Goal: Task Accomplishment & Management: Use online tool/utility

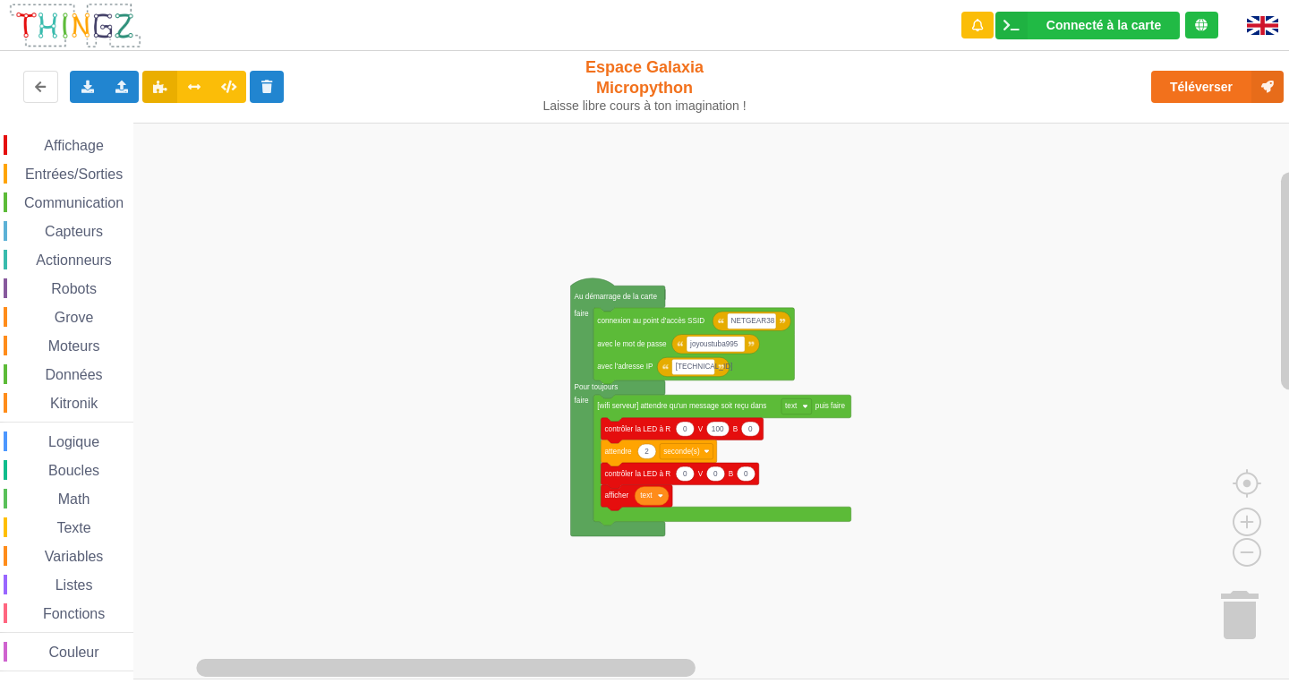
click at [747, 259] on div "Affichage Entrées/Sorties Communication Capteurs Actionneurs Robots Grove Moteu…" at bounding box center [651, 401] width 1302 height 557
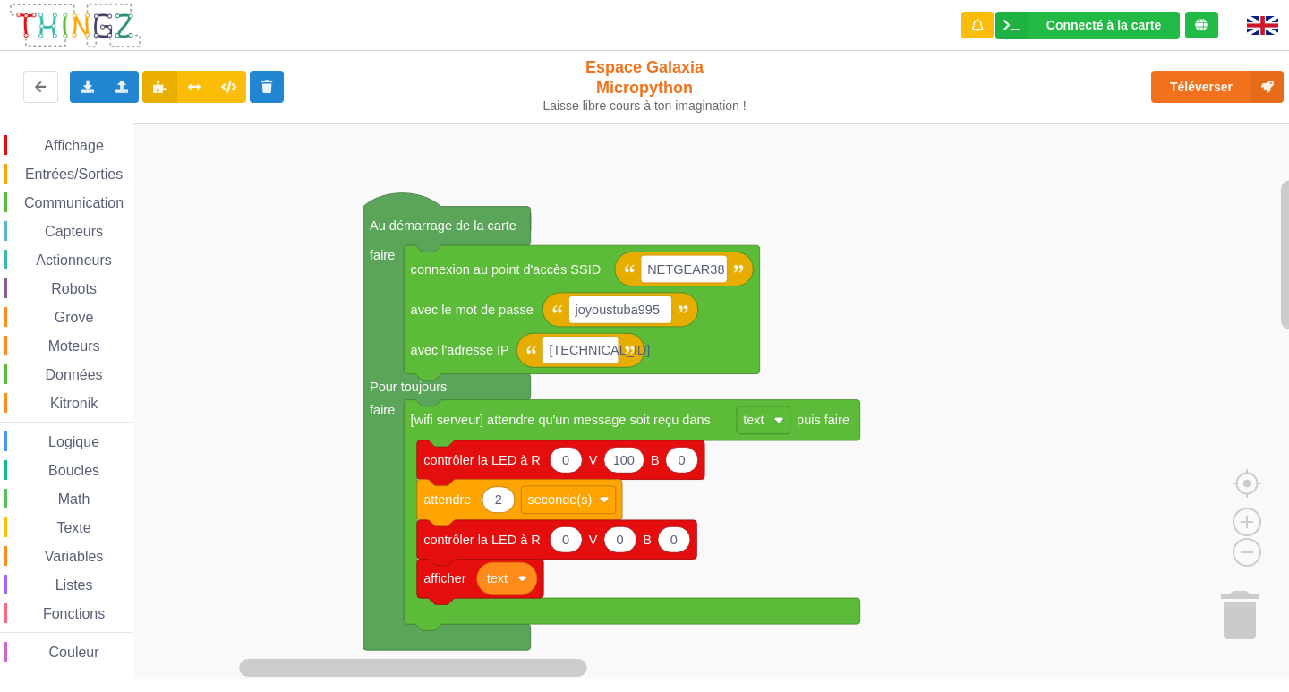
click at [960, 216] on div "Affichage Entrées/Sorties Communication Capteurs Actionneurs Robots Grove Moteu…" at bounding box center [651, 401] width 1302 height 557
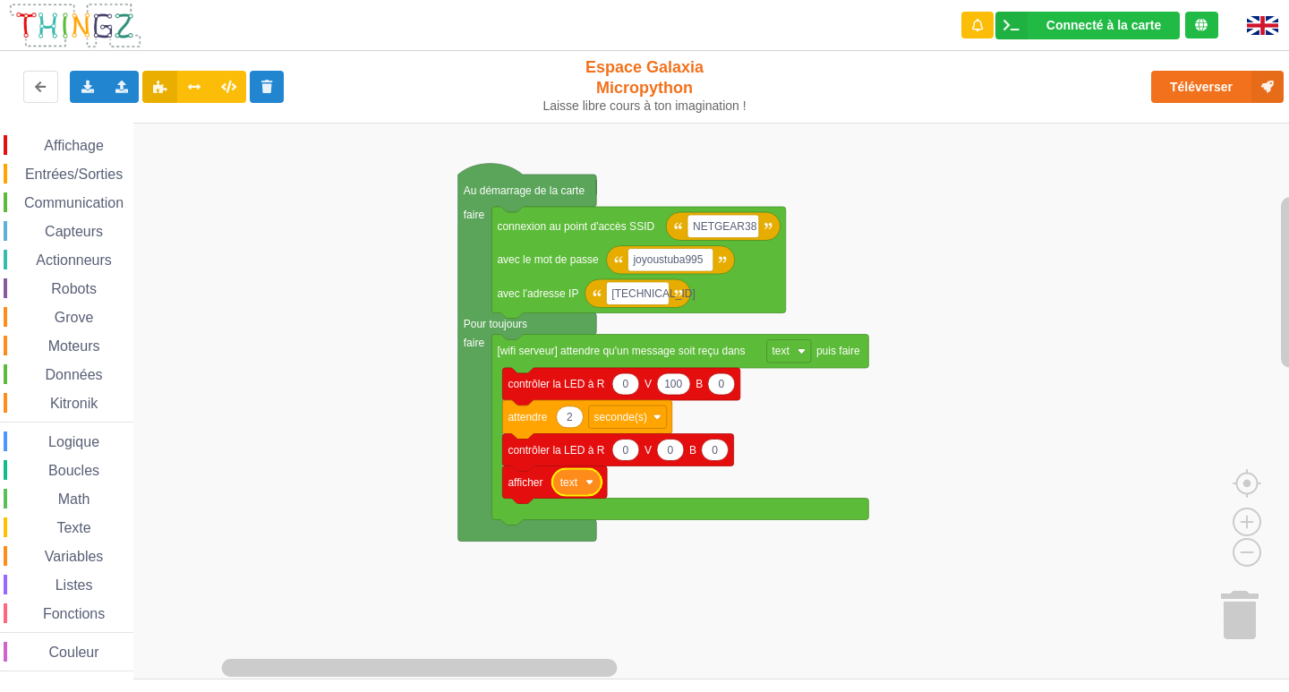
click at [1024, 441] on rect "Espace de travail de Blocky" at bounding box center [651, 401] width 1302 height 557
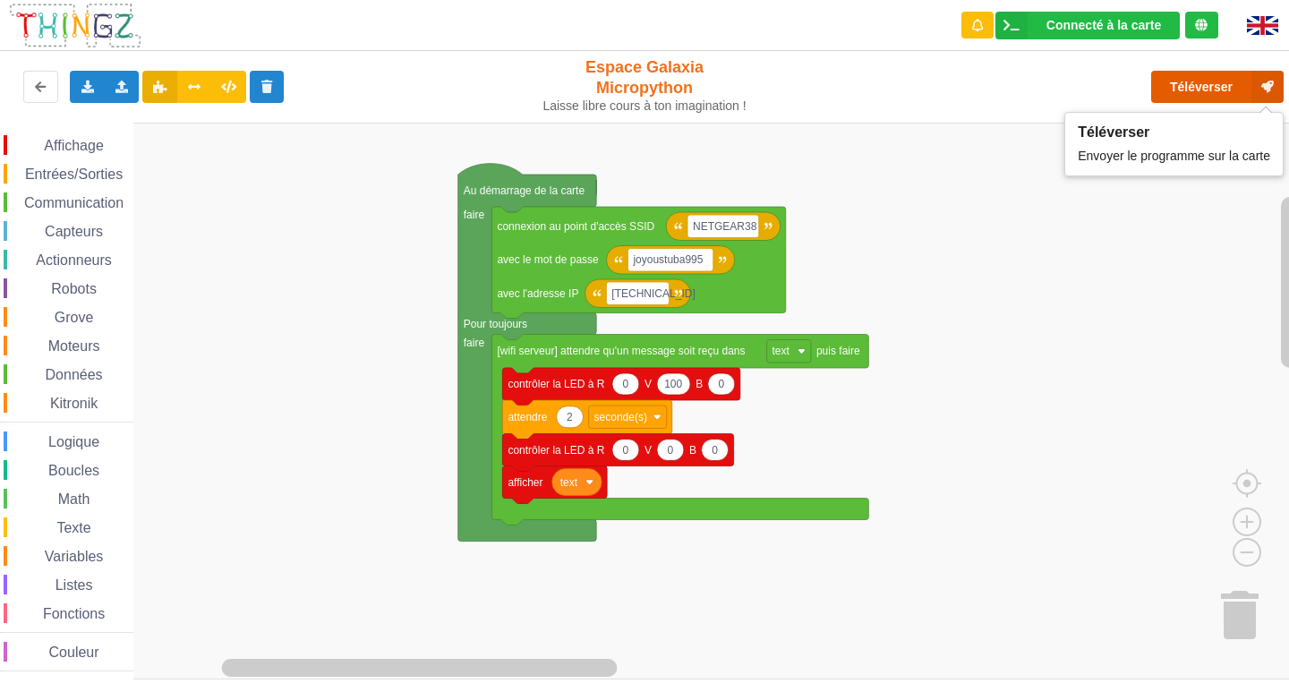
click at [1217, 99] on button "Téléverser" at bounding box center [1217, 87] width 132 height 32
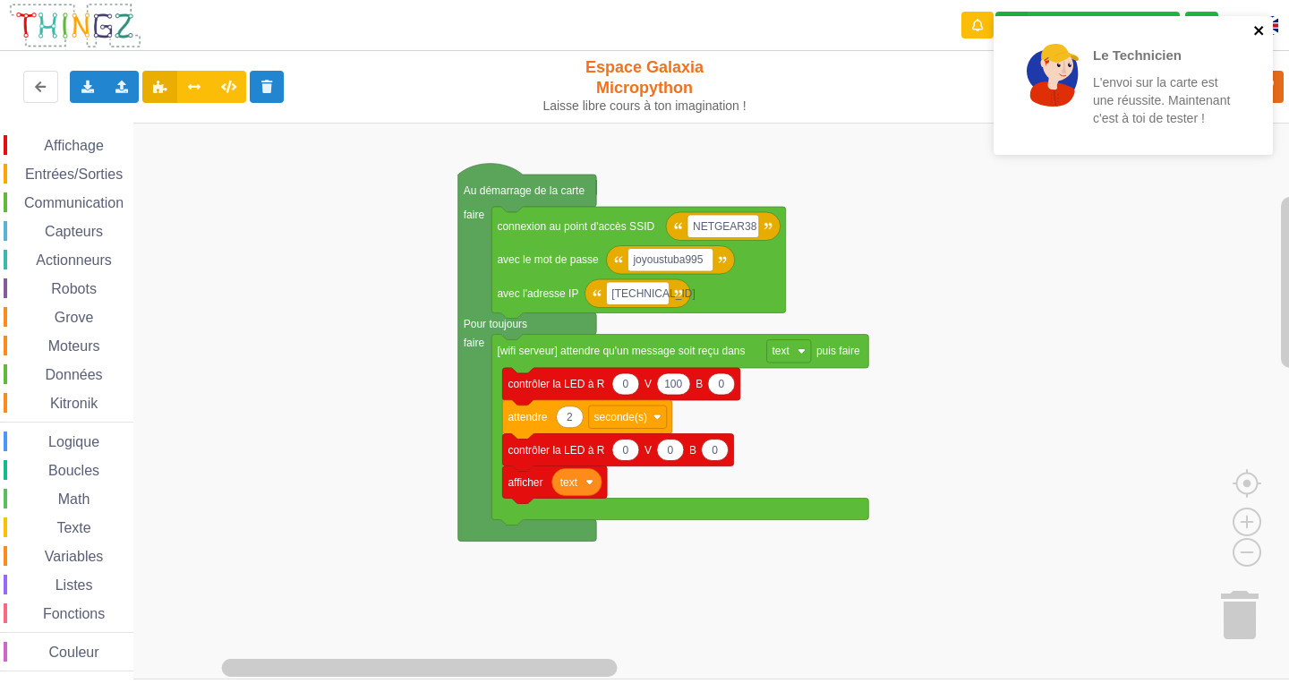
click at [1262, 26] on icon "close" at bounding box center [1259, 30] width 13 height 14
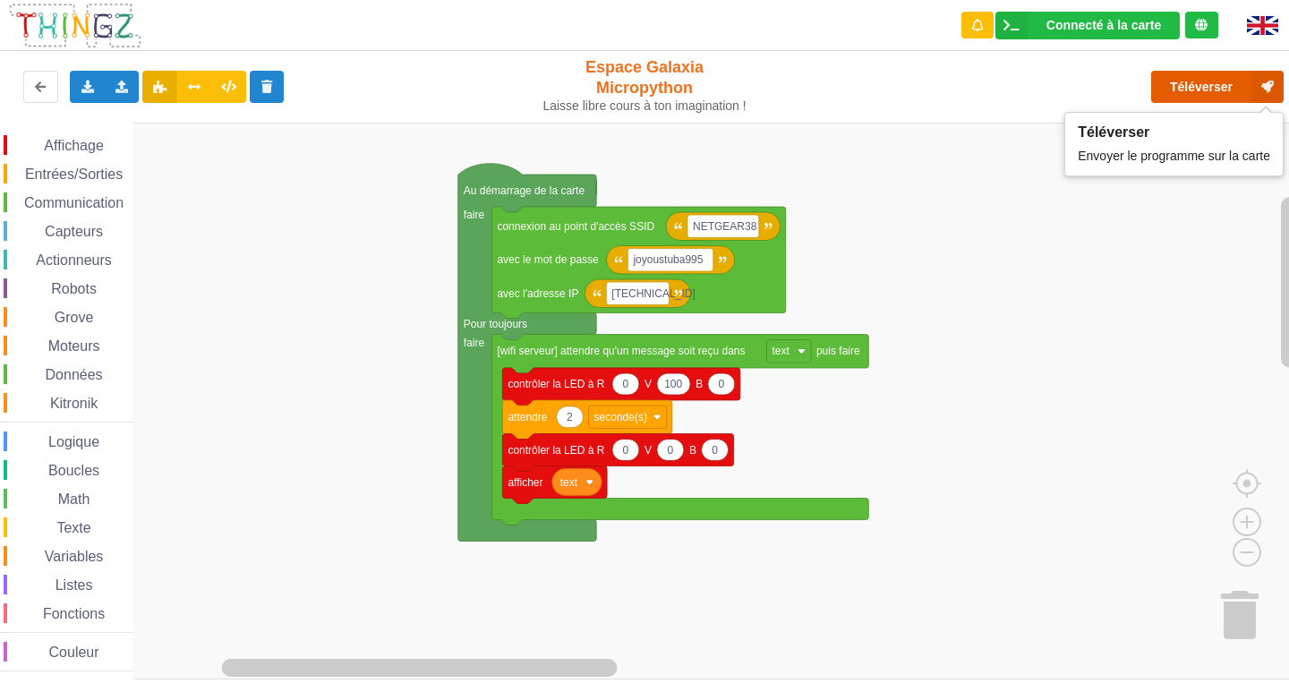
click at [1225, 89] on button "Téléverser" at bounding box center [1217, 87] width 132 height 32
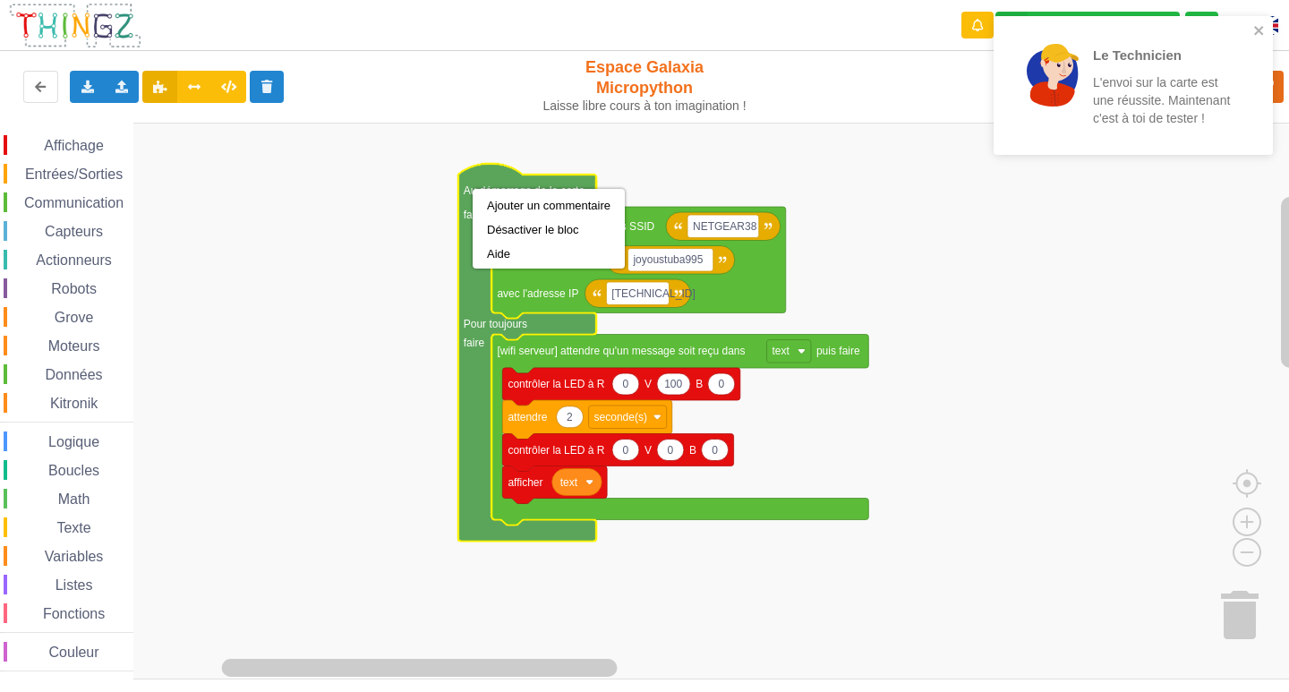
click at [371, 222] on rect "Espace de travail de Blocky" at bounding box center [651, 401] width 1302 height 557
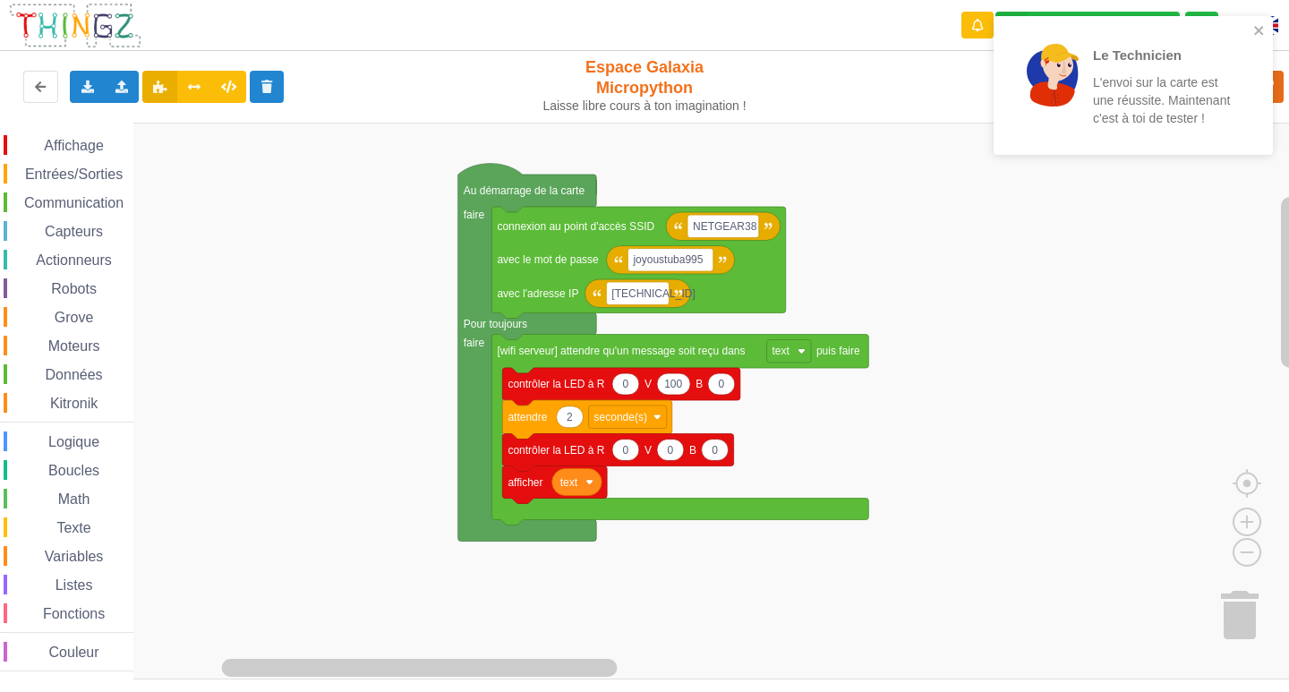
click at [63, 194] on div "Communication" at bounding box center [69, 202] width 130 height 20
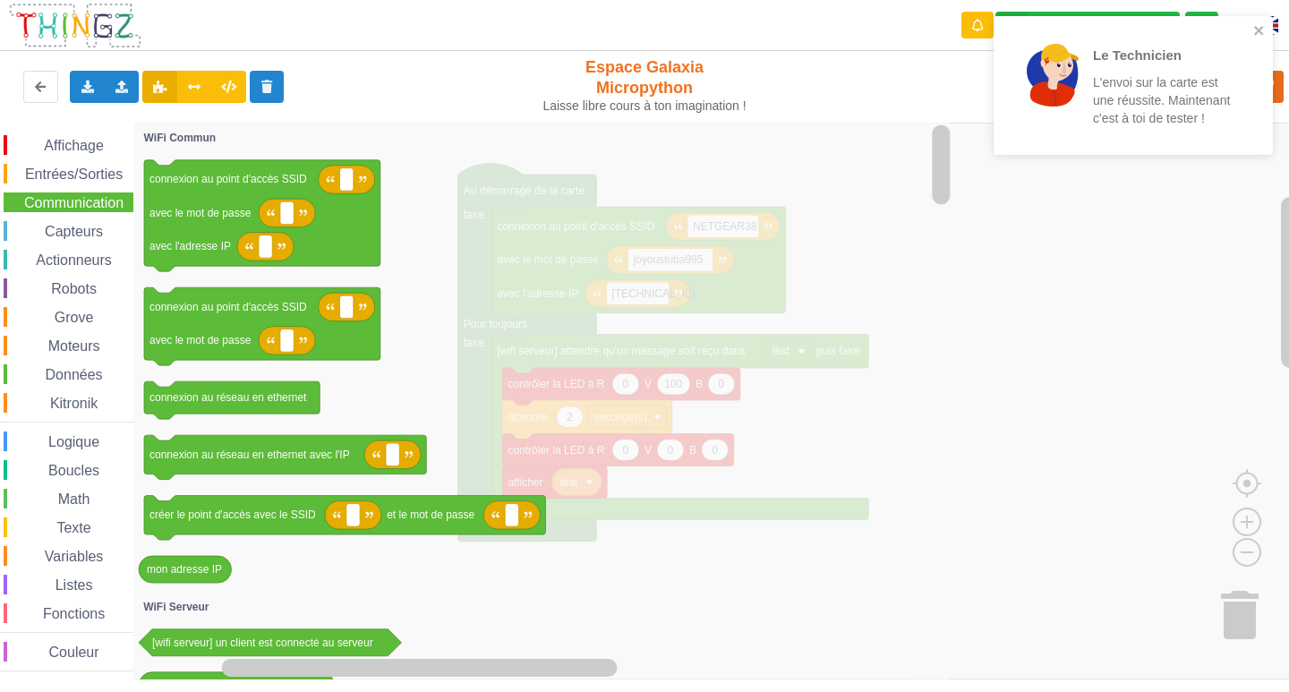
click at [62, 194] on div "Communication" at bounding box center [69, 202] width 130 height 20
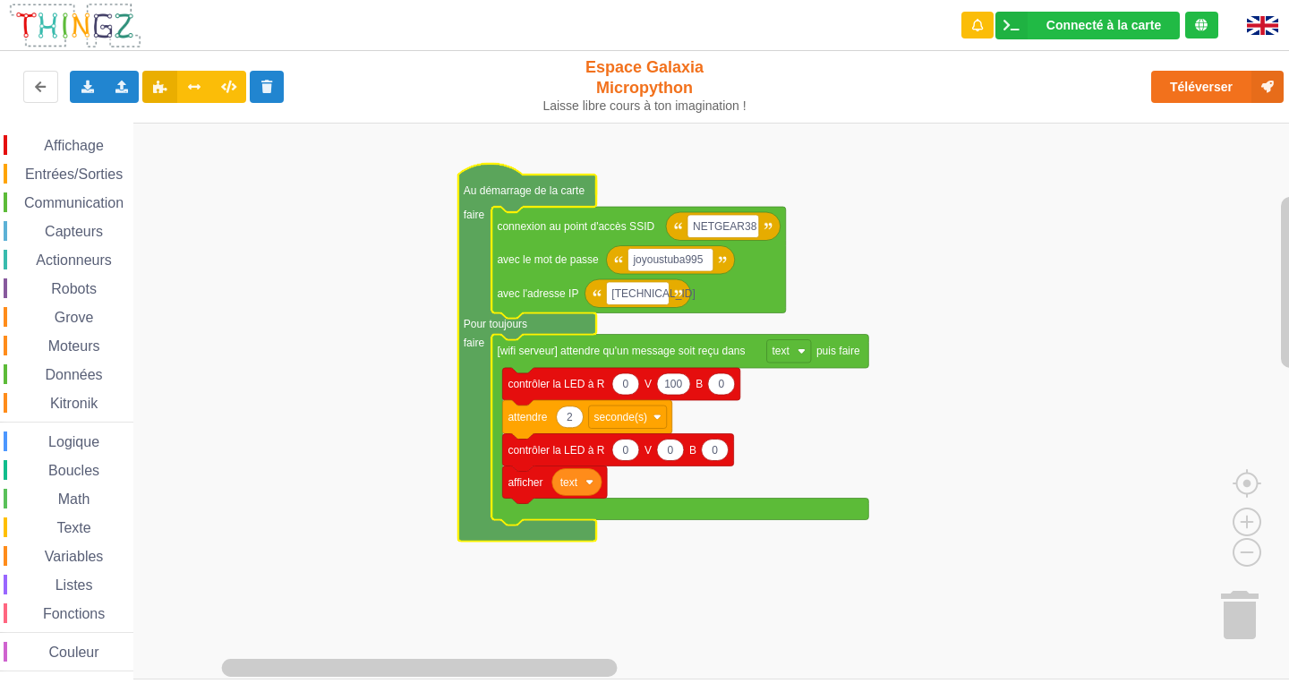
click at [345, 267] on rect "Espace de travail de Blocky" at bounding box center [651, 401] width 1302 height 557
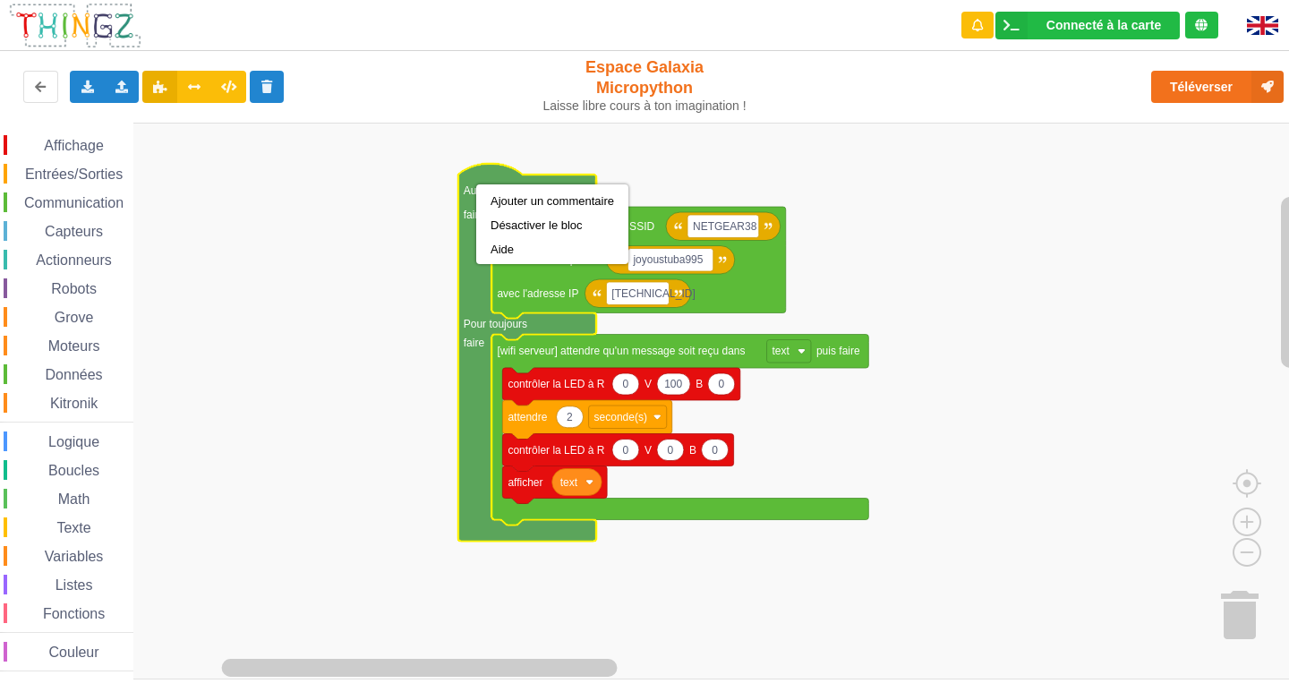
click at [380, 226] on rect "Espace de travail de Blocky" at bounding box center [651, 401] width 1302 height 557
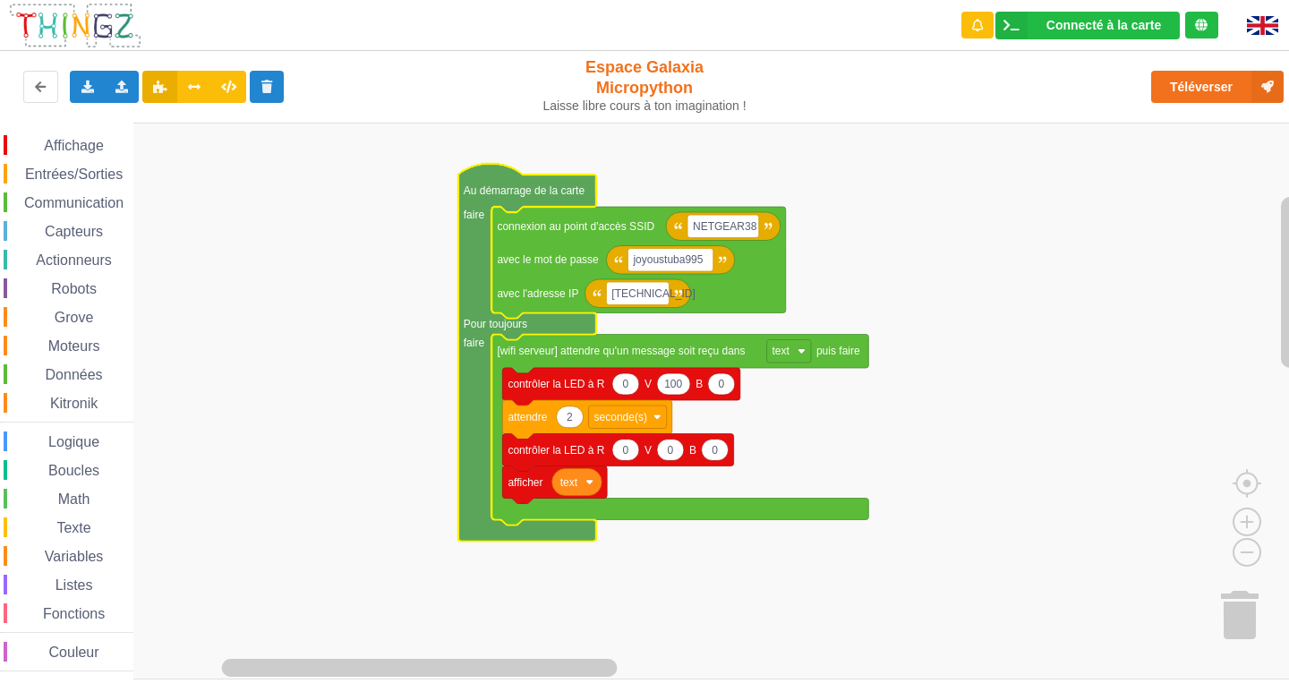
click at [418, 295] on rect "Espace de travail de Blocky" at bounding box center [651, 401] width 1302 height 557
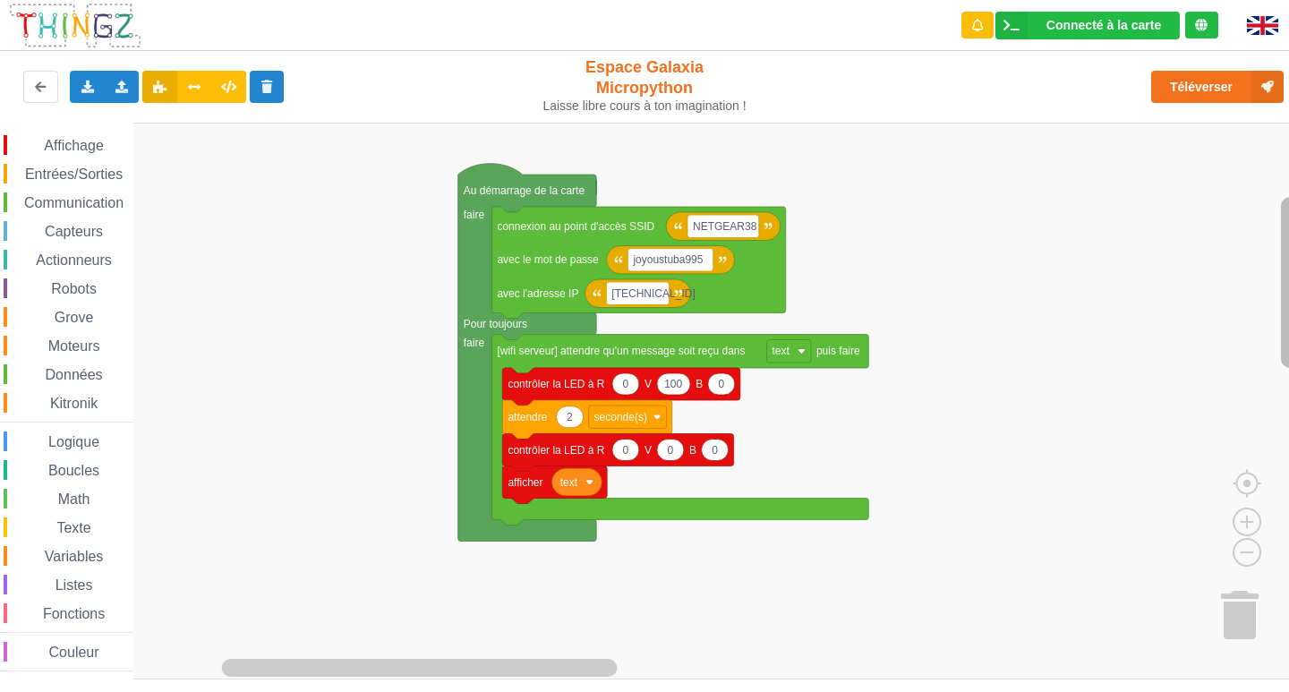
click at [1283, 600] on rect "Espace de travail de Blocky" at bounding box center [1290, 391] width 22 height 534
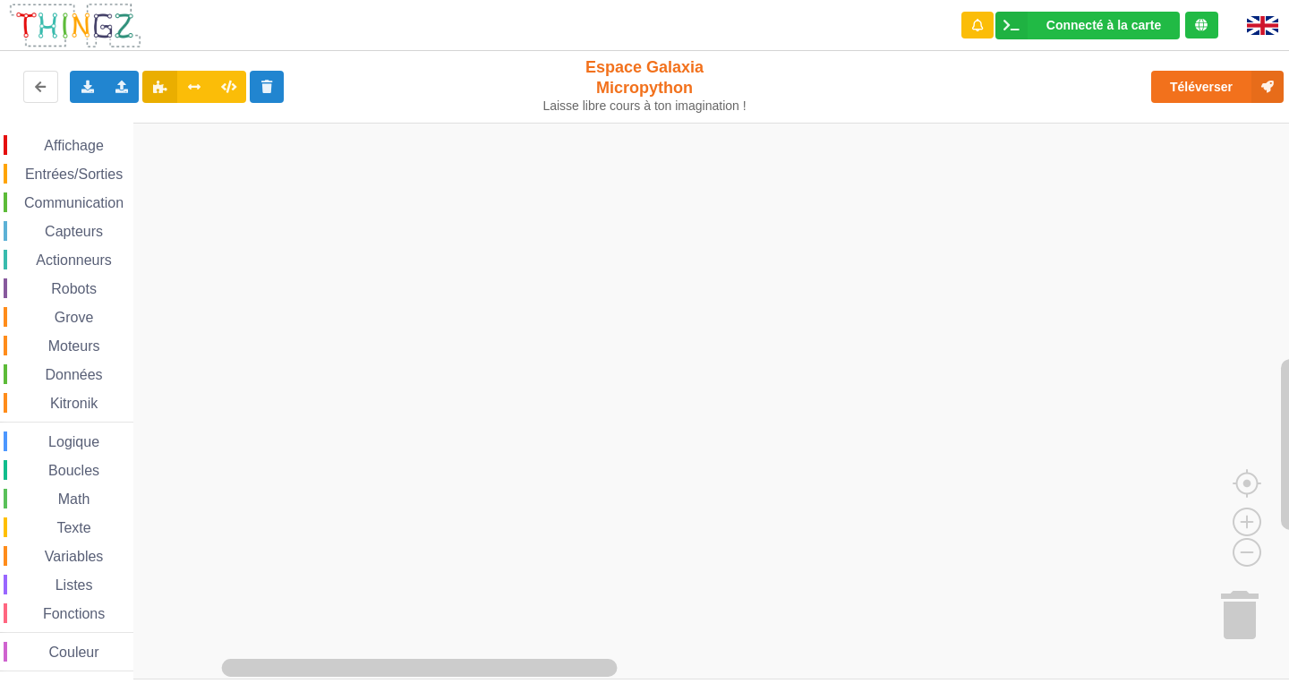
click at [1239, 605] on image "Espace de travail de Blocky" at bounding box center [1262, 612] width 86 height 111
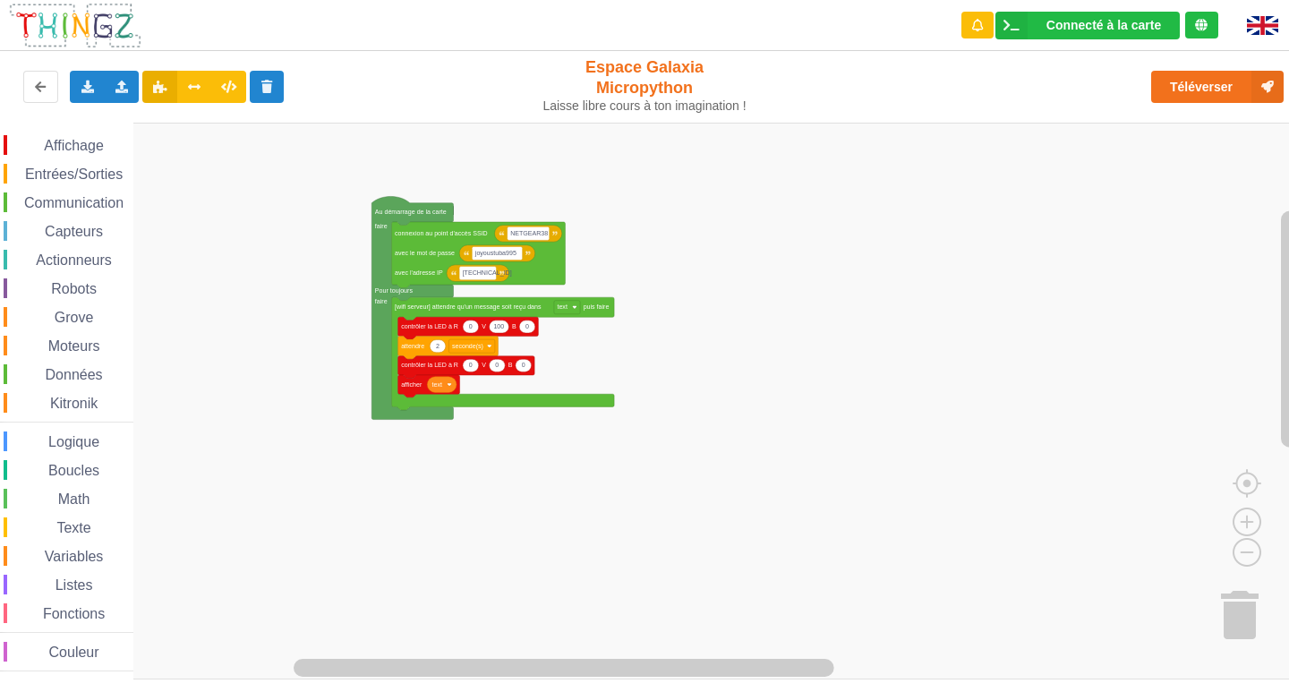
click at [824, 649] on rect "Espace de travail de Blocky" at bounding box center [651, 401] width 1302 height 557
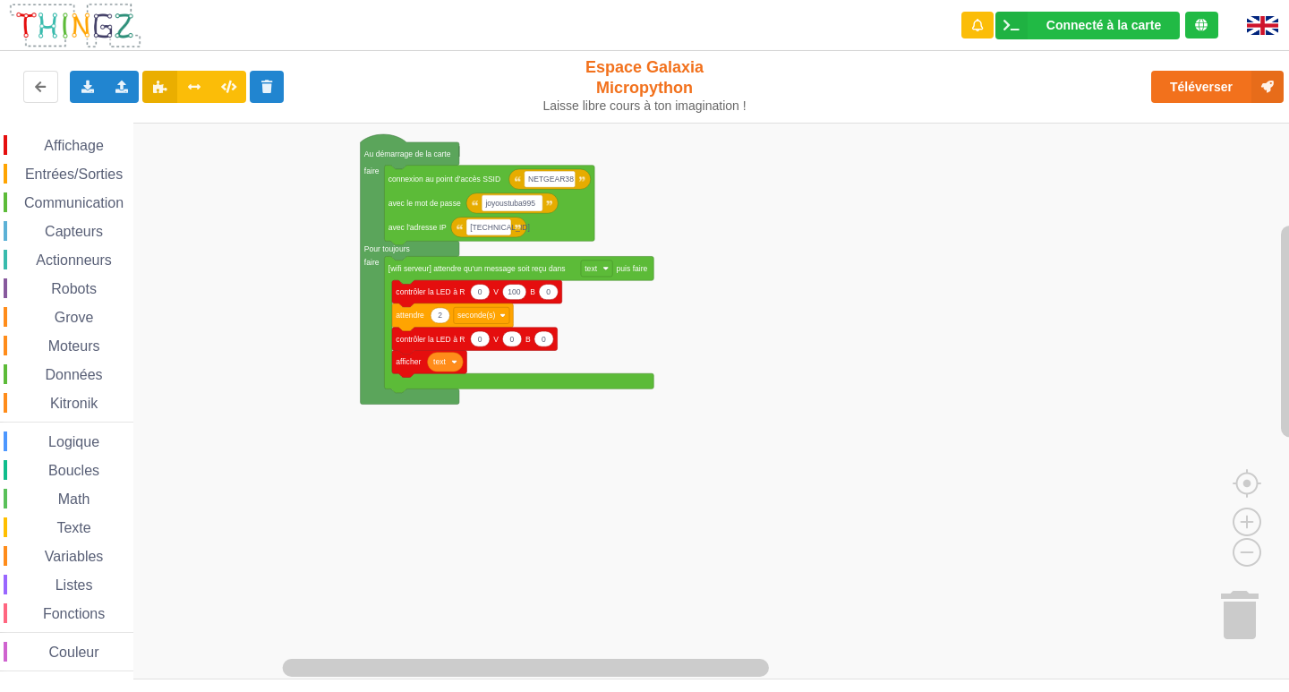
click at [1231, 627] on image "Espace de travail de Blocky" at bounding box center [1262, 612] width 86 height 111
click at [1240, 610] on image "Espace de travail de Blocky" at bounding box center [1262, 612] width 86 height 111
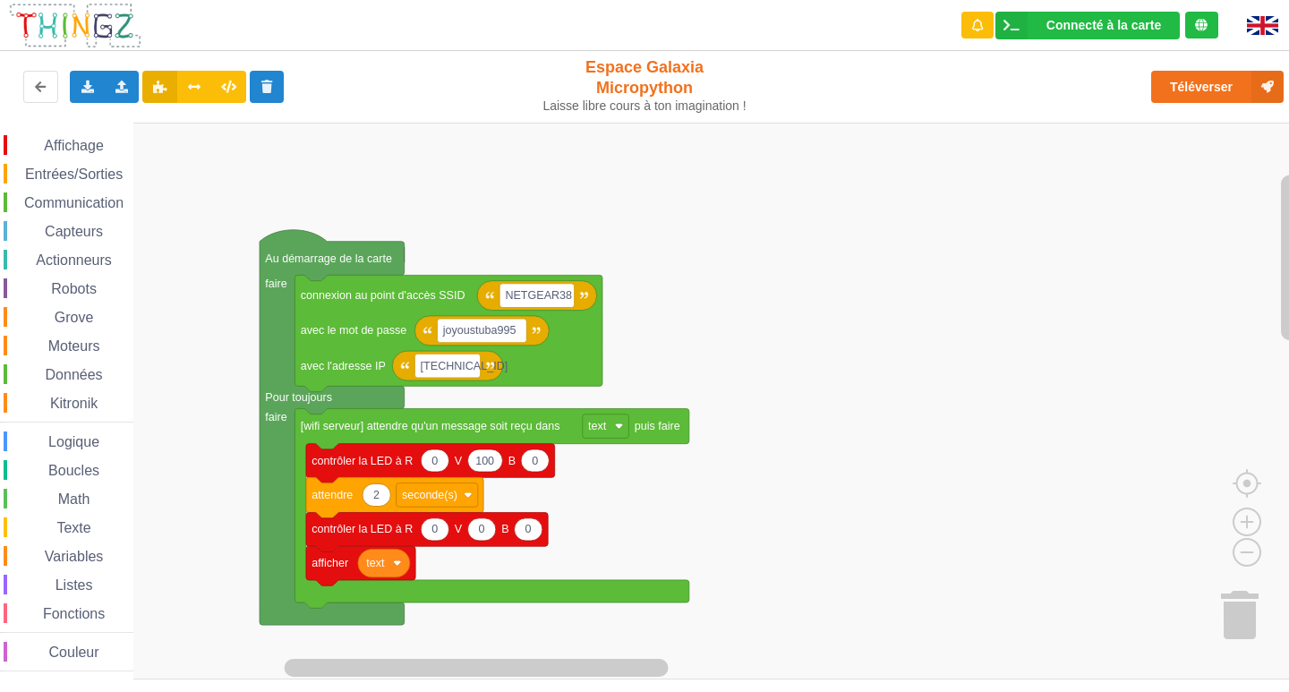
click at [1100, 602] on rect "Espace de travail de Blocky" at bounding box center [651, 401] width 1302 height 557
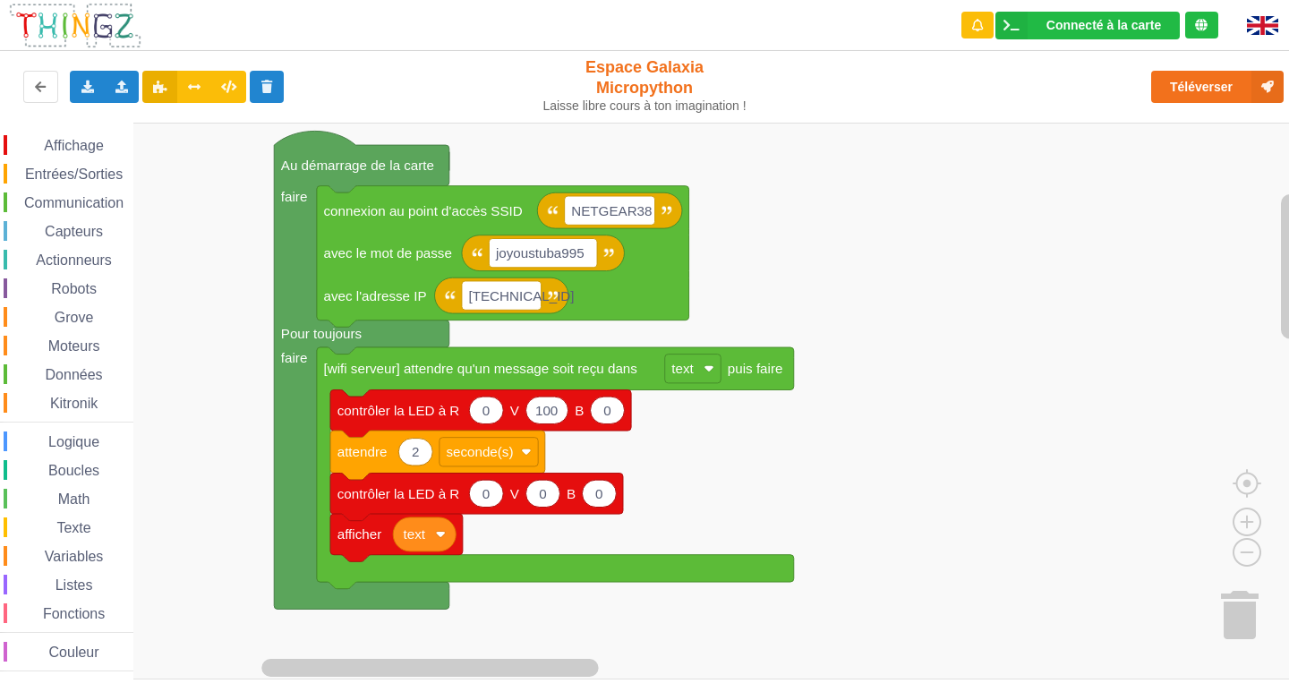
click at [904, 414] on rect "Espace de travail de Blocky" at bounding box center [651, 401] width 1302 height 557
click at [96, 652] on span "Couleur" at bounding box center [74, 652] width 55 height 15
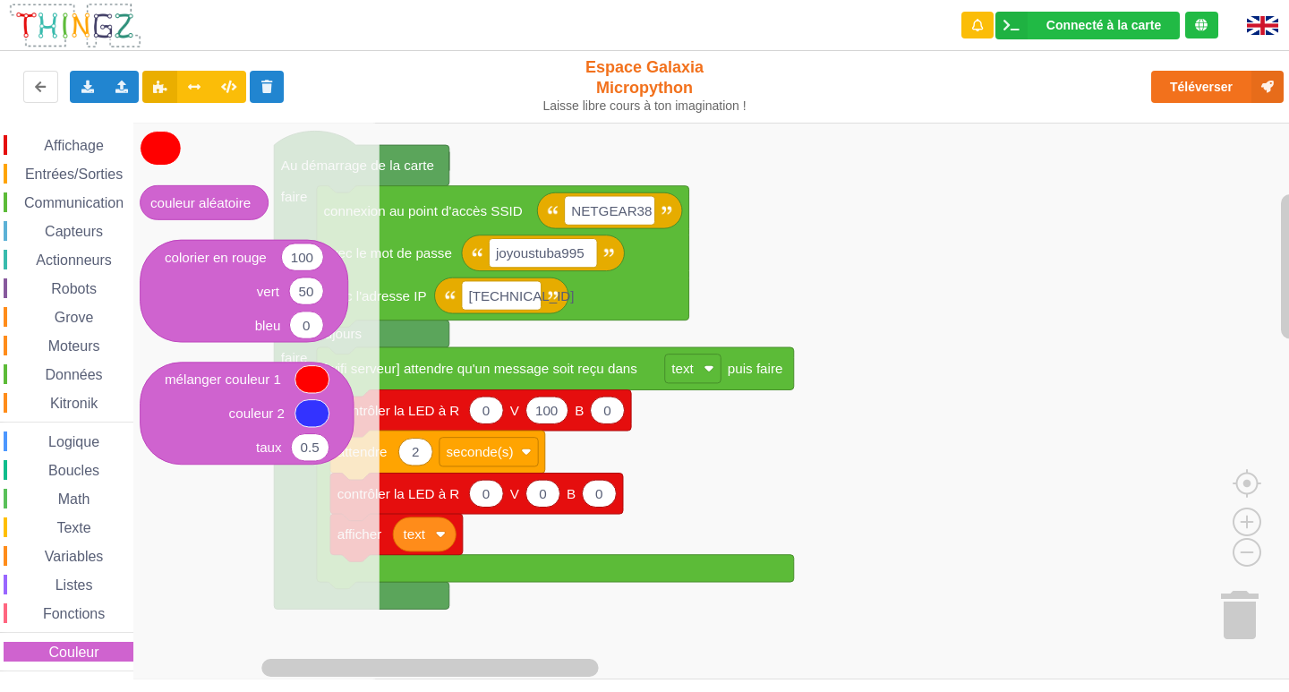
click at [66, 232] on span "Capteurs" at bounding box center [74, 231] width 64 height 15
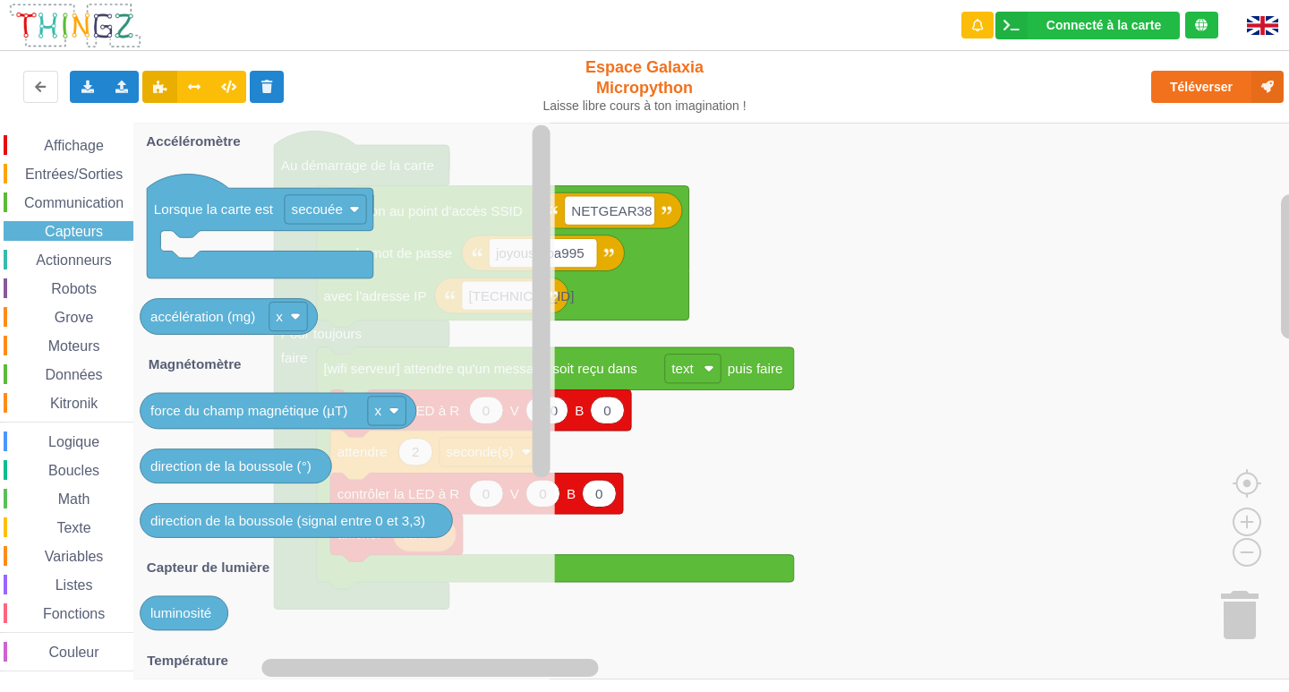
click at [67, 149] on span "Affichage" at bounding box center [73, 145] width 64 height 15
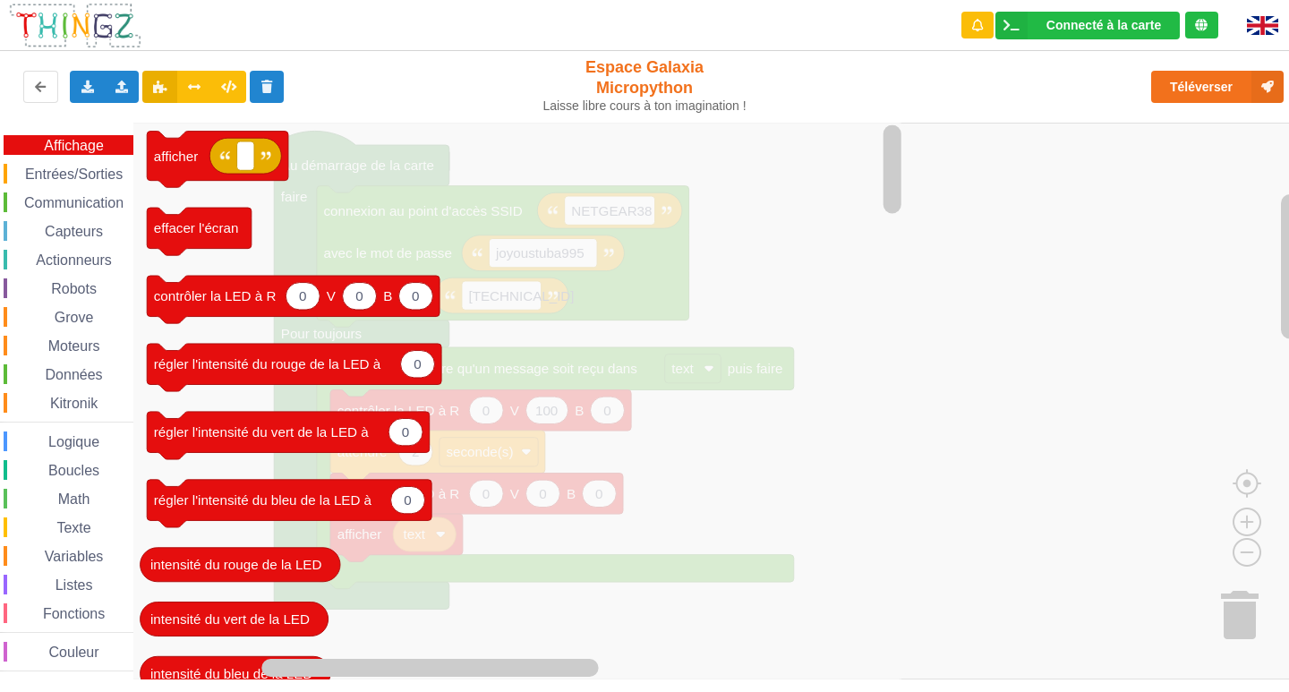
click at [51, 171] on span "Entrées/Sorties" at bounding box center [73, 173] width 103 height 15
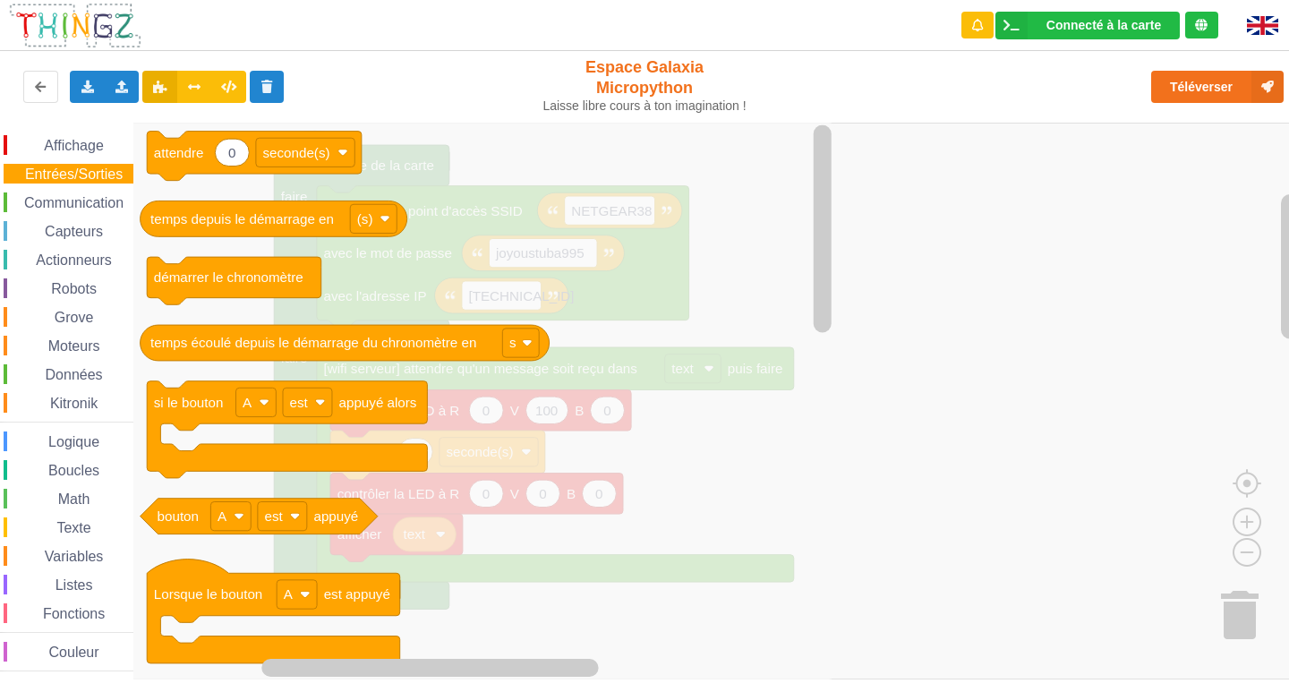
click at [62, 200] on span "Communication" at bounding box center [73, 202] width 105 height 15
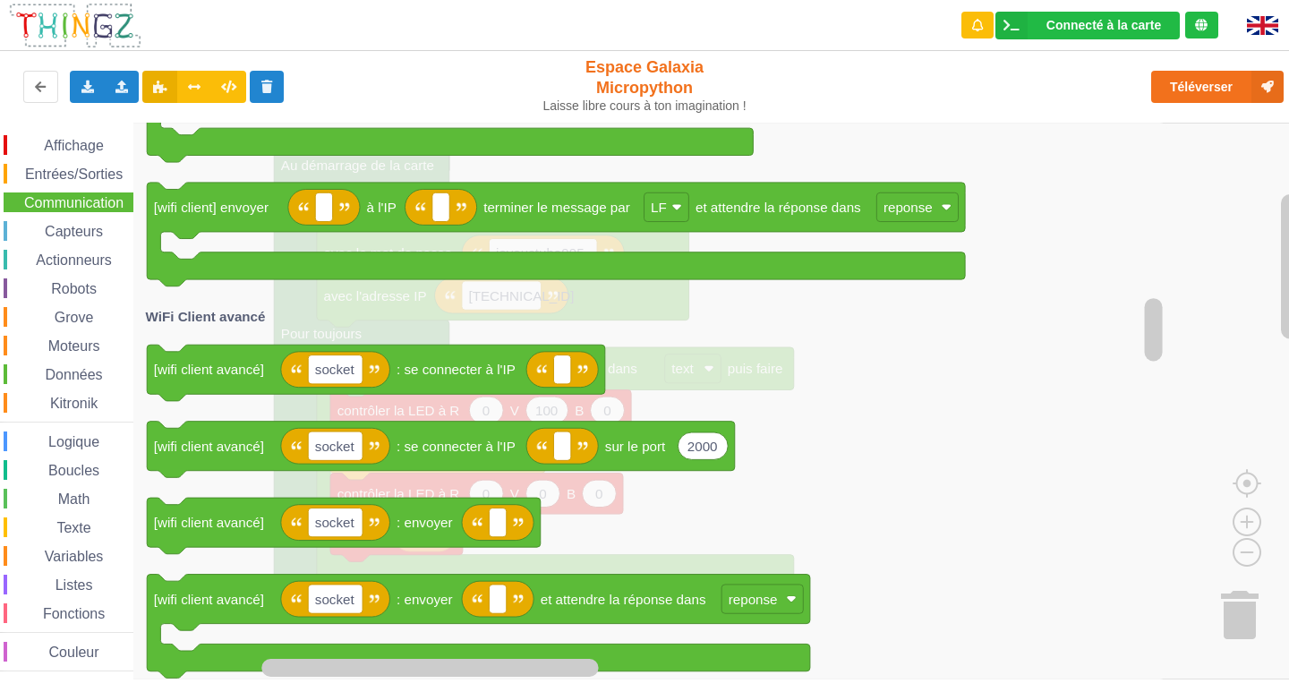
click at [88, 469] on span "Boucles" at bounding box center [74, 470] width 56 height 15
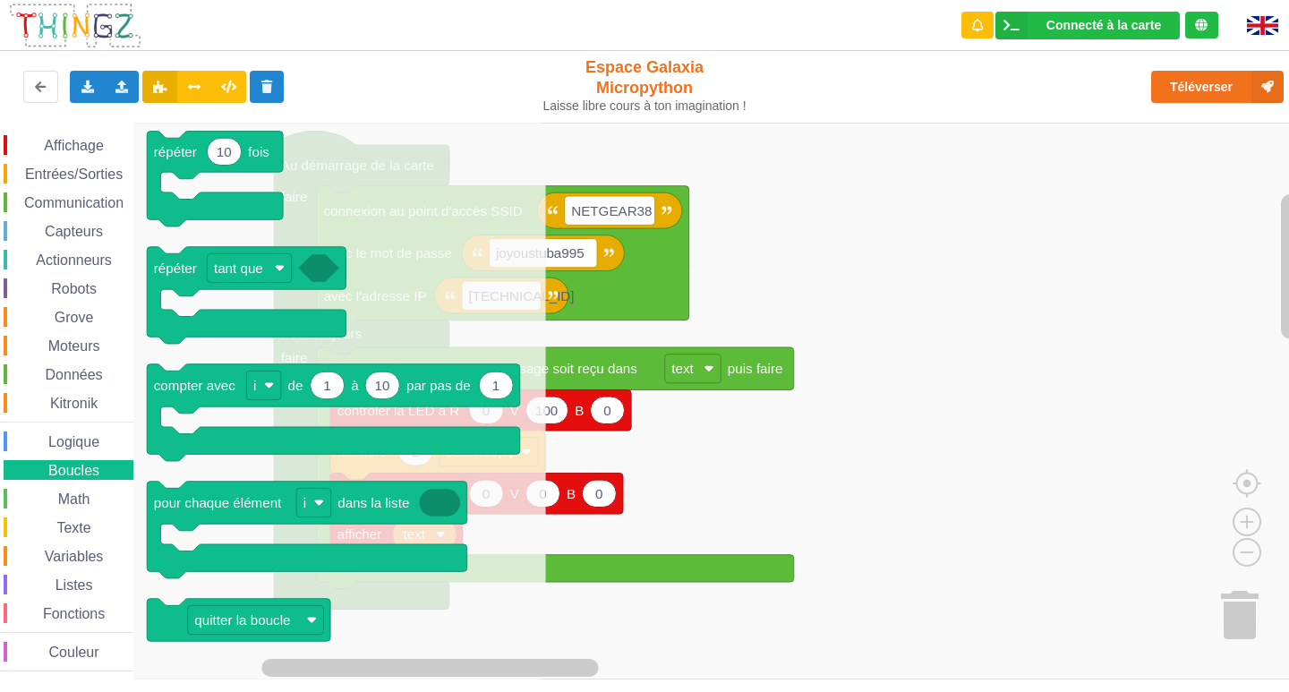
click at [82, 500] on span "Math" at bounding box center [74, 498] width 38 height 15
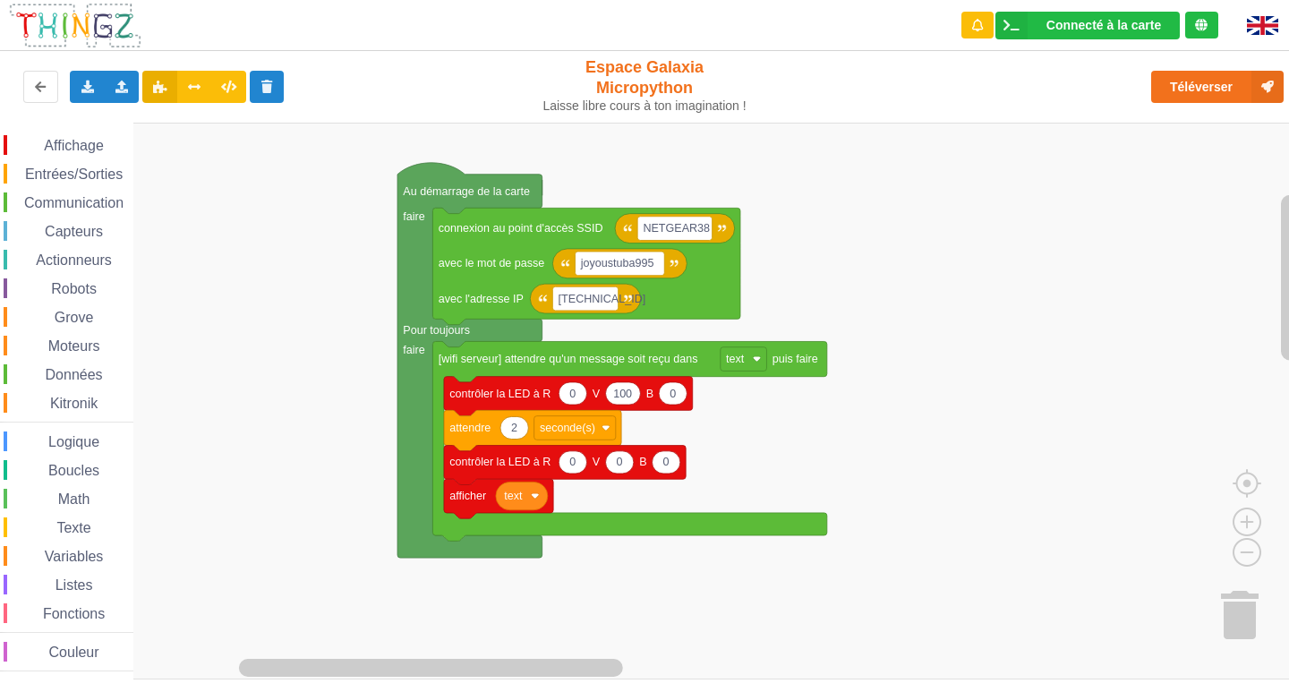
click at [211, 418] on rect "Espace de travail de Blocky" at bounding box center [651, 401] width 1302 height 557
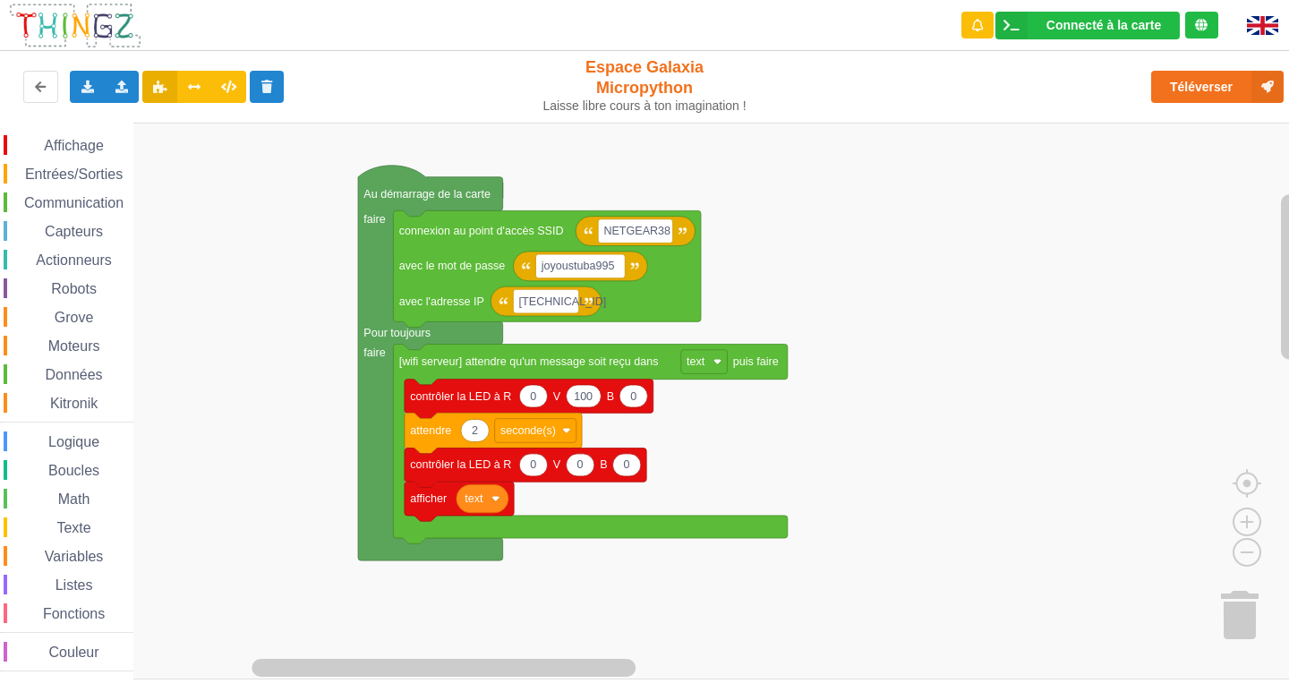
click at [67, 369] on span "Données" at bounding box center [74, 374] width 63 height 15
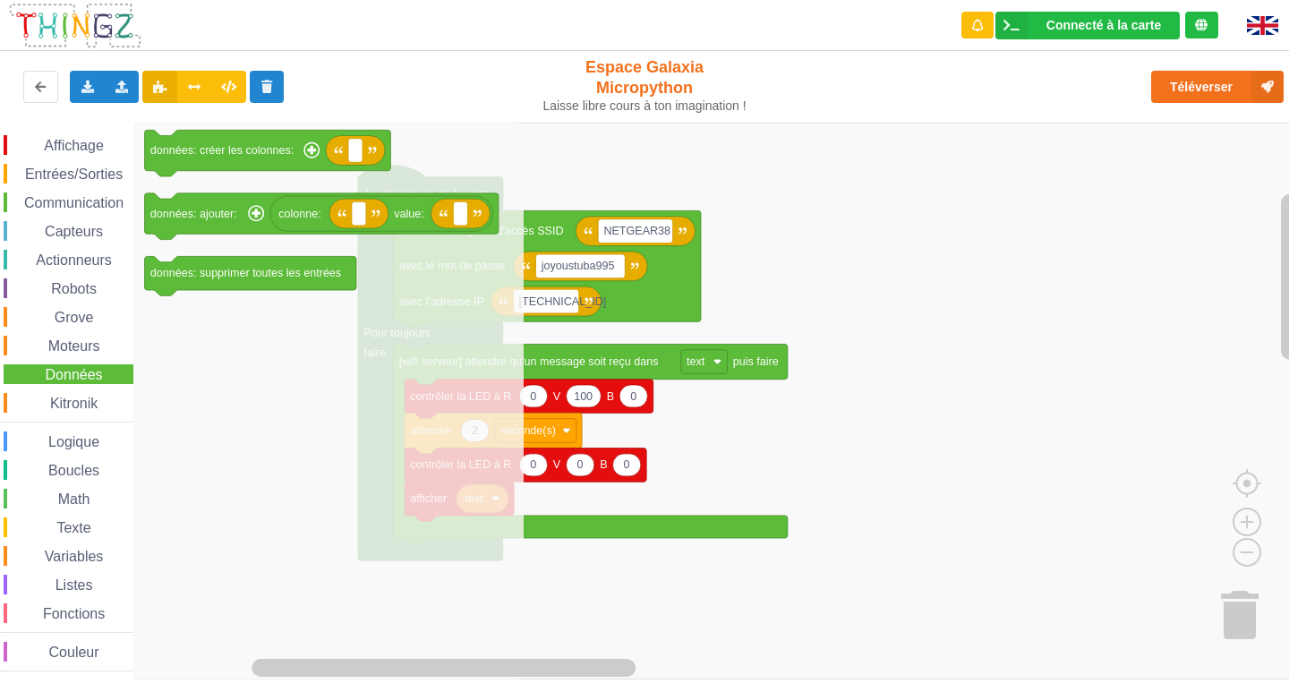
click at [83, 492] on span "Math" at bounding box center [74, 498] width 38 height 15
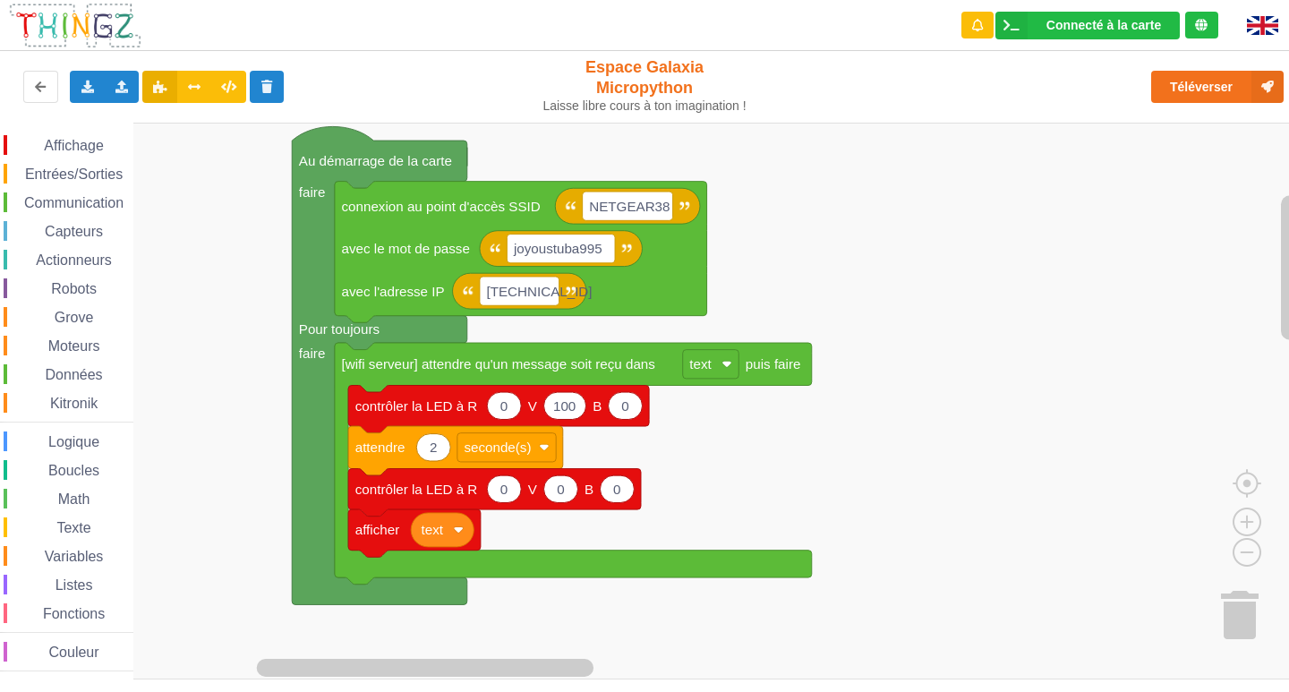
click at [775, 501] on rect "Espace de travail de Blocky" at bounding box center [651, 401] width 1302 height 557
click at [80, 204] on span "Communication" at bounding box center [73, 202] width 105 height 15
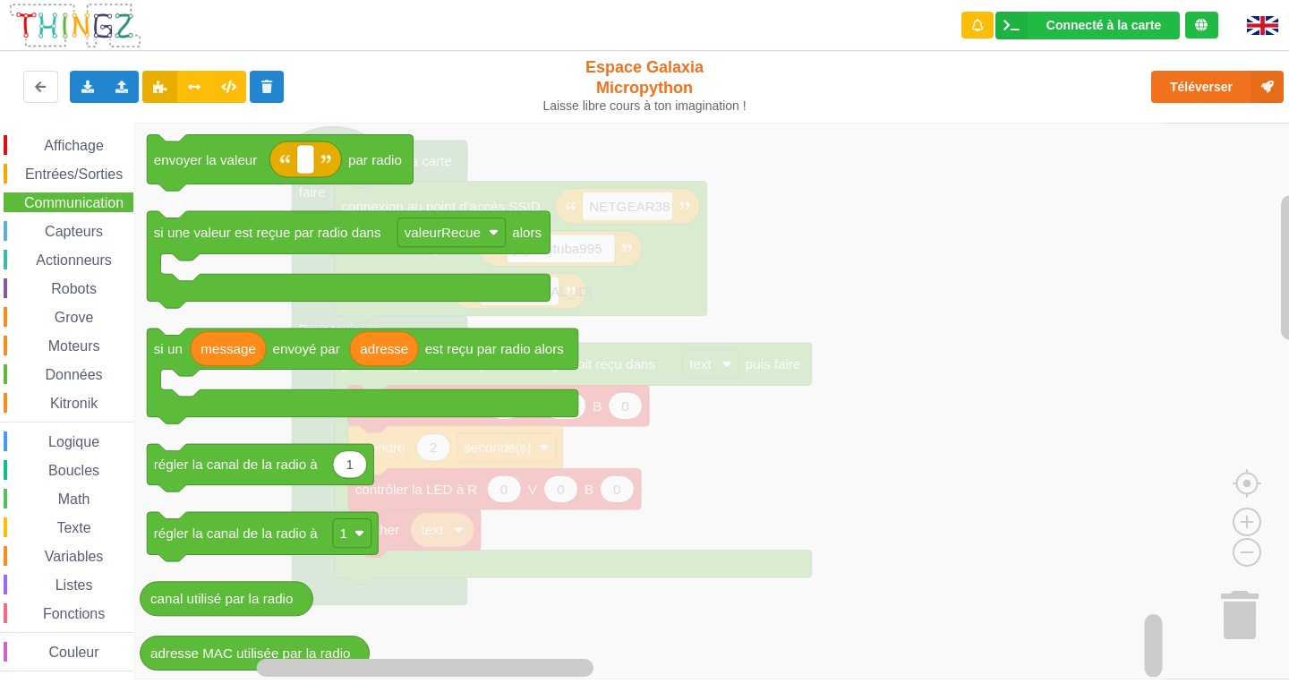
click at [84, 234] on span "Capteurs" at bounding box center [74, 231] width 64 height 15
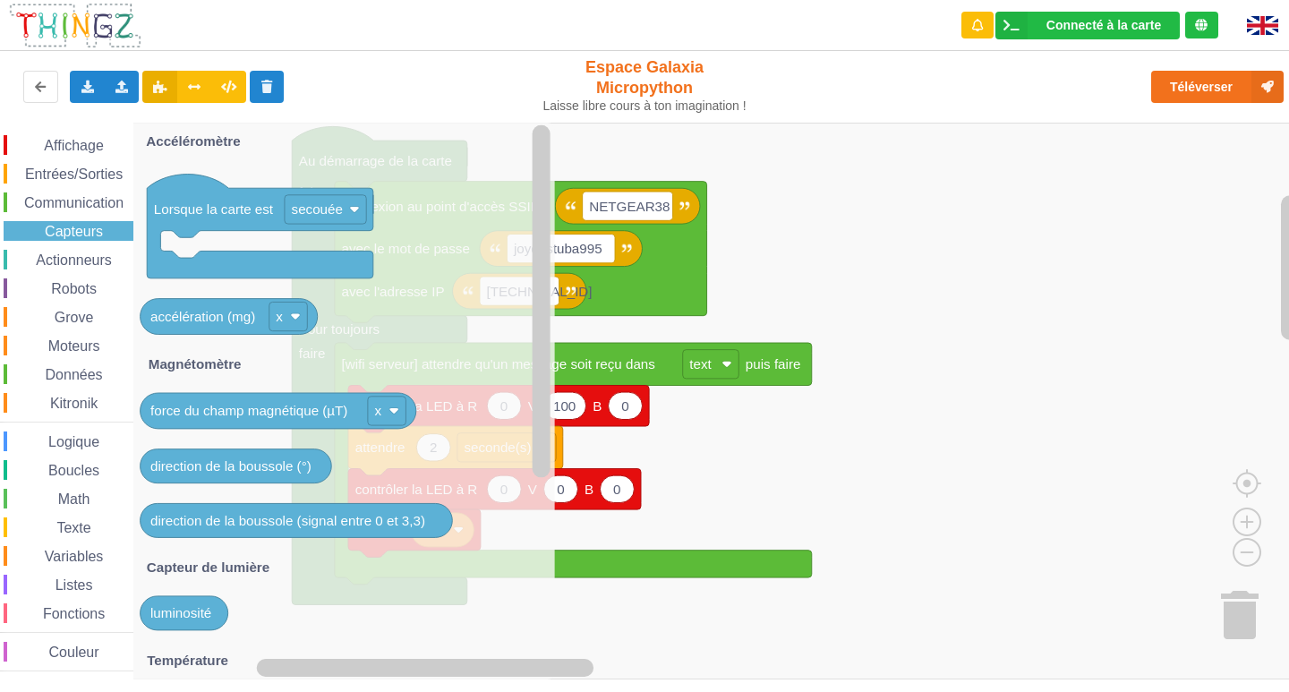
click at [1001, 400] on rect "Espace de travail de Blocky" at bounding box center [651, 401] width 1302 height 557
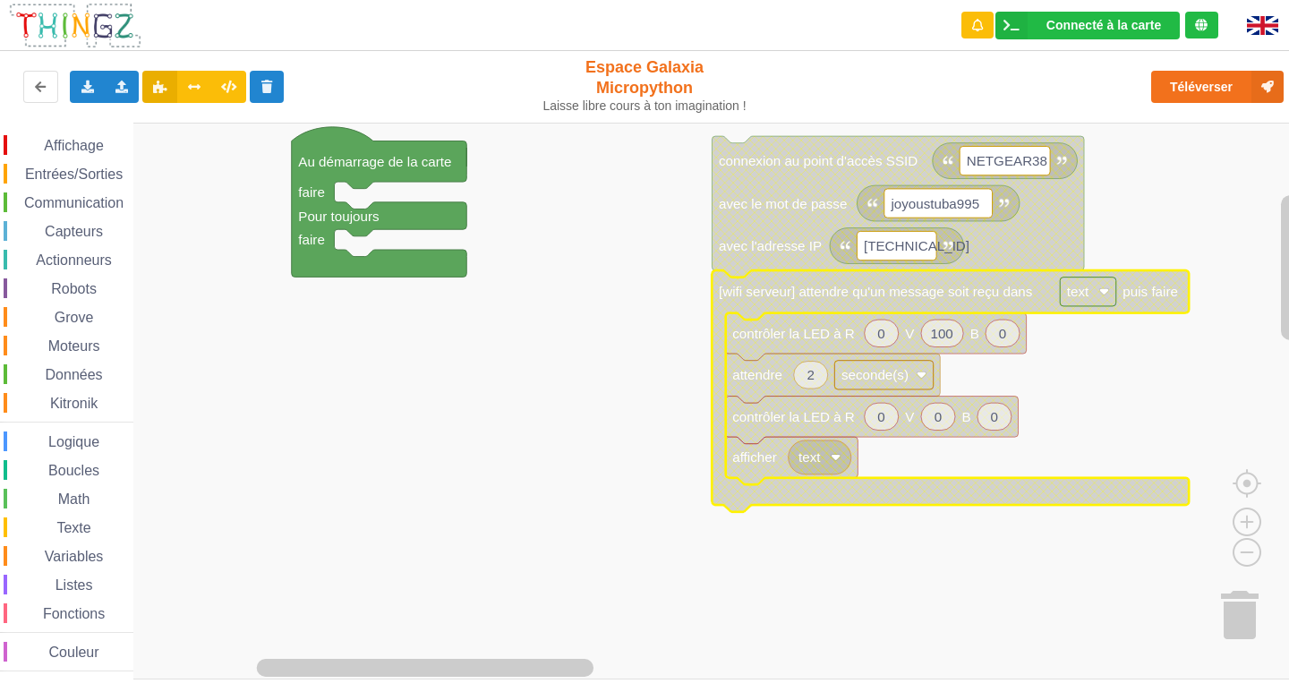
click at [626, 299] on rect "Espace de travail de Blocky" at bounding box center [651, 401] width 1302 height 557
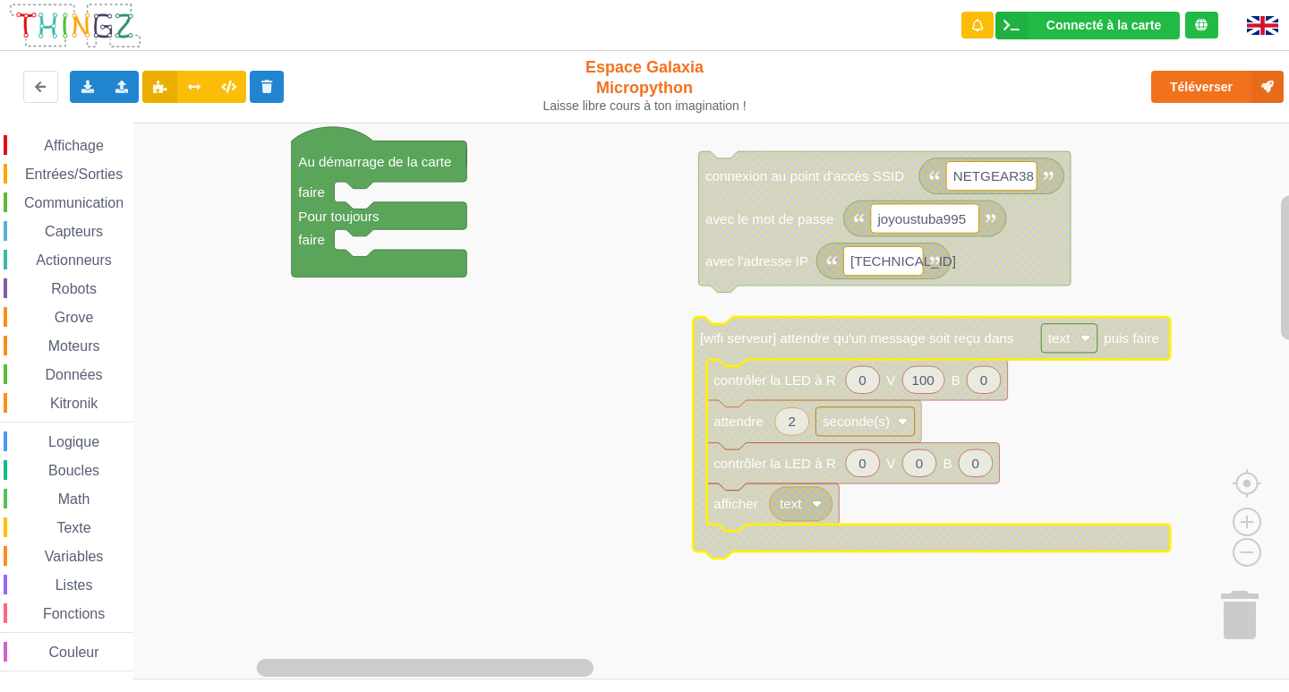
click at [548, 297] on rect "Espace de travail de Blocky" at bounding box center [651, 401] width 1302 height 557
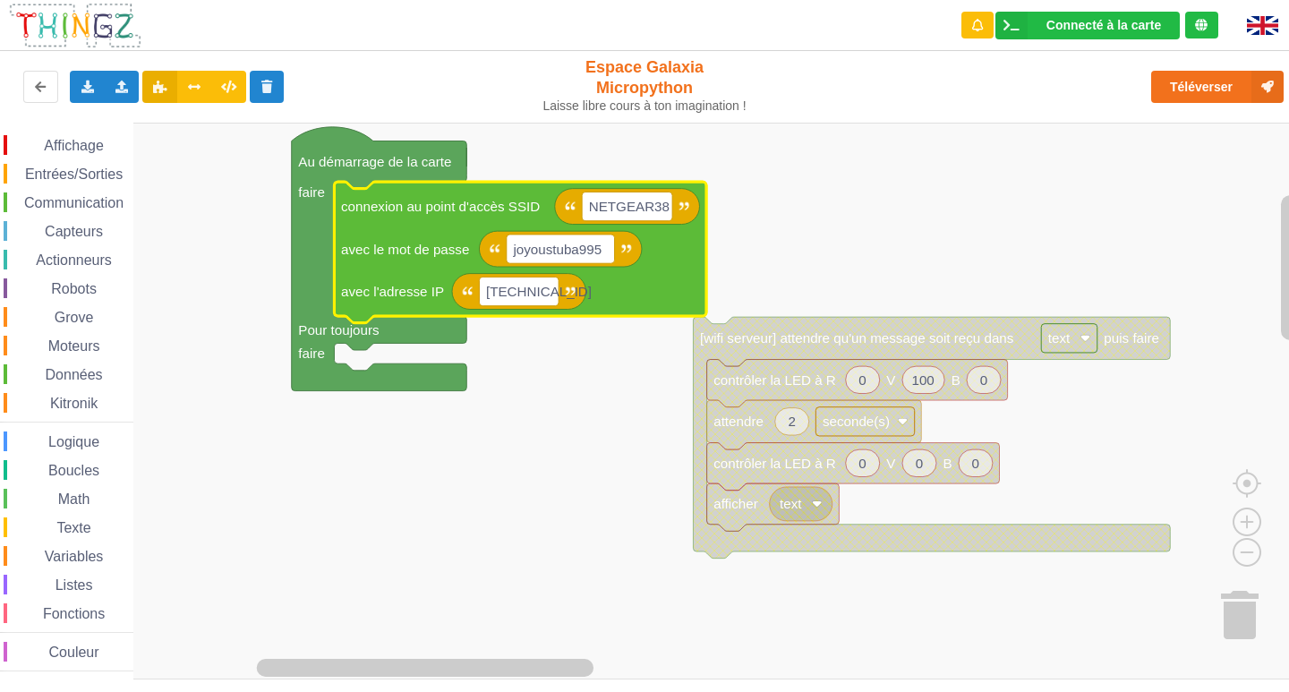
click at [605, 140] on rect "Espace de travail de Blocky" at bounding box center [651, 401] width 1302 height 557
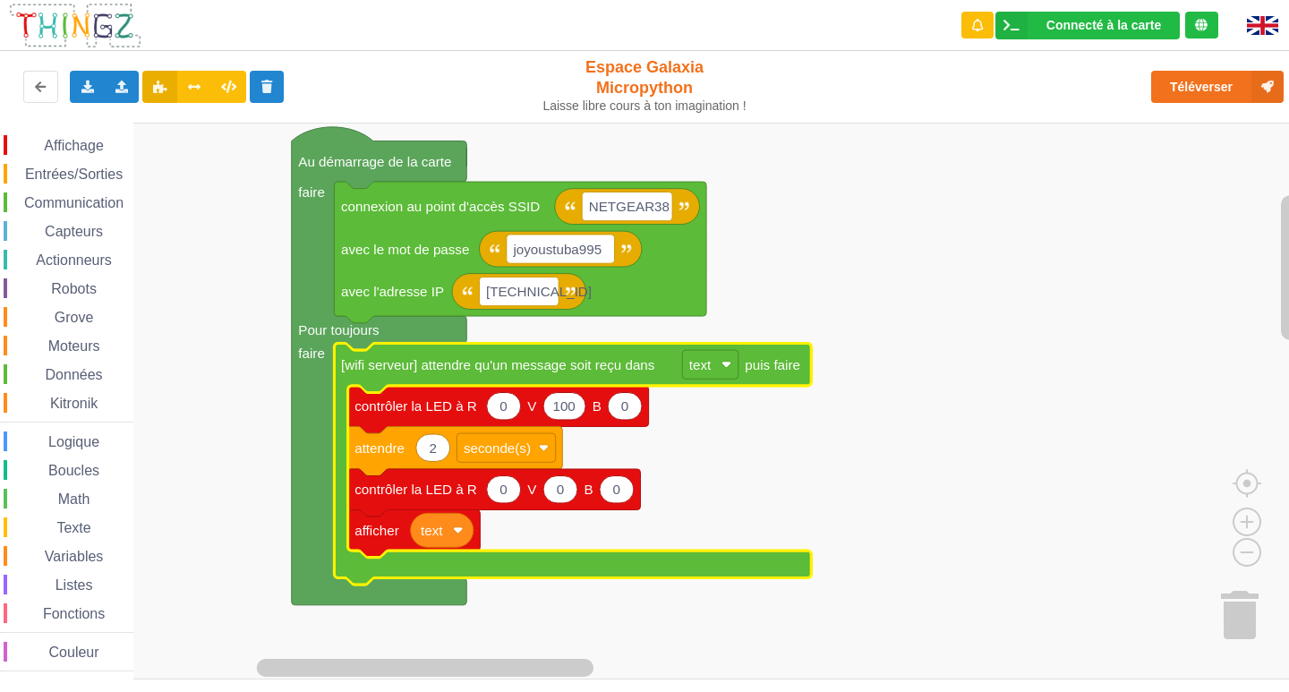
click at [798, 258] on rect "Espace de travail de Blocky" at bounding box center [651, 401] width 1302 height 557
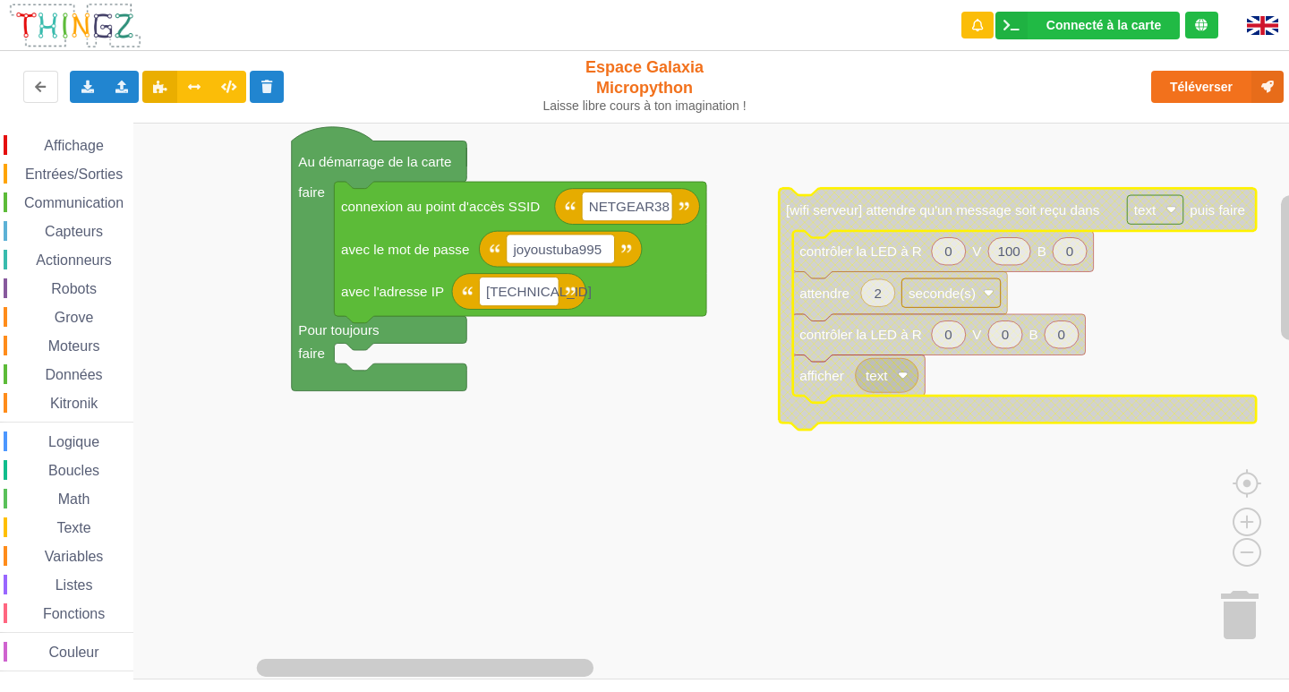
click at [87, 198] on span "Communication" at bounding box center [73, 202] width 105 height 15
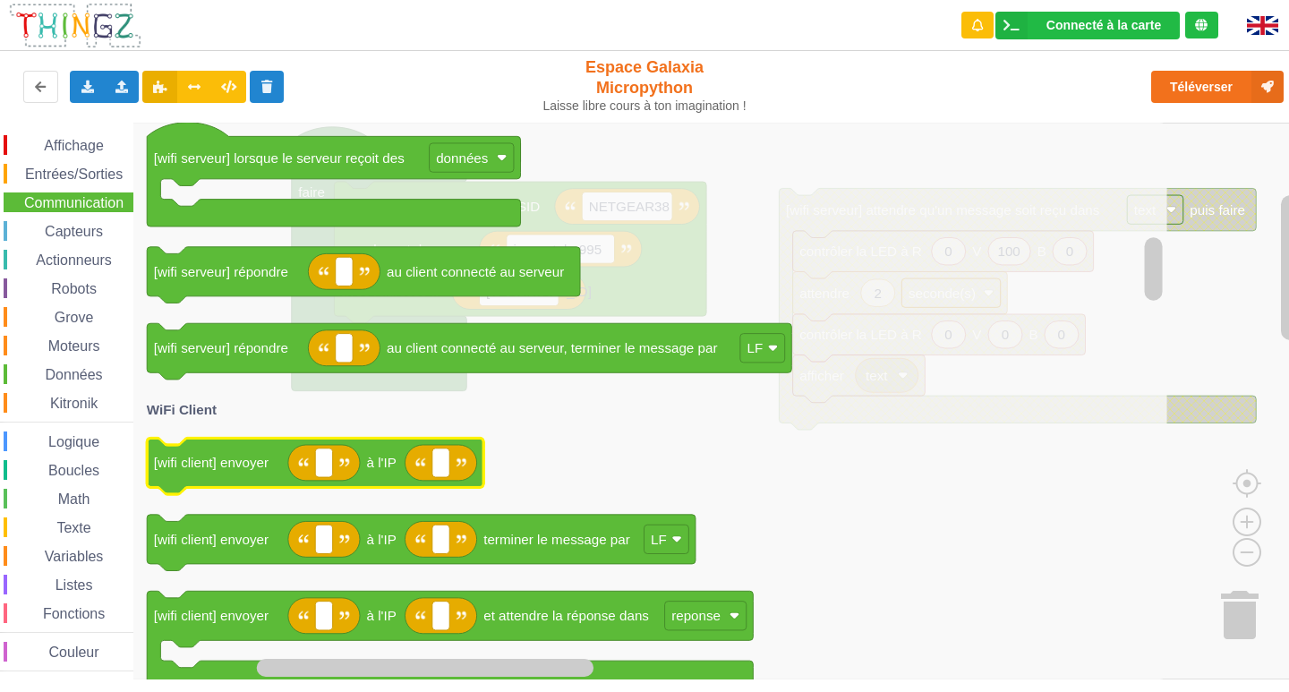
click at [314, 481] on g "[wifi client] envoyer à l'IP" at bounding box center [315, 466] width 337 height 56
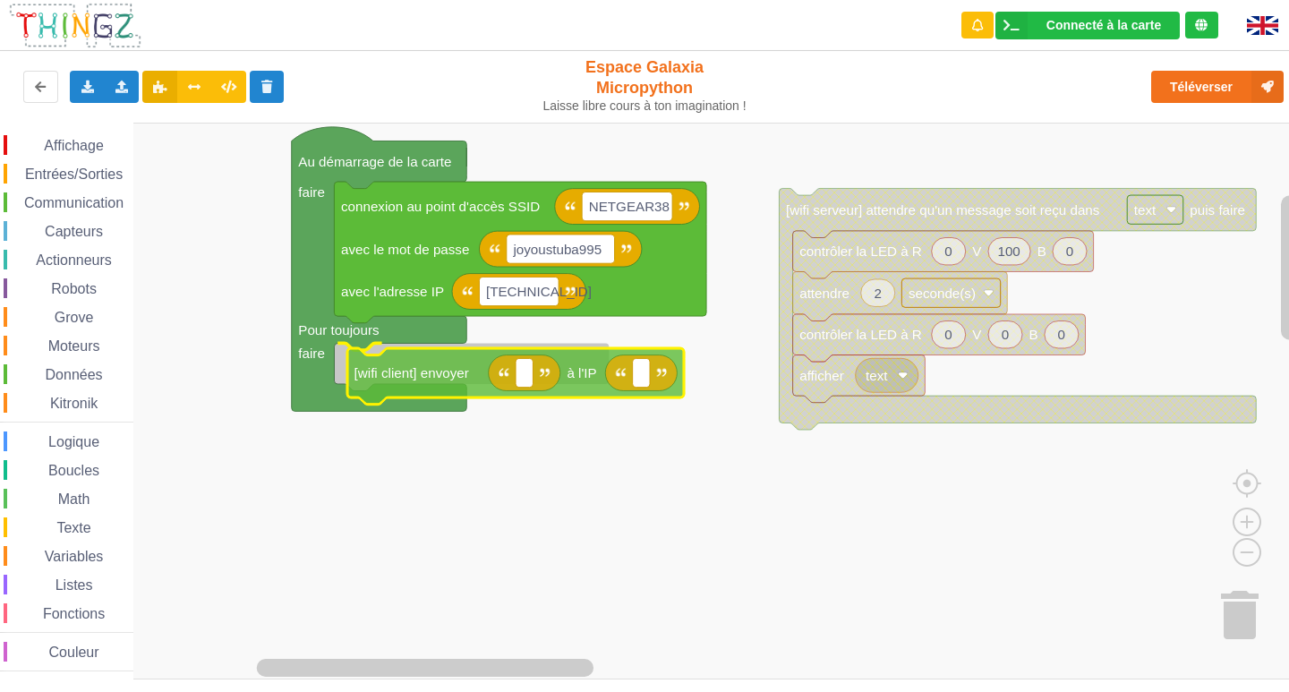
click at [422, 393] on div "Affichage Entrées/Sorties Communication Capteurs Actionneurs Robots Grove Moteu…" at bounding box center [651, 401] width 1302 height 557
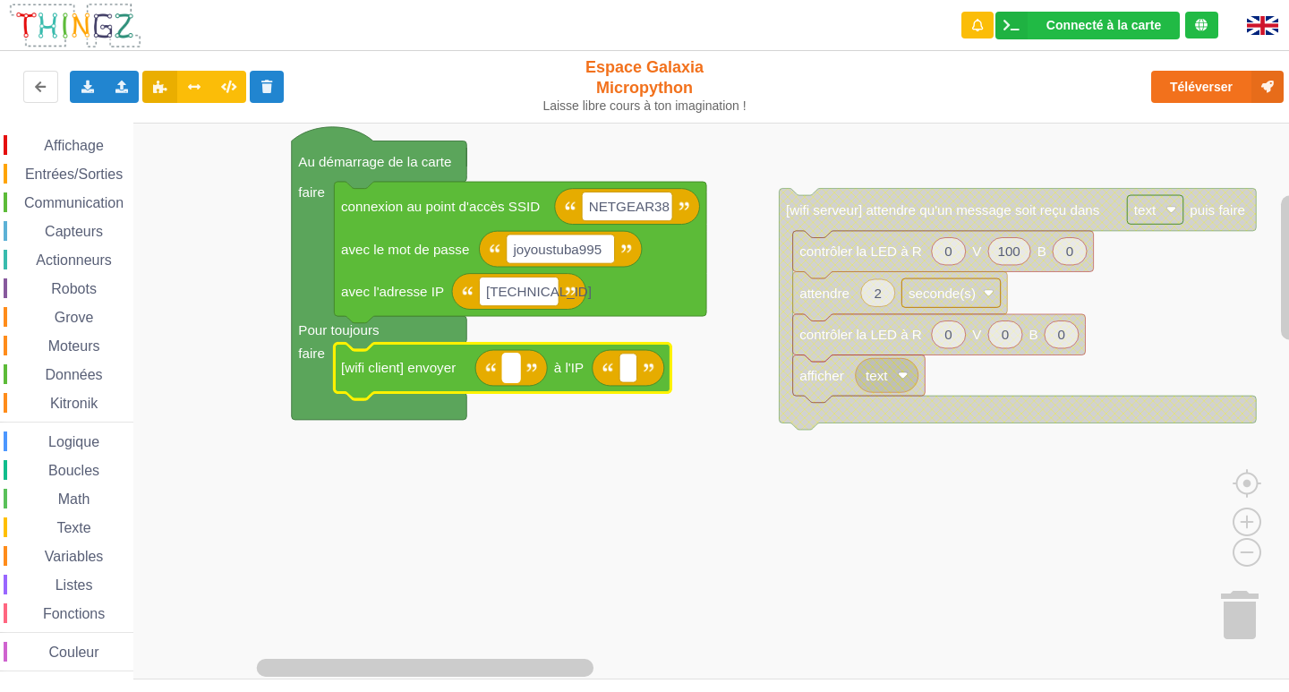
click at [515, 373] on rect "Espace de travail de Blocky" at bounding box center [510, 368] width 17 height 29
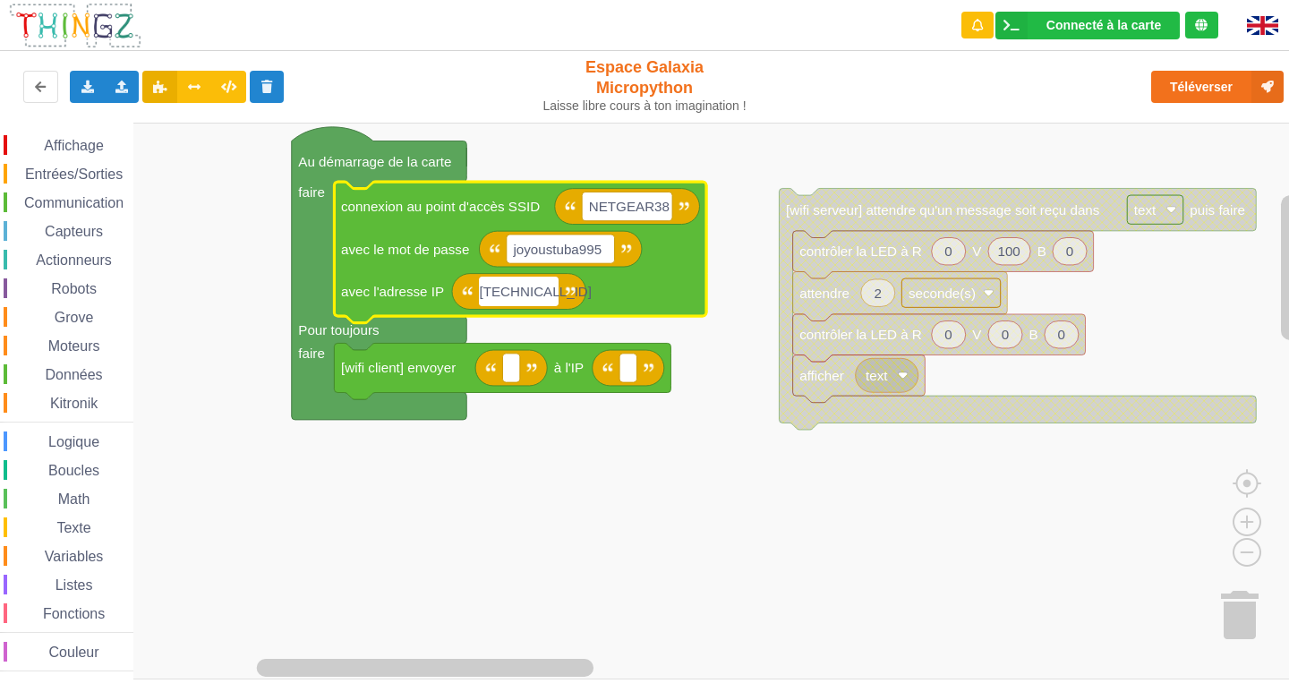
click at [550, 292] on input "[TECHNICAL_ID]" at bounding box center [519, 291] width 80 height 29
type input "[TECHNICAL_ID]"
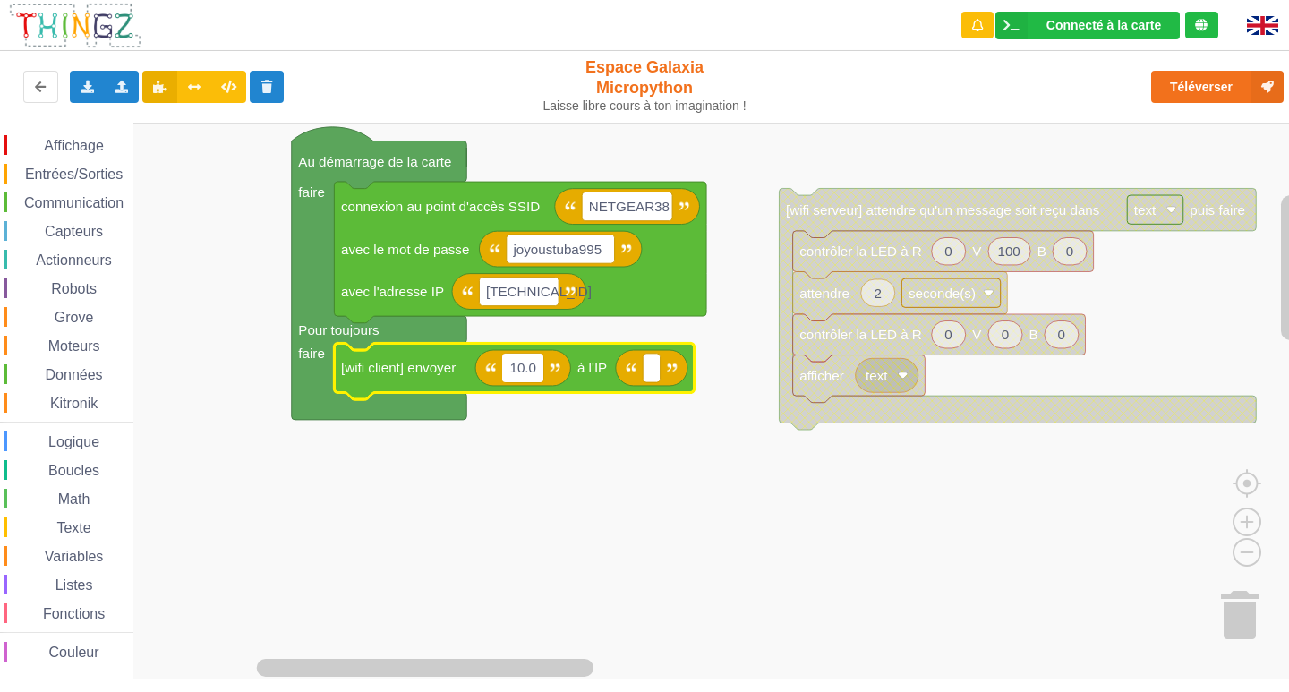
type input "10.0."
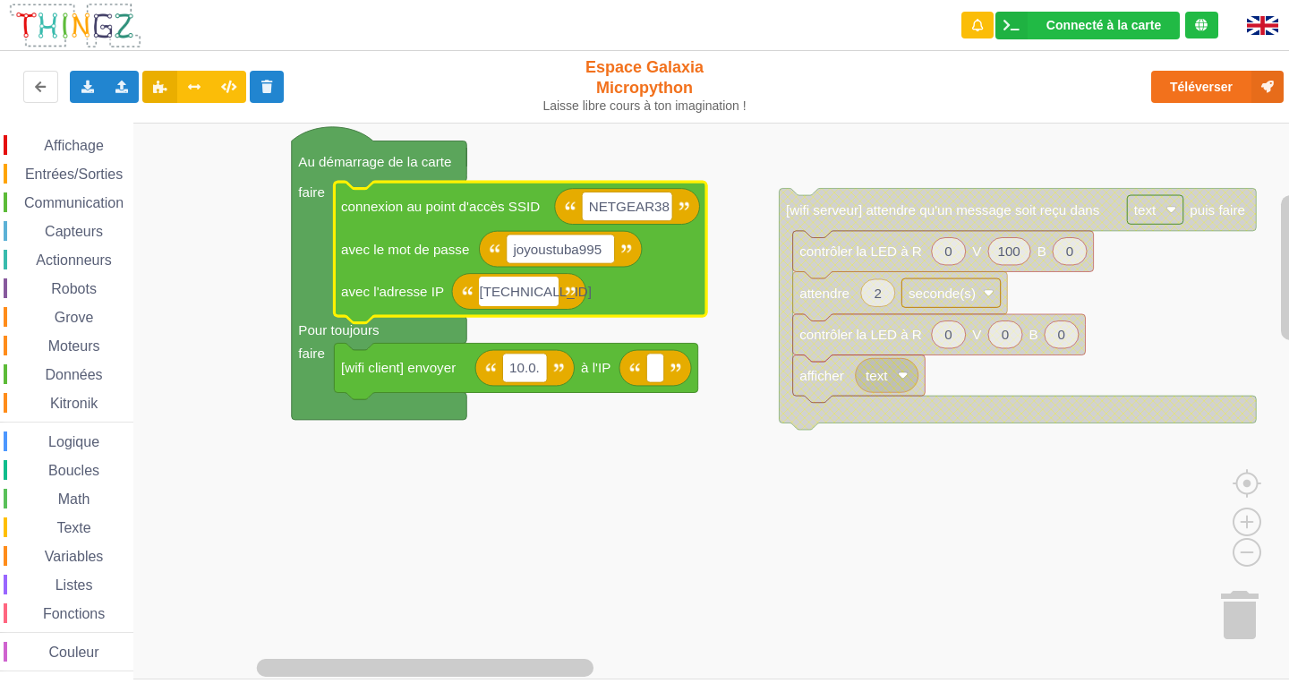
click at [542, 295] on input "[TECHNICAL_ID]" at bounding box center [519, 291] width 80 height 29
click at [548, 291] on input "[TECHNICAL_ID]" at bounding box center [519, 291] width 80 height 29
type input "[TECHNICAL_ID]"
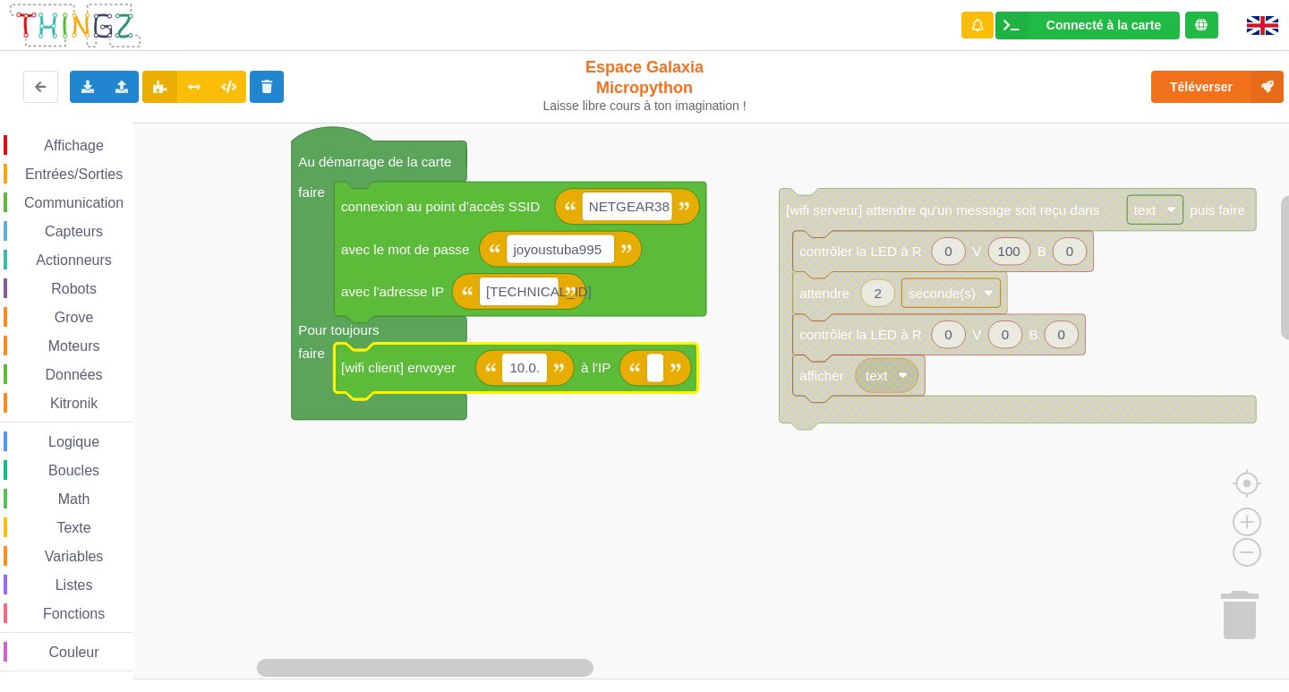
click at [539, 368] on input "10.0." at bounding box center [524, 368] width 45 height 29
type input "[TECHNICAL_ID]"
click at [687, 374] on rect "Espace de travail de Blocky" at bounding box center [689, 368] width 17 height 29
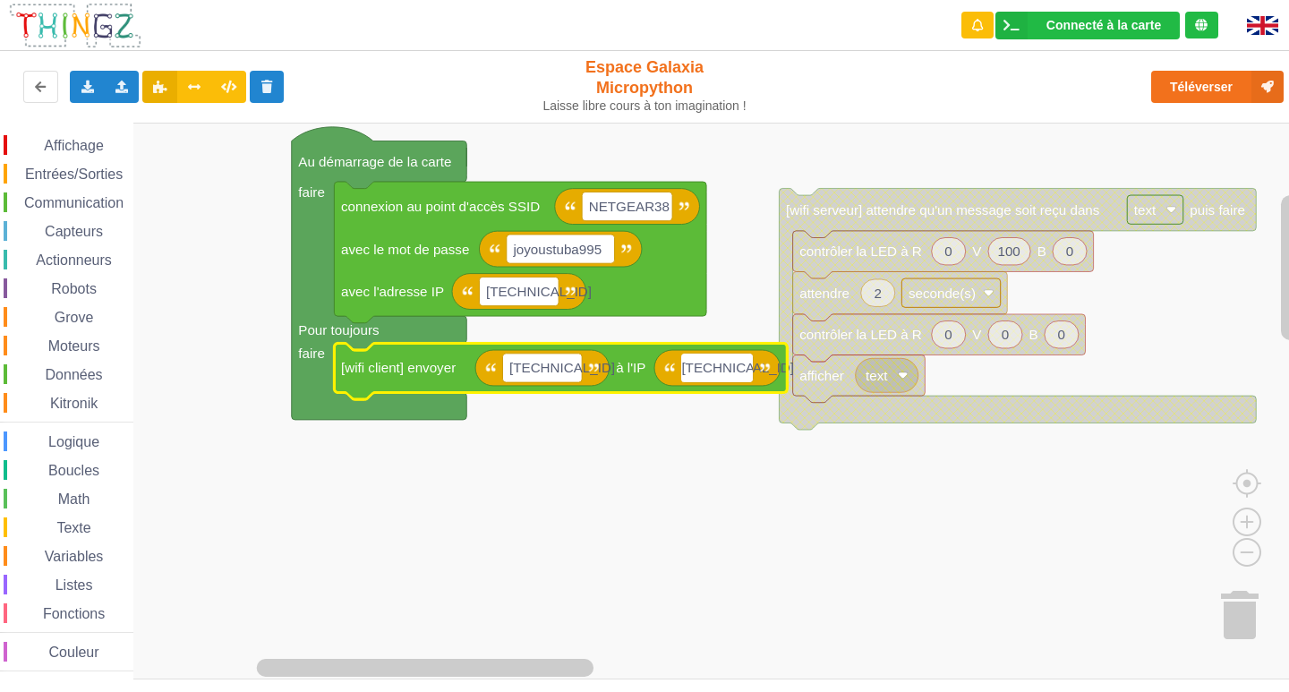
type input "[TECHNICAL_ID]"
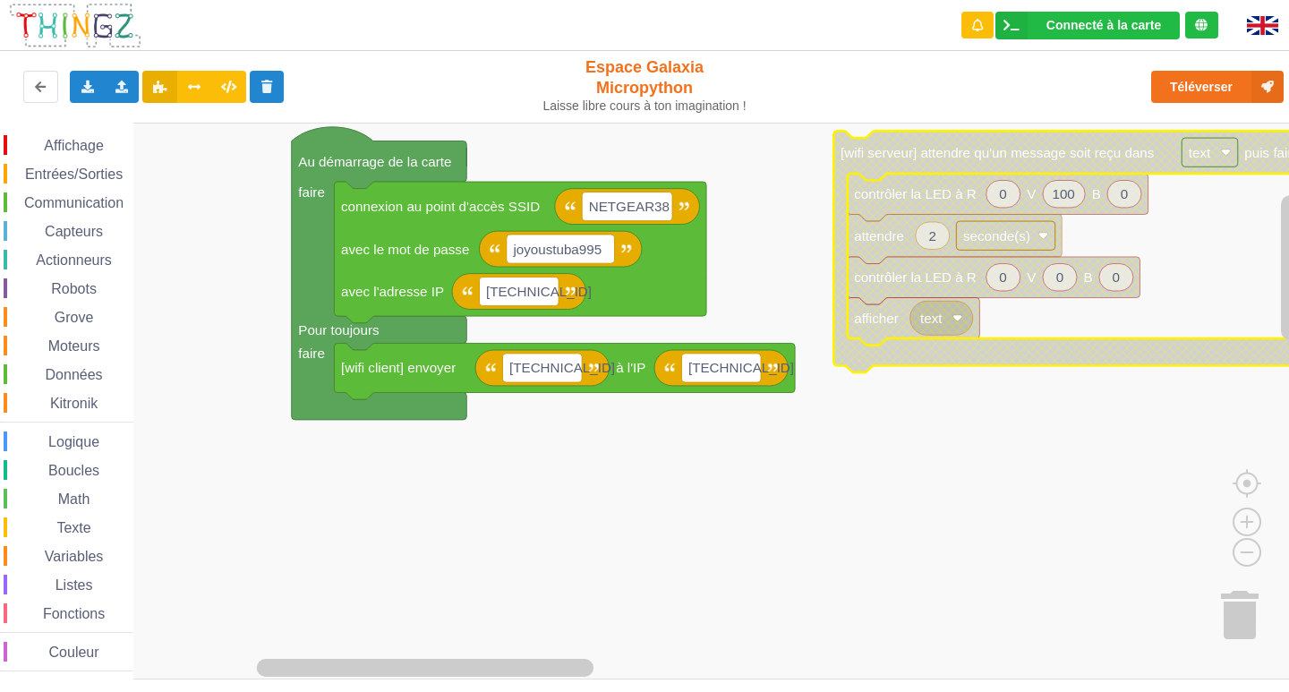
click at [830, 646] on rect "Espace de travail de Blocky" at bounding box center [651, 401] width 1302 height 557
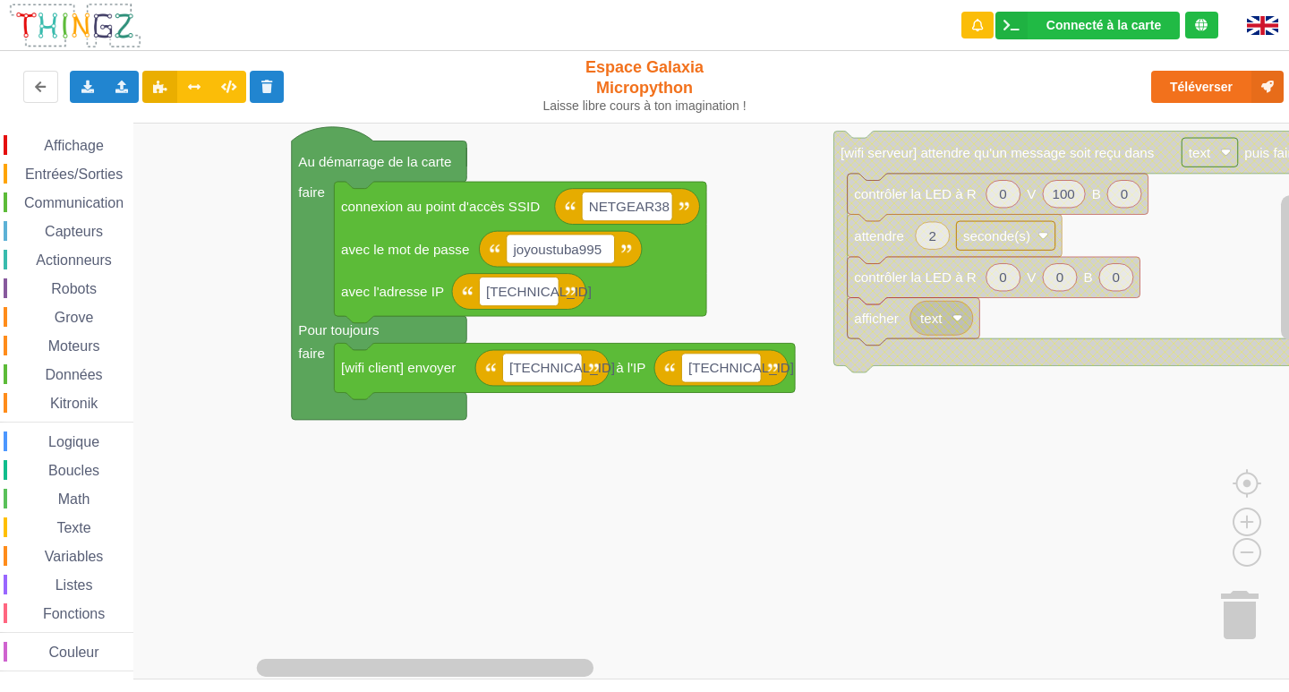
click at [55, 175] on span "Entrées/Sorties" at bounding box center [73, 173] width 103 height 15
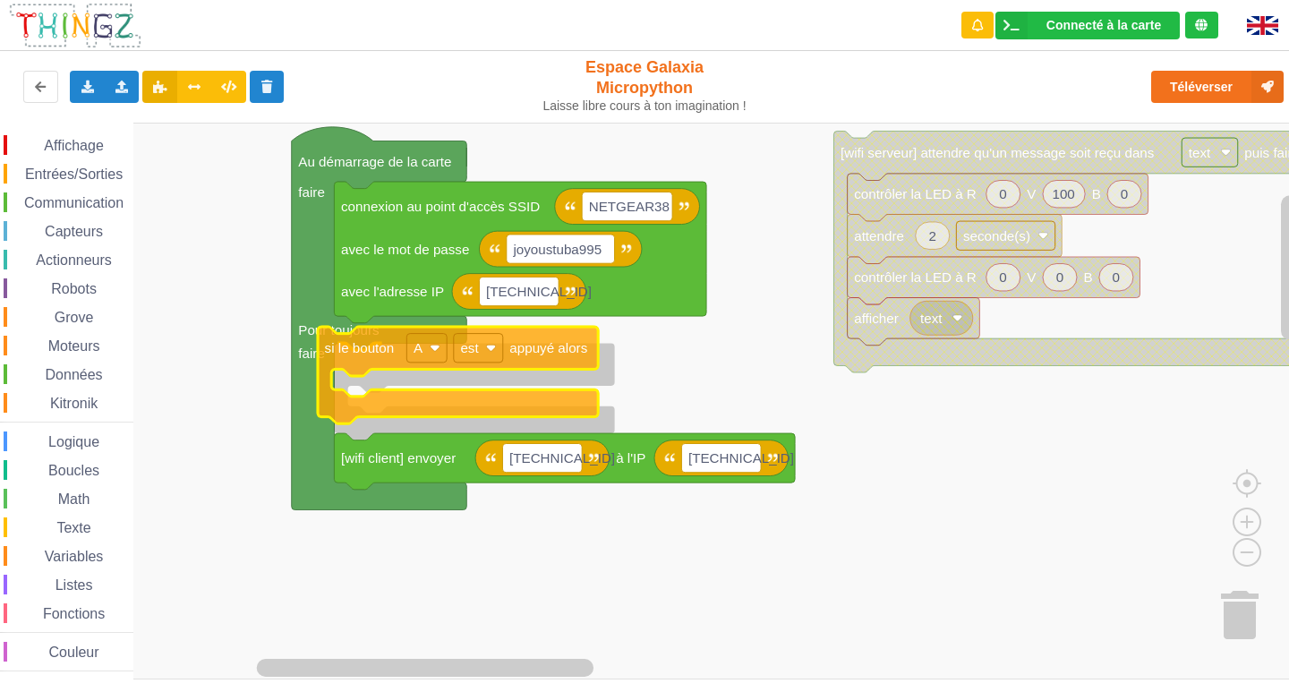
click at [371, 371] on div "Affichage Entrées/Sorties Communication Capteurs Actionneurs Robots Grove Moteu…" at bounding box center [651, 401] width 1302 height 557
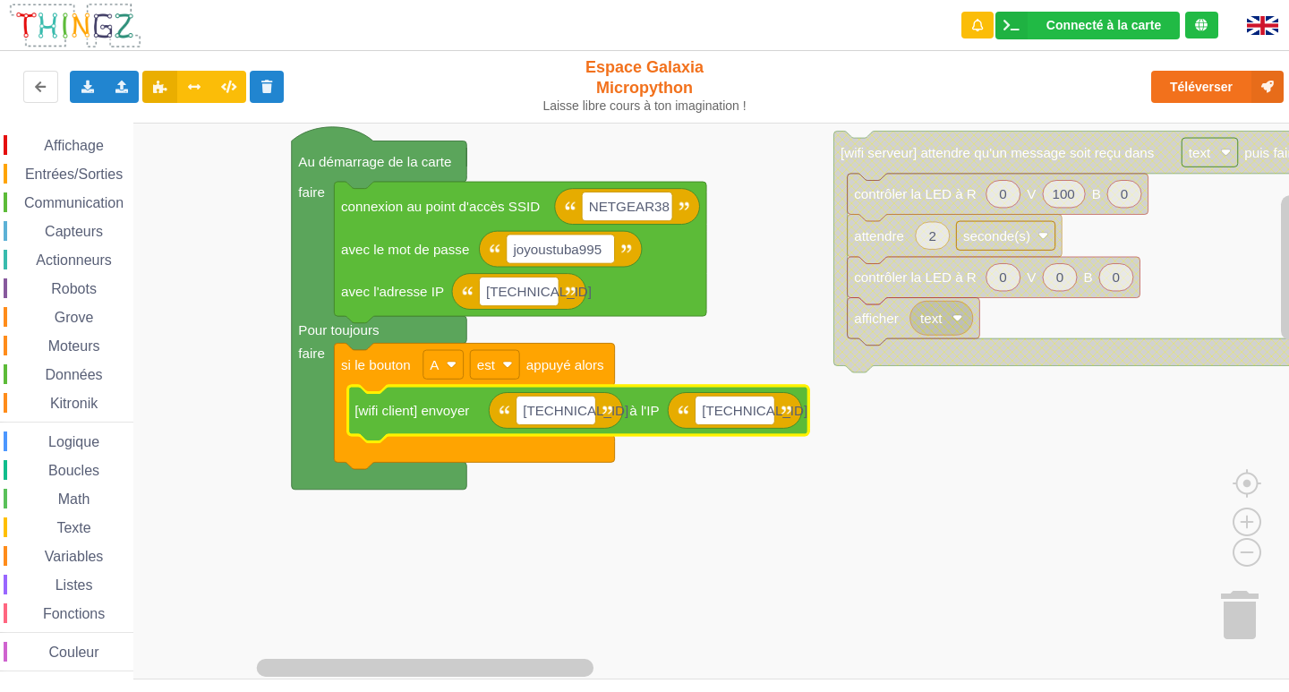
click at [723, 517] on rect "Espace de travail de Blocky" at bounding box center [651, 401] width 1302 height 557
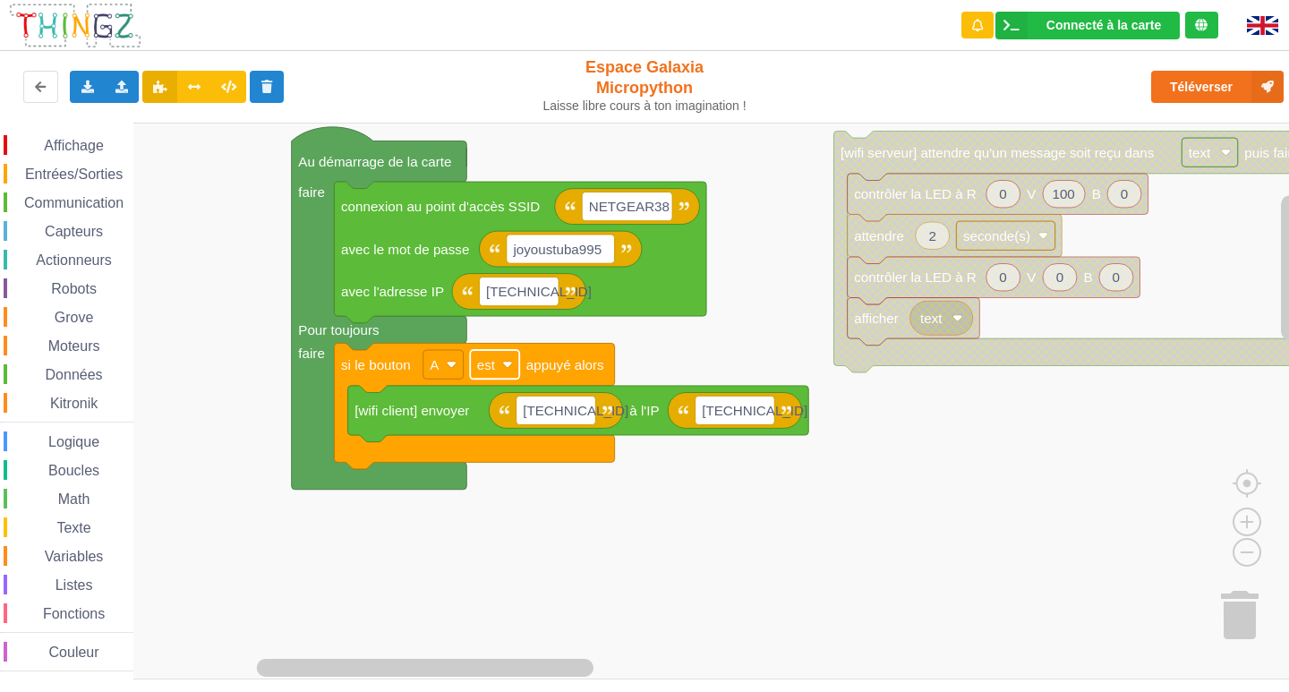
click at [506, 371] on rect "Espace de travail de Blocky" at bounding box center [494, 364] width 49 height 29
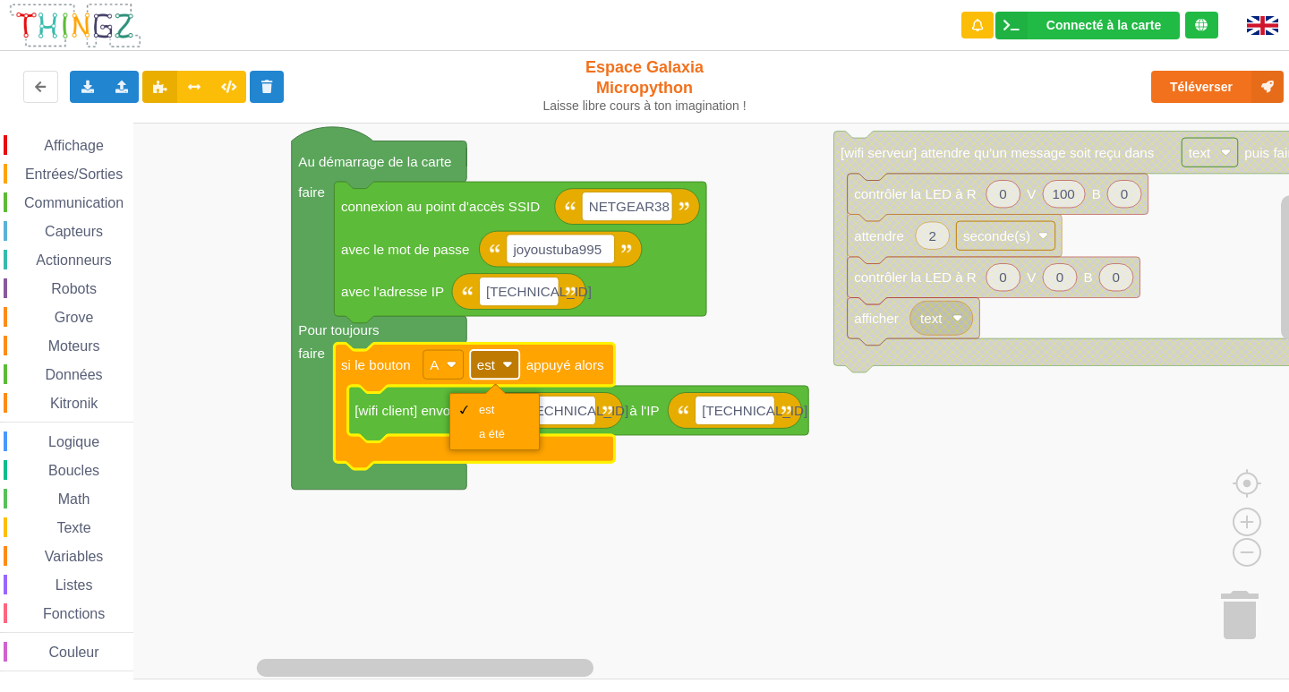
click at [506, 371] on rect "Espace de travail de Blocky" at bounding box center [494, 364] width 49 height 29
click at [445, 371] on rect "Espace de travail de Blocky" at bounding box center [443, 364] width 40 height 29
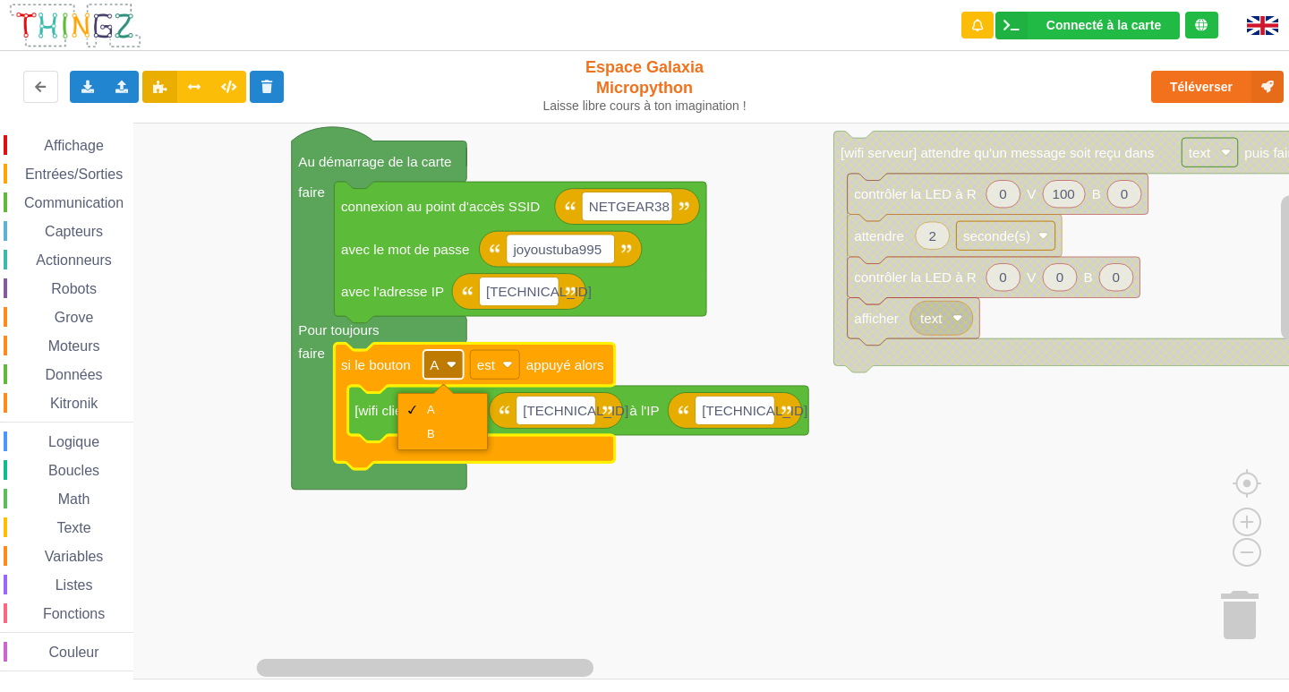
click at [445, 371] on rect "Espace de travail de Blocky" at bounding box center [443, 364] width 40 height 29
click at [567, 542] on rect "Espace de travail de Blocky" at bounding box center [651, 401] width 1302 height 557
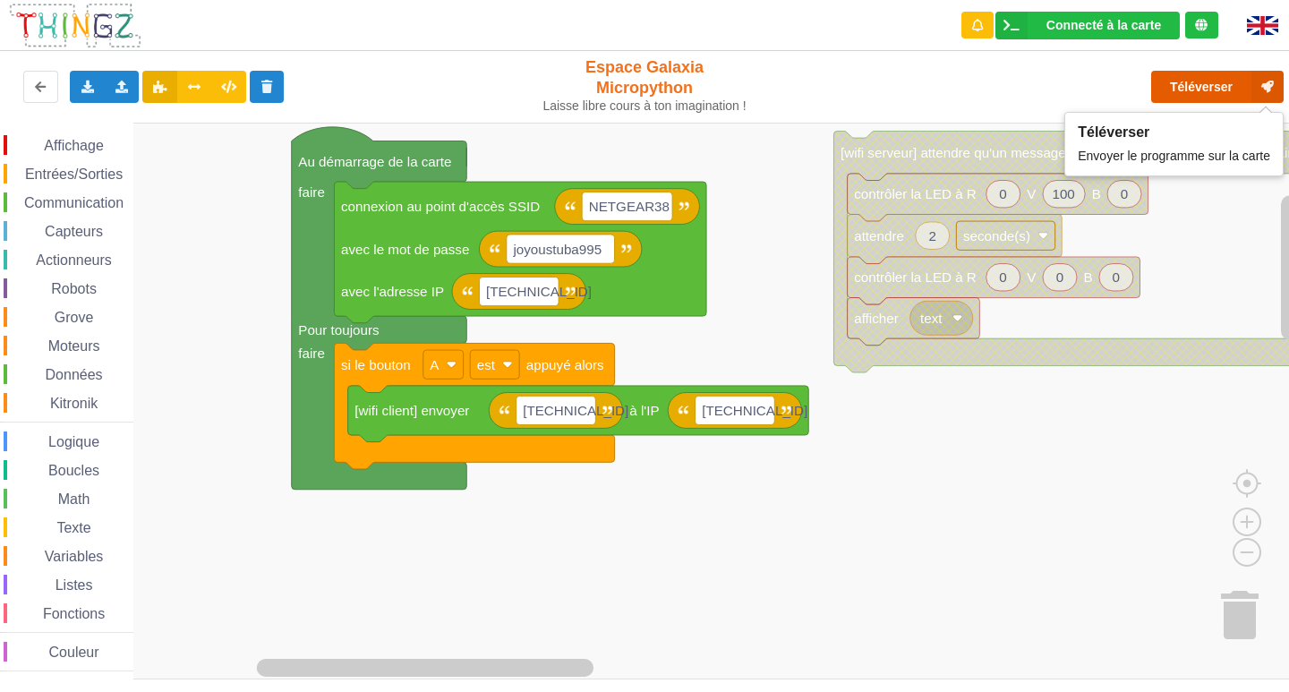
click at [1170, 81] on button "Téléverser" at bounding box center [1217, 87] width 132 height 32
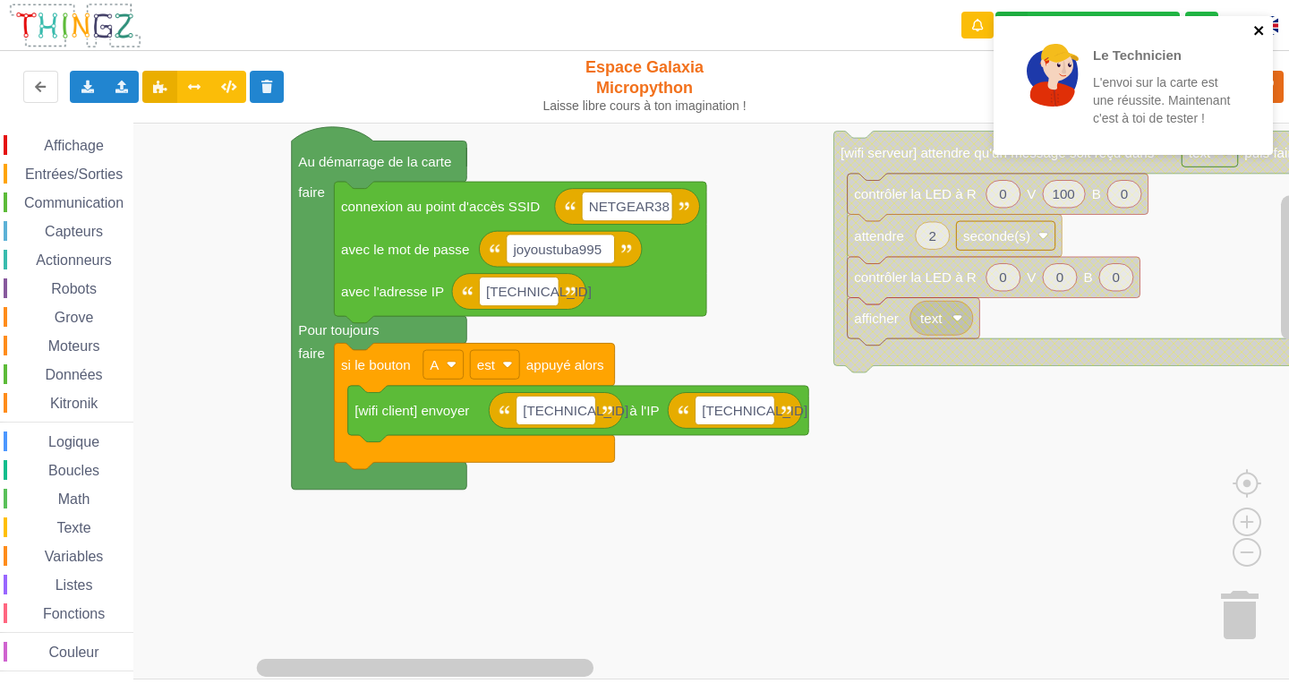
click at [1261, 34] on icon "close" at bounding box center [1258, 30] width 9 height 9
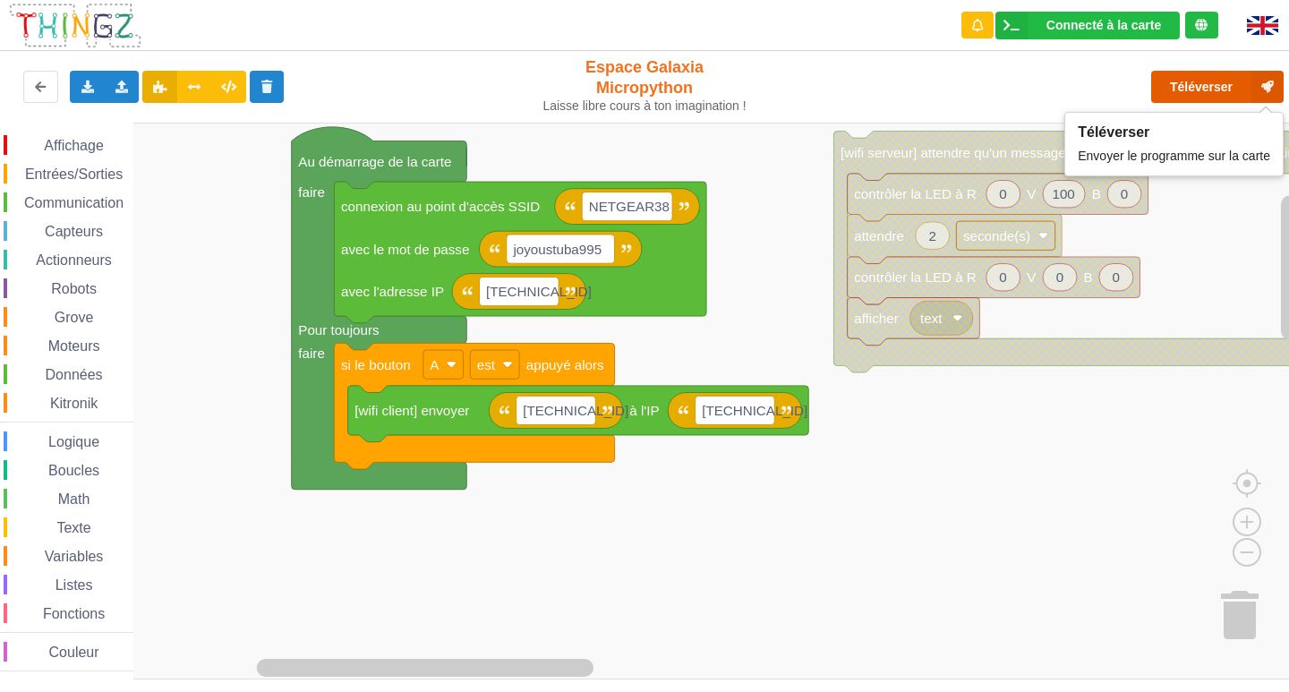
click at [1252, 81] on icon at bounding box center [1267, 87] width 32 height 32
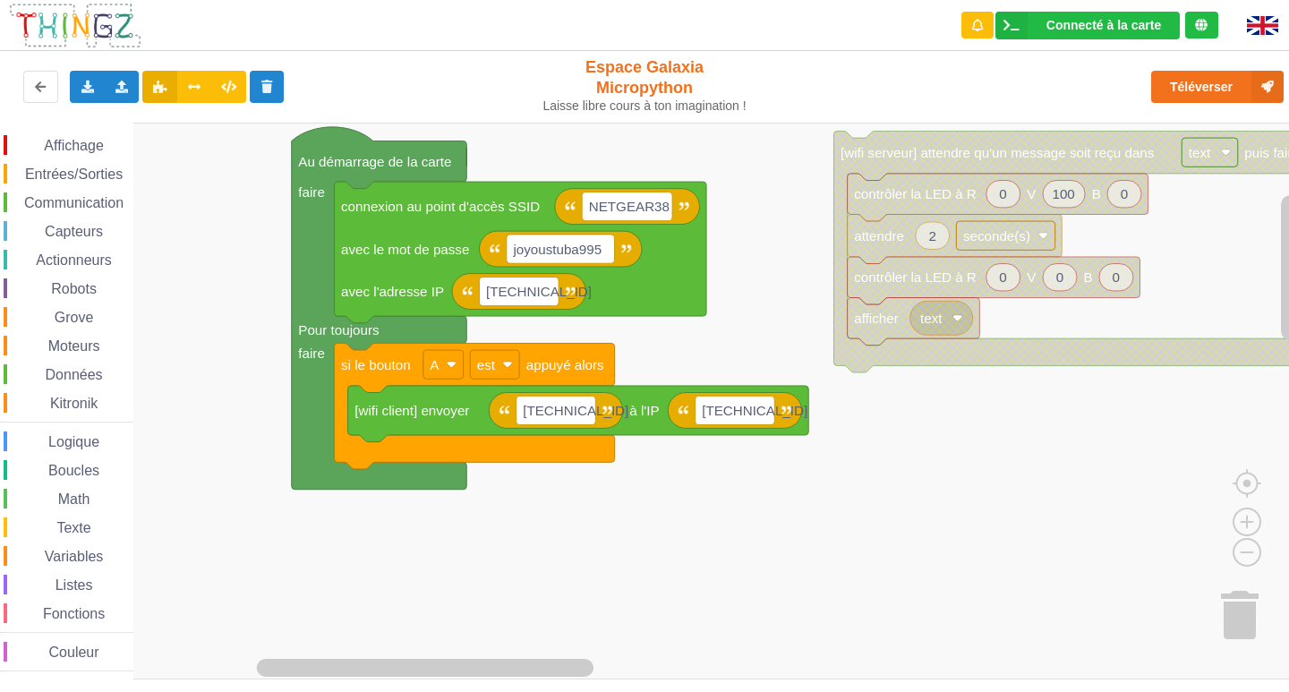
click at [82, 168] on span "Entrées/Sorties" at bounding box center [73, 173] width 103 height 15
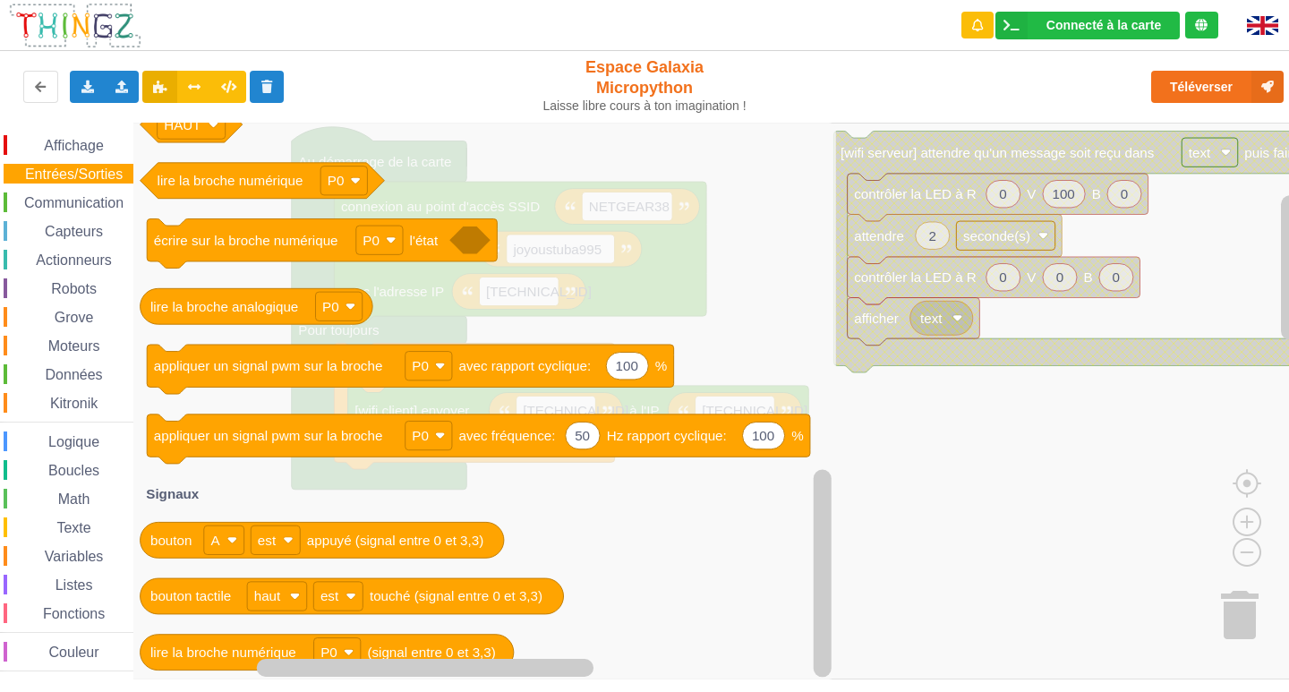
click at [65, 199] on span "Communication" at bounding box center [73, 202] width 105 height 15
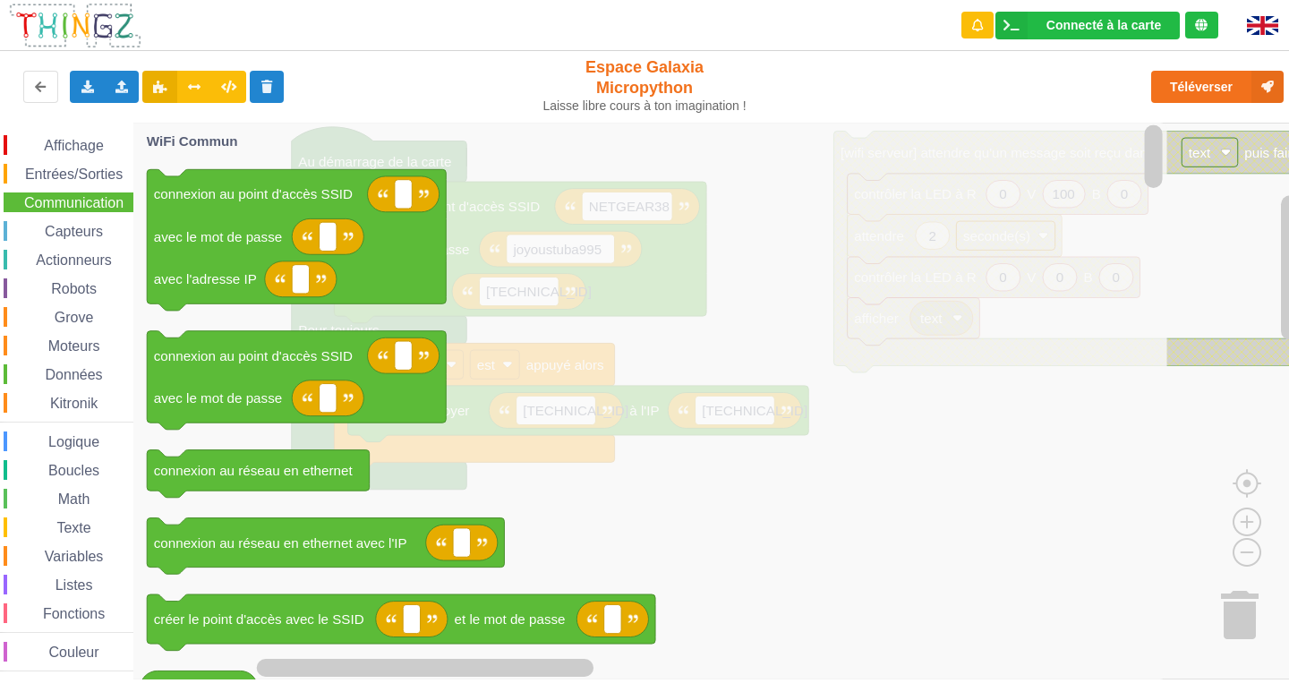
click at [88, 142] on span "Affichage" at bounding box center [73, 145] width 64 height 15
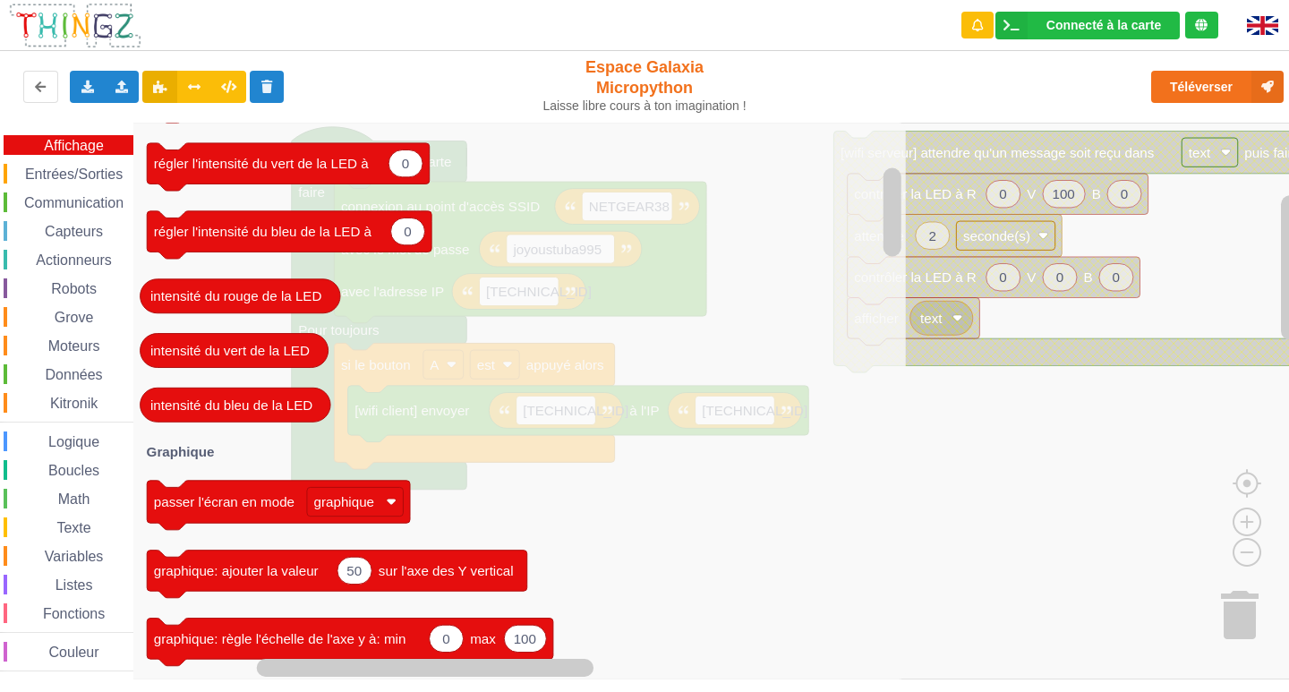
click at [969, 491] on rect "Espace de travail de Blocky" at bounding box center [651, 401] width 1302 height 557
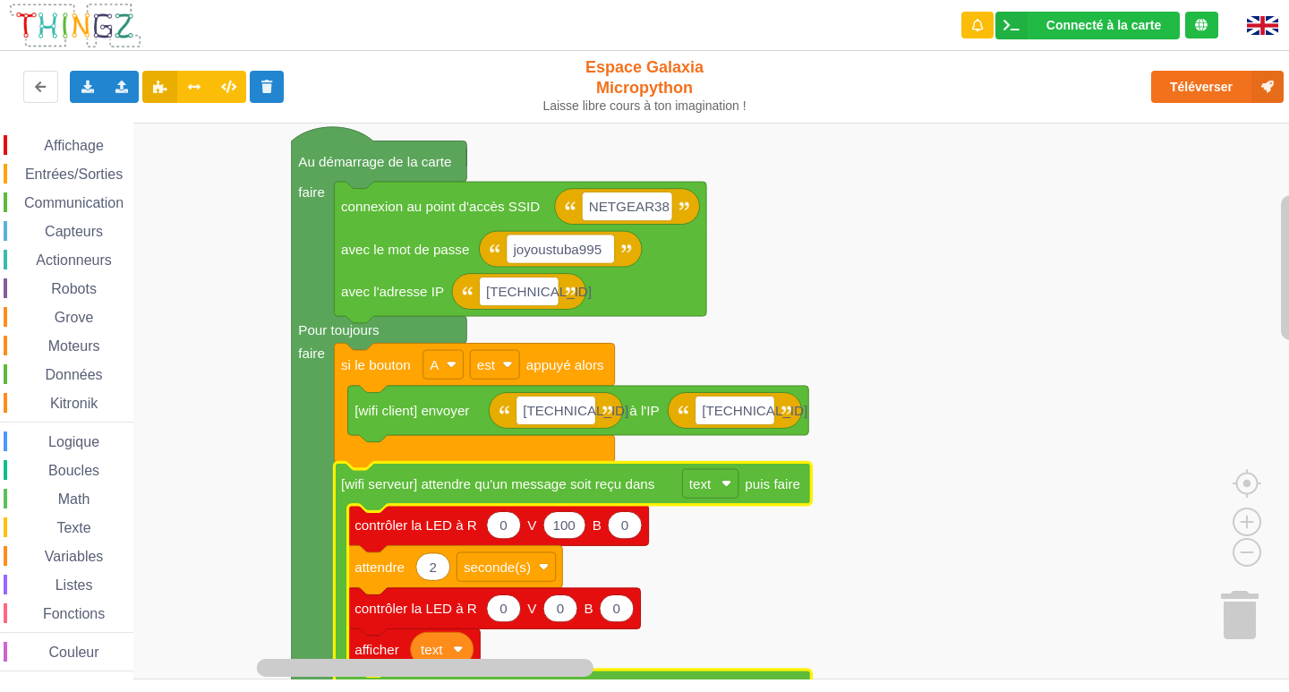
click at [1015, 602] on rect "Espace de travail de Blocky" at bounding box center [651, 401] width 1302 height 557
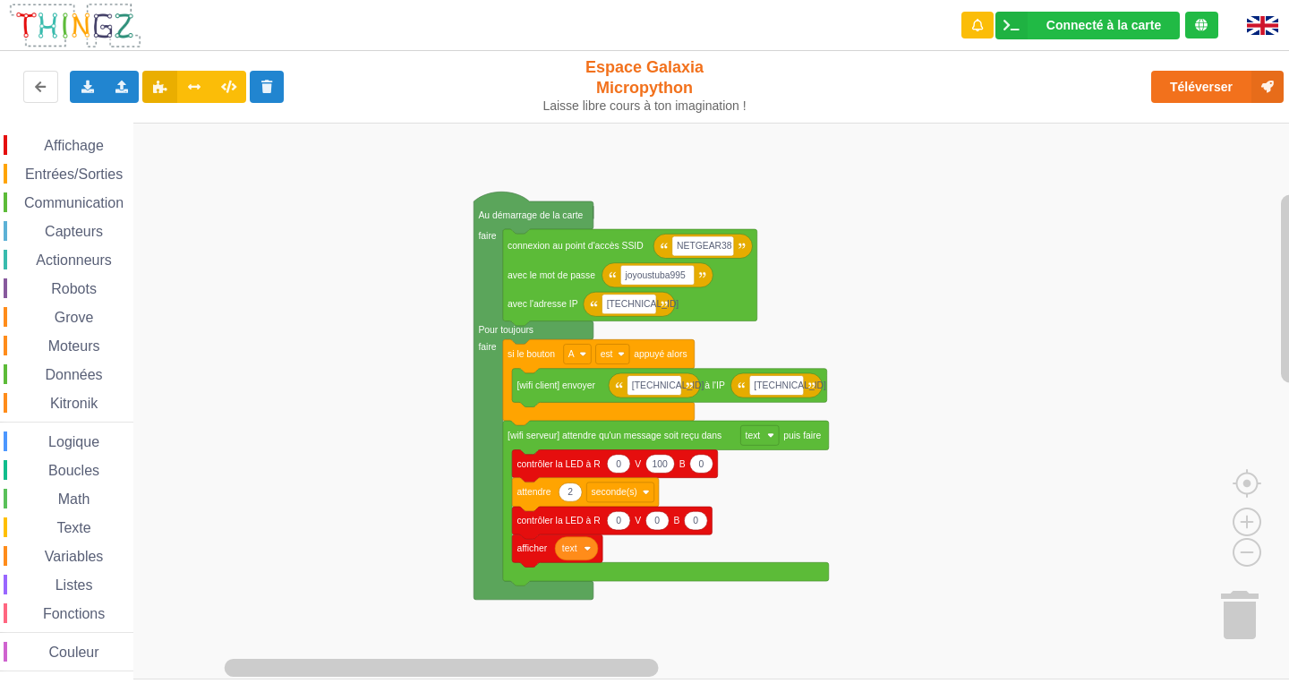
click at [880, 388] on rect "Espace de travail de Blocky" at bounding box center [651, 401] width 1302 height 557
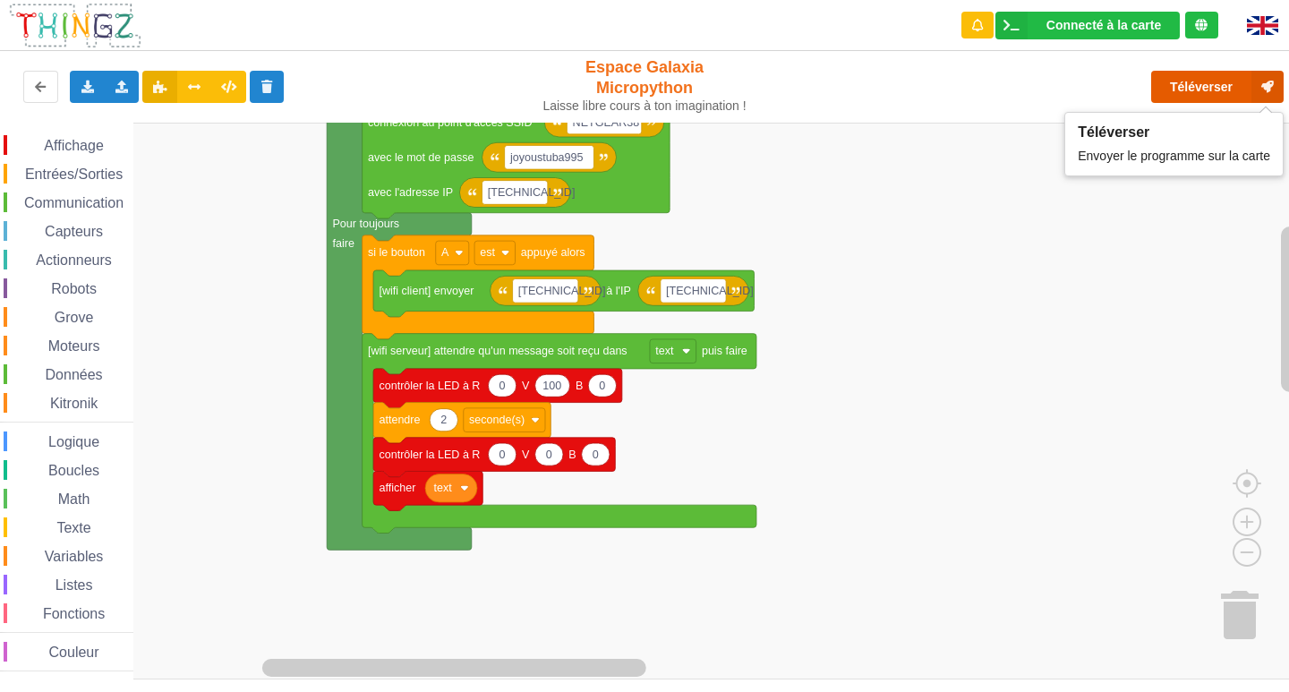
click at [1192, 76] on button "Téléverser" at bounding box center [1217, 87] width 132 height 32
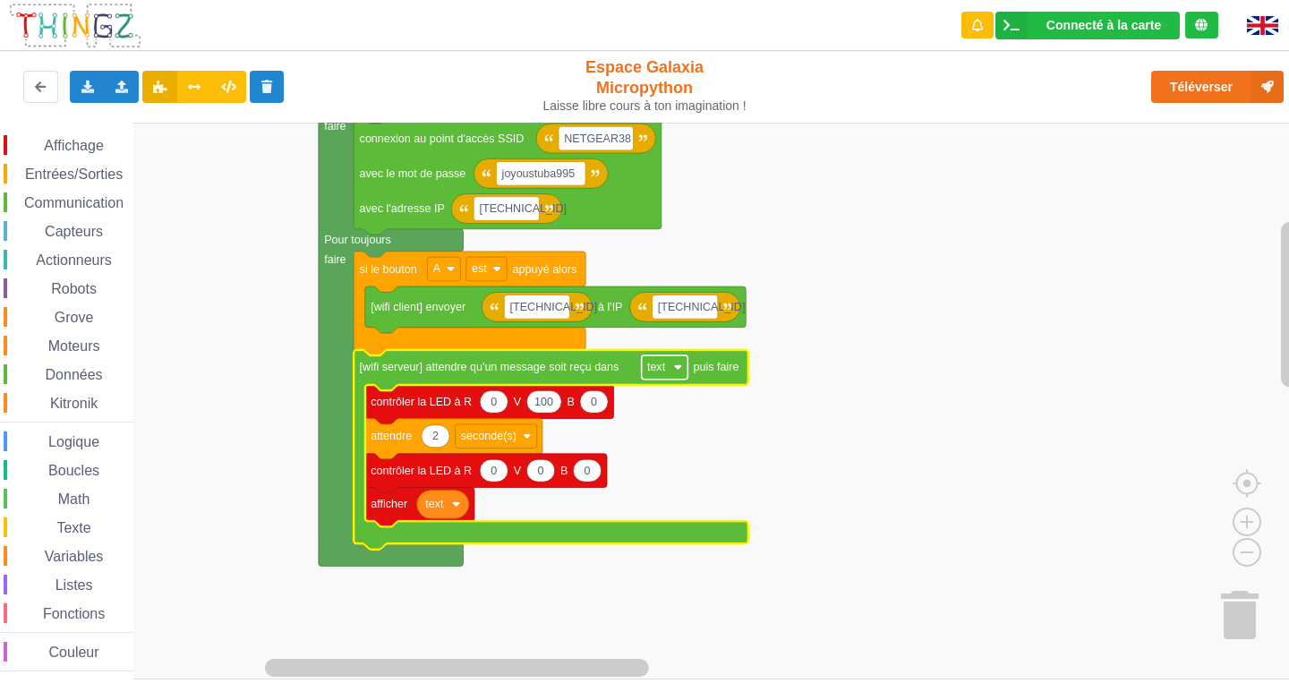
click at [681, 371] on image "Espace de travail de Blocky" at bounding box center [678, 367] width 8 height 8
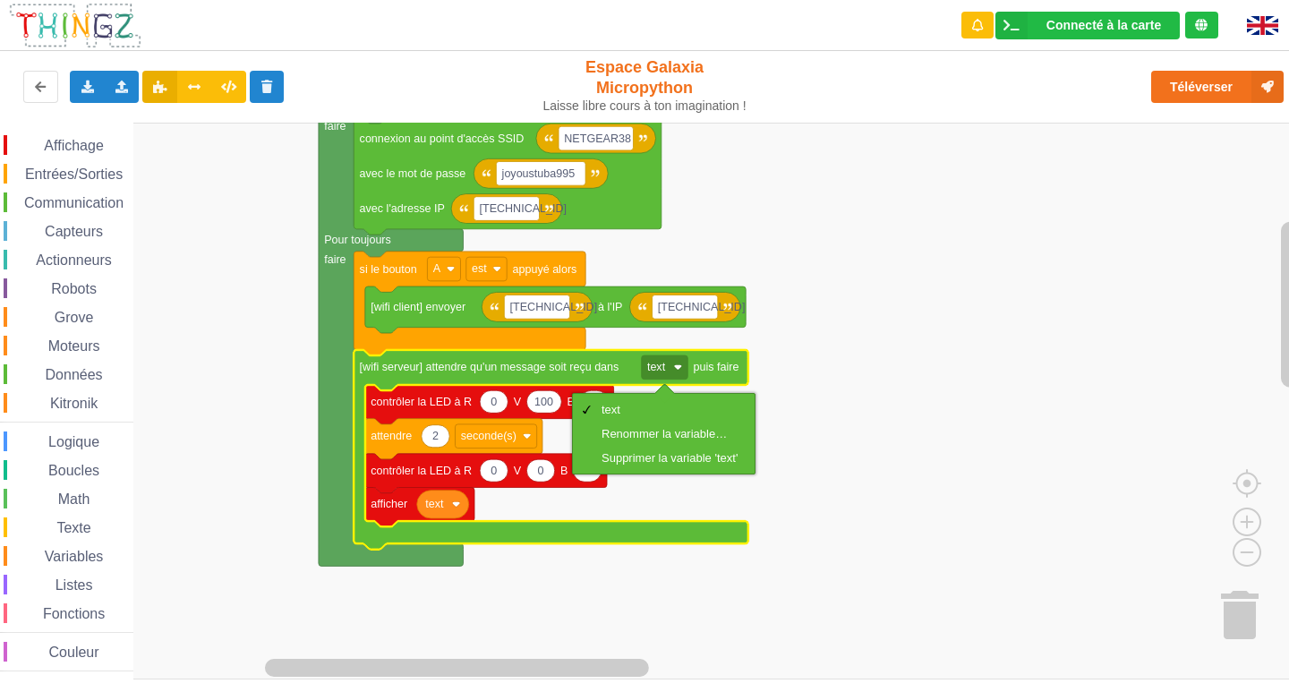
click at [862, 368] on rect "Espace de travail de Blocky" at bounding box center [651, 401] width 1302 height 557
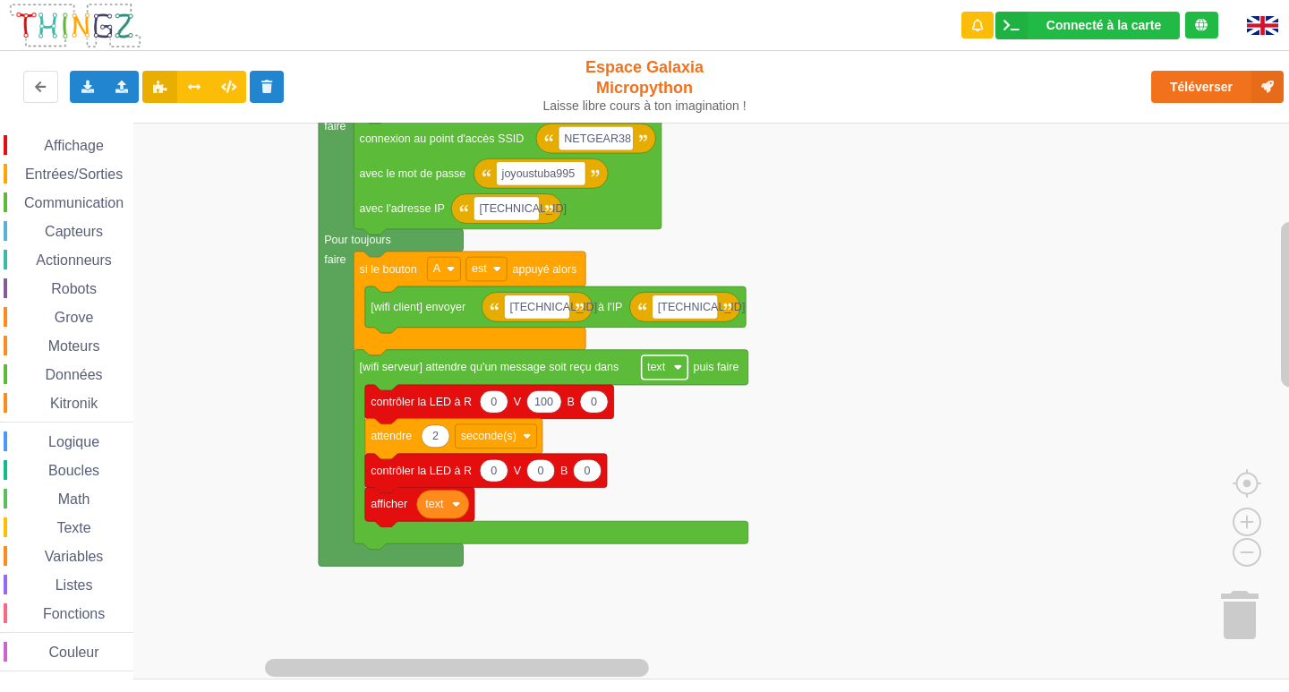
click at [662, 371] on text "text" at bounding box center [656, 367] width 19 height 13
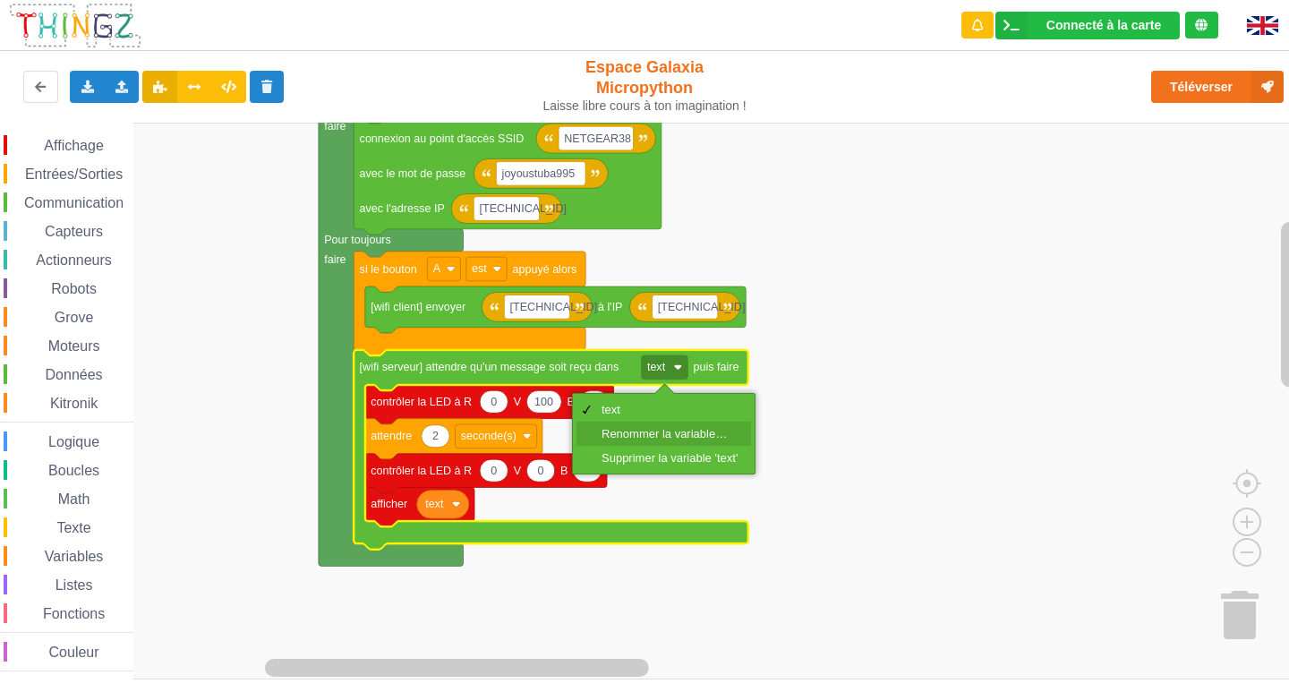
click at [668, 436] on div "Renommer la variable…" at bounding box center [670, 433] width 136 height 13
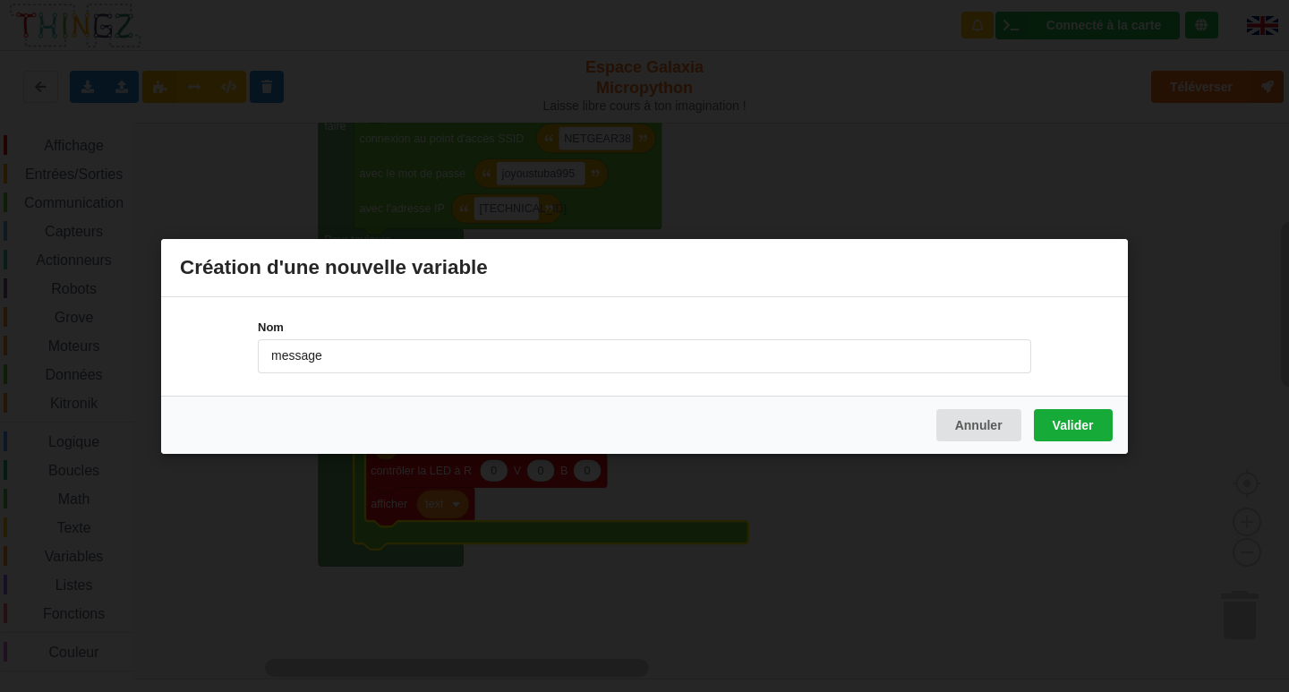
type input "message"
click at [1063, 431] on button "Valider" at bounding box center [1073, 424] width 79 height 32
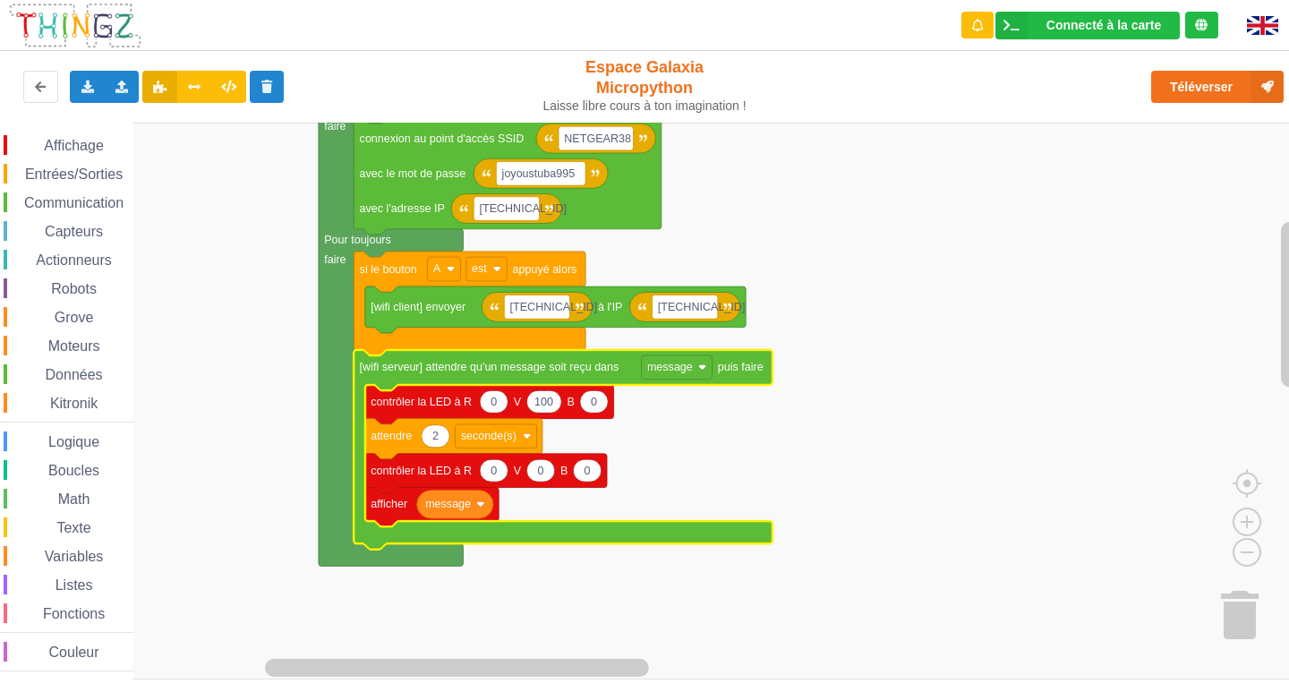
click at [1267, 367] on rect "Espace de travail de Blocky" at bounding box center [651, 401] width 1302 height 557
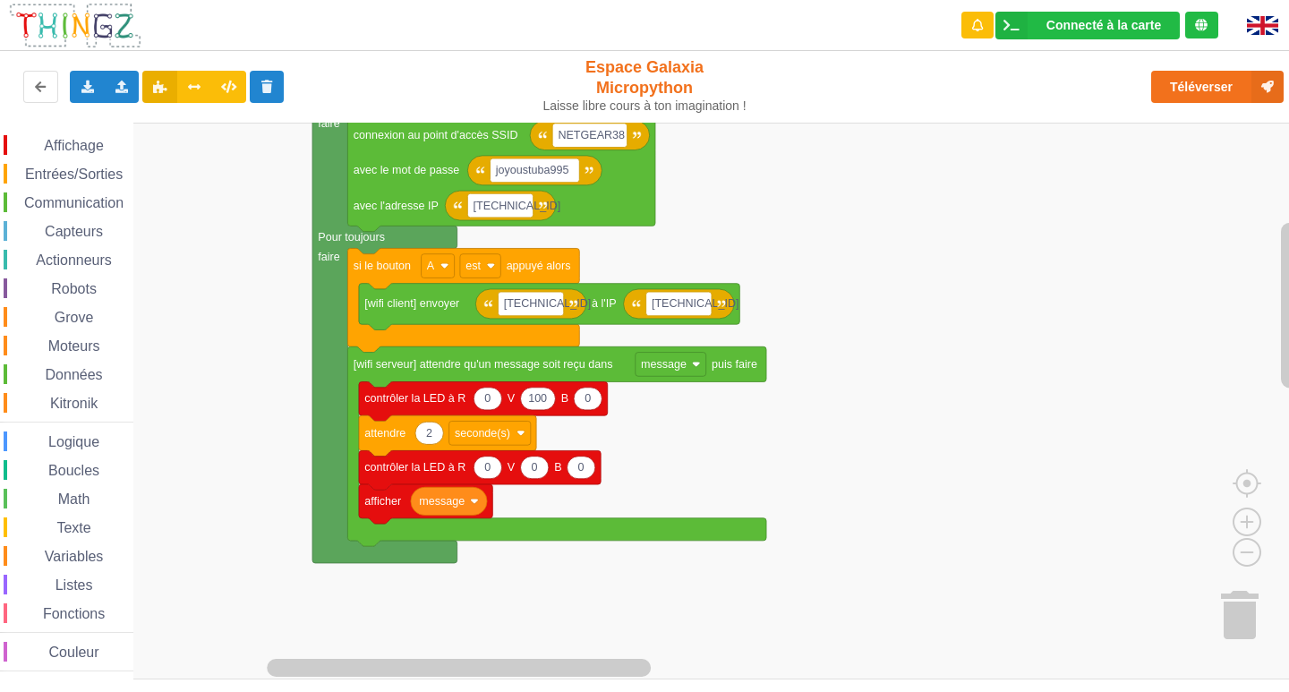
click at [50, 207] on span "Communication" at bounding box center [73, 202] width 105 height 15
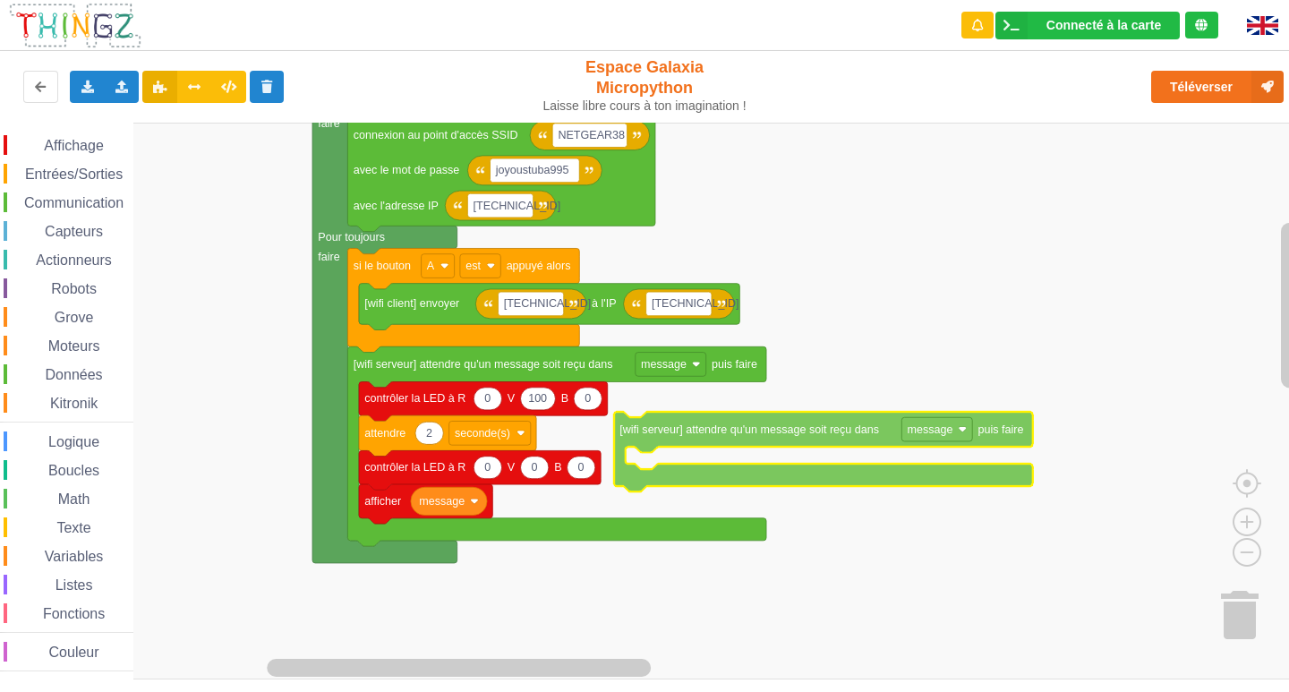
click at [783, 427] on div "Affichage Entrées/Sorties Communication Capteurs Actionneurs Robots Grove Moteu…" at bounding box center [651, 401] width 1302 height 557
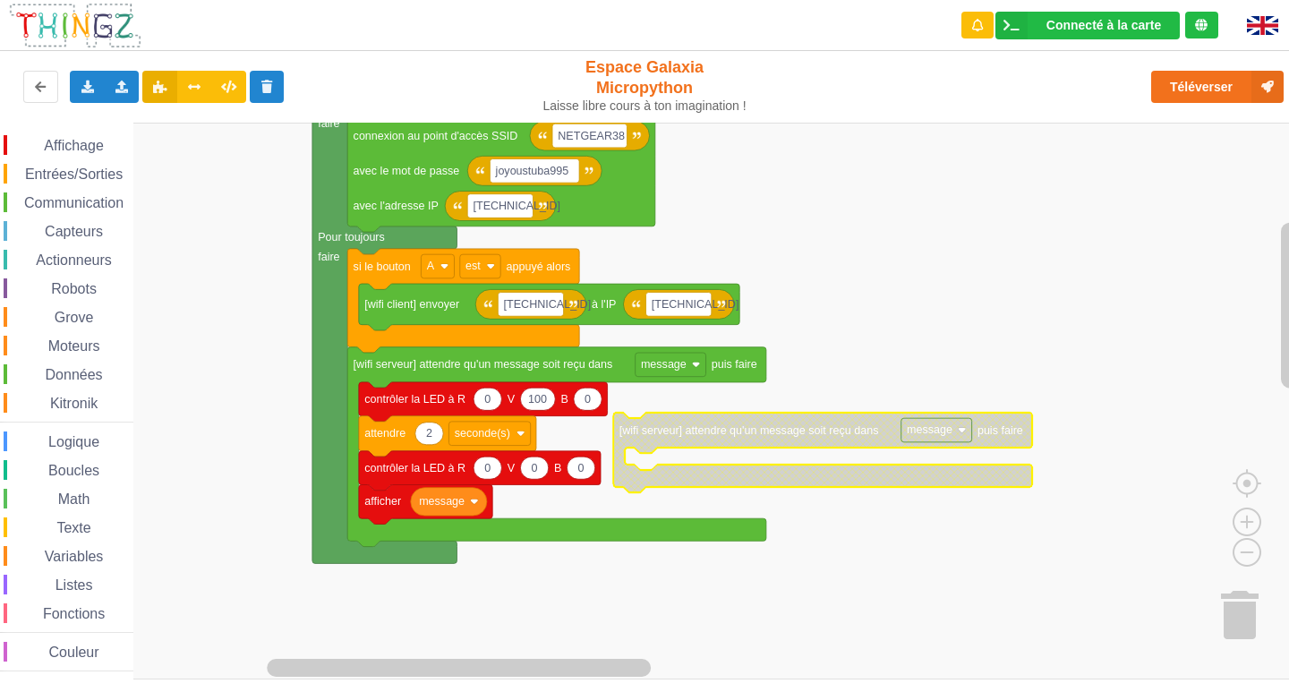
click at [959, 433] on image "Espace de travail de Blocky" at bounding box center [962, 430] width 8 height 8
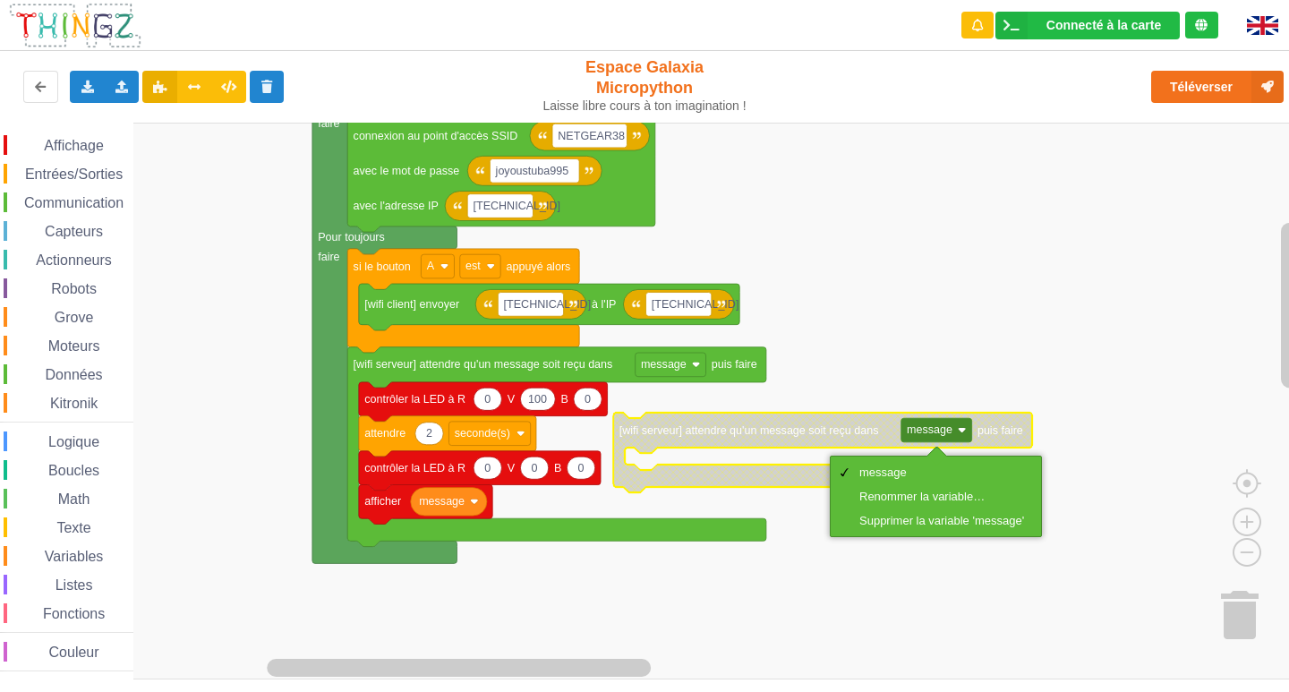
click at [866, 413] on icon "Espace de travail de Blocky" at bounding box center [822, 453] width 419 height 80
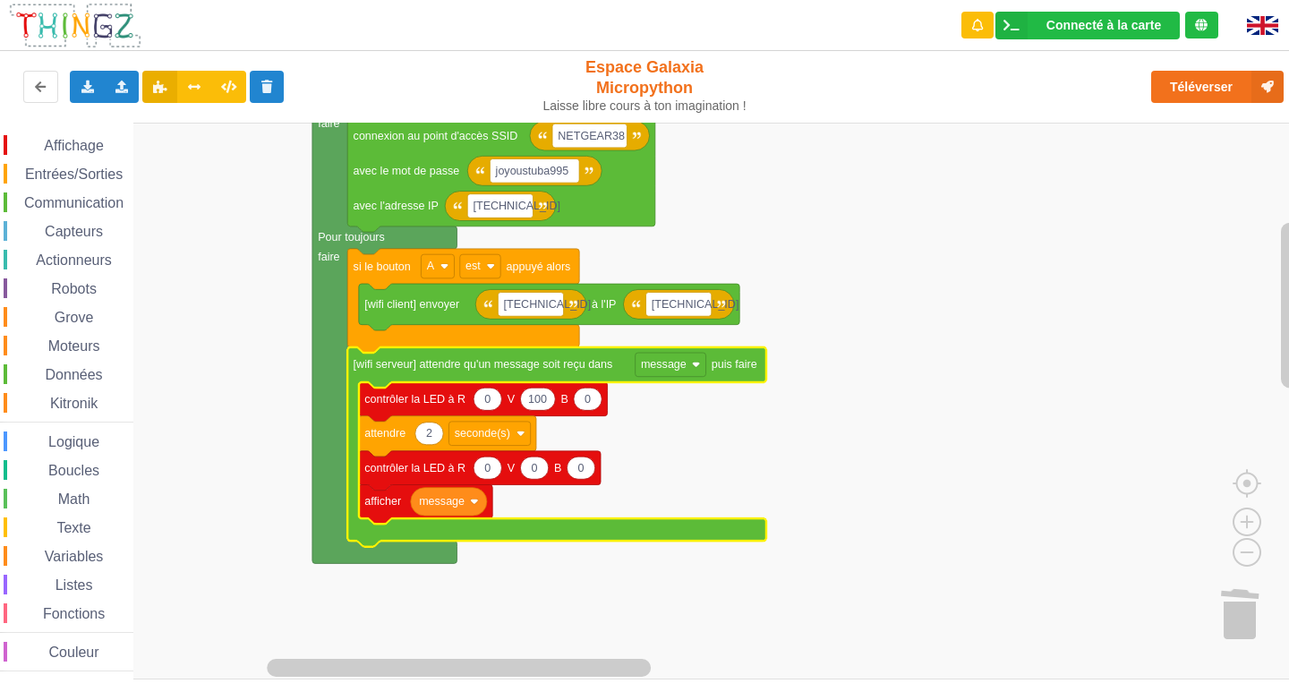
click at [911, 470] on rect "Espace de travail de Blocky" at bounding box center [651, 401] width 1302 height 557
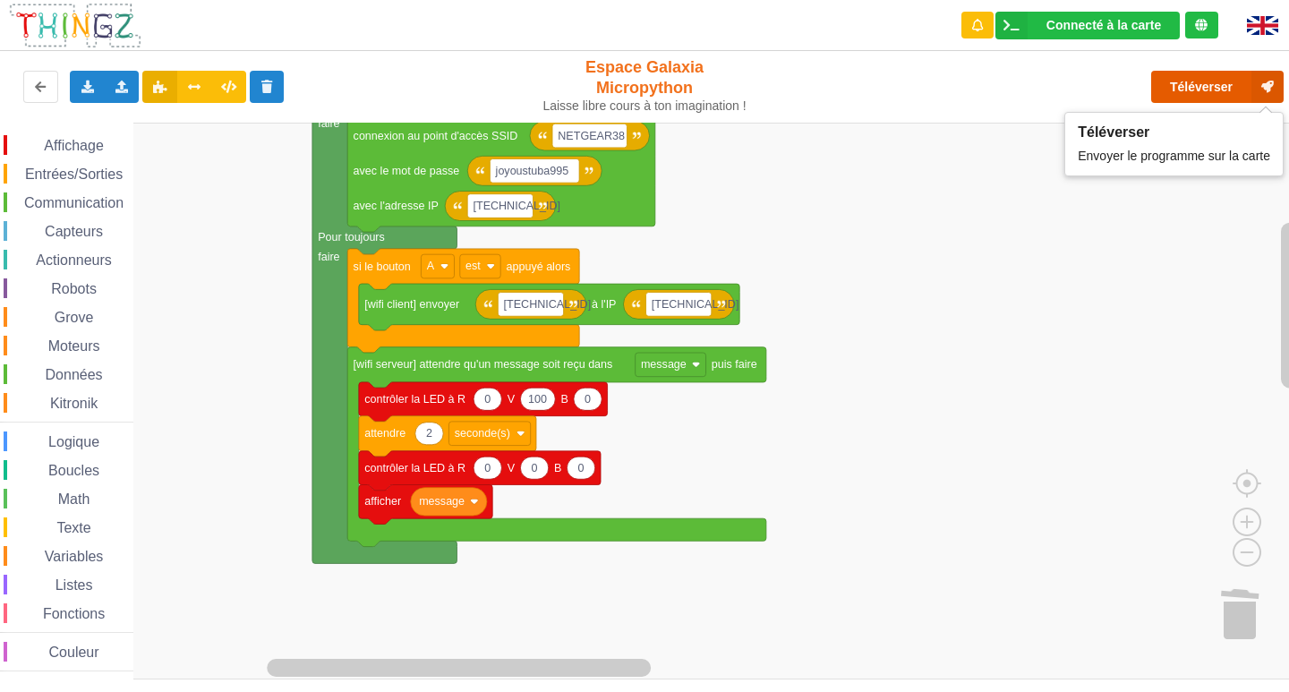
click at [1194, 81] on button "Téléverser" at bounding box center [1217, 87] width 132 height 32
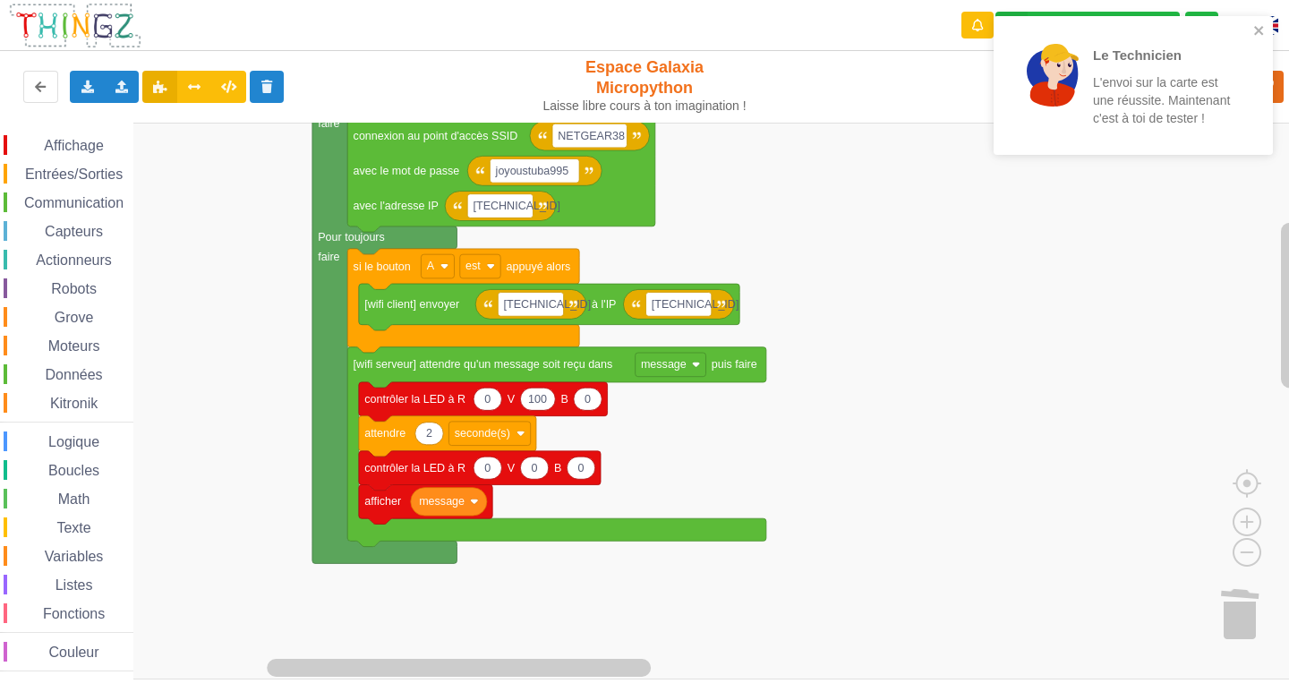
click at [478, 501] on image "Espace de travail de Blocky" at bounding box center [474, 502] width 8 height 8
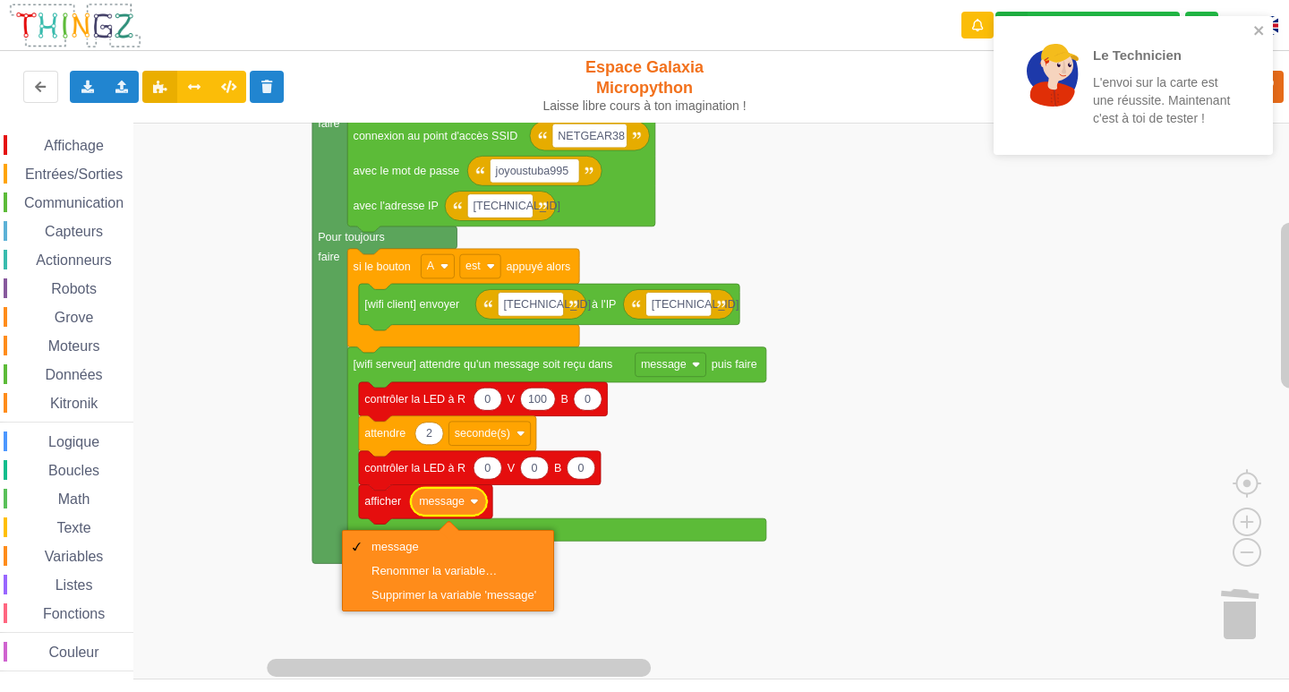
click at [668, 484] on rect "Espace de travail de Blocky" at bounding box center [651, 401] width 1302 height 557
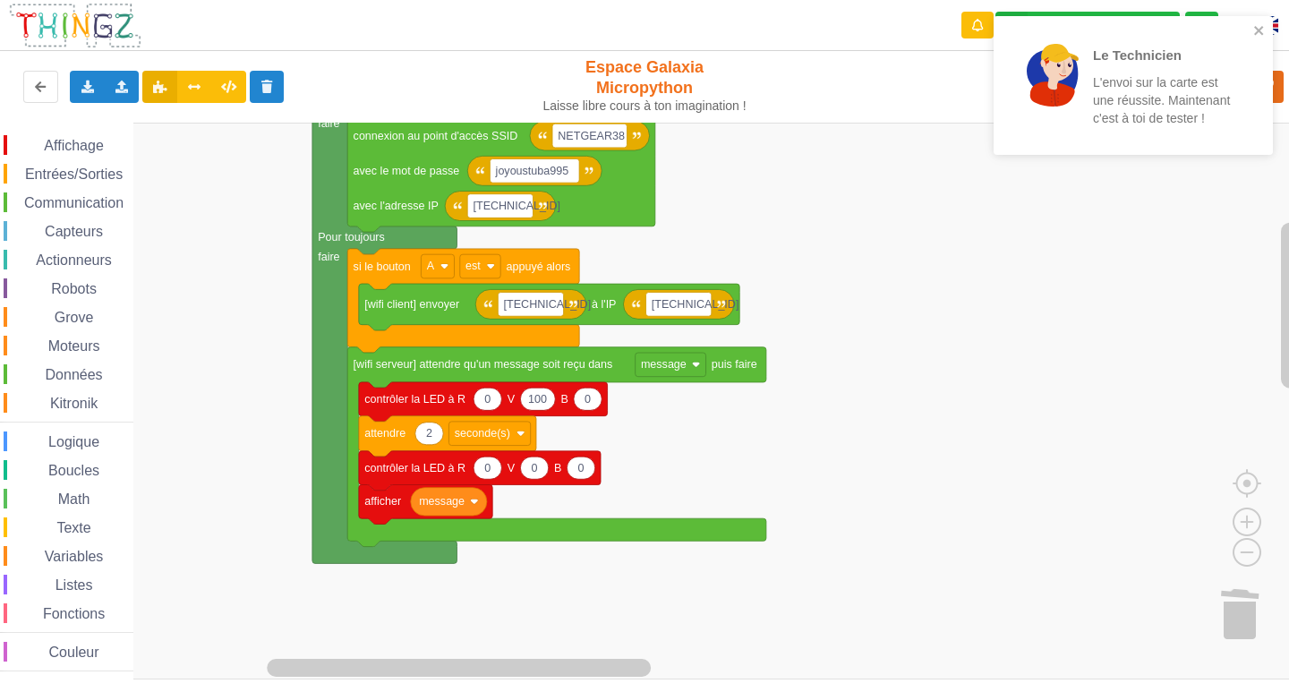
click at [668, 484] on rect "Espace de travail de Blocky" at bounding box center [651, 401] width 1302 height 557
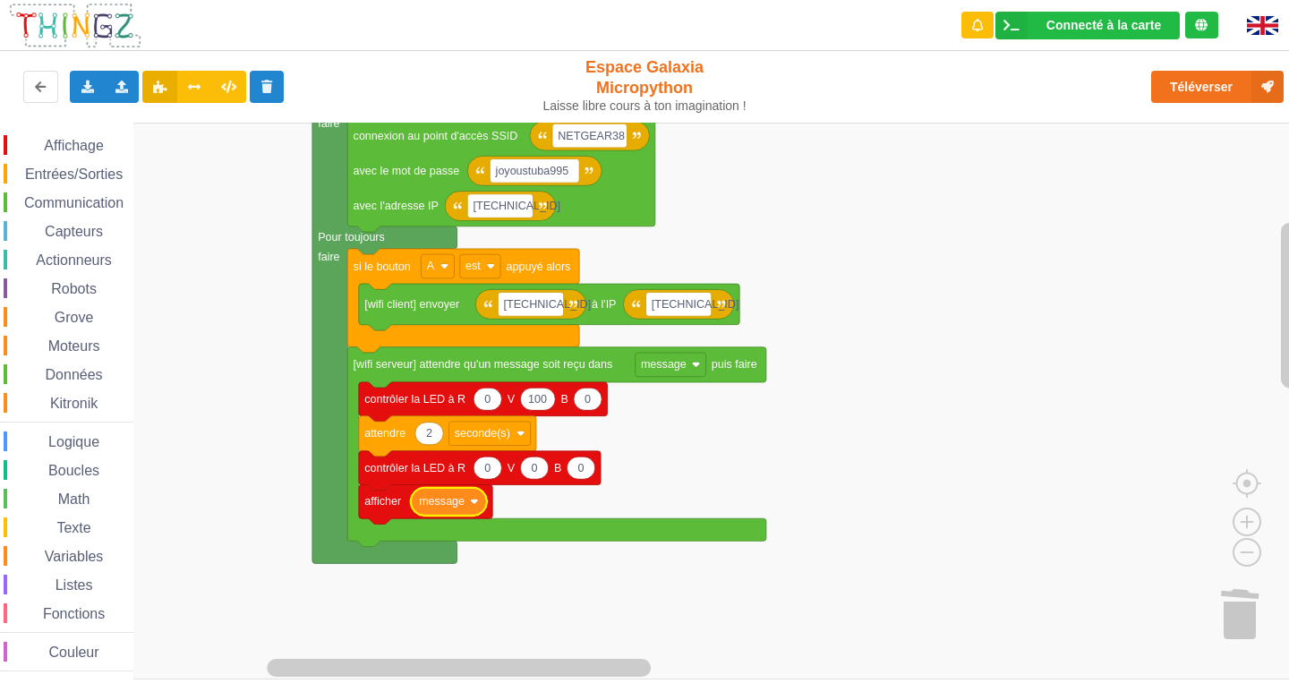
click at [473, 500] on image "Espace de travail de Blocky" at bounding box center [474, 502] width 8 height 8
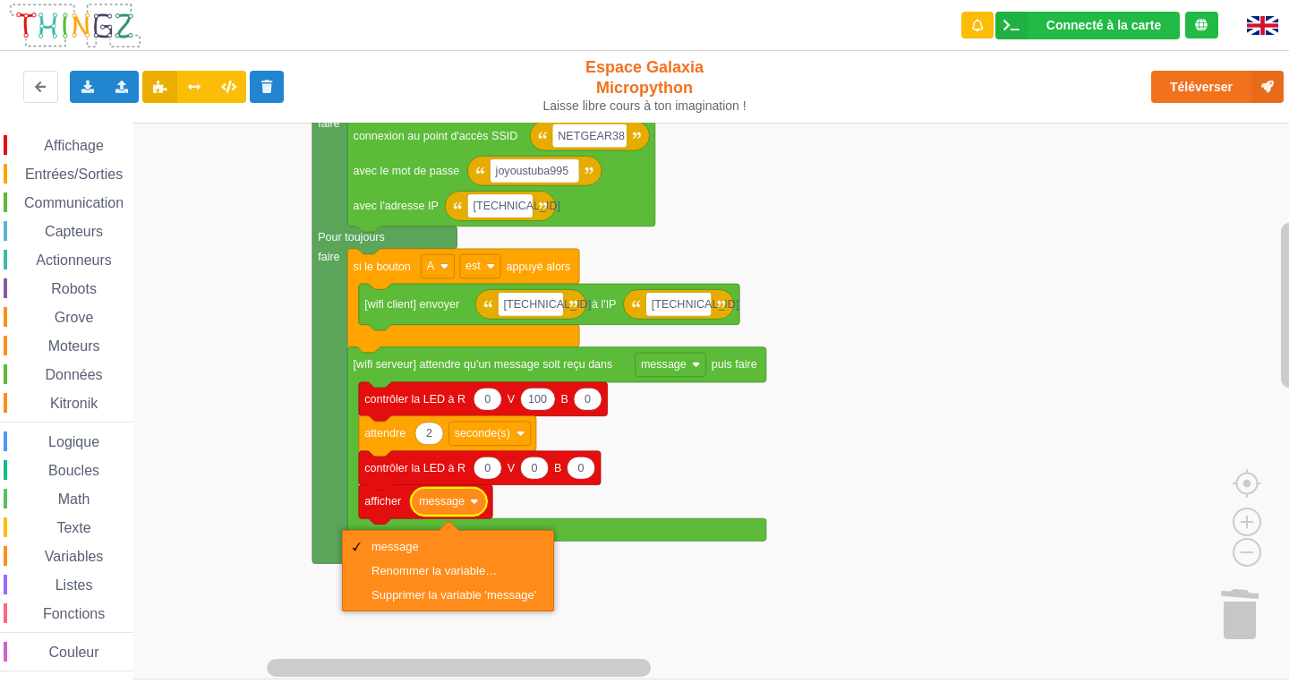
click at [692, 491] on rect "Espace de travail de Blocky" at bounding box center [651, 401] width 1302 height 557
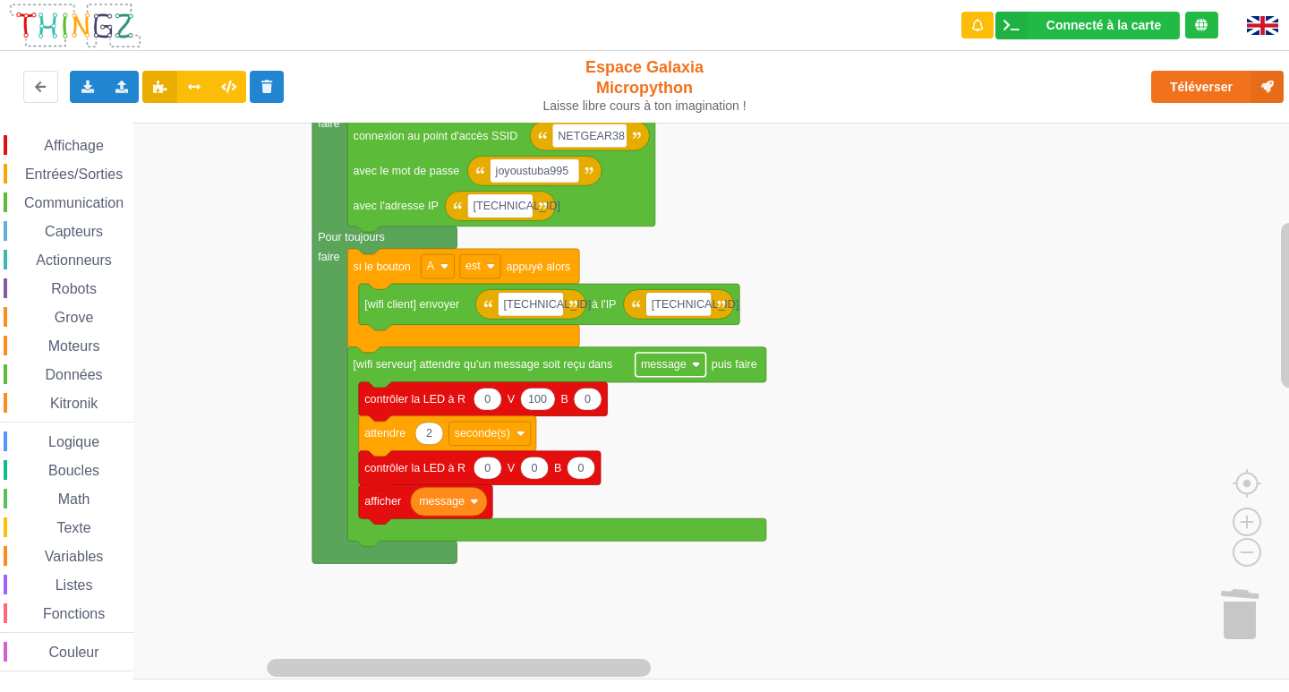
click at [689, 371] on rect "Espace de travail de Blocky" at bounding box center [671, 365] width 71 height 24
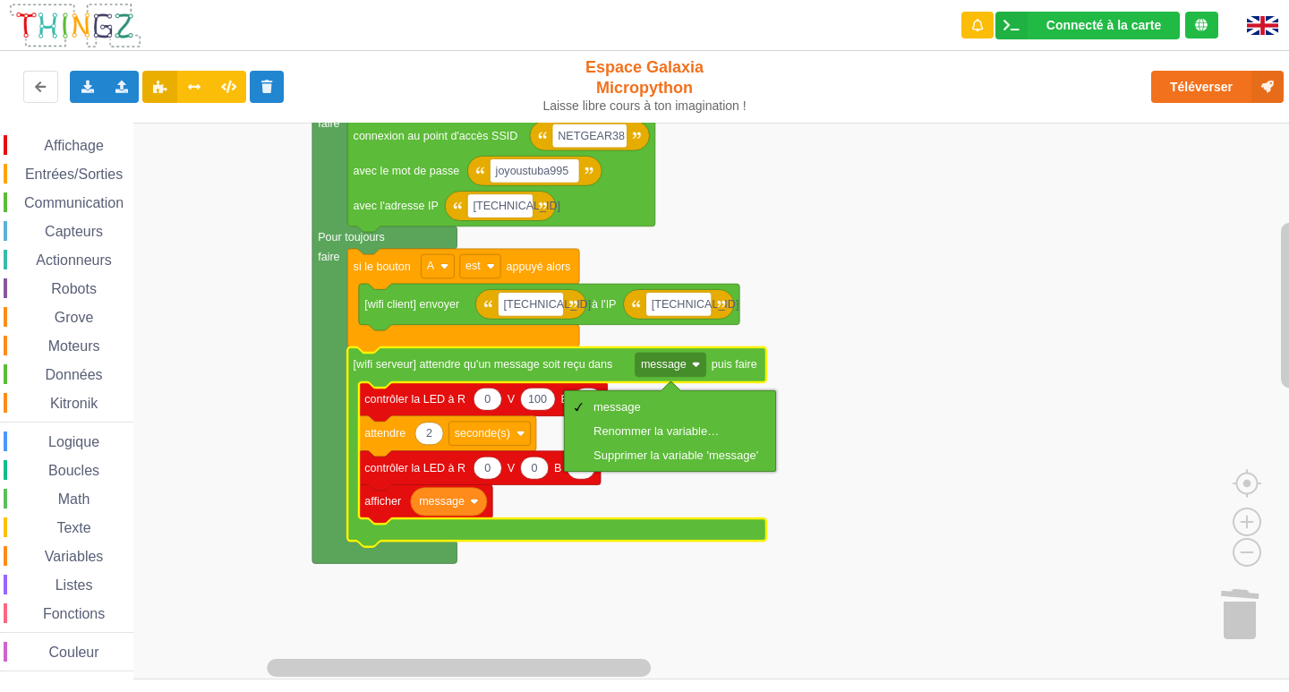
click at [994, 418] on rect "Espace de travail de Blocky" at bounding box center [651, 401] width 1302 height 557
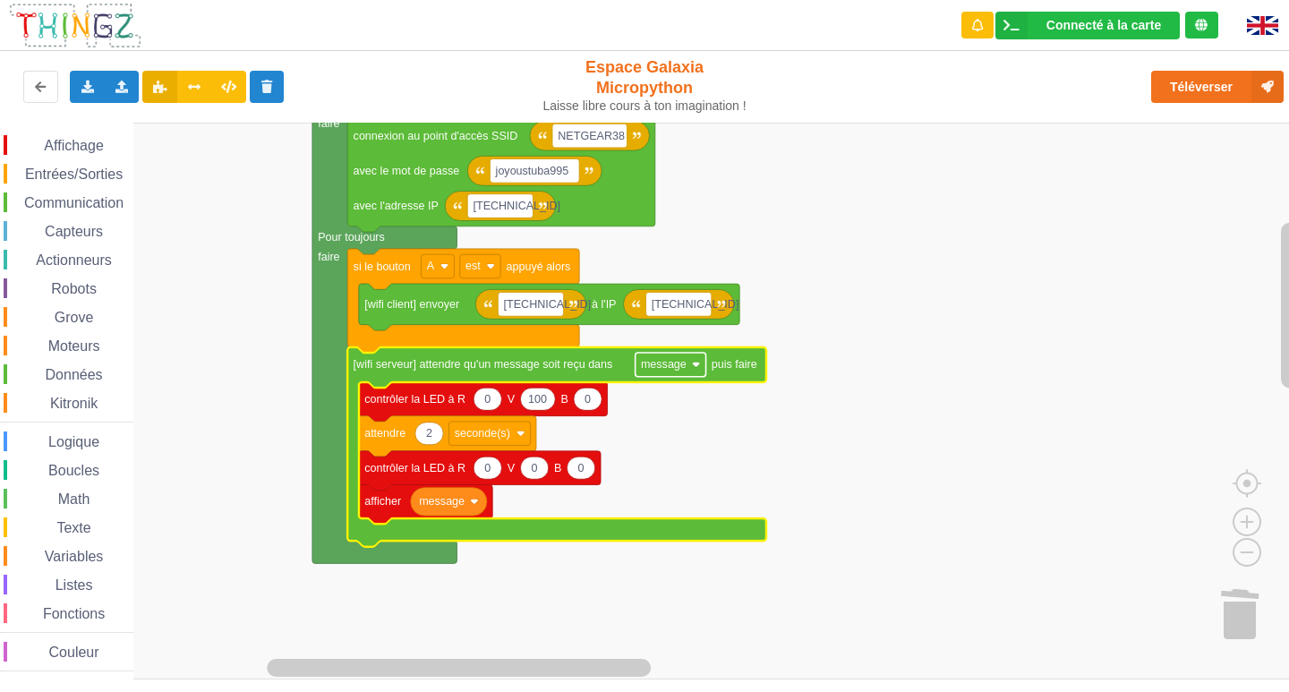
click at [676, 363] on text "message" at bounding box center [664, 364] width 46 height 13
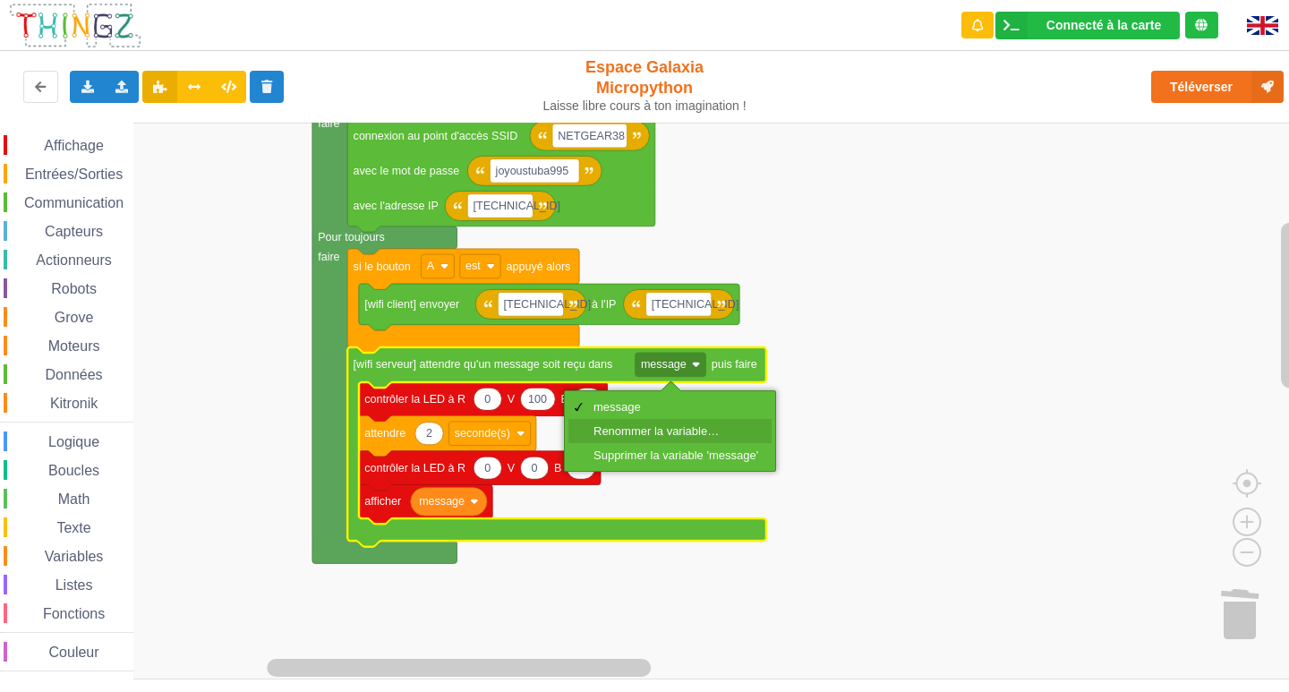
click at [669, 423] on div "Renommer la variable…" at bounding box center [669, 431] width 203 height 24
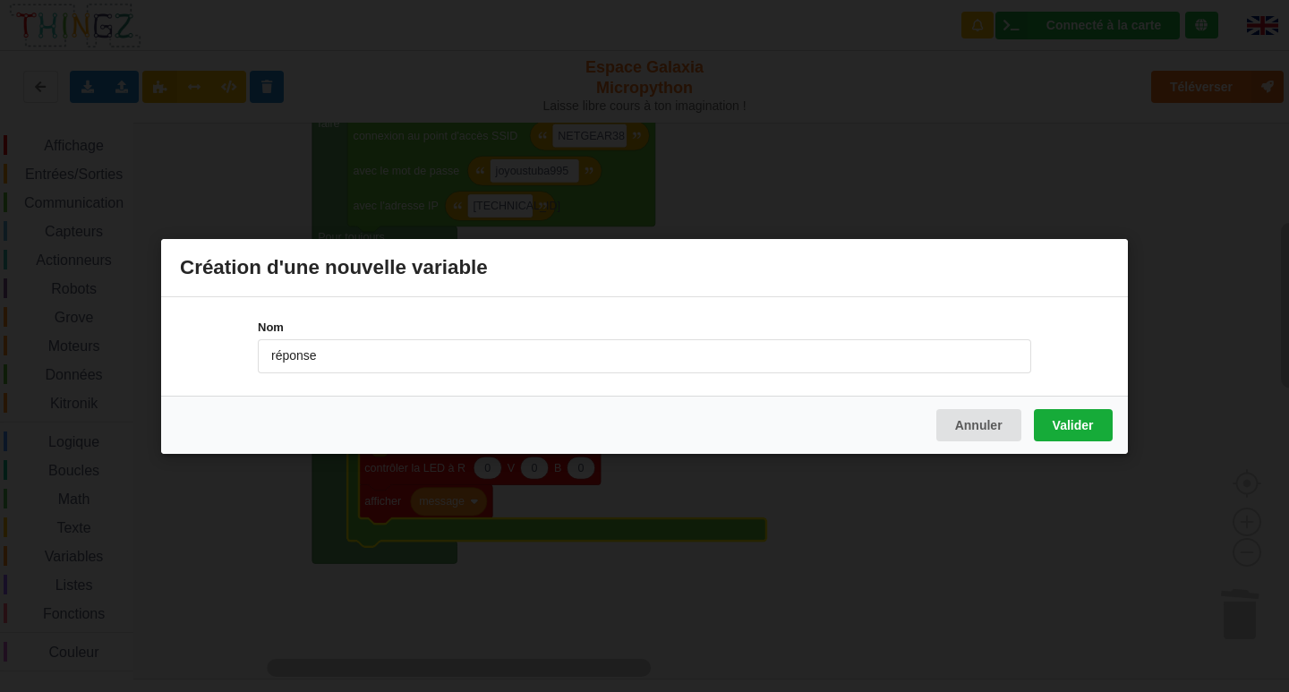
type input "réponse"
click at [1076, 430] on button "Valider" at bounding box center [1073, 424] width 79 height 32
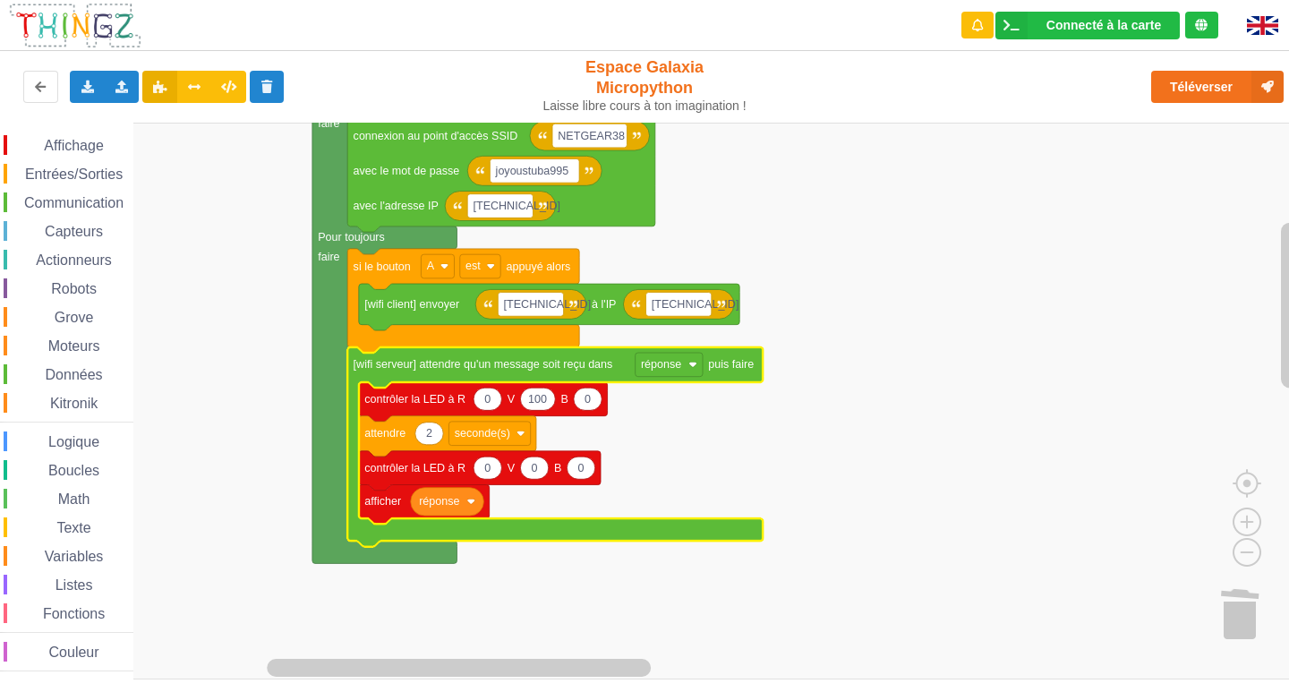
click at [1062, 473] on rect "Espace de travail de Blocky" at bounding box center [651, 401] width 1302 height 557
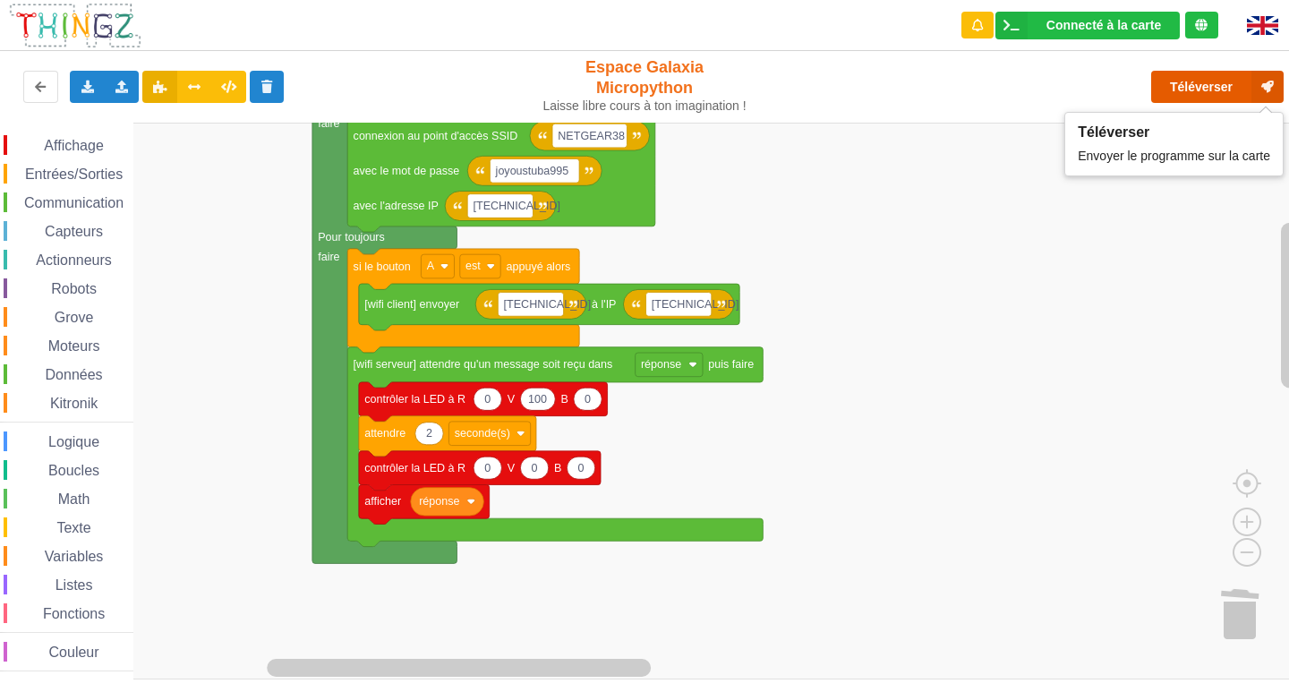
click at [1235, 95] on button "Téléverser" at bounding box center [1217, 87] width 132 height 32
click at [1175, 87] on button "Téléverser" at bounding box center [1217, 87] width 132 height 32
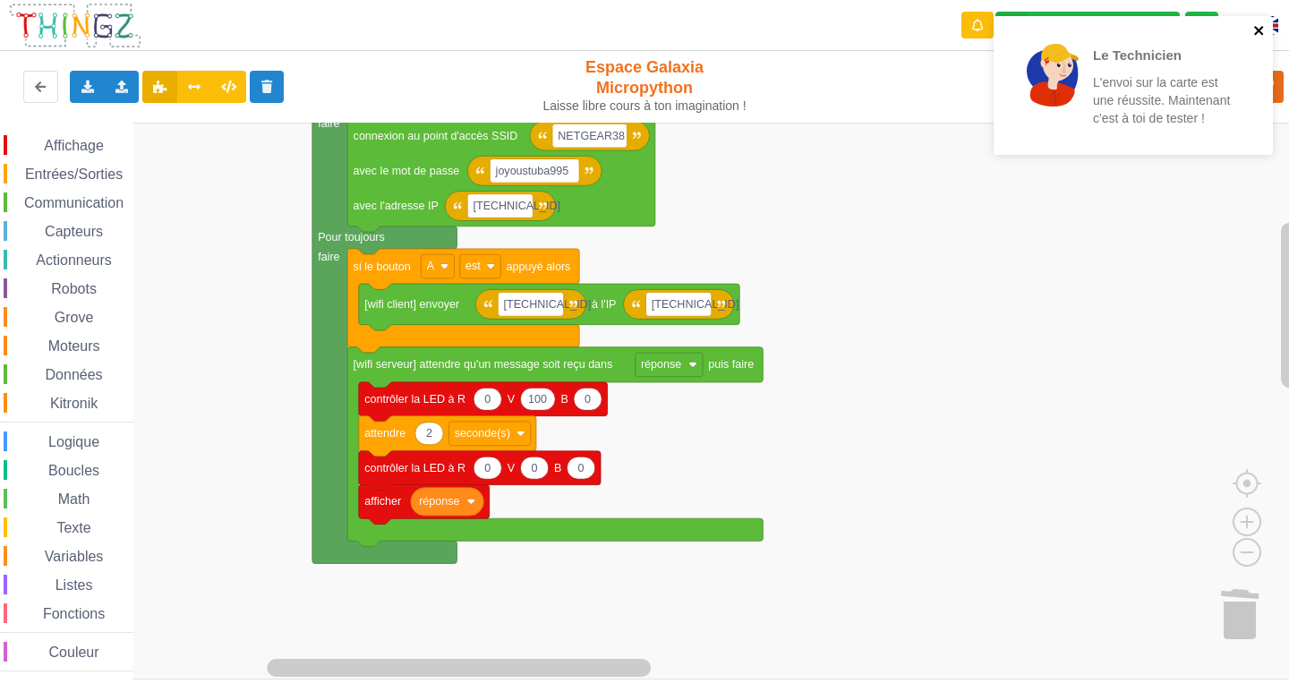
click at [1264, 31] on icon "close" at bounding box center [1259, 30] width 13 height 14
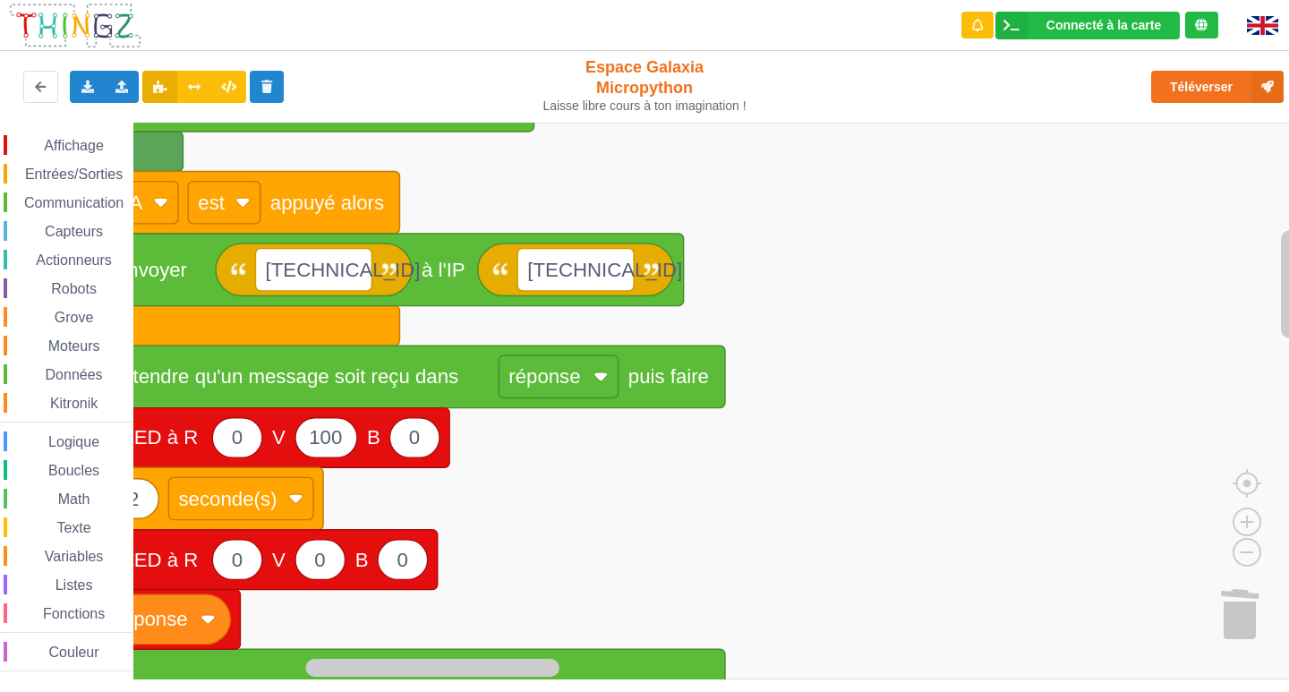
click at [937, 691] on html "Connecté à la carte Réglages Ouvrir le moniteur automatiquement Connexion autom…" at bounding box center [644, 346] width 1289 height 692
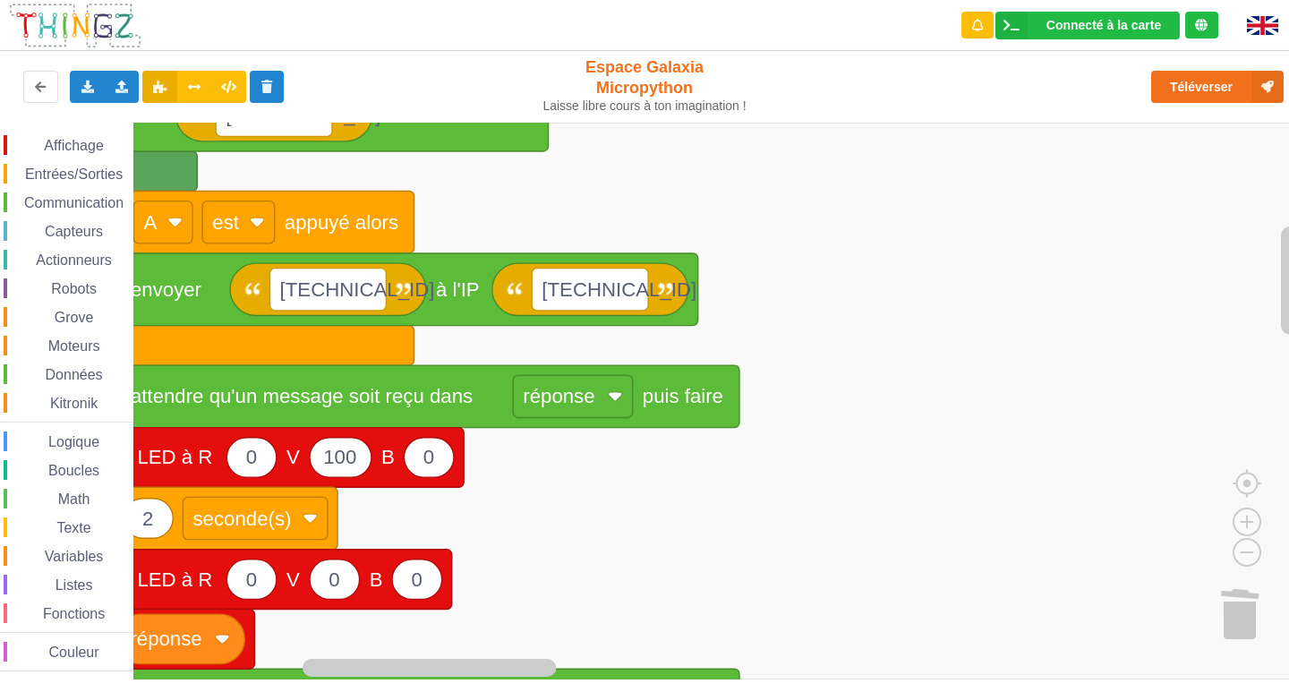
click at [960, 405] on rect "Espace de travail de Blocky" at bounding box center [651, 401] width 1302 height 557
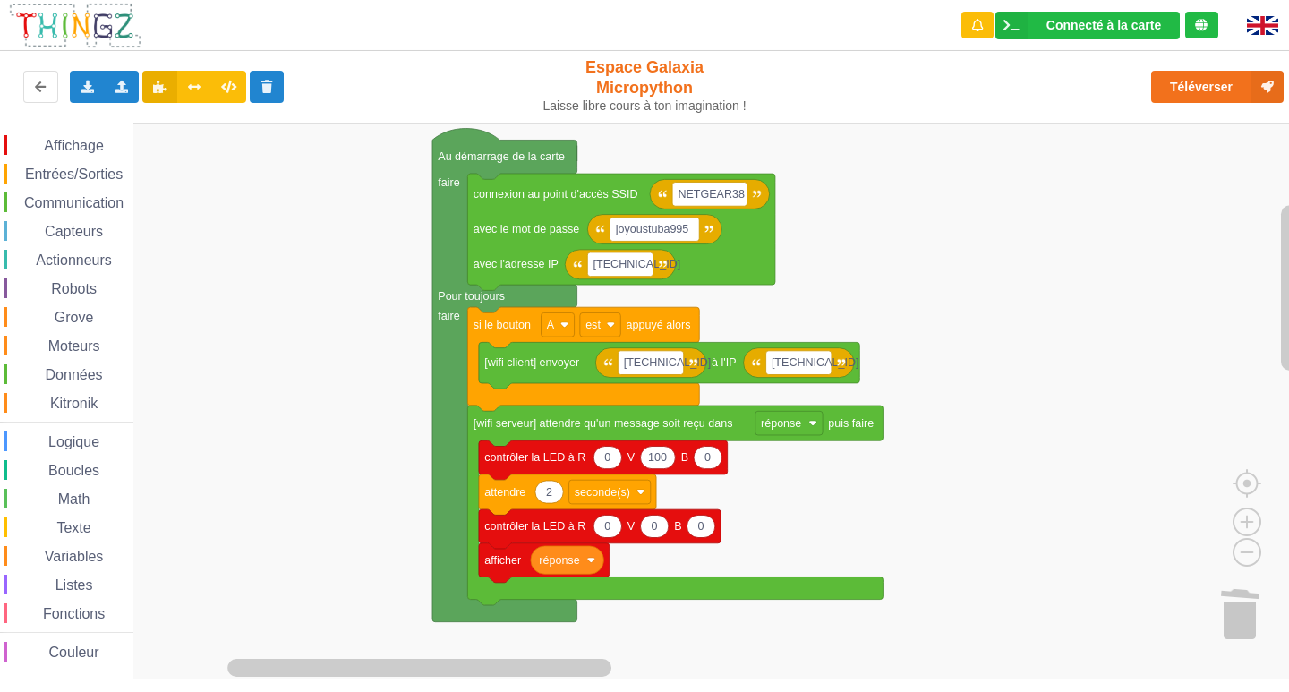
click at [944, 404] on rect "Espace de travail de Blocky" at bounding box center [651, 401] width 1302 height 557
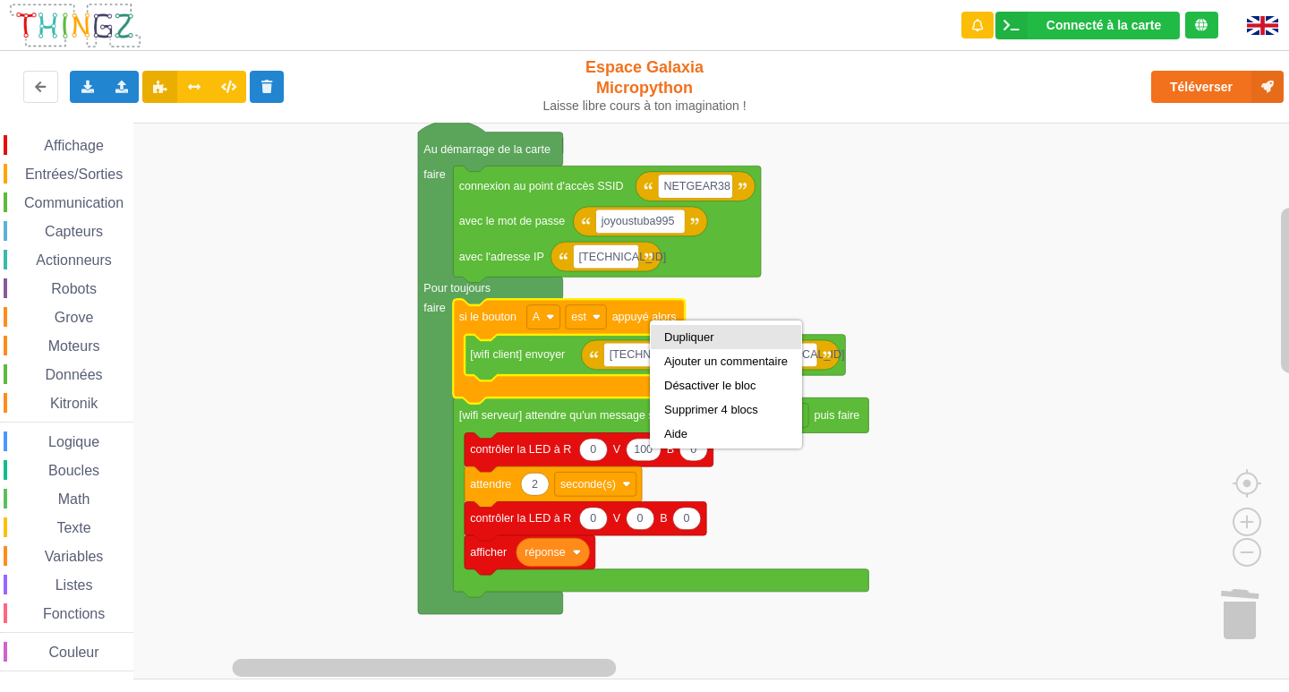
click at [690, 337] on div "Dupliquer" at bounding box center [726, 336] width 124 height 13
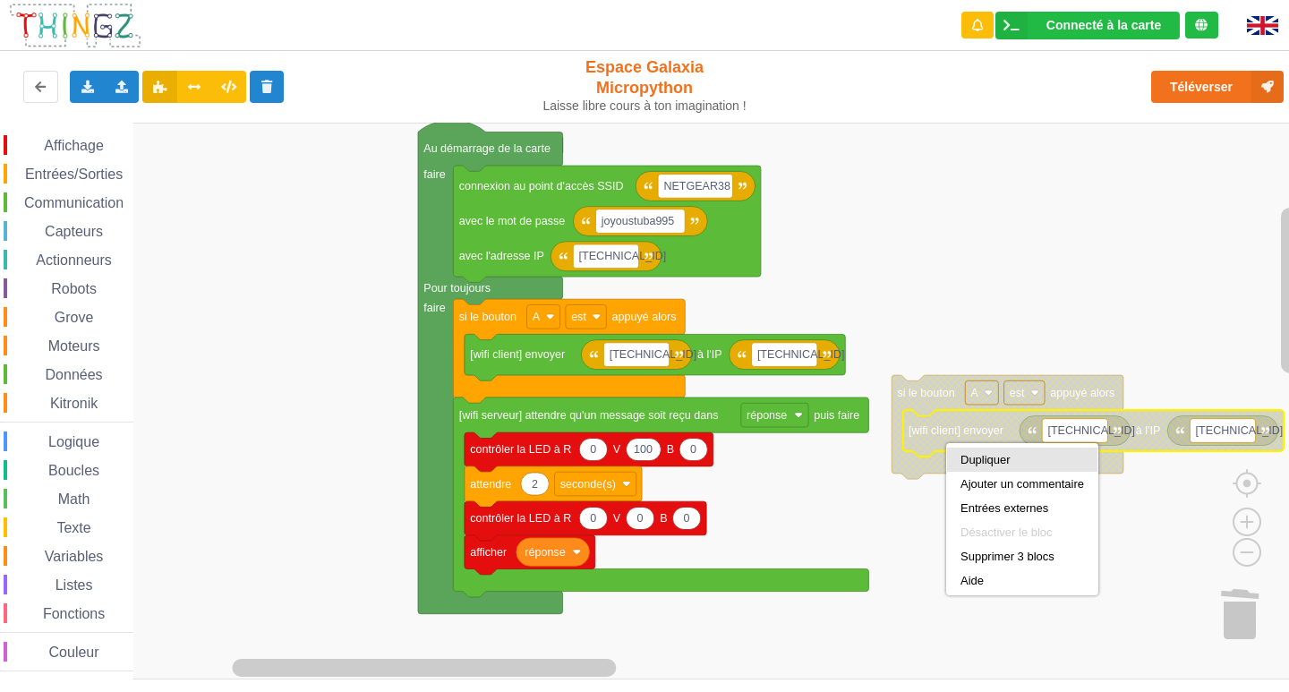
click at [973, 466] on div "Dupliquer" at bounding box center [1022, 460] width 150 height 24
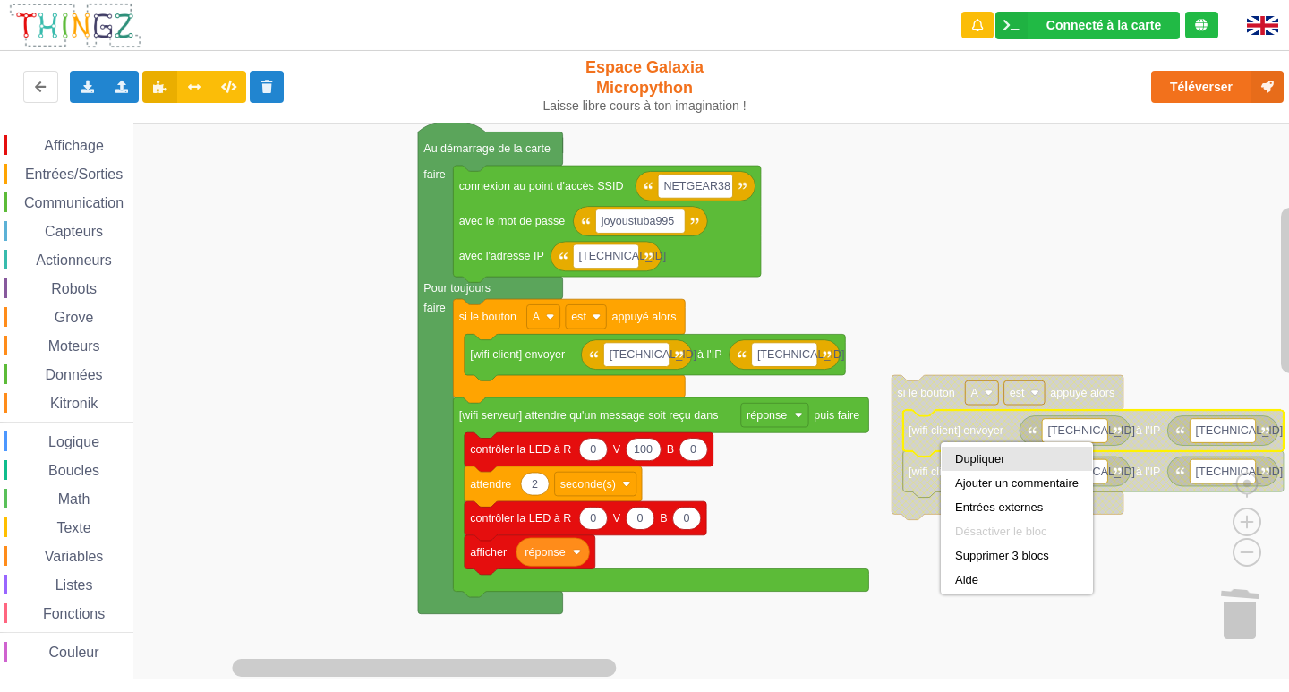
click at [955, 460] on div "Dupliquer" at bounding box center [1017, 458] width 124 height 13
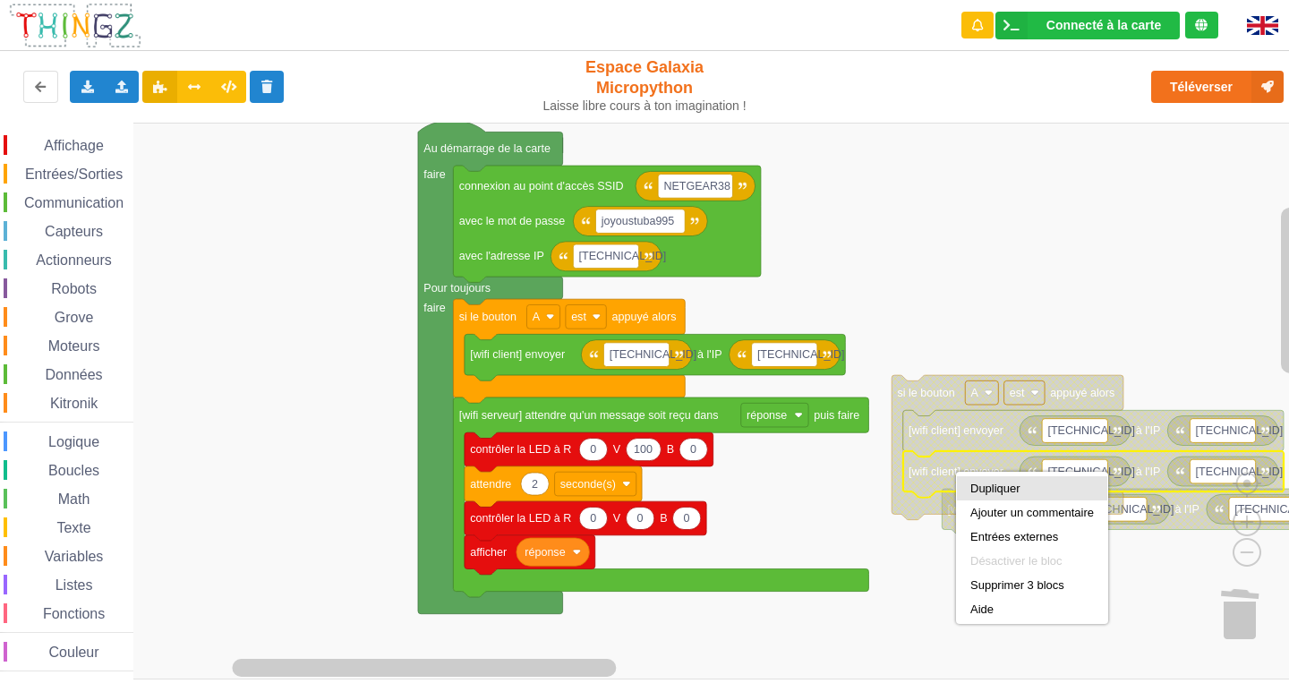
click at [988, 492] on div "Dupliquer" at bounding box center [1032, 488] width 124 height 13
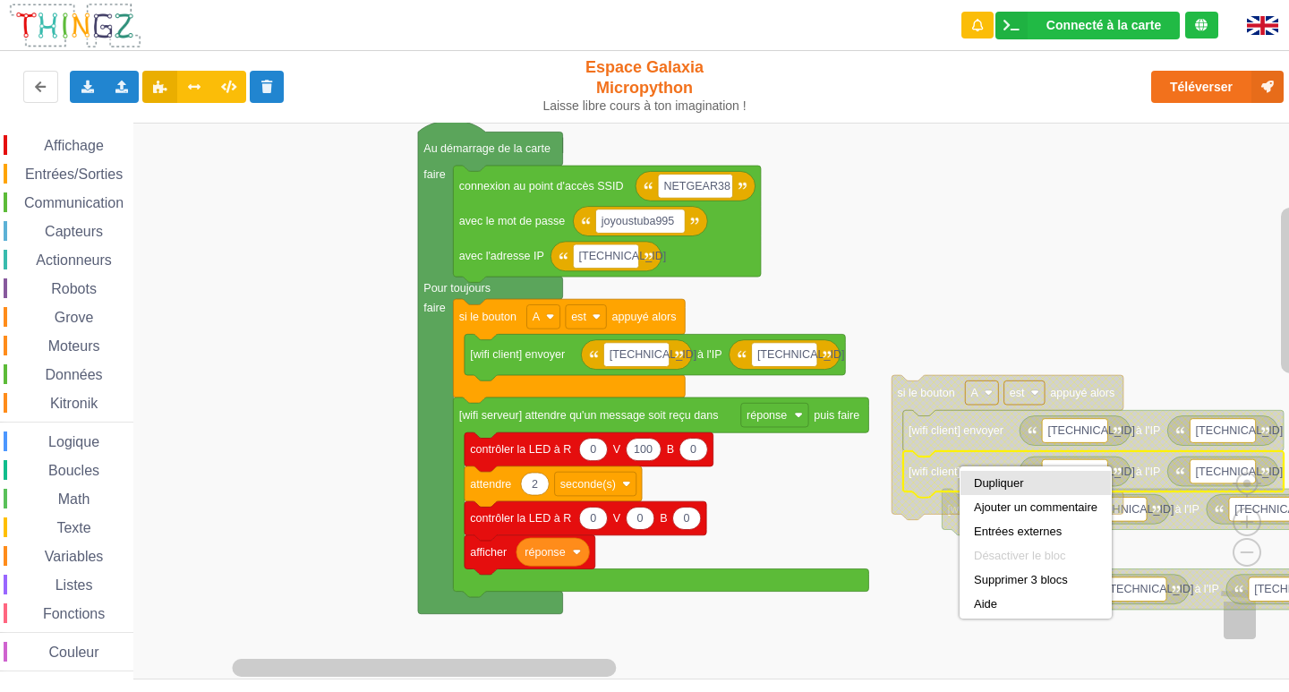
click at [974, 482] on div "Dupliquer" at bounding box center [1036, 482] width 124 height 13
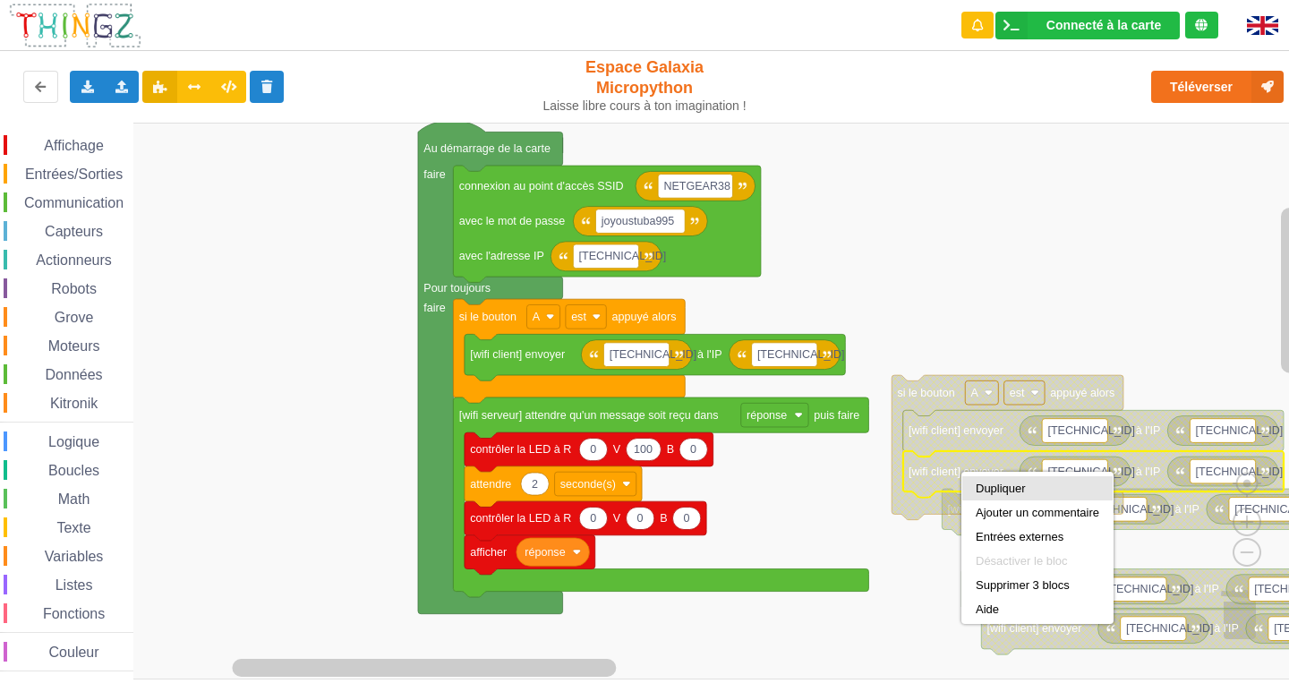
click at [974, 484] on div "Dupliquer" at bounding box center [1037, 488] width 150 height 24
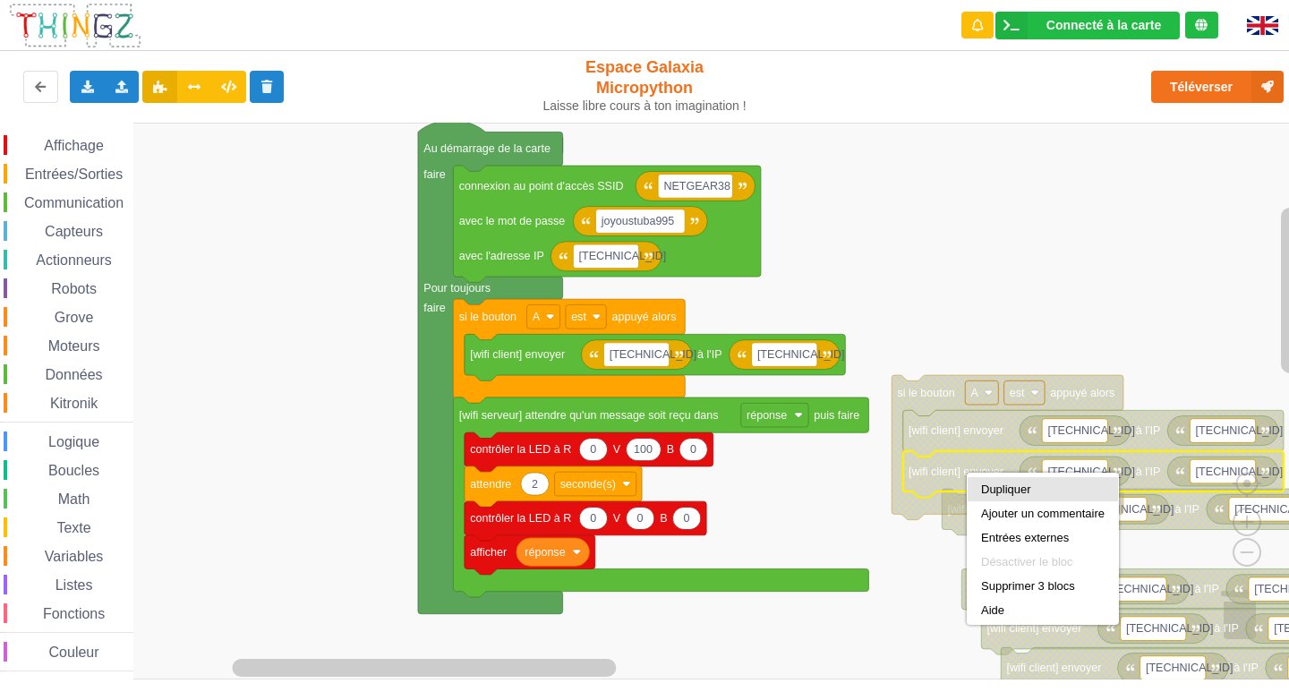
click at [985, 492] on div "Dupliquer" at bounding box center [1043, 488] width 124 height 13
click at [984, 490] on div "Dupliquer" at bounding box center [1046, 493] width 150 height 24
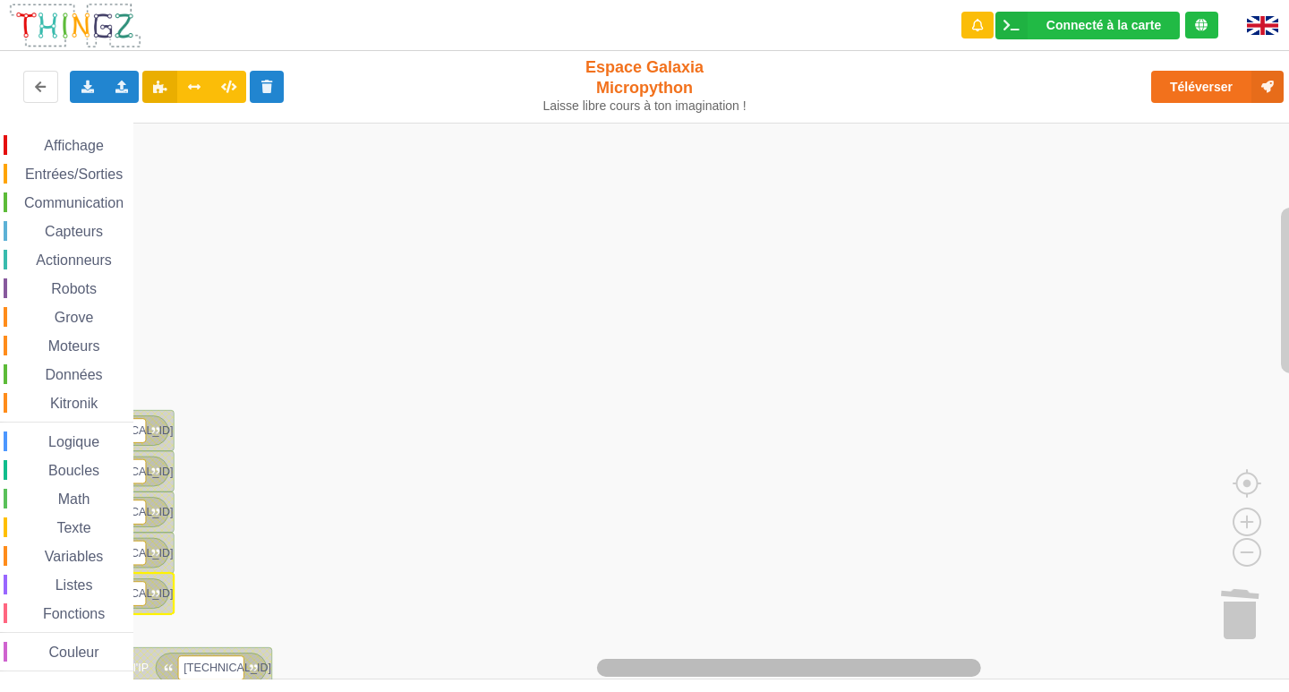
click at [983, 635] on div "Affichage Entrées/Sorties Communication Capteurs Actionneurs Robots Grove Moteu…" at bounding box center [651, 401] width 1302 height 557
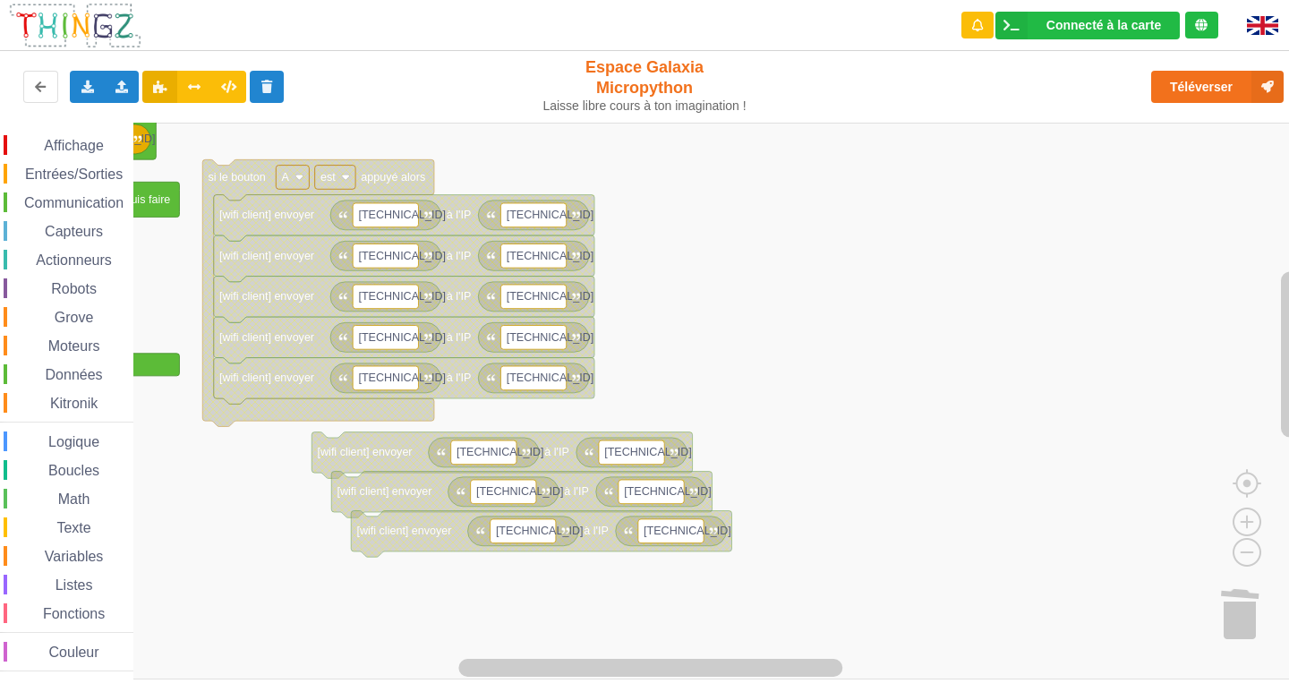
click at [1093, 334] on rect "Espace de travail de Blocky" at bounding box center [651, 401] width 1302 height 557
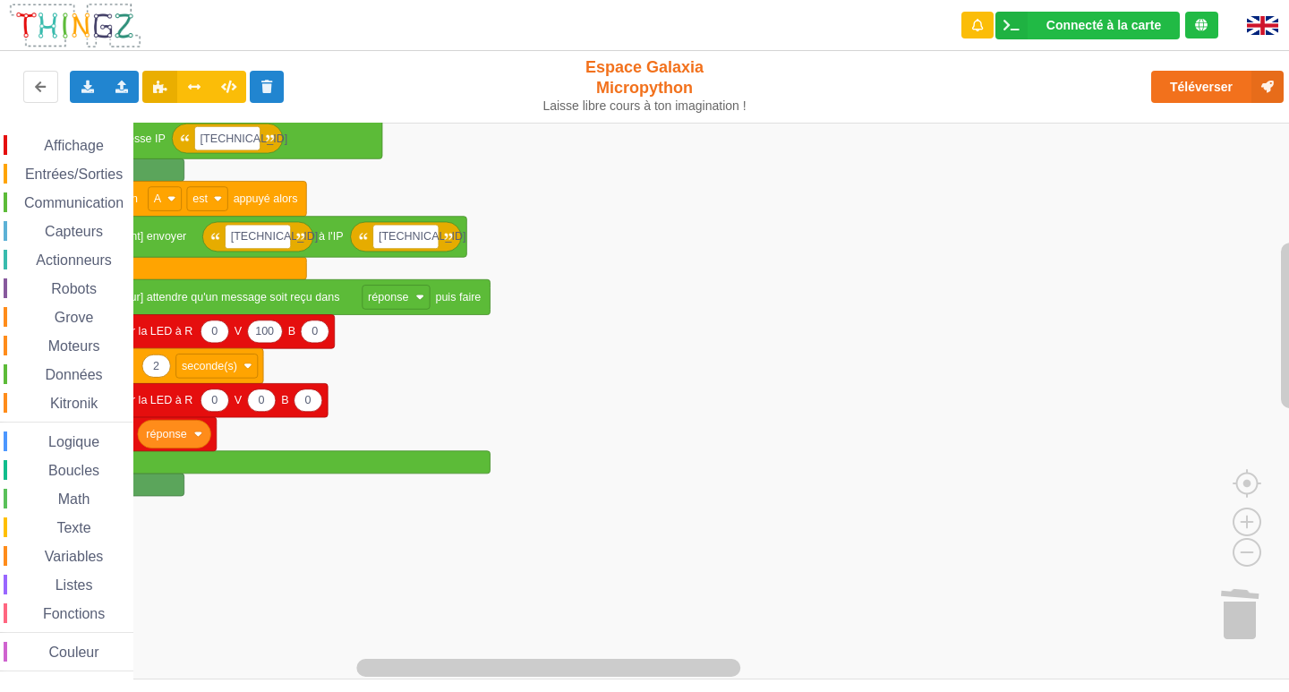
click at [1196, 625] on rect "Espace de travail de Blocky" at bounding box center [651, 401] width 1302 height 557
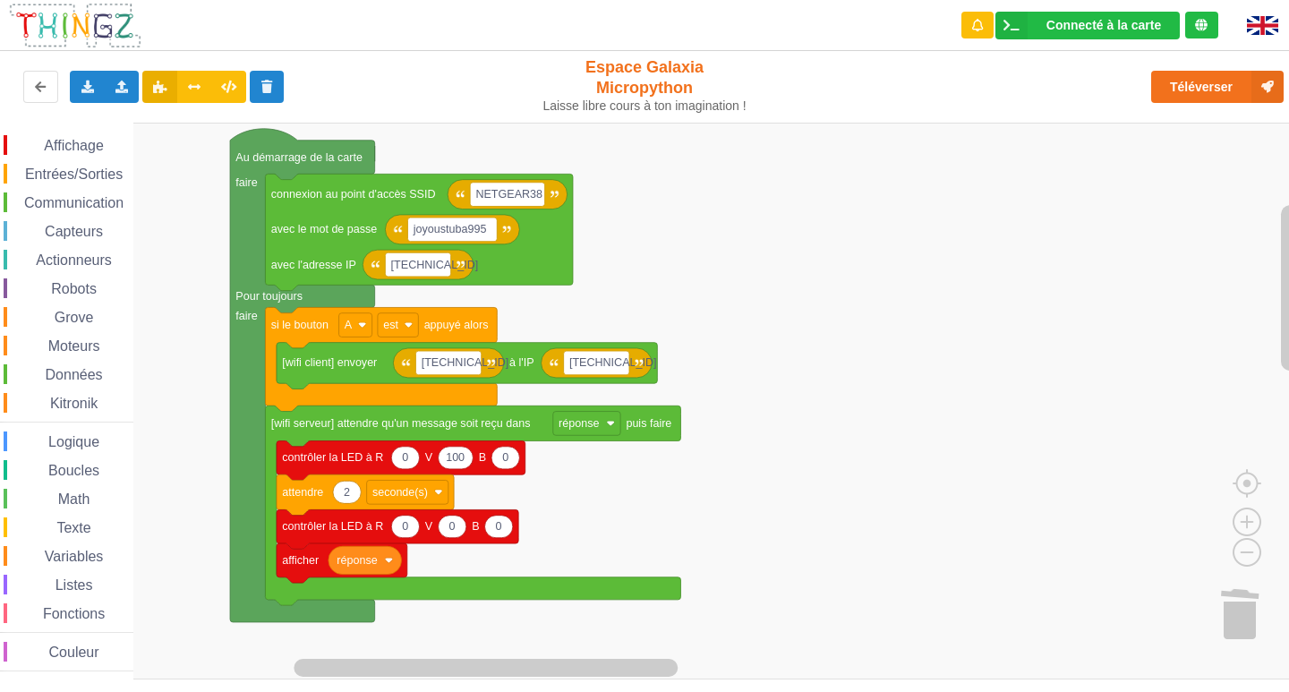
click at [975, 624] on rect "Espace de travail de Blocky" at bounding box center [651, 401] width 1302 height 557
click at [616, 419] on g "réponse" at bounding box center [586, 424] width 67 height 24
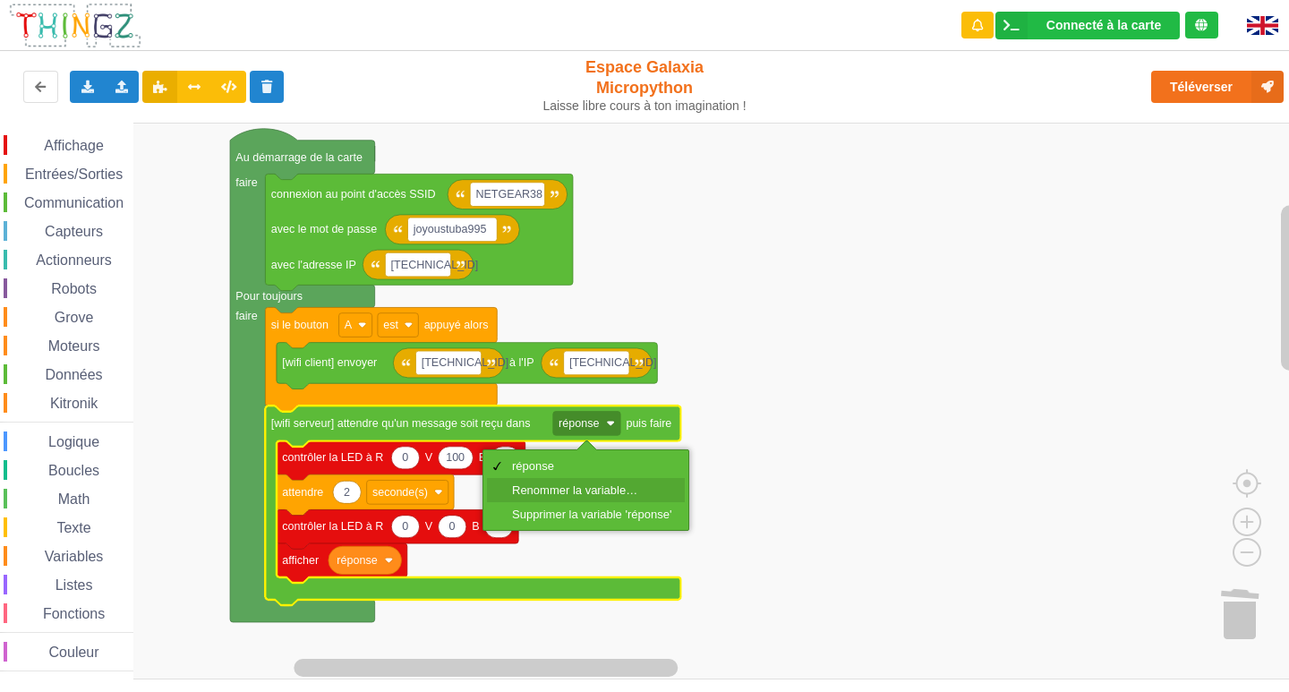
click at [579, 486] on div "Renommer la variable…" at bounding box center [591, 489] width 159 height 13
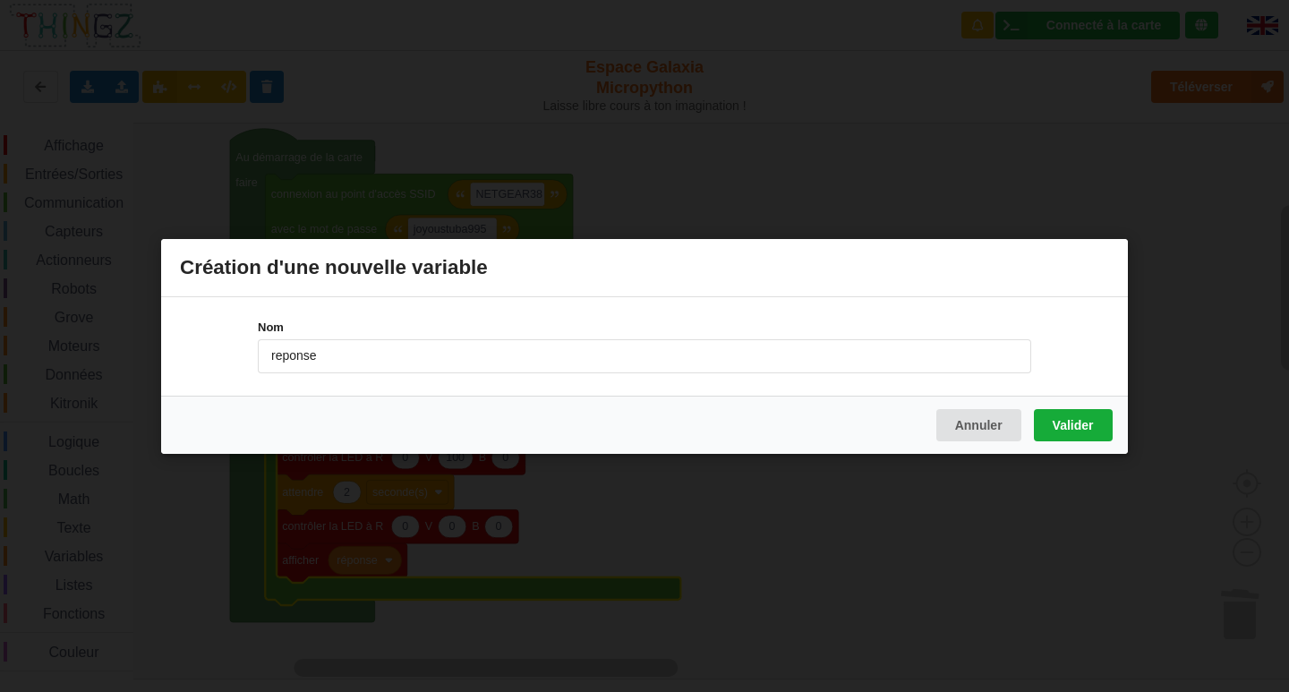
type input "reponse"
click at [1079, 423] on button "Valider" at bounding box center [1073, 424] width 79 height 32
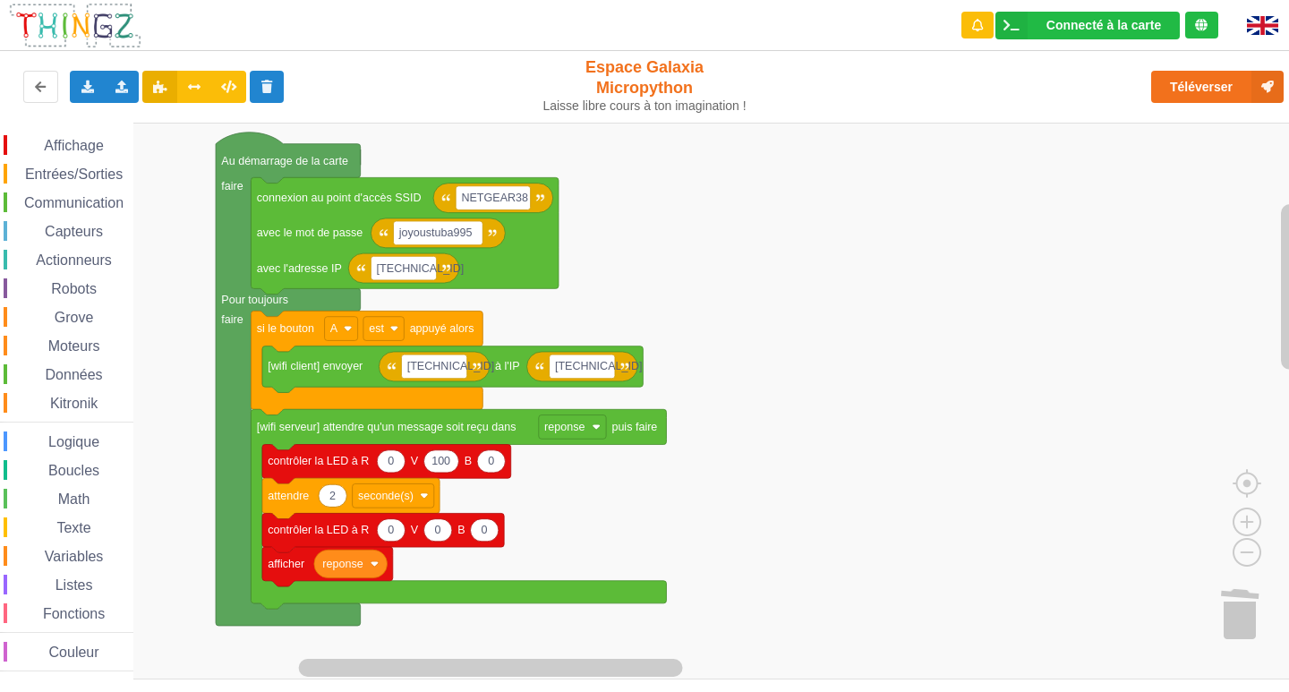
click at [772, 478] on rect "Espace de travail de Blocky" at bounding box center [651, 401] width 1302 height 557
click at [1232, 85] on button "Téléverser" at bounding box center [1217, 87] width 132 height 32
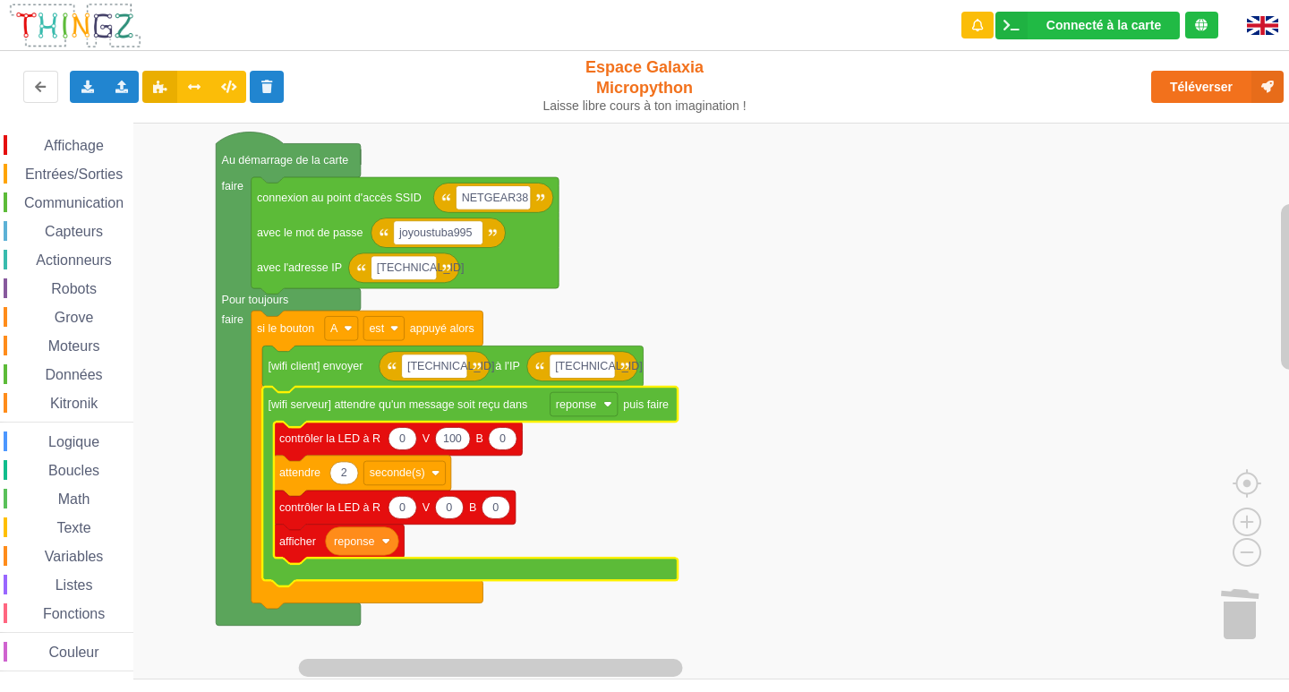
click at [968, 481] on rect "Espace de travail de Blocky" at bounding box center [651, 401] width 1302 height 557
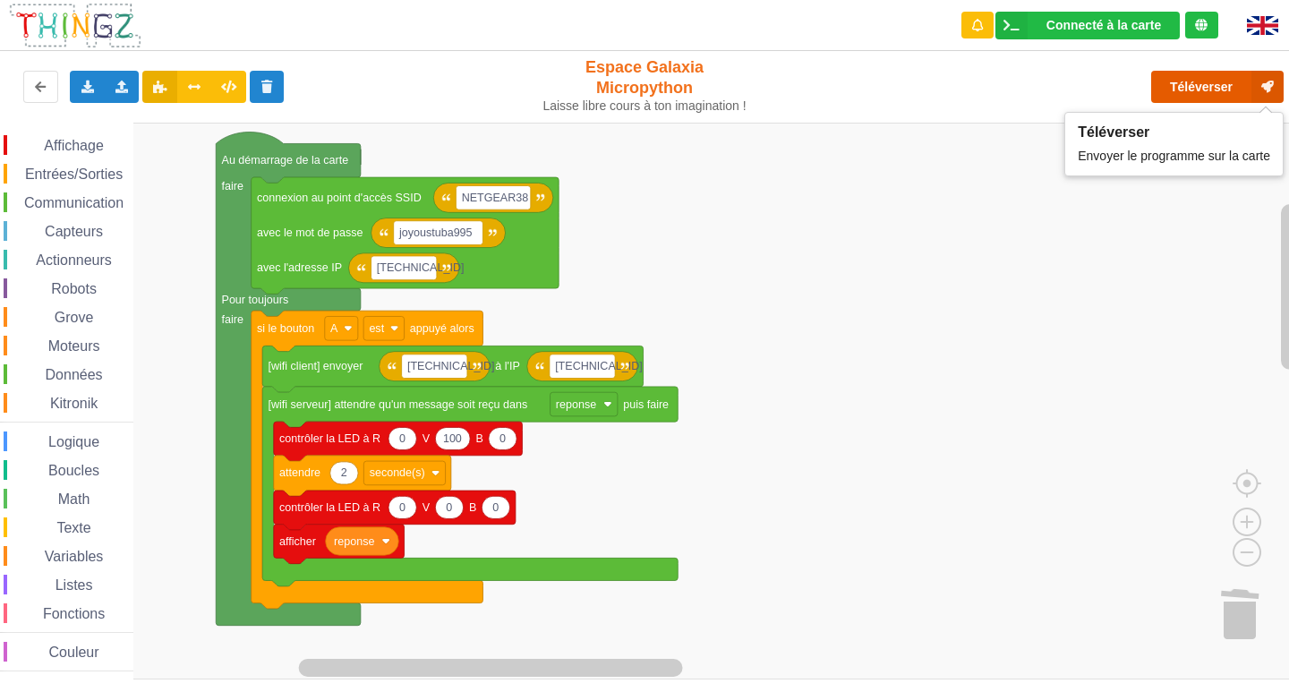
click at [1205, 96] on button "Téléverser" at bounding box center [1217, 87] width 132 height 32
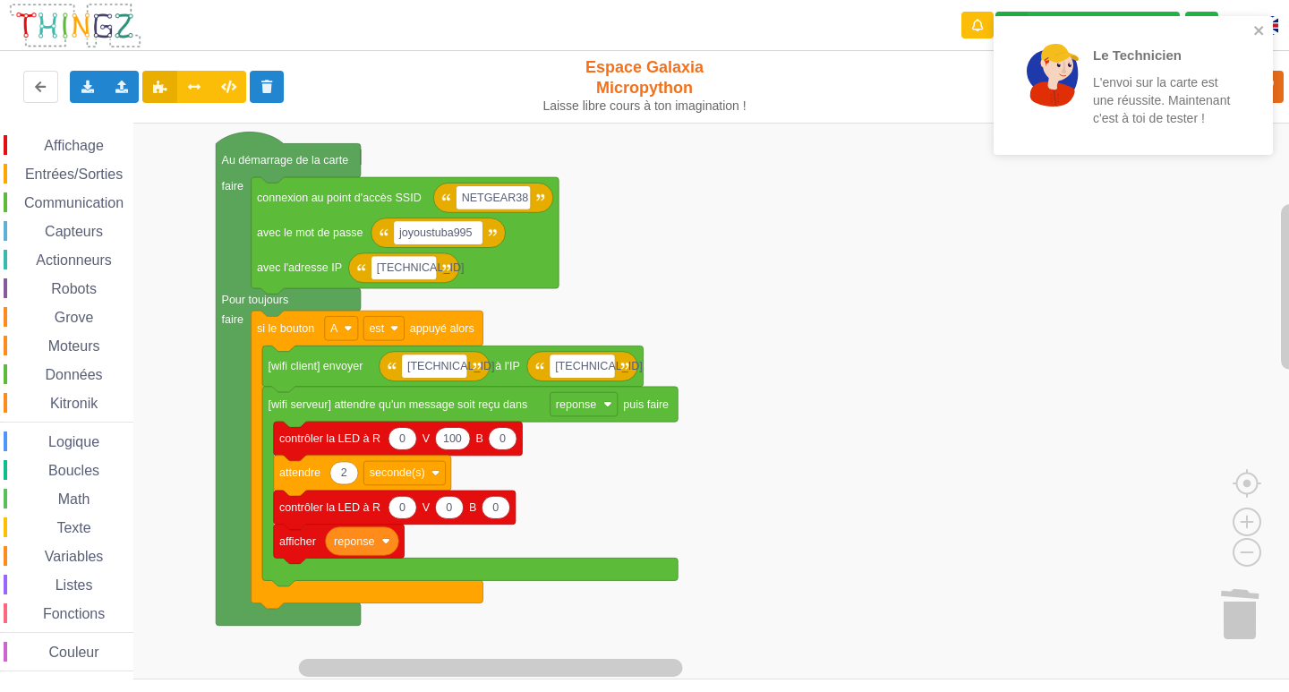
click at [46, 190] on div "Affichage Entrées/Sorties Communication Capteurs Actionneurs Robots Grove Moteu…" at bounding box center [66, 403] width 133 height 536
click at [67, 212] on div "Communication" at bounding box center [69, 202] width 130 height 20
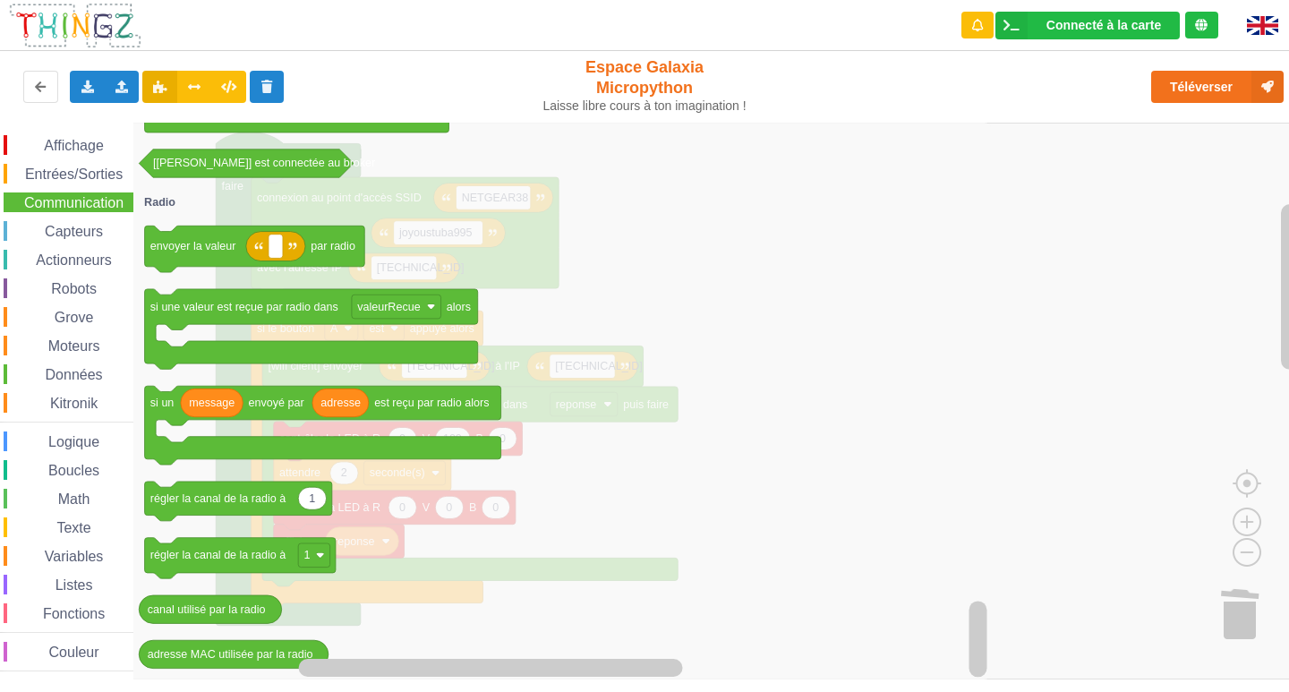
click at [1048, 350] on rect "Espace de travail de Blocky" at bounding box center [651, 401] width 1302 height 557
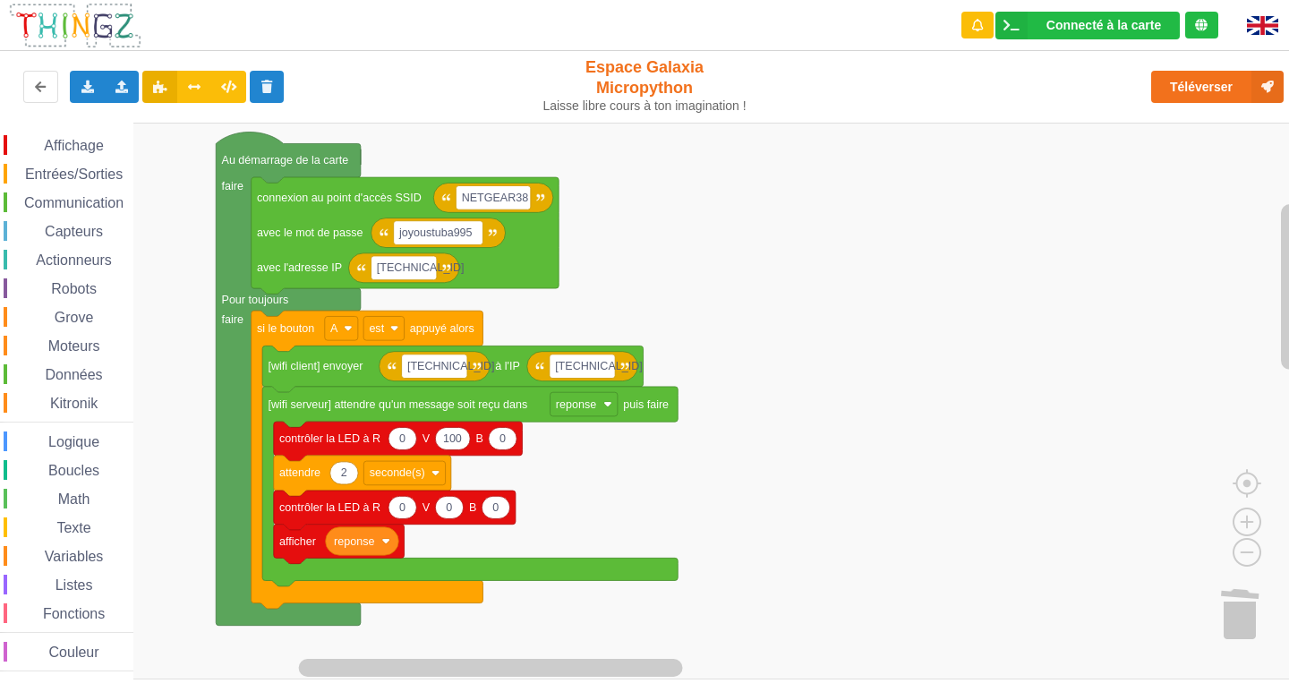
click at [81, 371] on span "Données" at bounding box center [74, 374] width 63 height 15
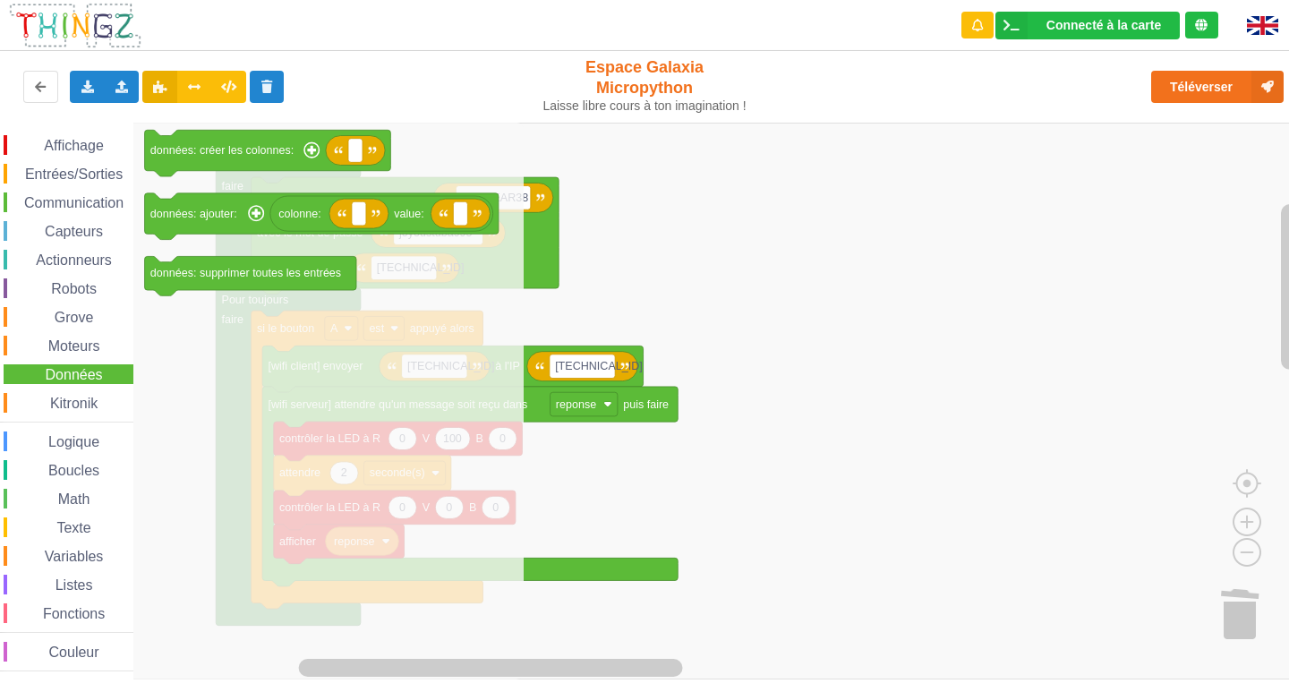
click at [46, 375] on span "Données" at bounding box center [74, 374] width 63 height 15
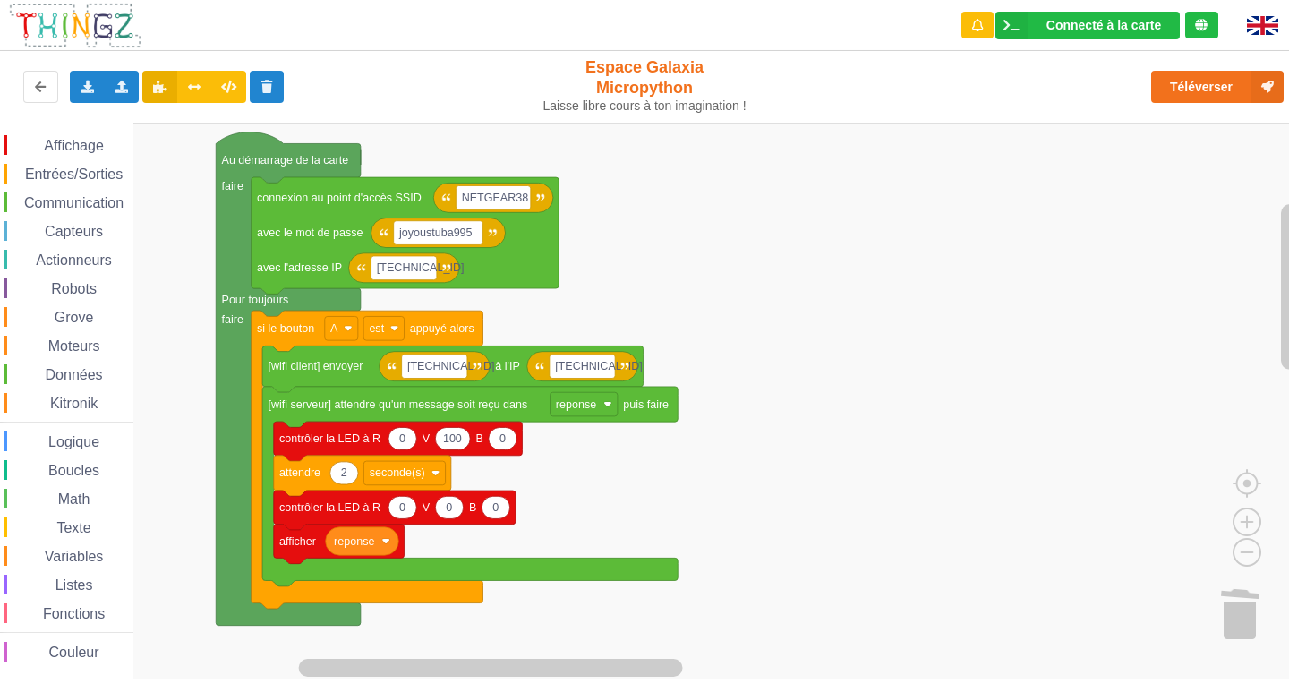
click at [68, 460] on div "Boucles" at bounding box center [69, 470] width 130 height 20
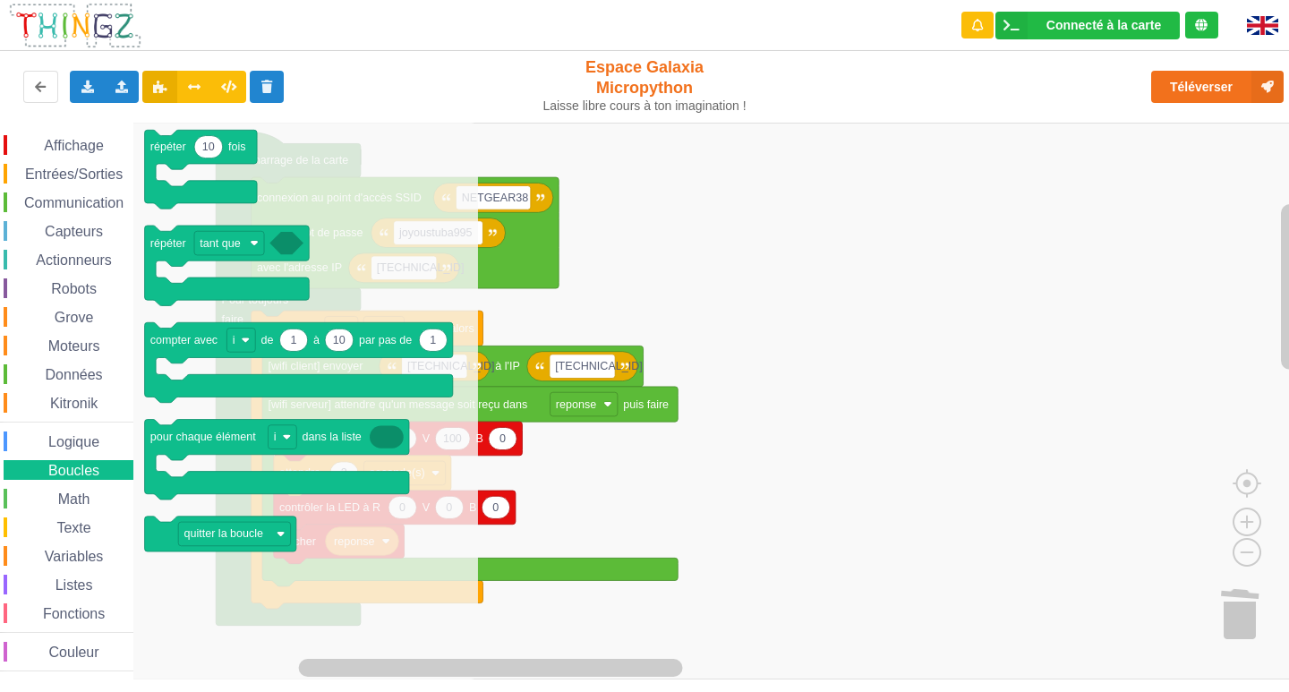
click at [73, 474] on span "Boucles" at bounding box center [74, 470] width 56 height 15
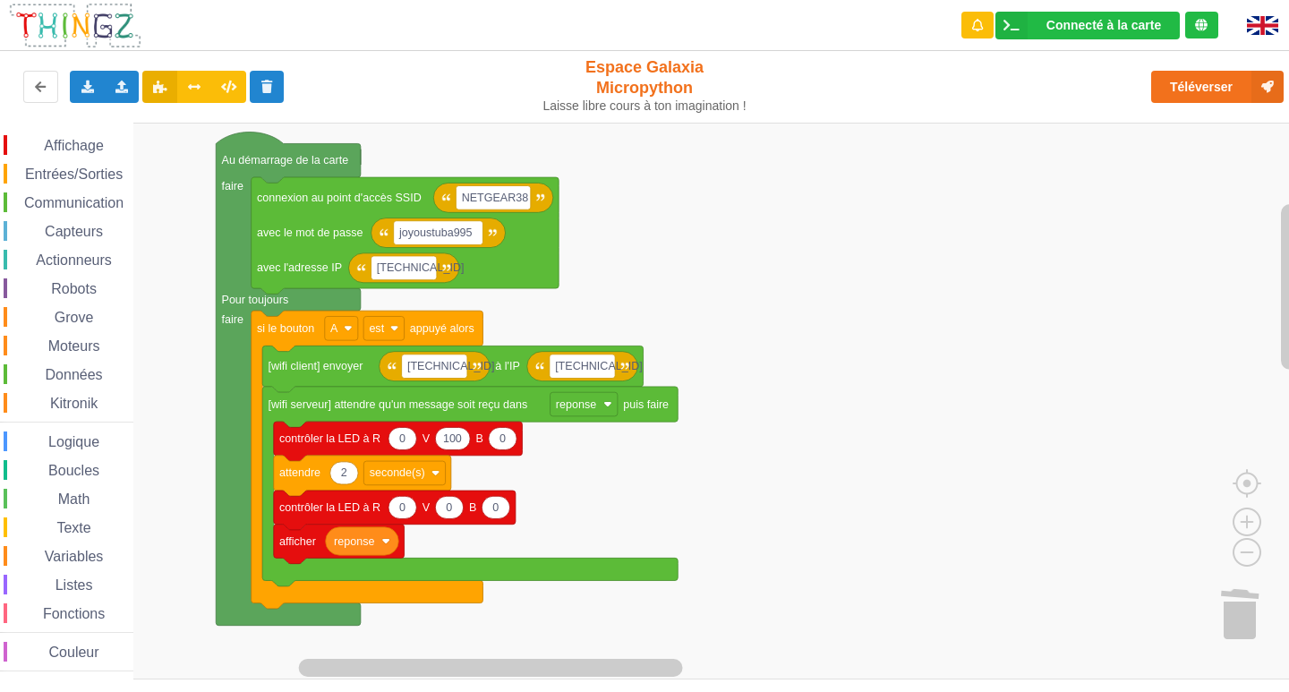
click at [84, 498] on span "Math" at bounding box center [74, 498] width 38 height 15
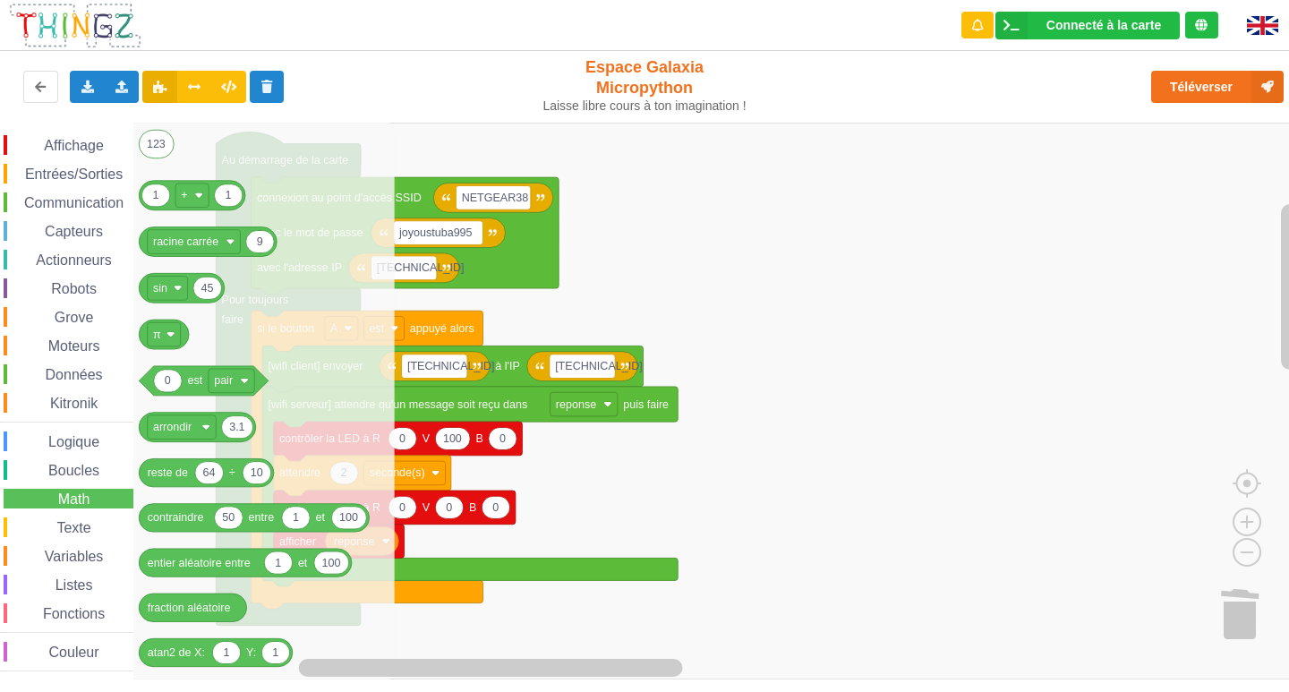
click at [55, 166] on span "Entrées/Sorties" at bounding box center [73, 173] width 103 height 15
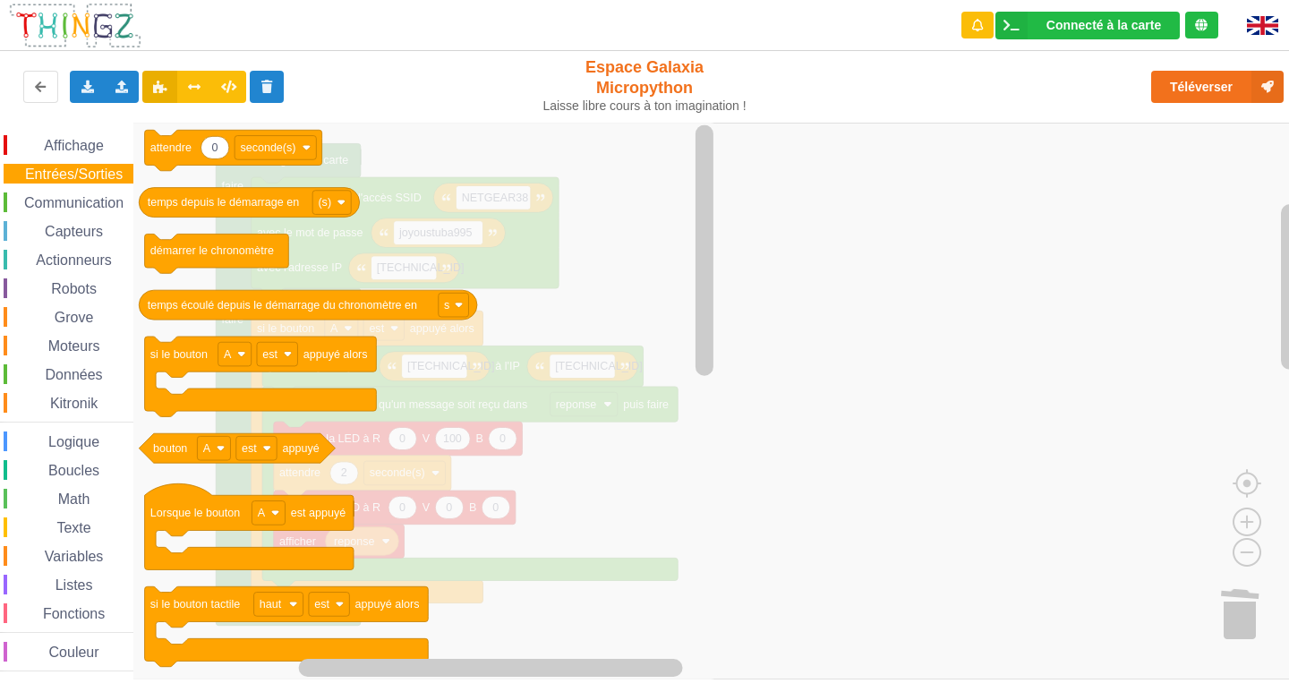
click at [75, 155] on div "Affichage" at bounding box center [69, 145] width 130 height 20
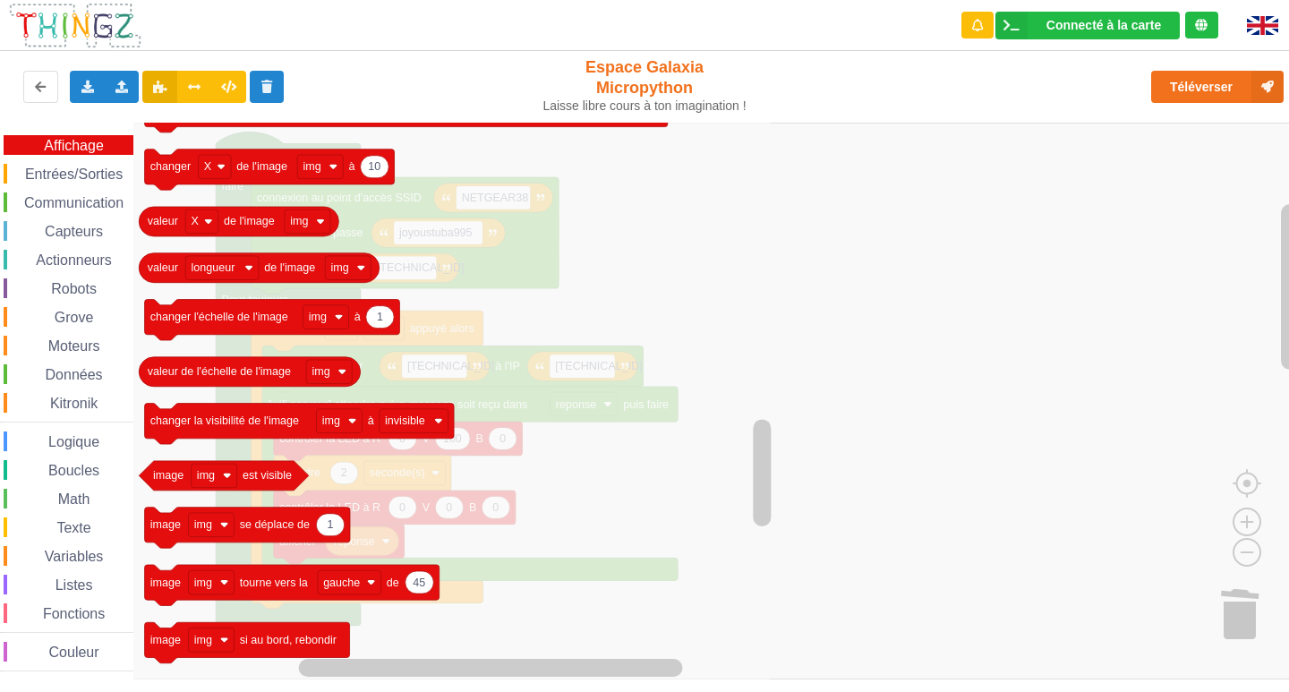
click at [963, 283] on rect "Espace de travail de Blocky" at bounding box center [651, 401] width 1302 height 557
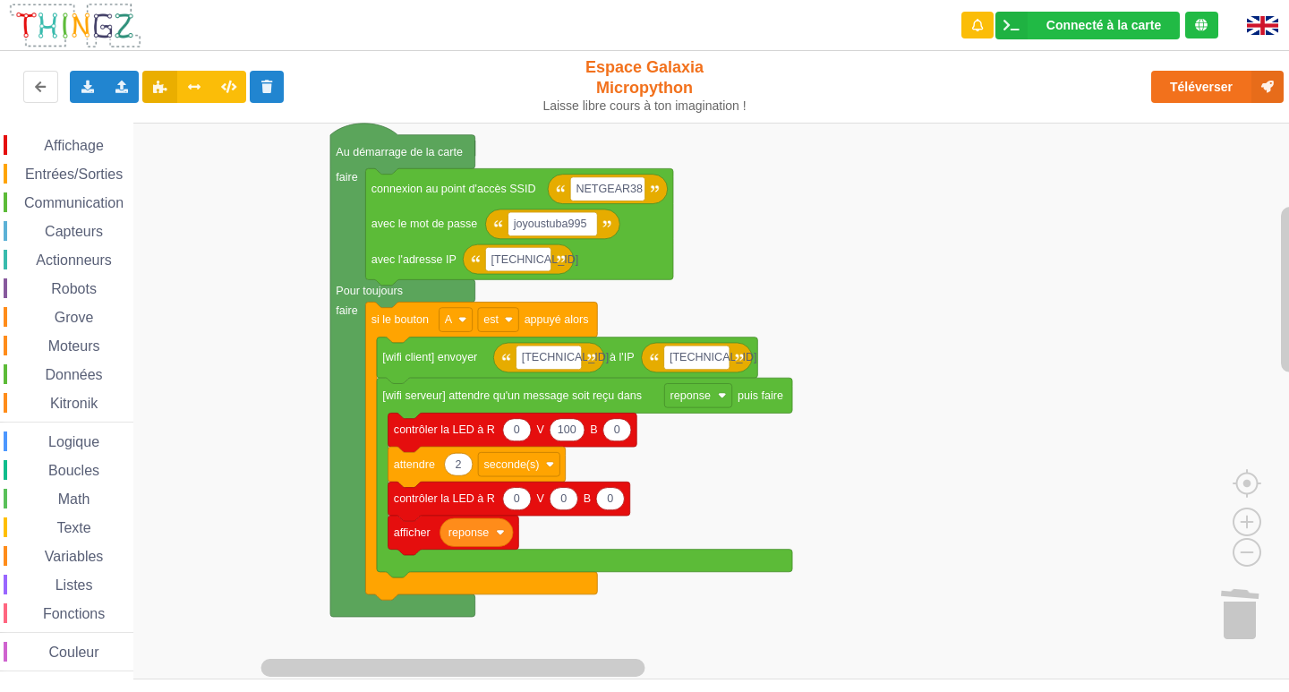
click at [758, 262] on div "Affichage Entrées/Sorties Communication Capteurs Actionneurs Robots Grove Moteu…" at bounding box center [651, 401] width 1302 height 557
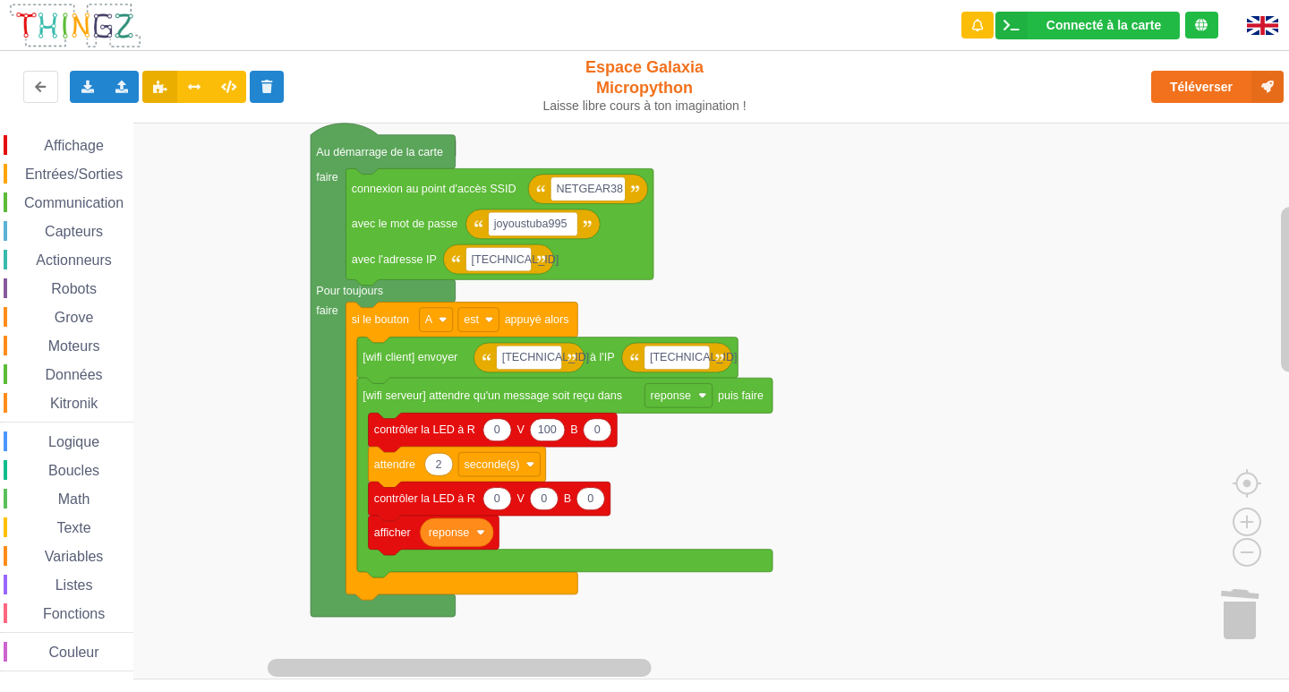
click at [101, 524] on div "Texte" at bounding box center [69, 527] width 130 height 20
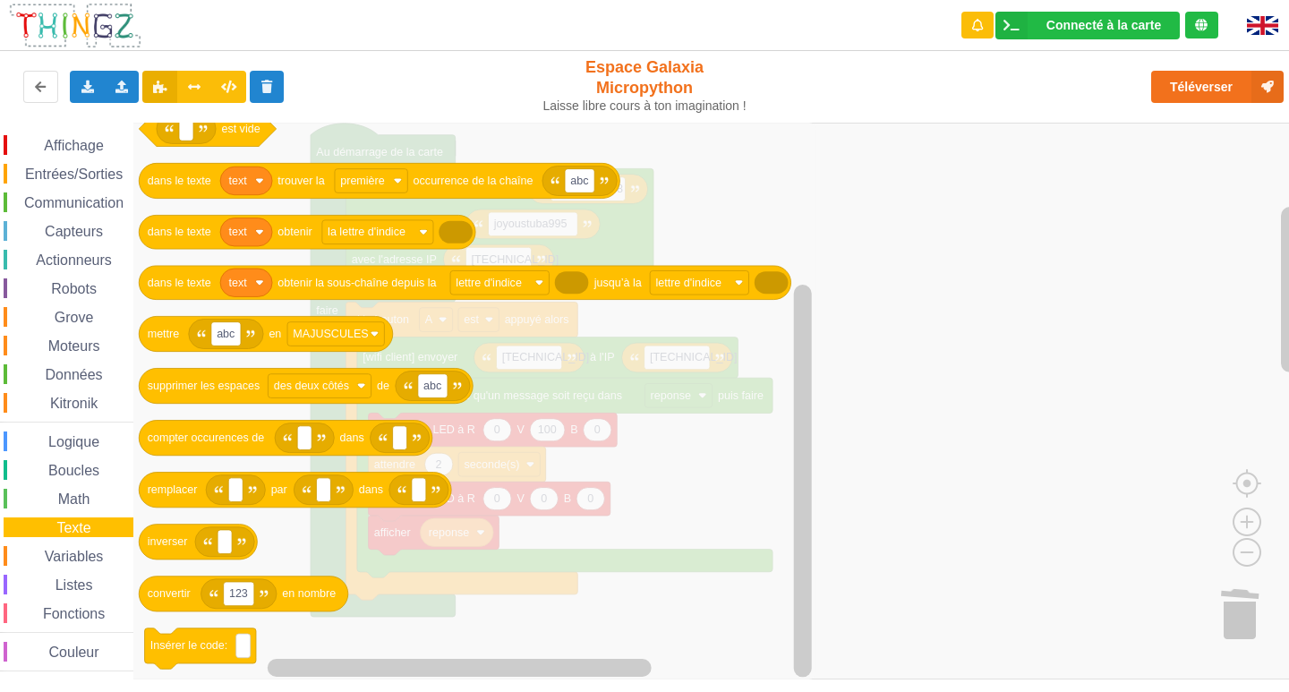
click at [49, 152] on span "Affichage" at bounding box center [73, 145] width 64 height 15
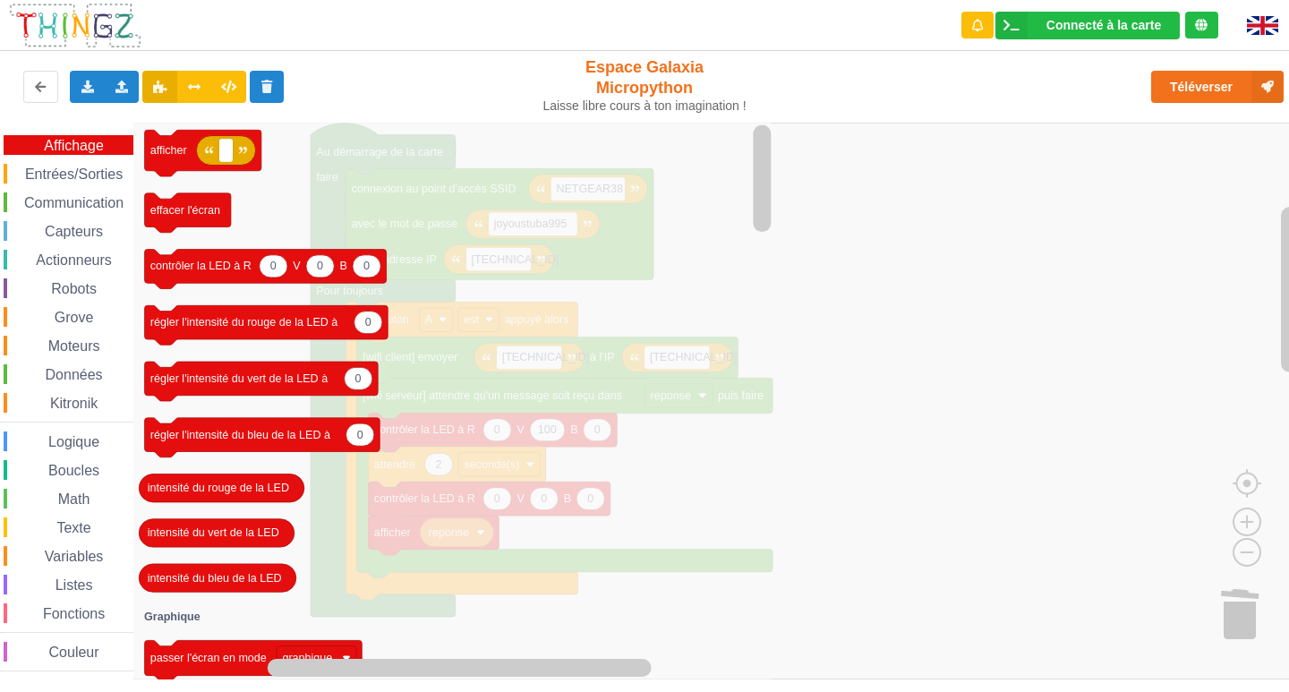
click at [61, 185] on div "Affichage Entrées/Sorties Communication Capteurs Actionneurs Robots Grove Moteu…" at bounding box center [66, 403] width 133 height 536
click at [63, 177] on span "Entrées/Sorties" at bounding box center [73, 173] width 103 height 15
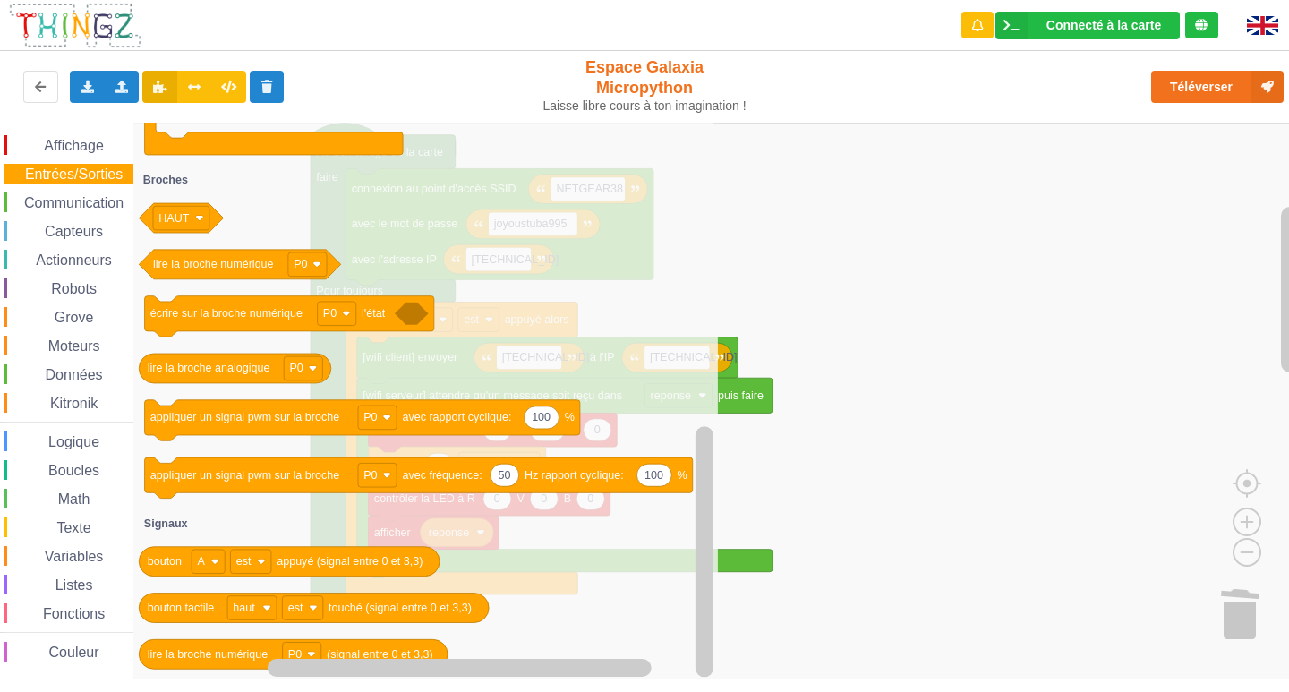
click at [64, 203] on span "Communication" at bounding box center [73, 202] width 105 height 15
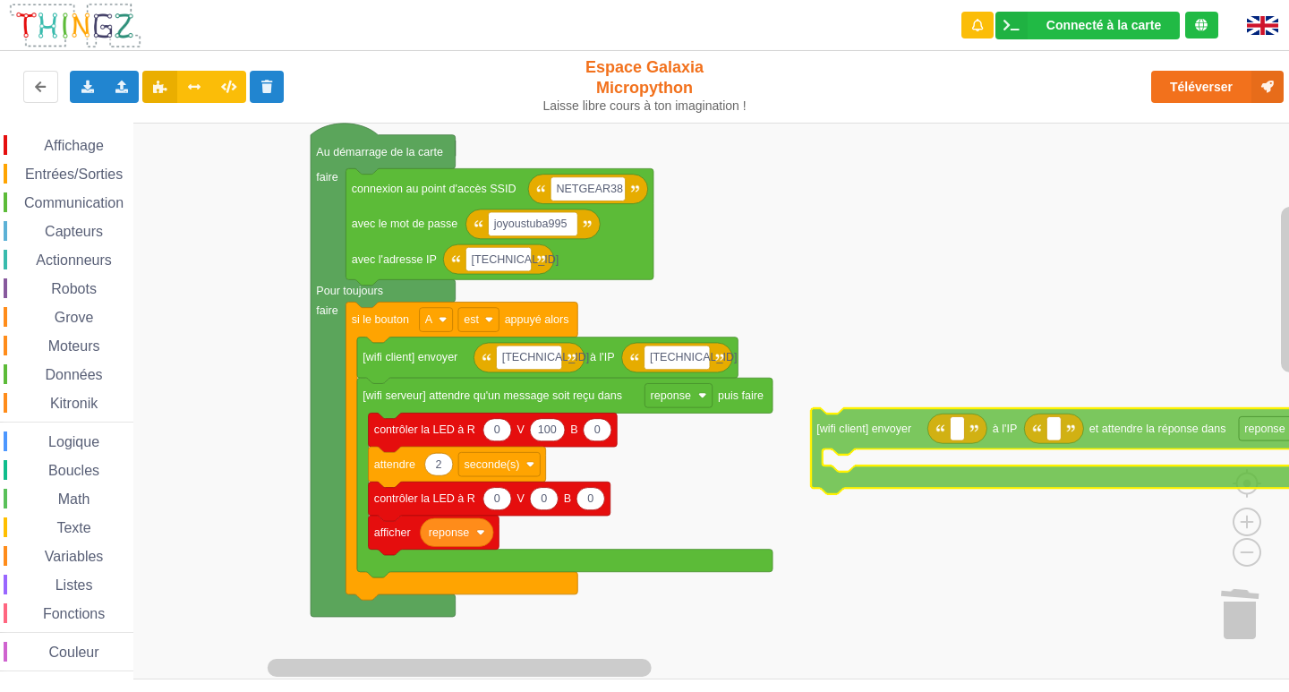
click at [892, 440] on div "Affichage Entrées/Sorties Communication Capteurs Actionneurs Robots Grove Moteu…" at bounding box center [651, 401] width 1302 height 557
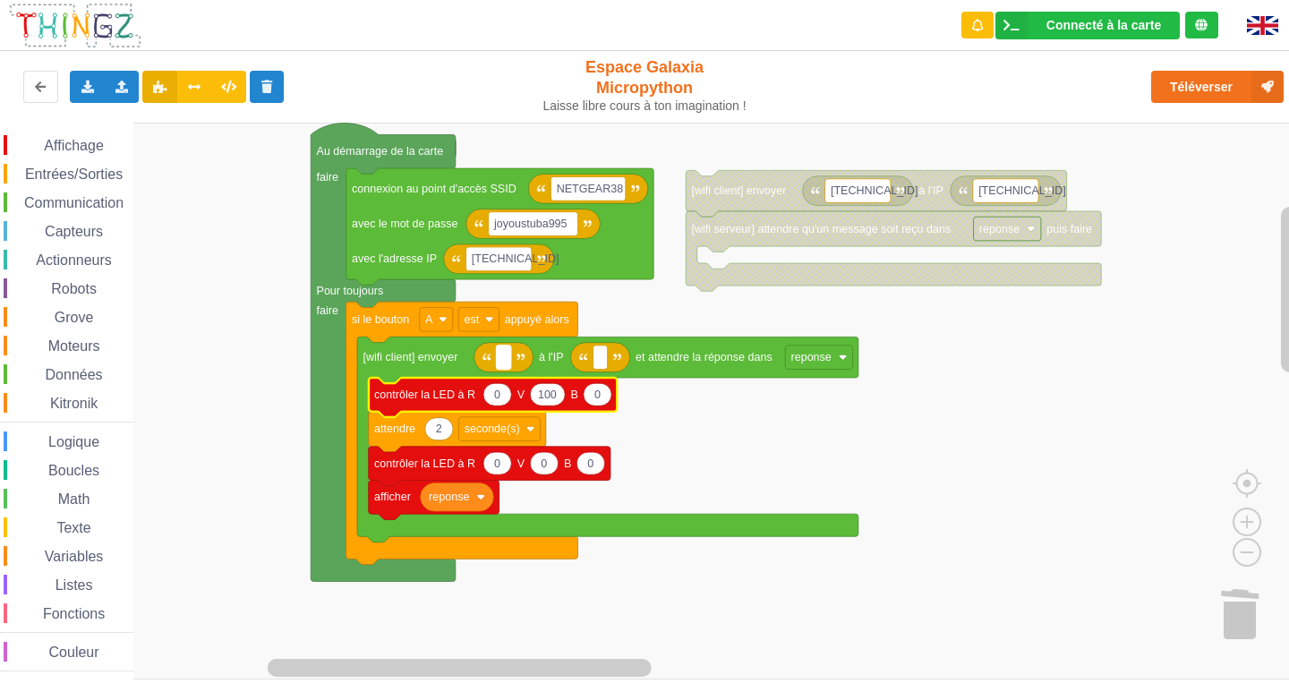
click at [504, 360] on text "Espace de travail de Blocky" at bounding box center [504, 357] width 4 height 13
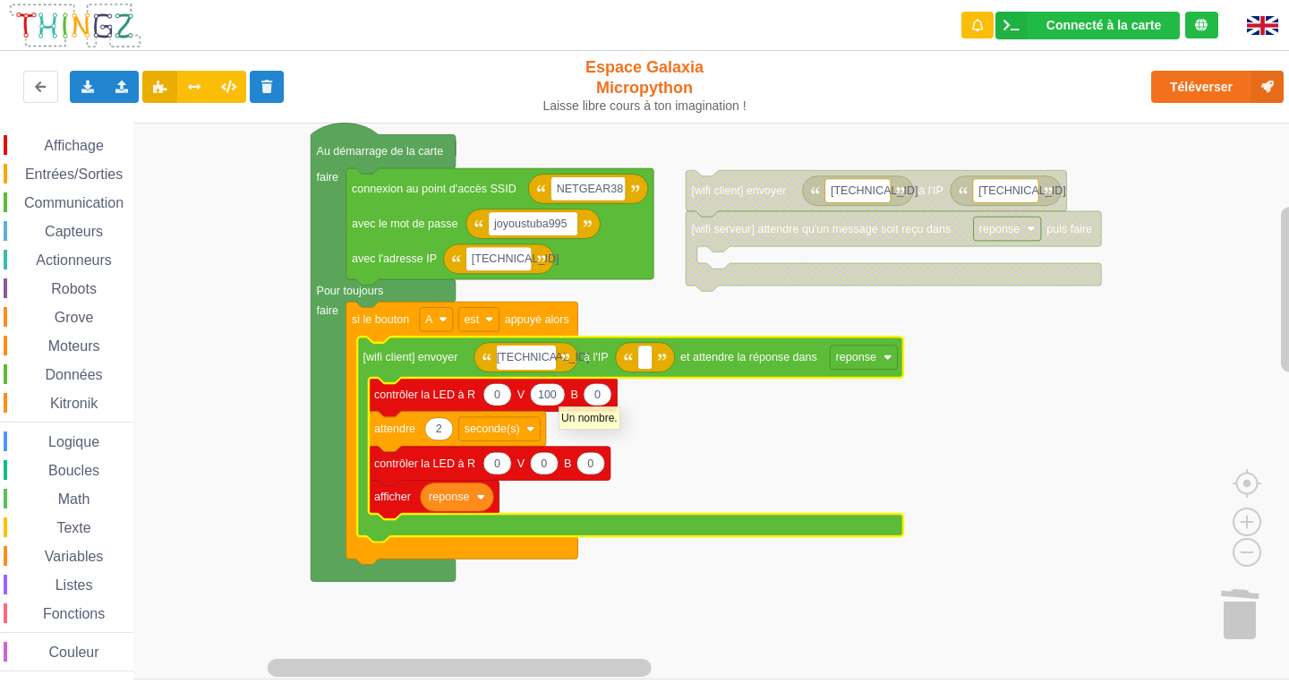
type input "[TECHNICAL_ID]"
click at [653, 363] on text "Espace de travail de Blocky" at bounding box center [652, 357] width 4 height 13
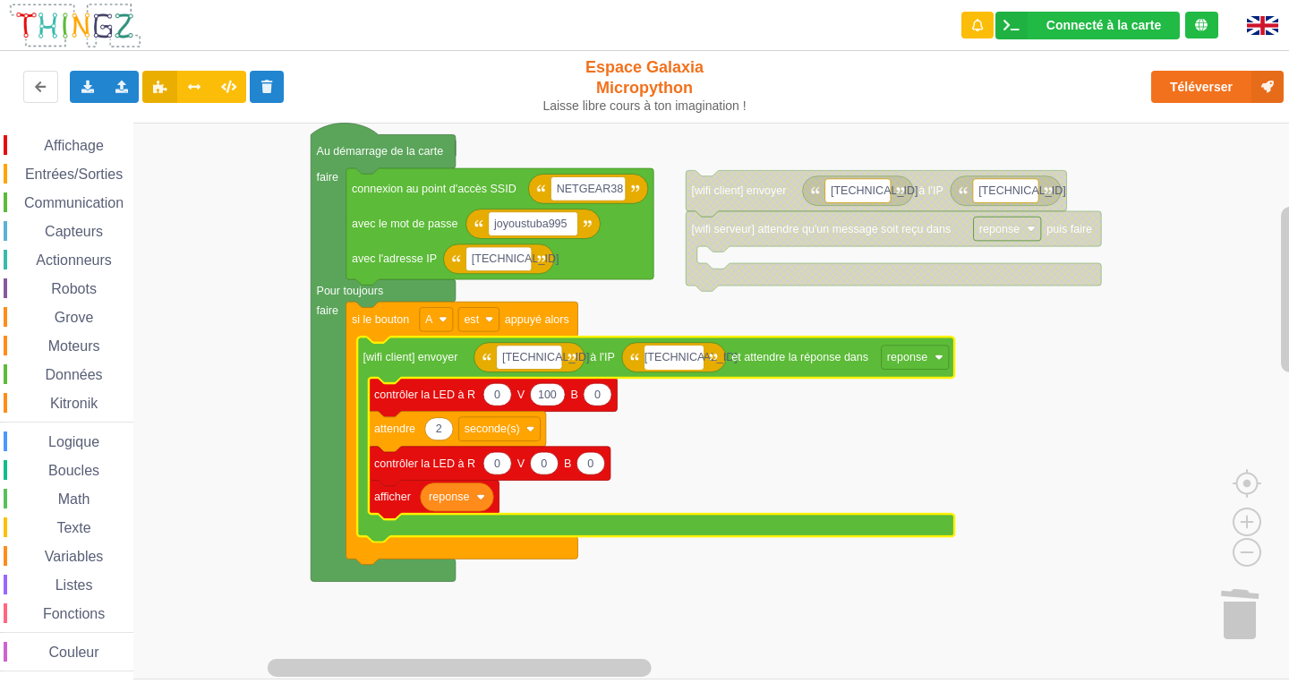
type input "[TECHNICAL_ID]"
click at [988, 452] on rect "Espace de travail de Blocky" at bounding box center [651, 401] width 1302 height 557
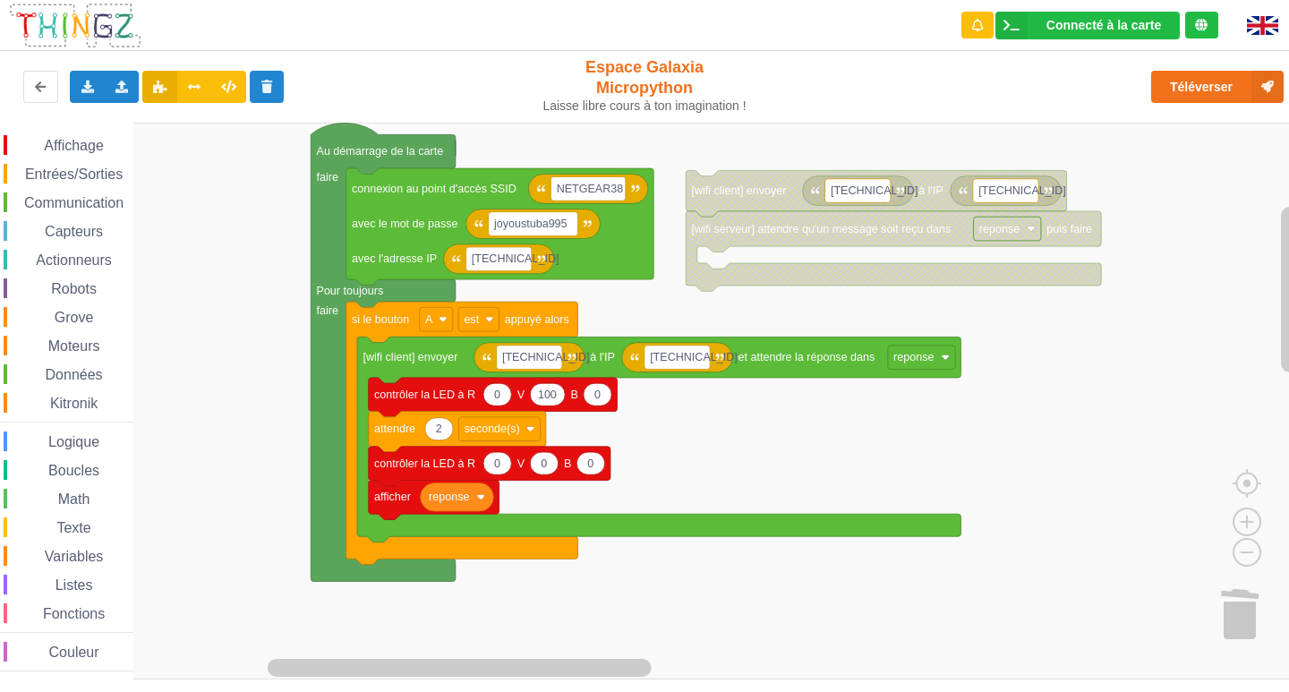
click at [1207, 106] on div "Téléverser" at bounding box center [1032, 86] width 530 height 57
click at [1208, 89] on button "Téléverser" at bounding box center [1217, 87] width 132 height 32
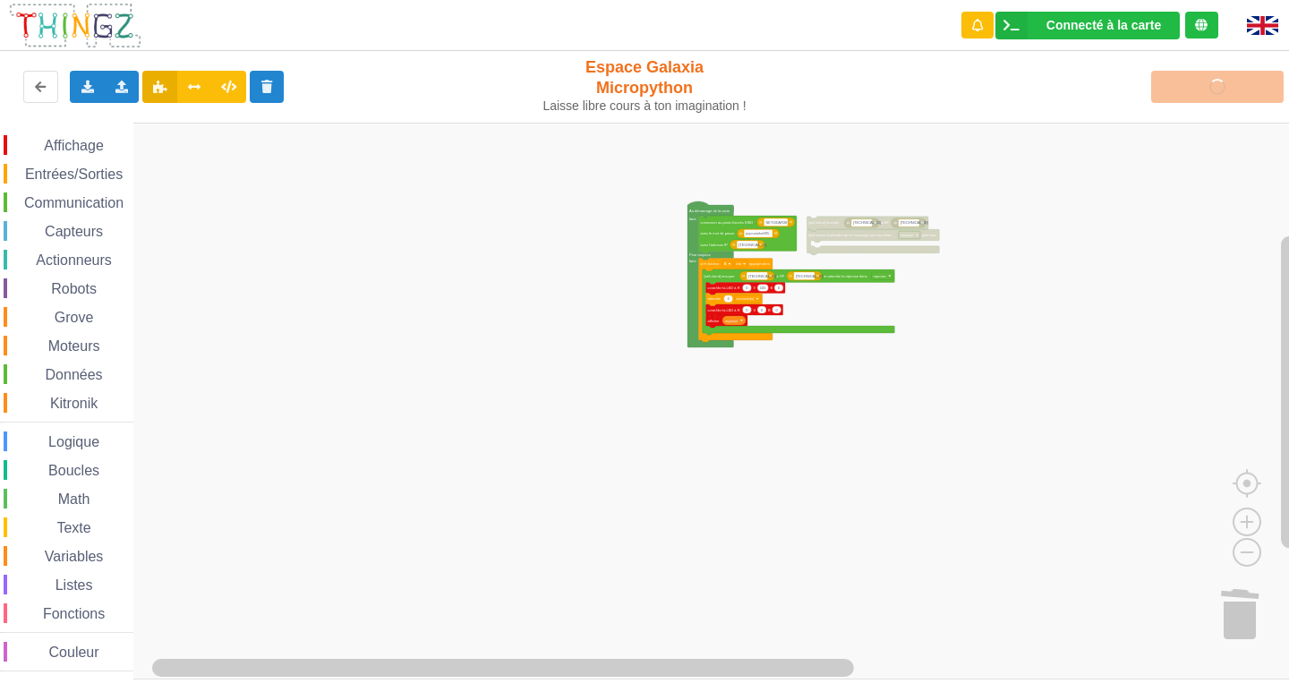
click at [981, 279] on div "Affichage Entrées/Sorties Communication Capteurs Actionneurs Robots Grove Moteu…" at bounding box center [651, 401] width 1302 height 557
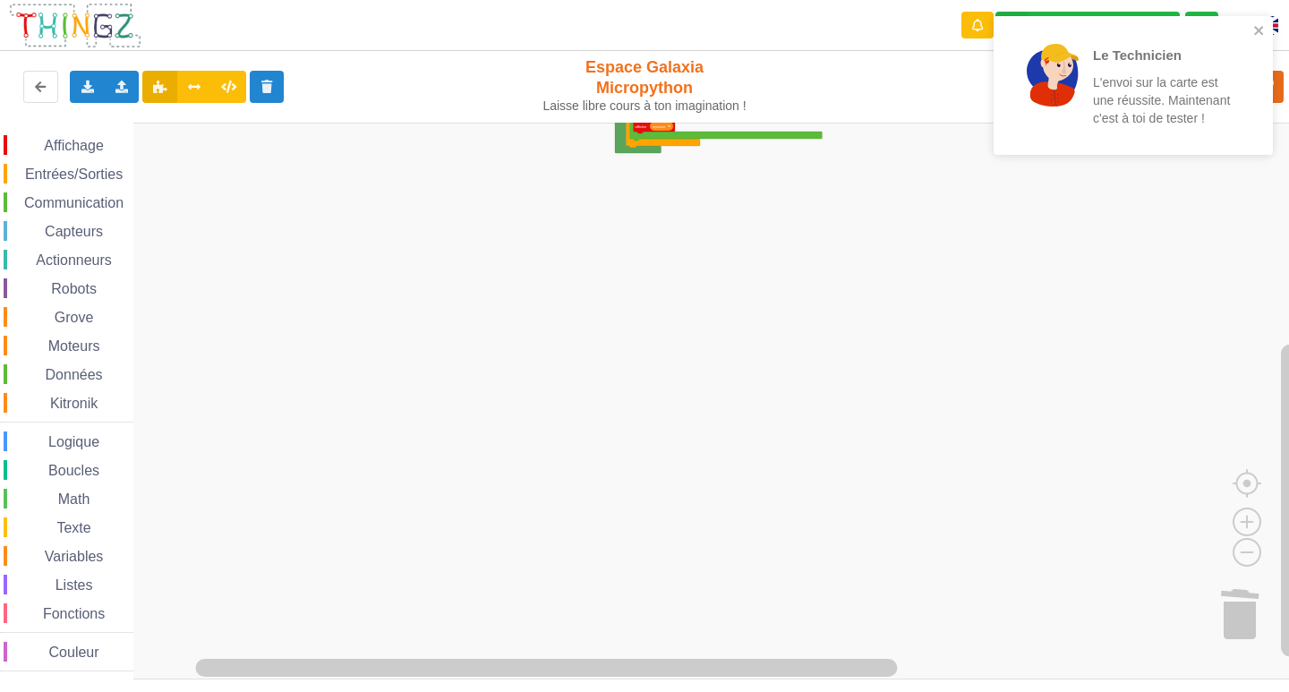
click at [985, 0] on html "Le Technicien L'envoi sur la carte est une réussite. Maintenant c'est à toi de …" at bounding box center [644, 346] width 1289 height 692
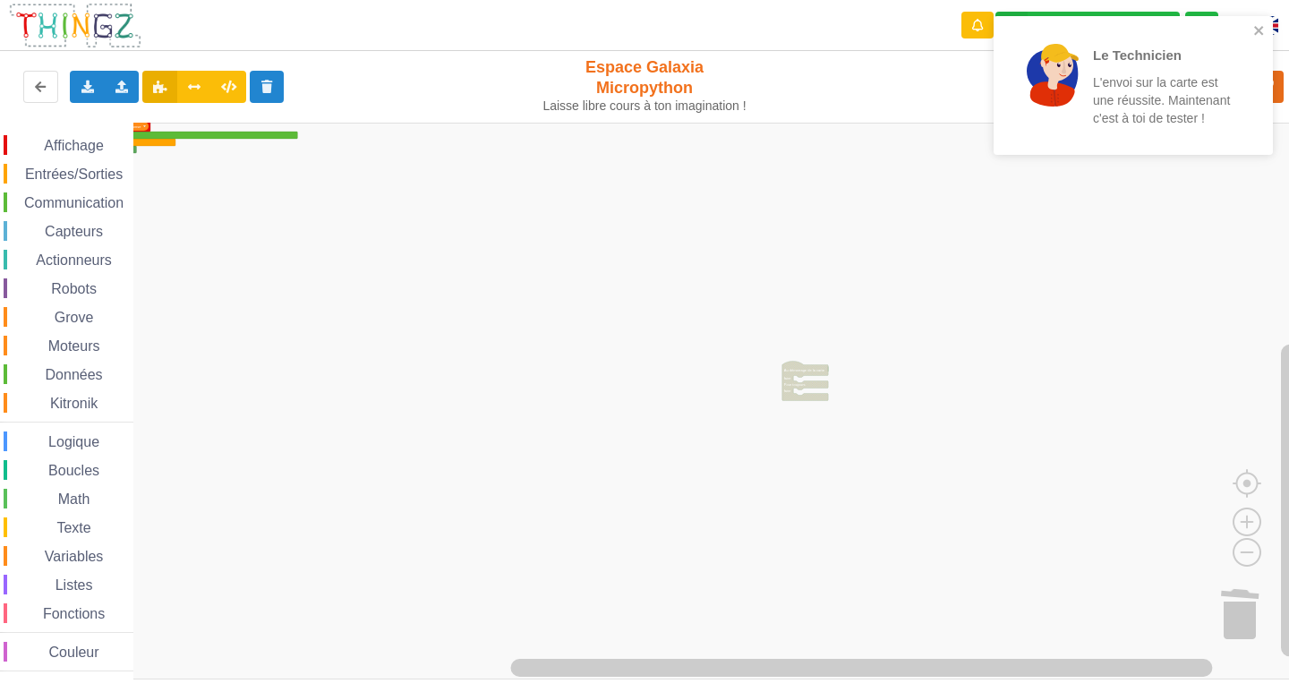
click at [260, 167] on div "Affichage Entrées/Sorties Communication Capteurs Actionneurs Robots Grove Moteu…" at bounding box center [651, 401] width 1302 height 557
click at [1086, 419] on div "Affichage Entrées/Sorties Communication Capteurs Actionneurs Robots Grove Moteu…" at bounding box center [651, 401] width 1302 height 557
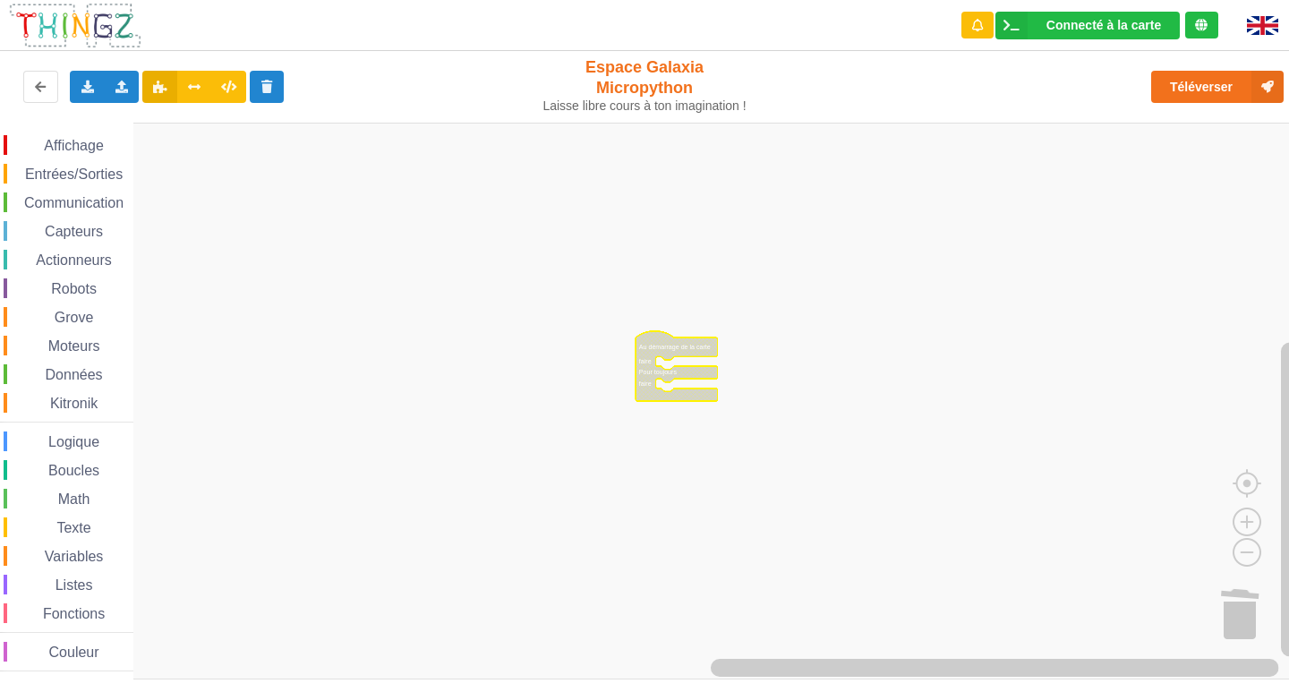
click at [720, 527] on rect "Espace de travail de Blocky" at bounding box center [651, 401] width 1302 height 557
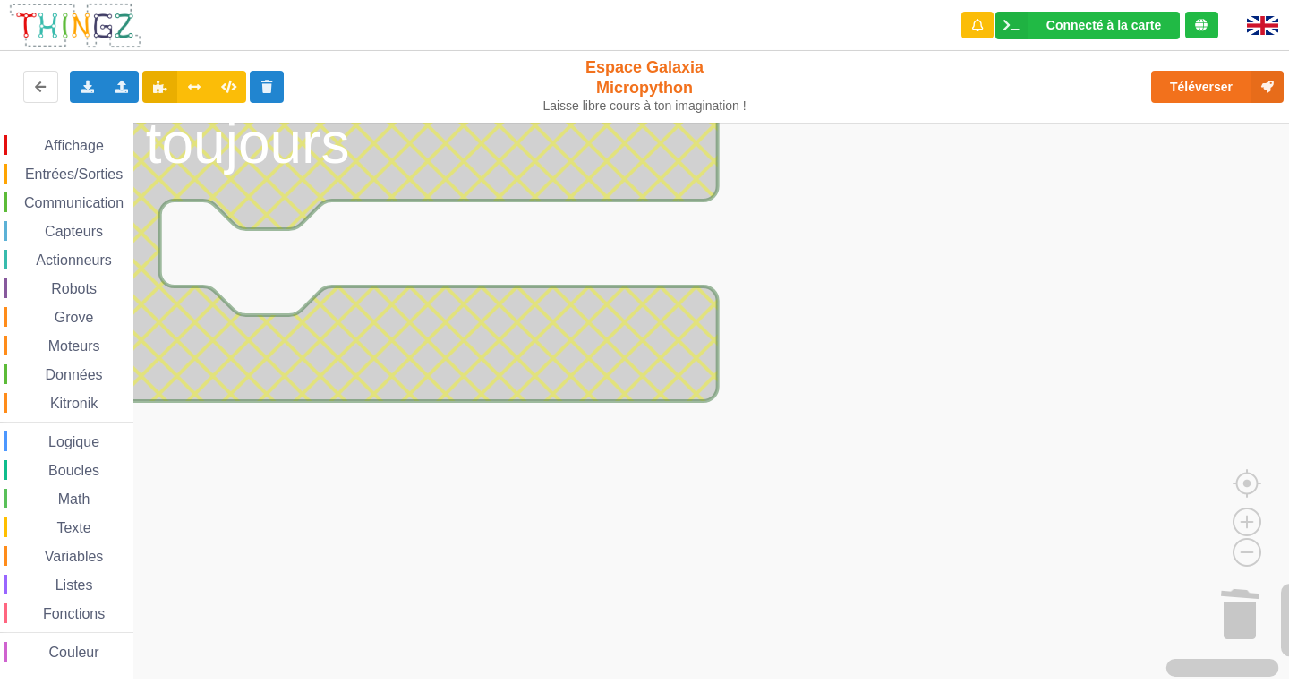
click at [831, 464] on rect "Espace de travail de Blocky" at bounding box center [651, 401] width 1302 height 557
click at [651, 373] on g "Espace de travail de Blocky" at bounding box center [659, 401] width 1319 height 557
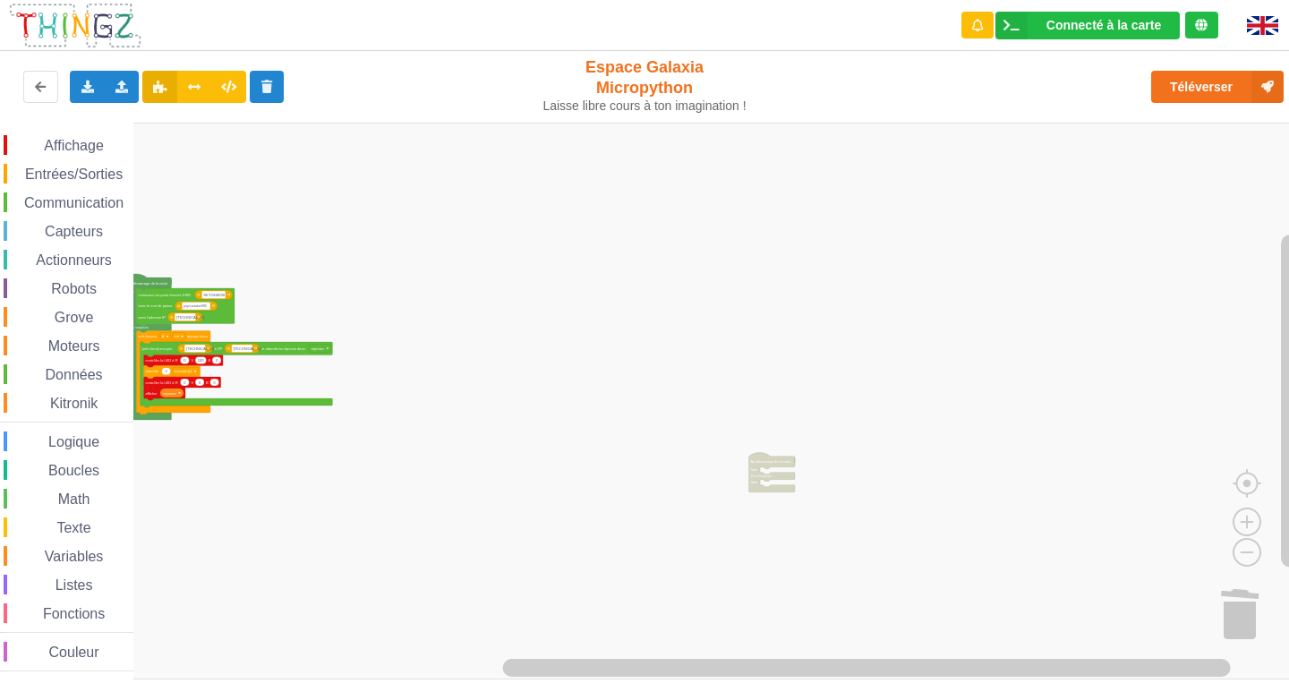
click at [604, 434] on div "Affichage Entrées/Sorties Communication Capteurs Actionneurs Robots Grove Moteu…" at bounding box center [651, 401] width 1302 height 557
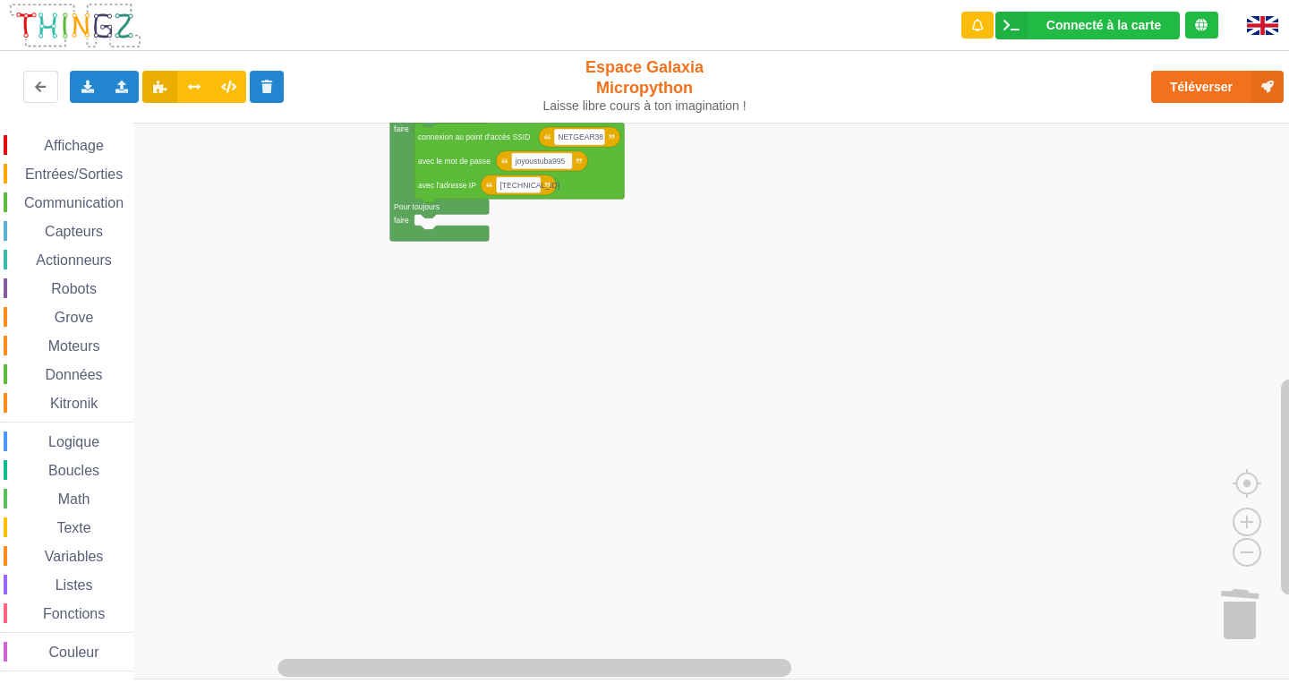
click at [732, 503] on div "Affichage Entrées/Sorties Communication Capteurs Actionneurs Robots Grove Moteu…" at bounding box center [651, 401] width 1302 height 557
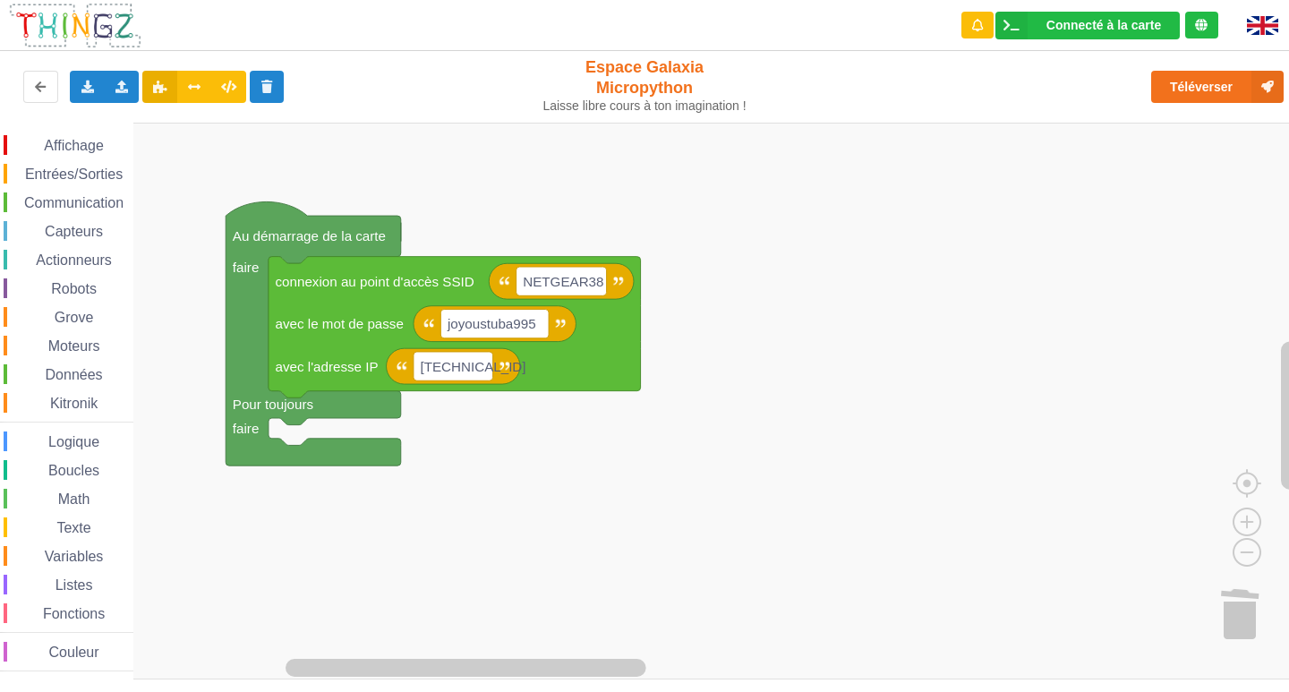
click at [791, 429] on rect "Espace de travail de Blocky" at bounding box center [651, 401] width 1302 height 557
click at [1245, 611] on image "Espace de travail de Blocky" at bounding box center [1262, 612] width 86 height 111
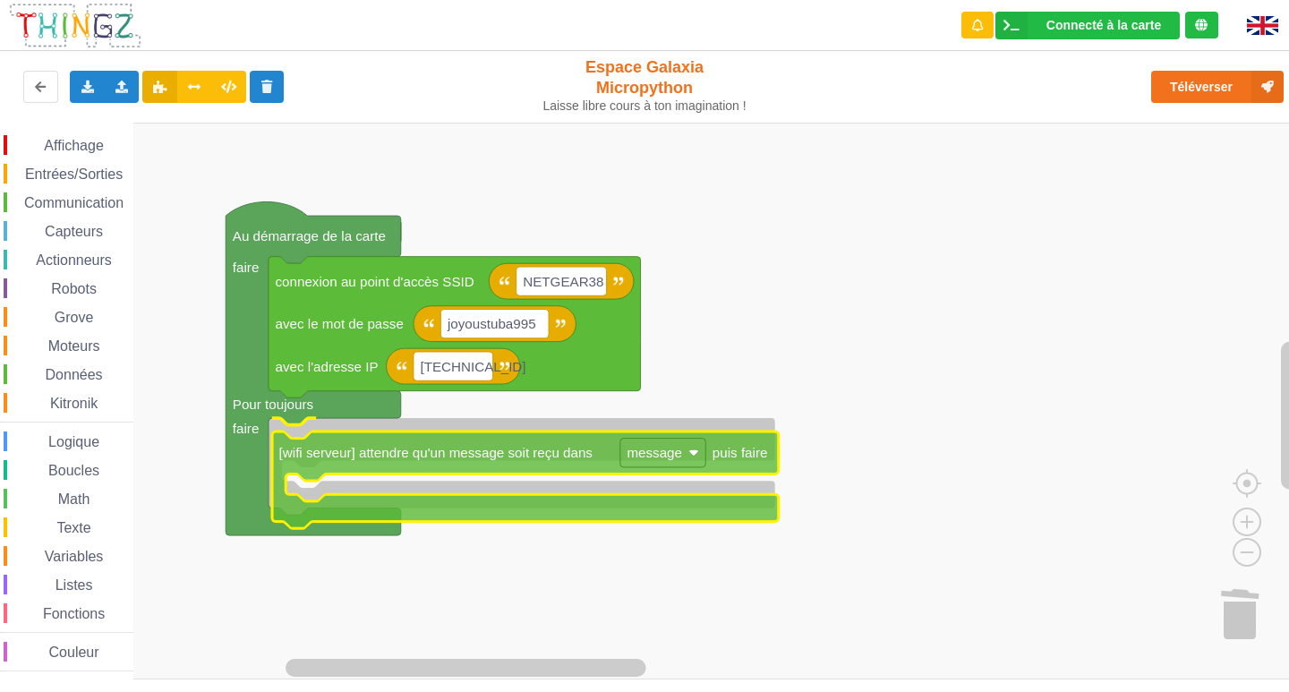
click at [458, 472] on div "Affichage Entrées/Sorties Communication Capteurs Actionneurs Robots Grove Moteu…" at bounding box center [651, 401] width 1302 height 557
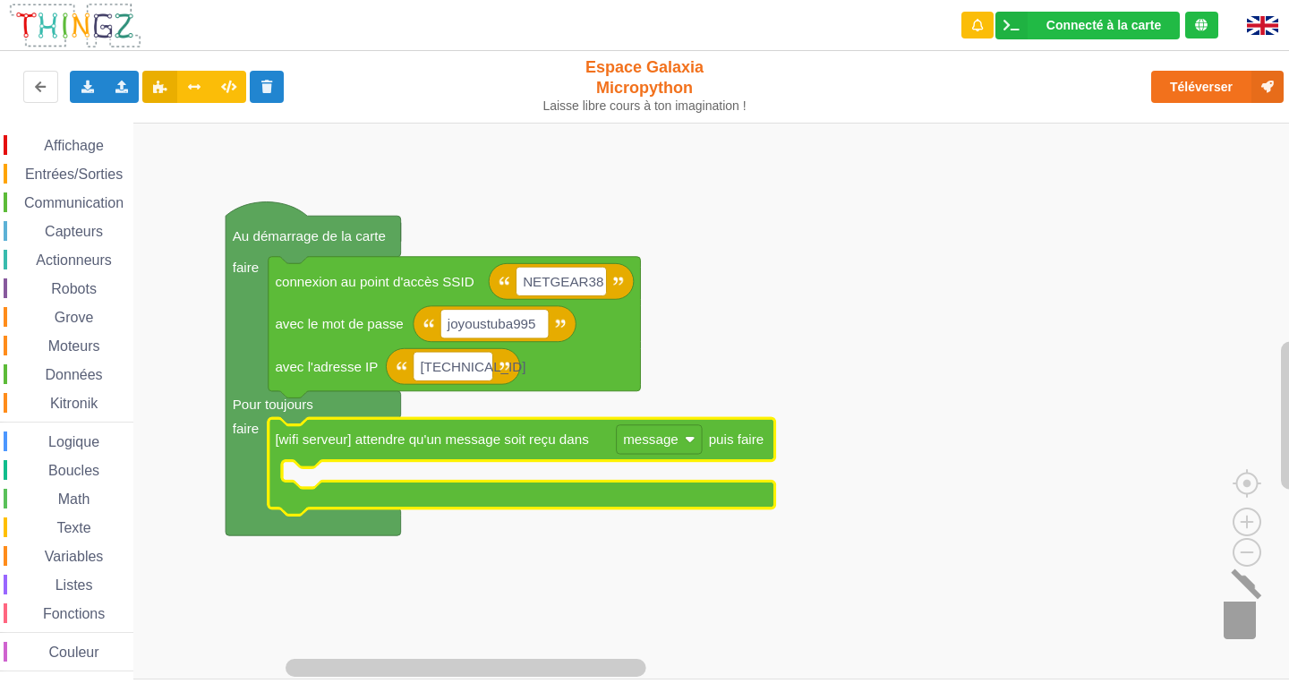
click at [1249, 625] on image "Espace de travail de Blocky" at bounding box center [1262, 612] width 86 height 111
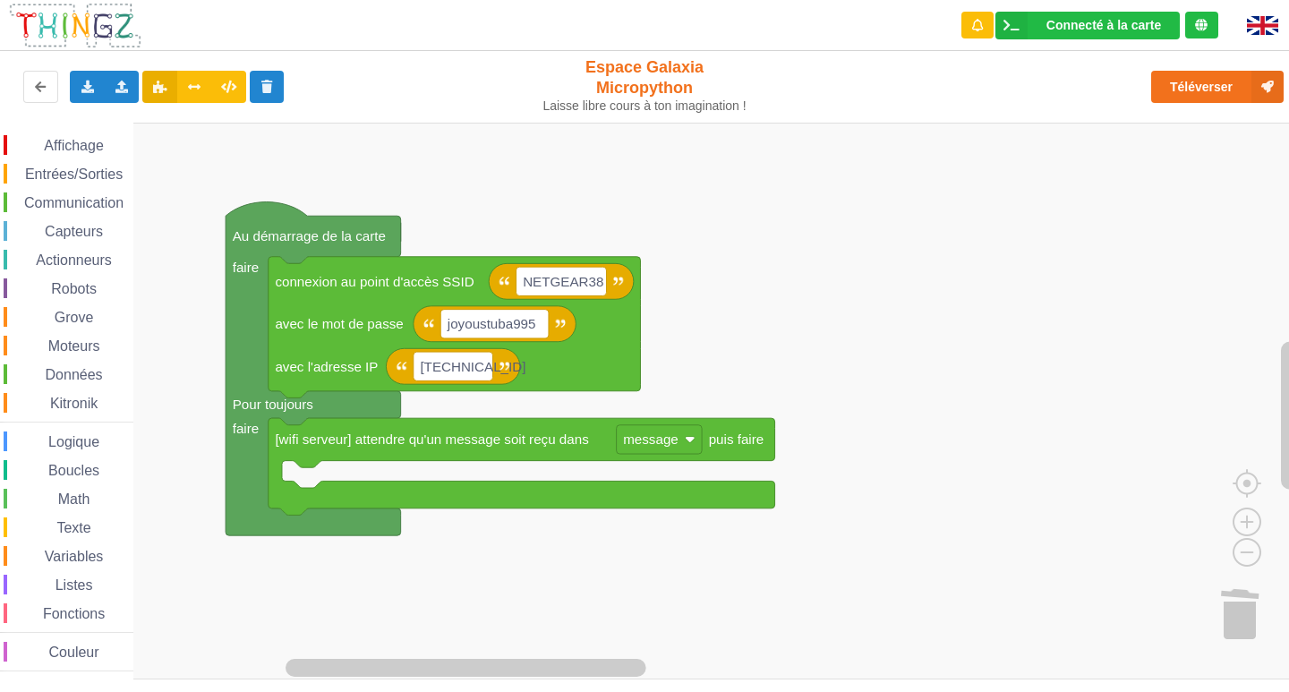
click at [661, 149] on rect "Espace de travail de Blocky" at bounding box center [651, 401] width 1302 height 557
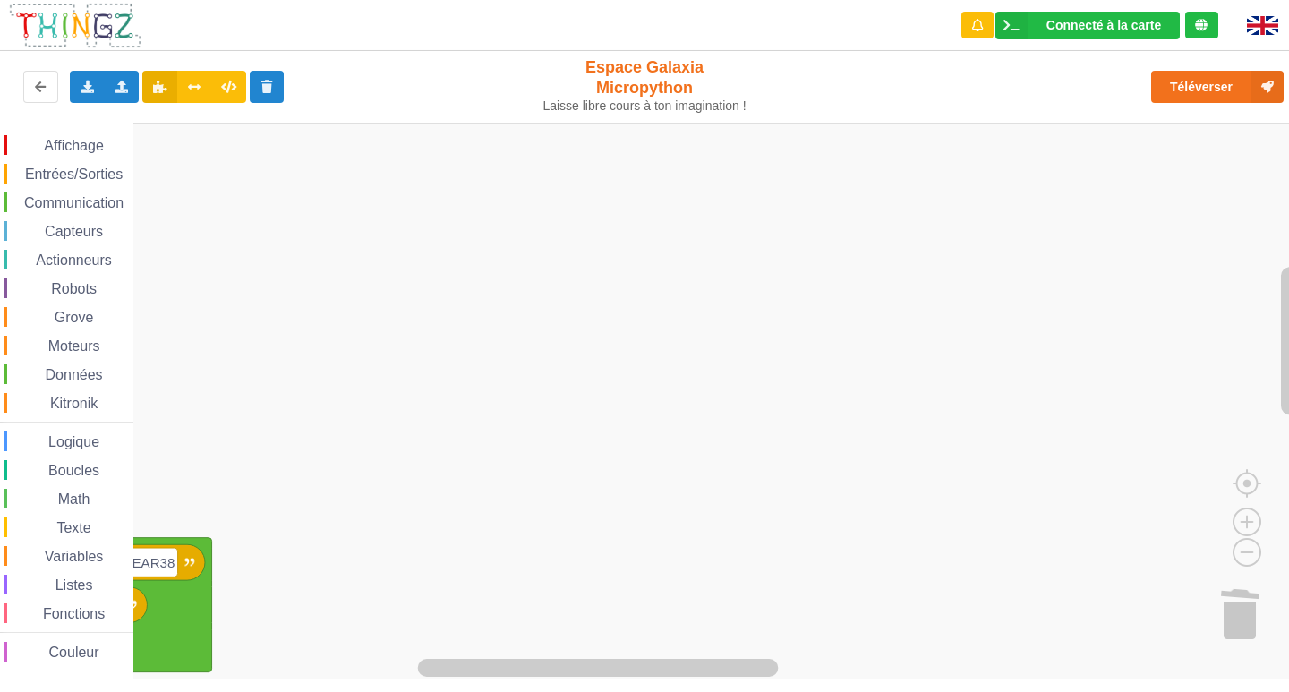
click at [520, 605] on div "Affichage Entrées/Sorties Communication Capteurs Actionneurs Robots Grove Moteu…" at bounding box center [651, 401] width 1302 height 557
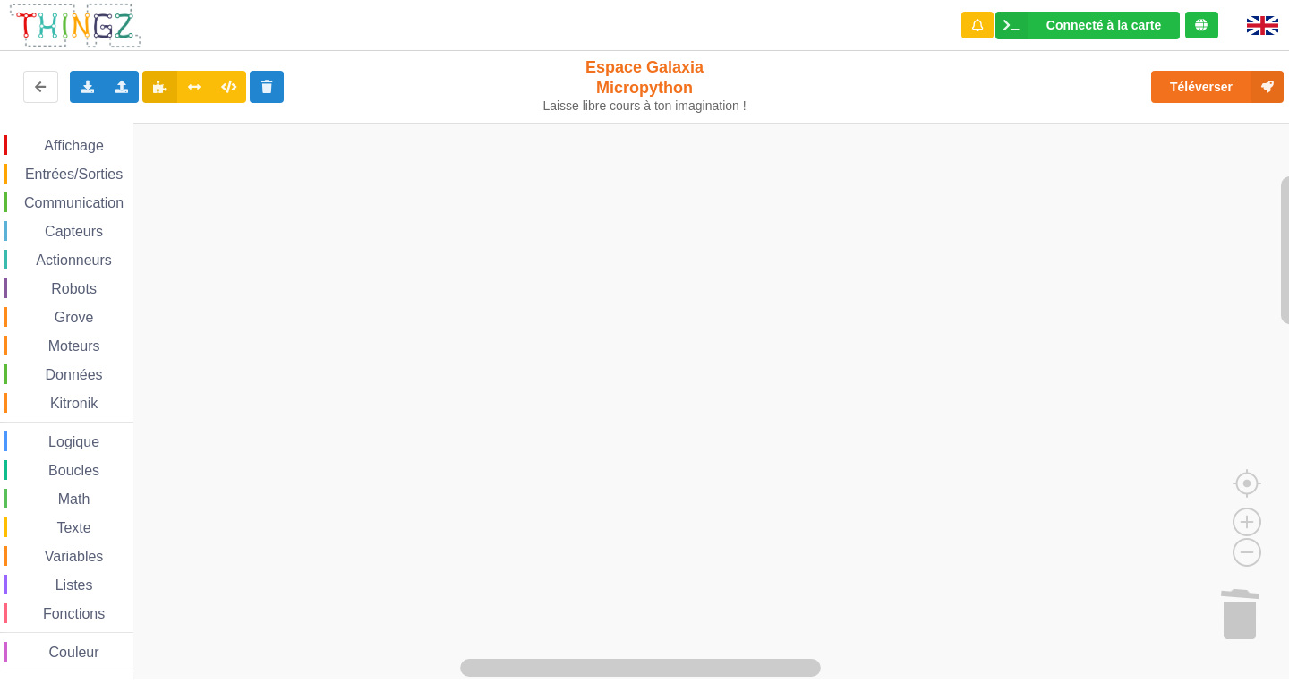
click at [442, 691] on html "Connecté à la carte Réglages Ouvrir le moniteur automatiquement Connexion autom…" at bounding box center [644, 346] width 1289 height 692
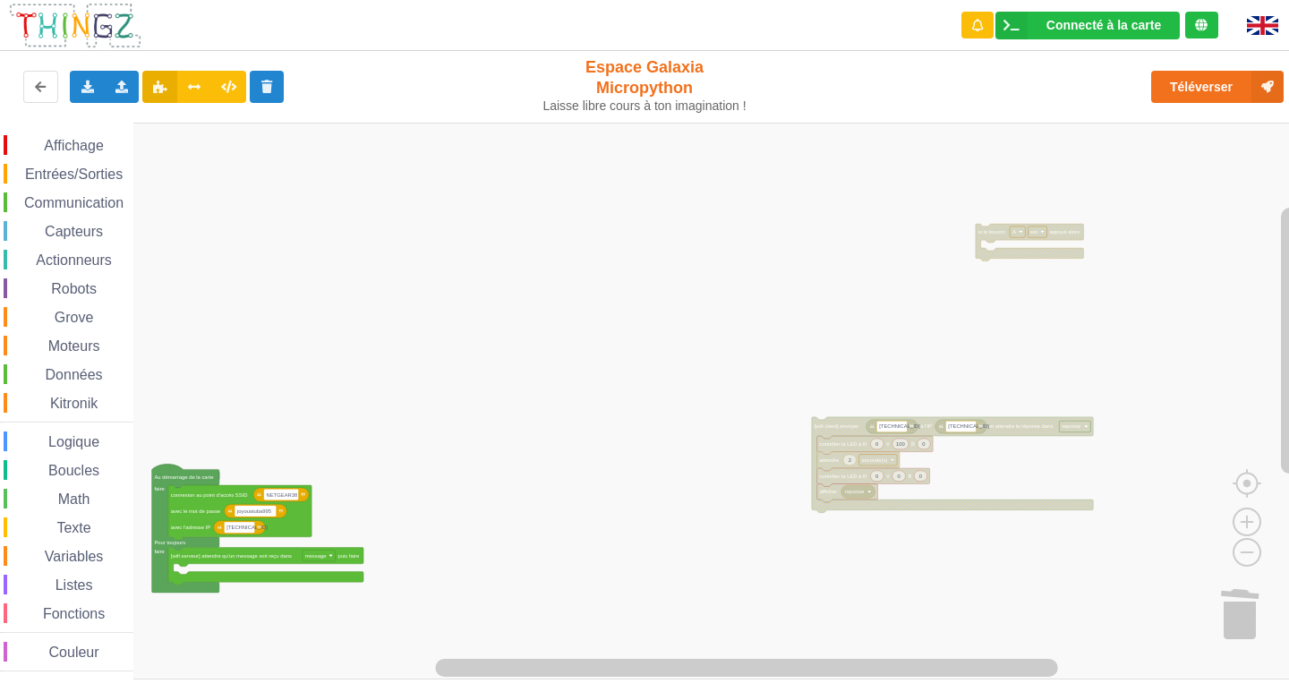
click at [588, 127] on rect "Espace de travail de Blocky" at bounding box center [651, 401] width 1302 height 557
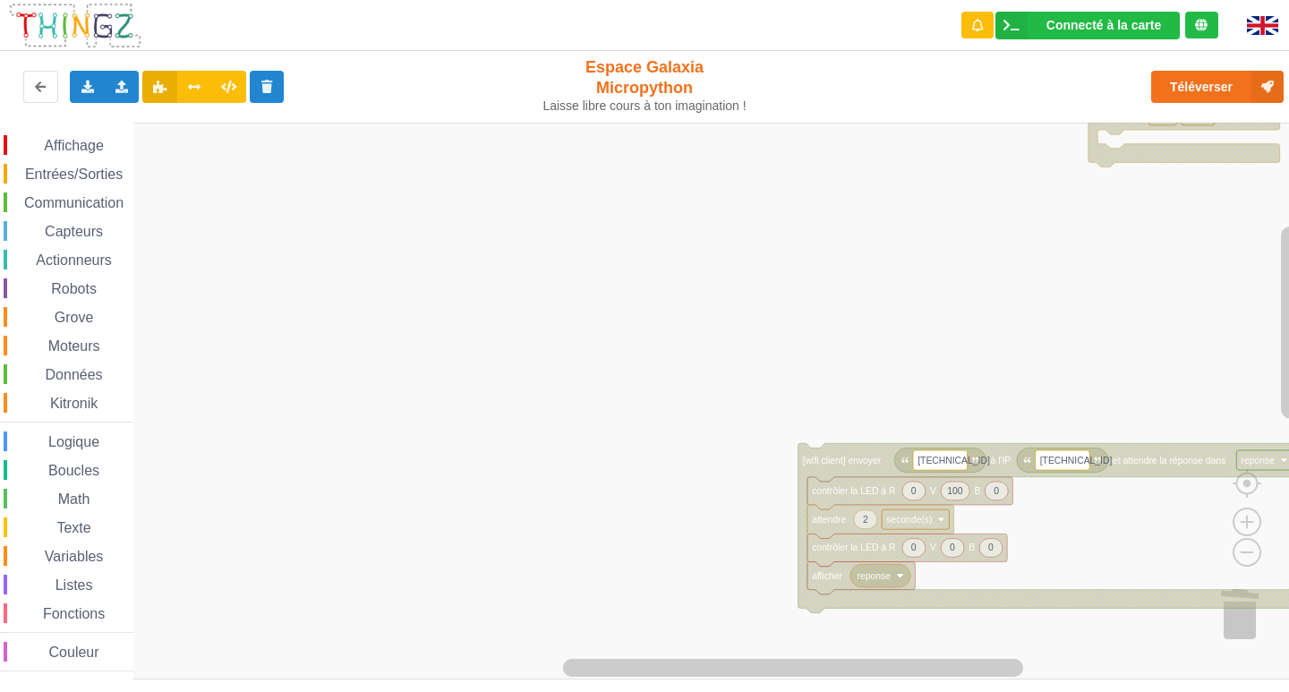
click at [863, 313] on rect "Espace de travail de Blocky" at bounding box center [651, 401] width 1302 height 557
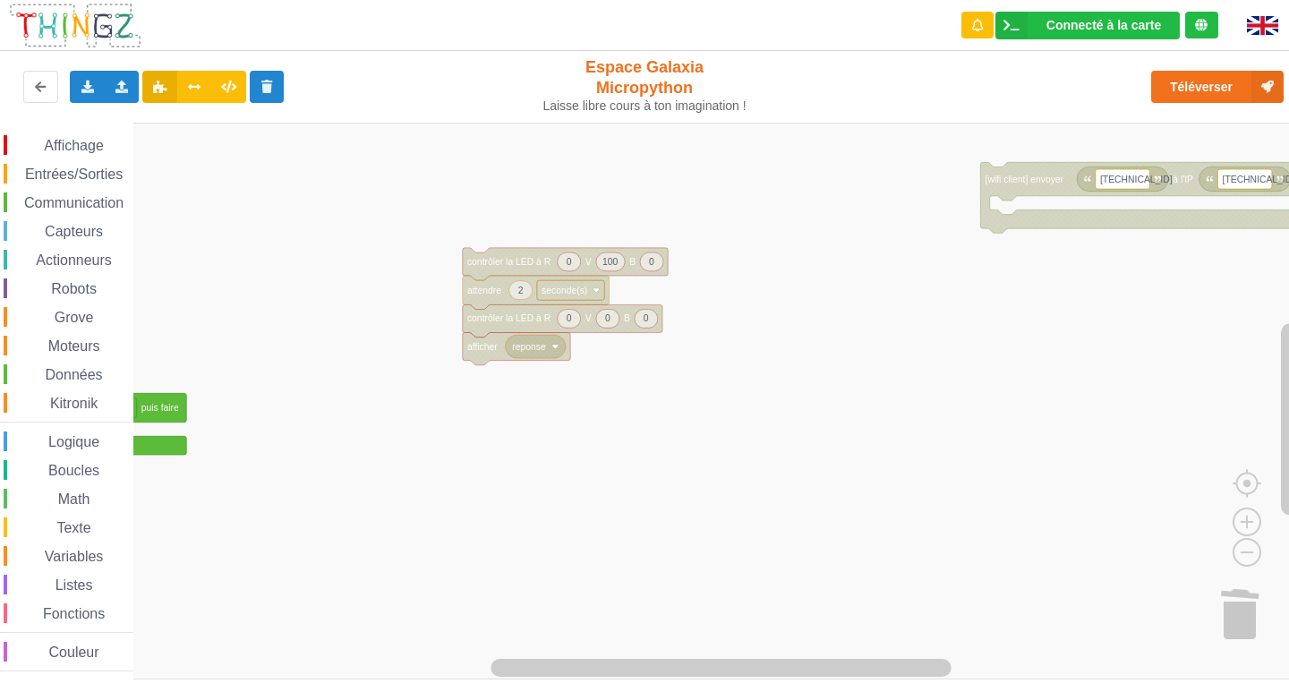
click at [949, 107] on div "Connecté à la carte Réglages Ouvrir le moniteur automatiquement Connexion autom…" at bounding box center [644, 333] width 1314 height 692
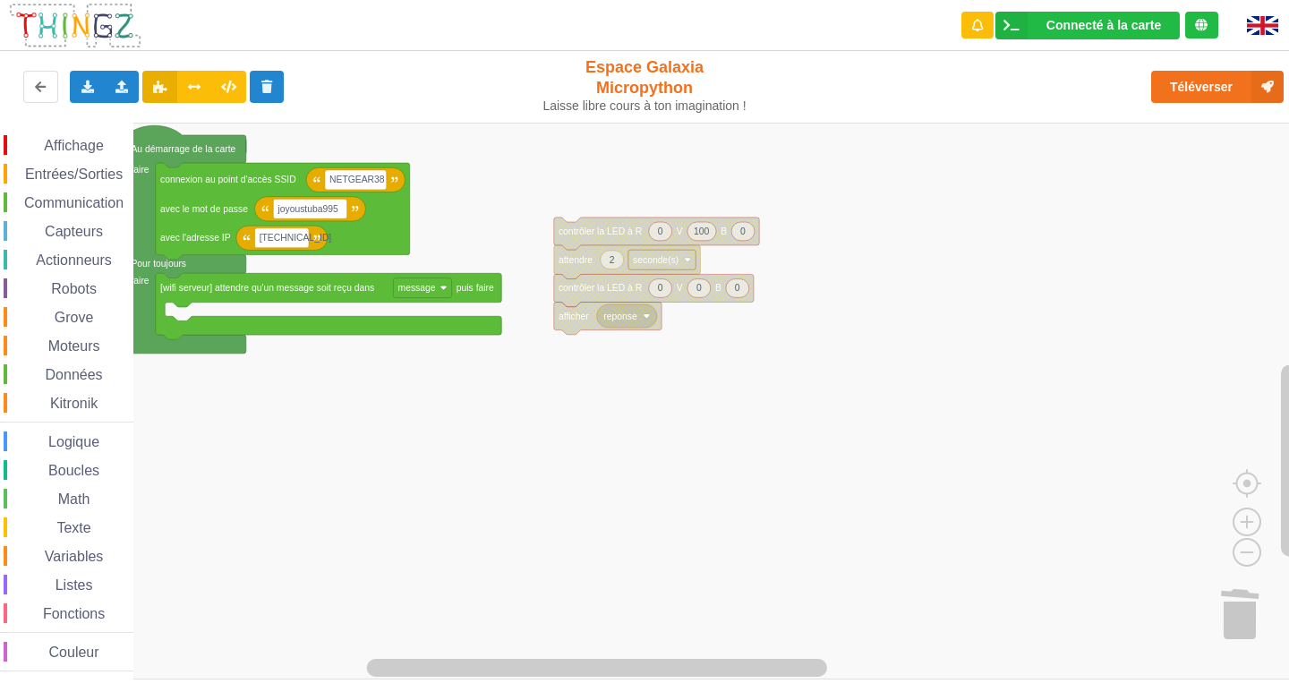
click at [1275, 407] on rect "Espace de travail de Blocky" at bounding box center [651, 401] width 1302 height 557
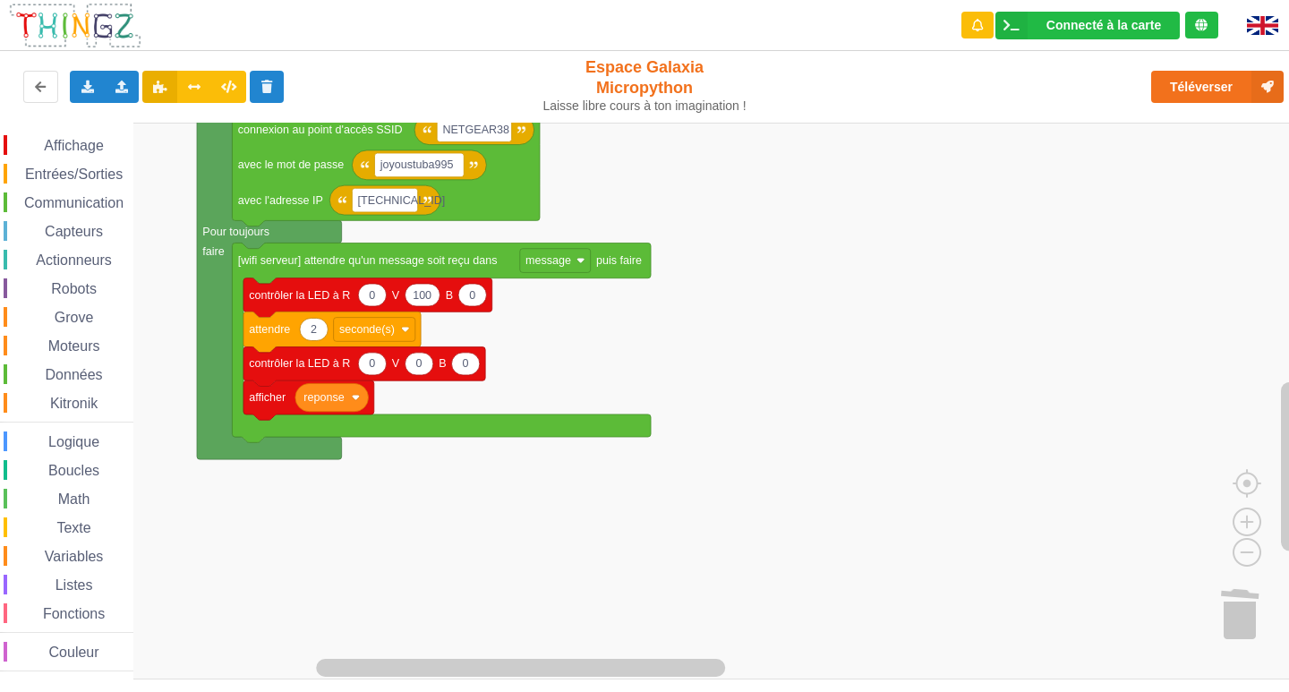
click at [816, 404] on rect "Espace de travail de Blocky" at bounding box center [651, 401] width 1302 height 557
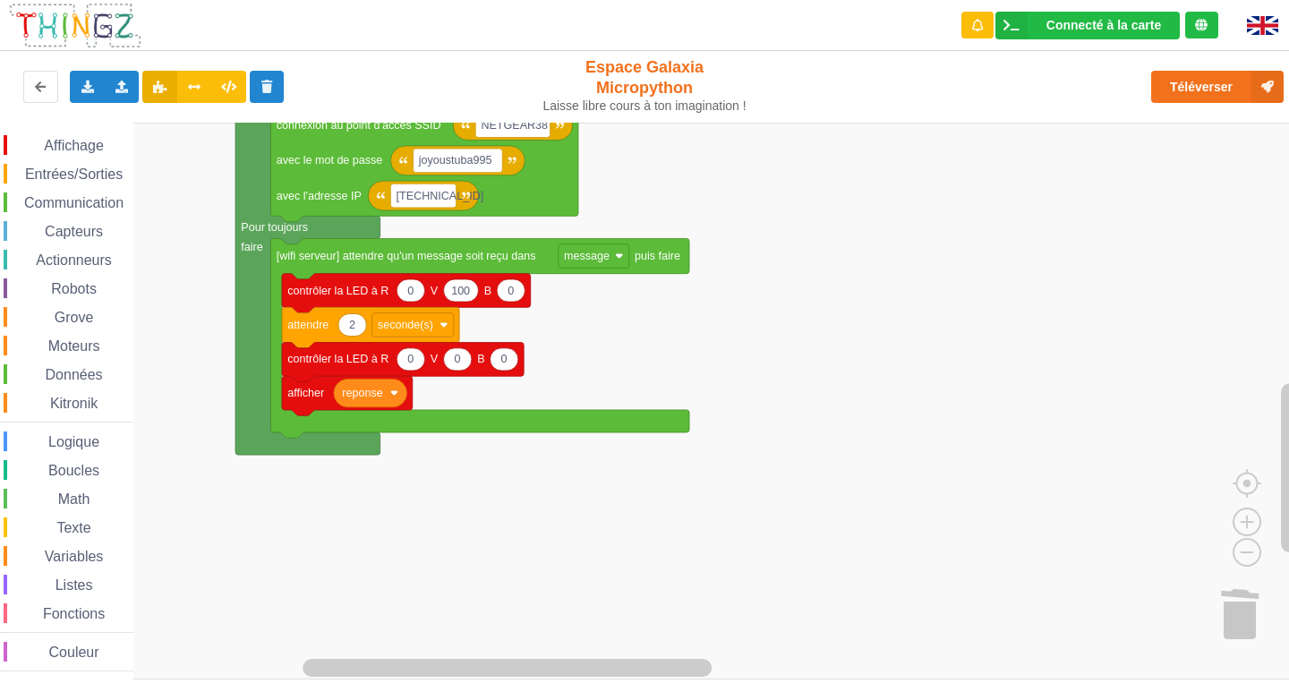
click at [365, 410] on g "afficher reponse" at bounding box center [347, 395] width 131 height 39
click at [374, 397] on text "reponse" at bounding box center [362, 393] width 40 height 13
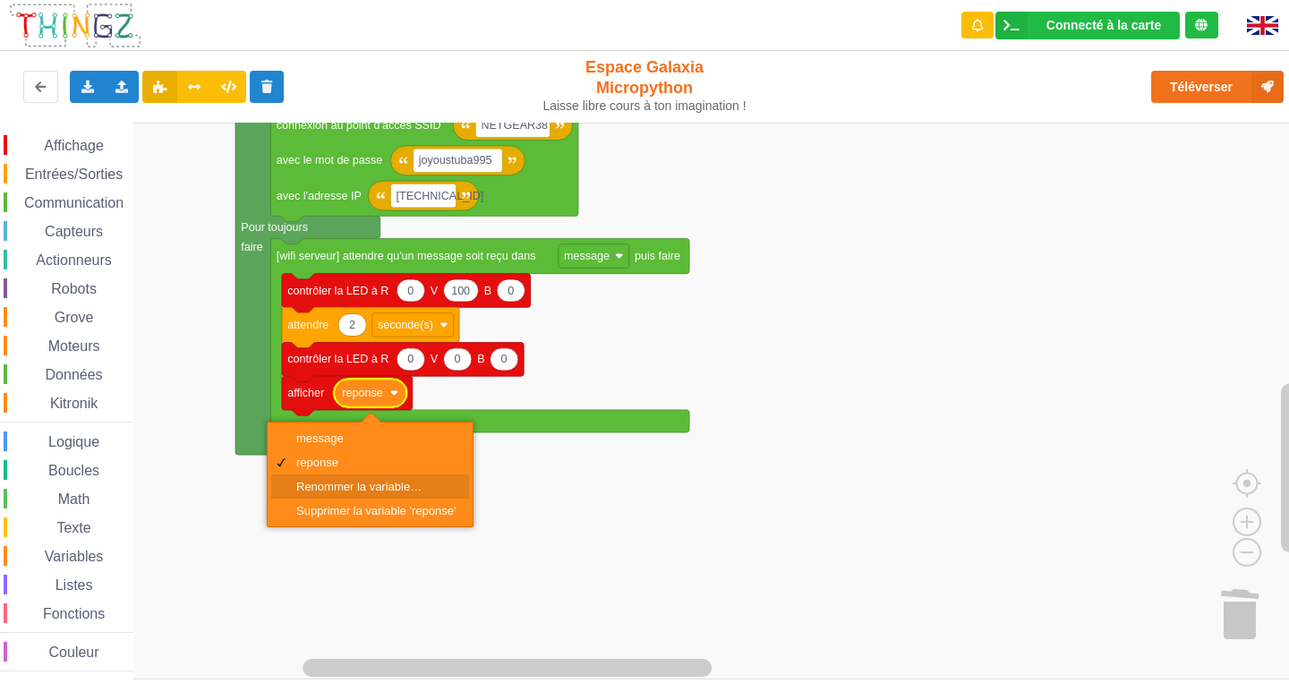
click at [399, 482] on div "Renommer la variable…" at bounding box center [375, 486] width 159 height 13
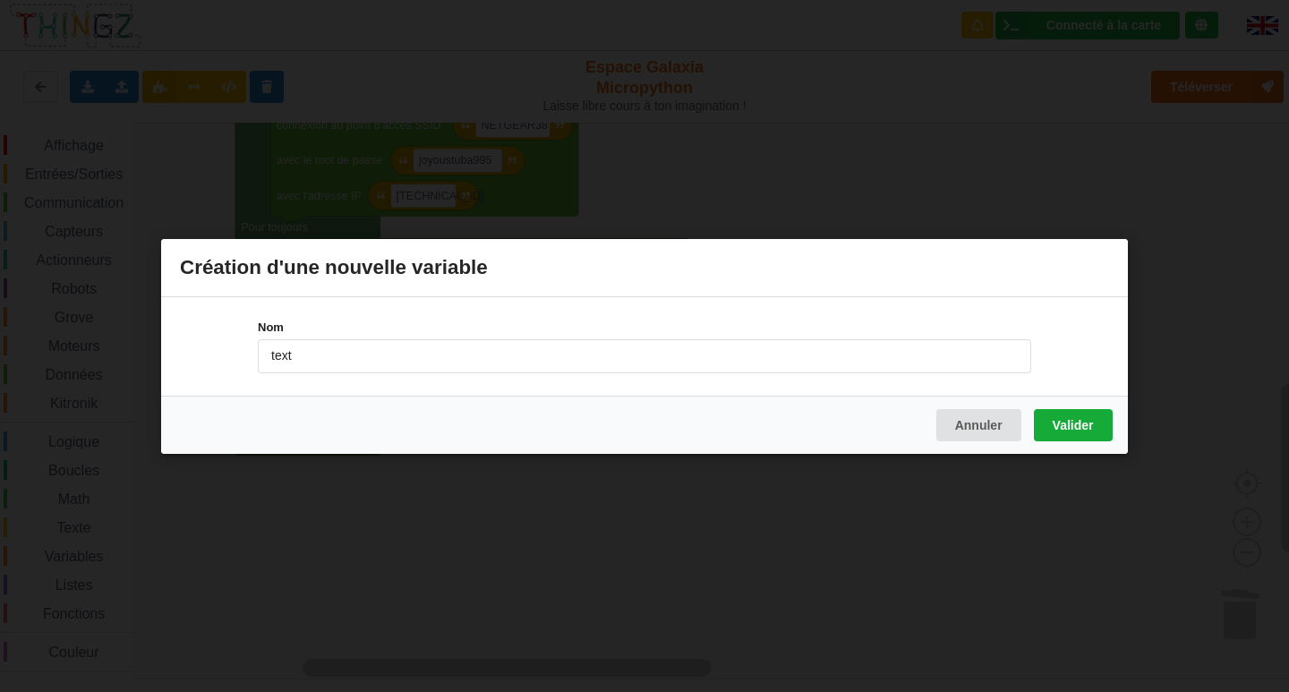
type input "text"
click at [1070, 425] on button "Valider" at bounding box center [1073, 424] width 79 height 32
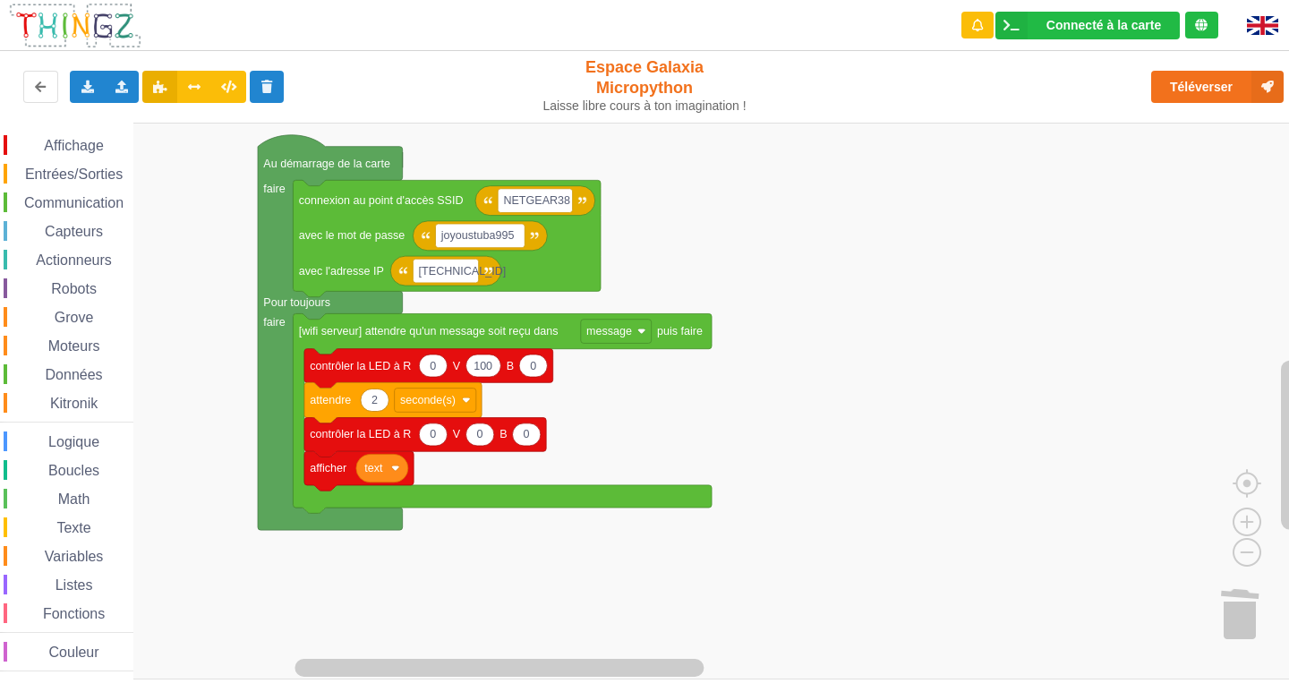
click at [848, 456] on rect "Espace de travail de Blocky" at bounding box center [651, 401] width 1302 height 557
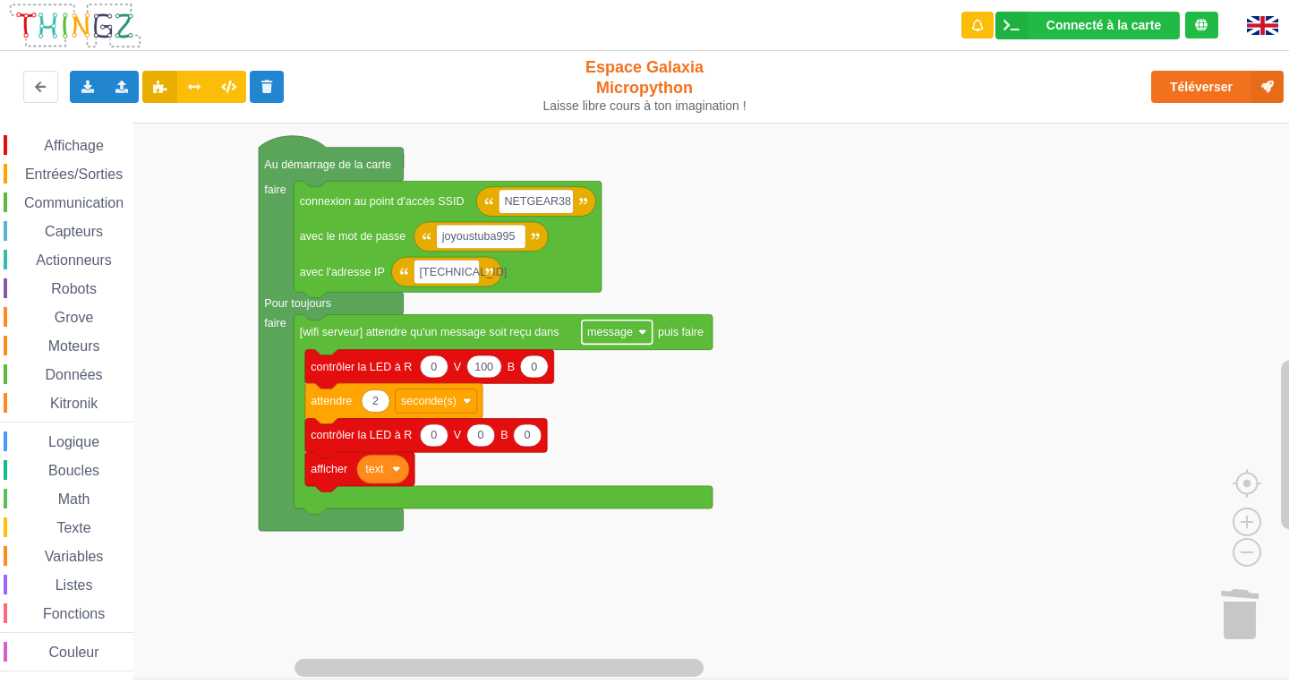
click at [635, 337] on rect "Espace de travail de Blocky" at bounding box center [617, 332] width 71 height 24
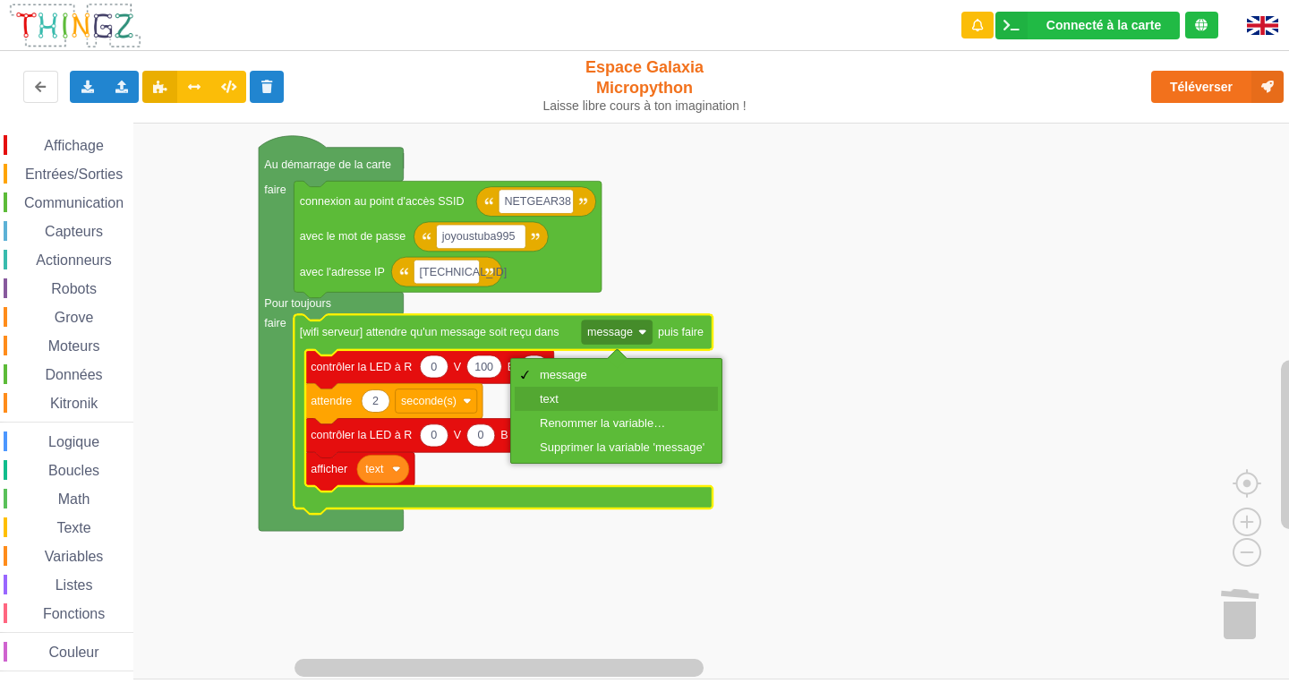
click at [589, 404] on div "text" at bounding box center [622, 398] width 165 height 13
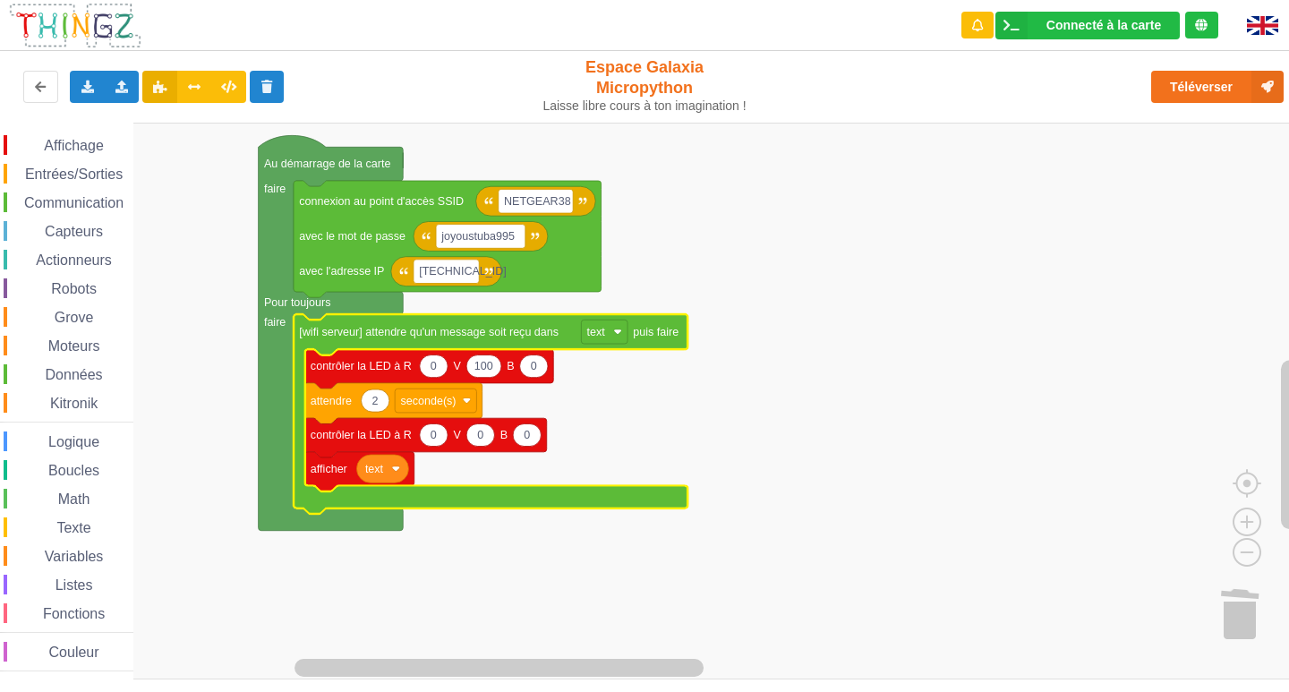
click at [758, 428] on rect "Espace de travail de Blocky" at bounding box center [651, 401] width 1302 height 557
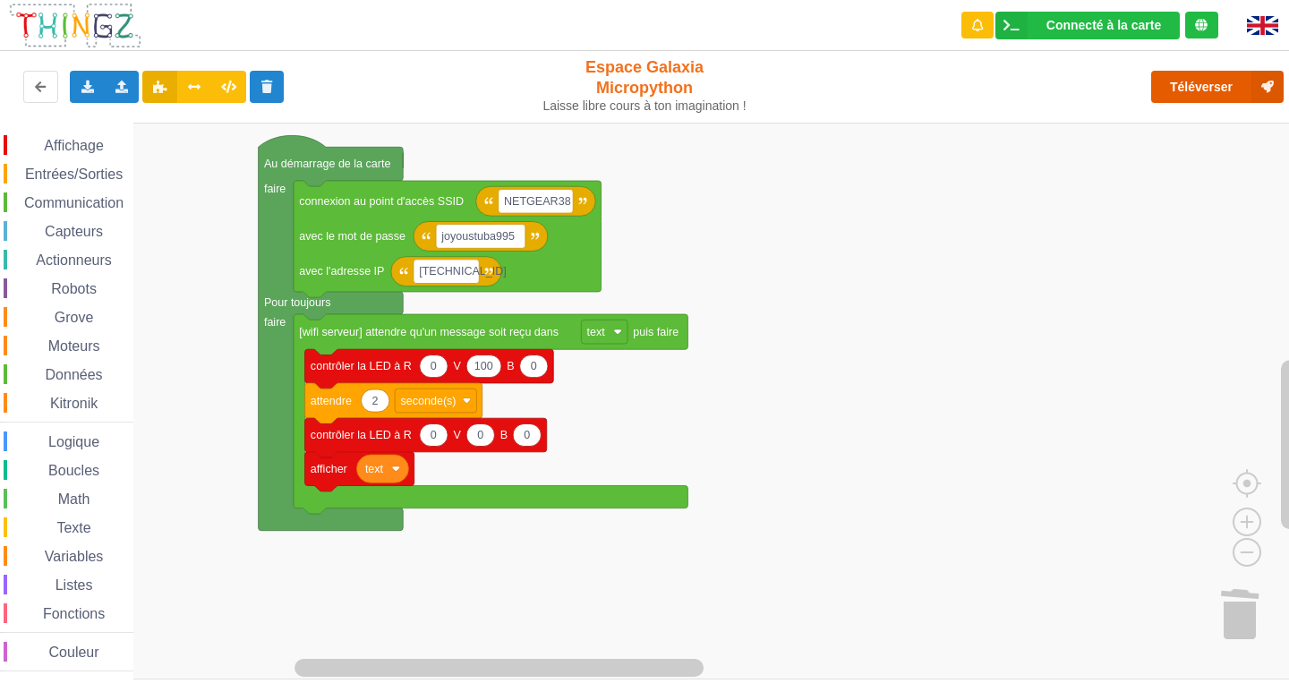
click at [1211, 98] on button "Téléverser" at bounding box center [1217, 87] width 132 height 32
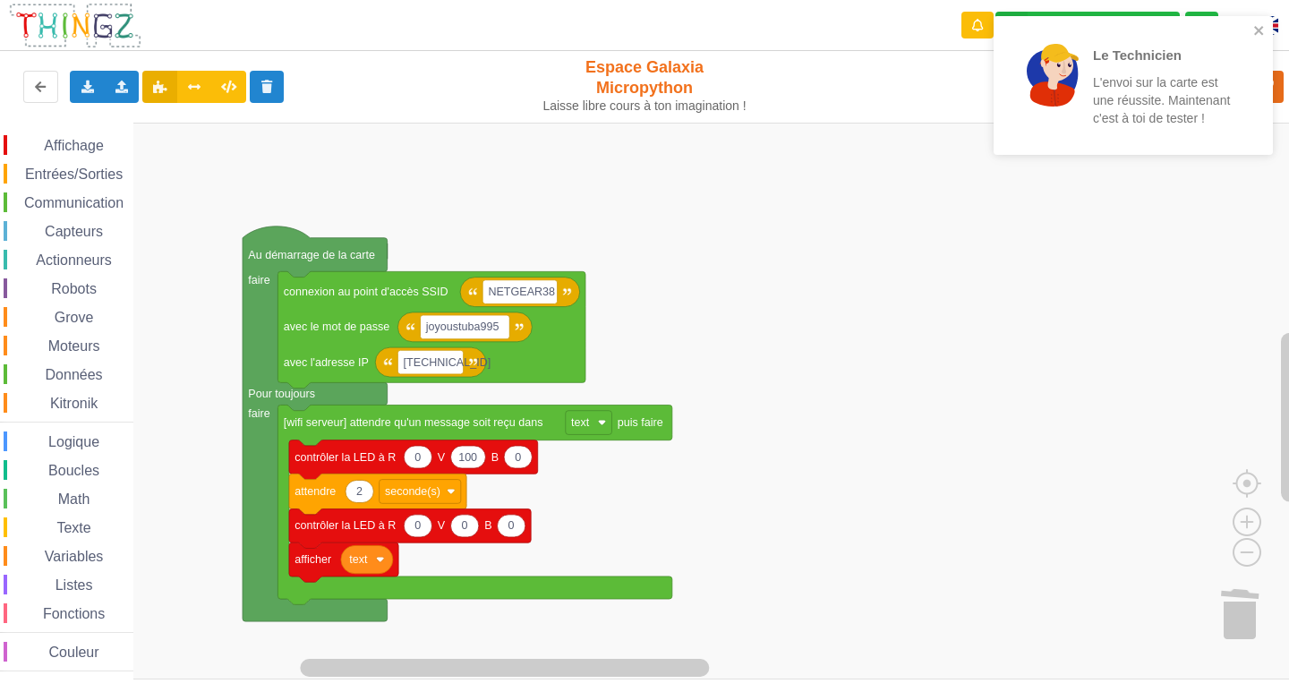
click at [109, 583] on div "Affichage Entrées/Sorties Communication Capteurs Actionneurs Robots Grove Moteu…" at bounding box center [651, 401] width 1302 height 557
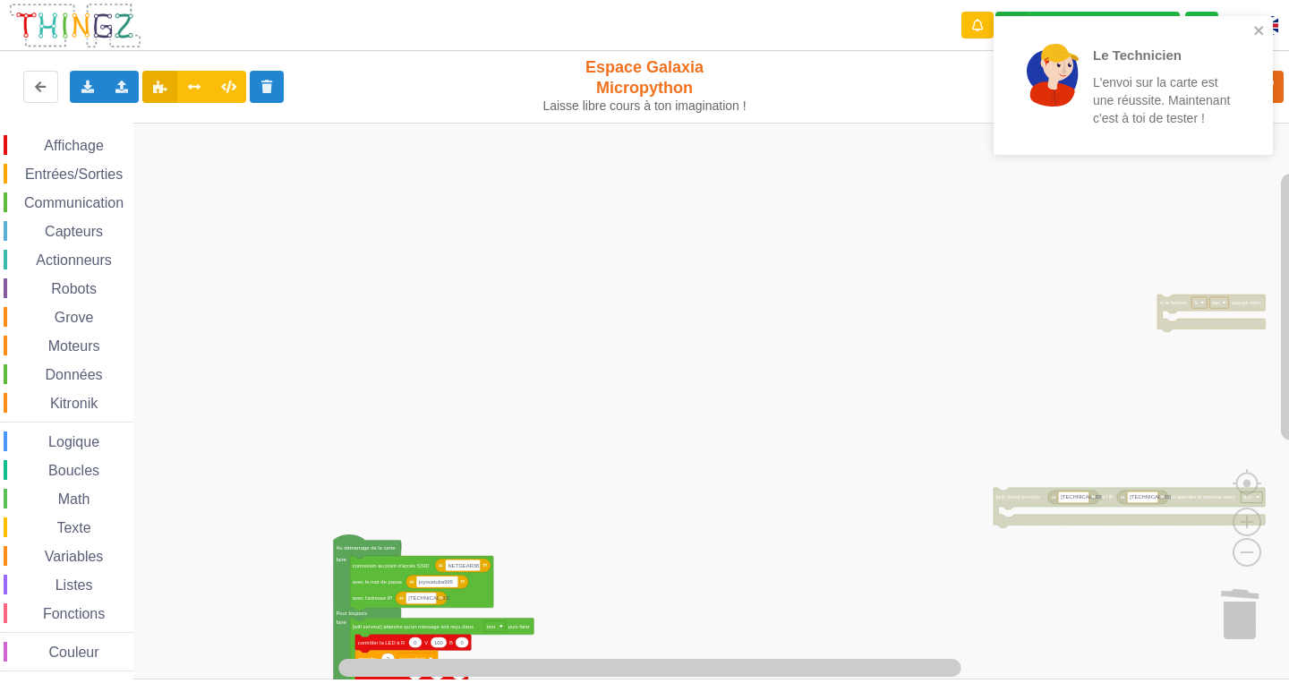
click at [696, 491] on div "Affichage Entrées/Sorties Communication Capteurs Actionneurs Robots Grove Moteu…" at bounding box center [651, 401] width 1302 height 557
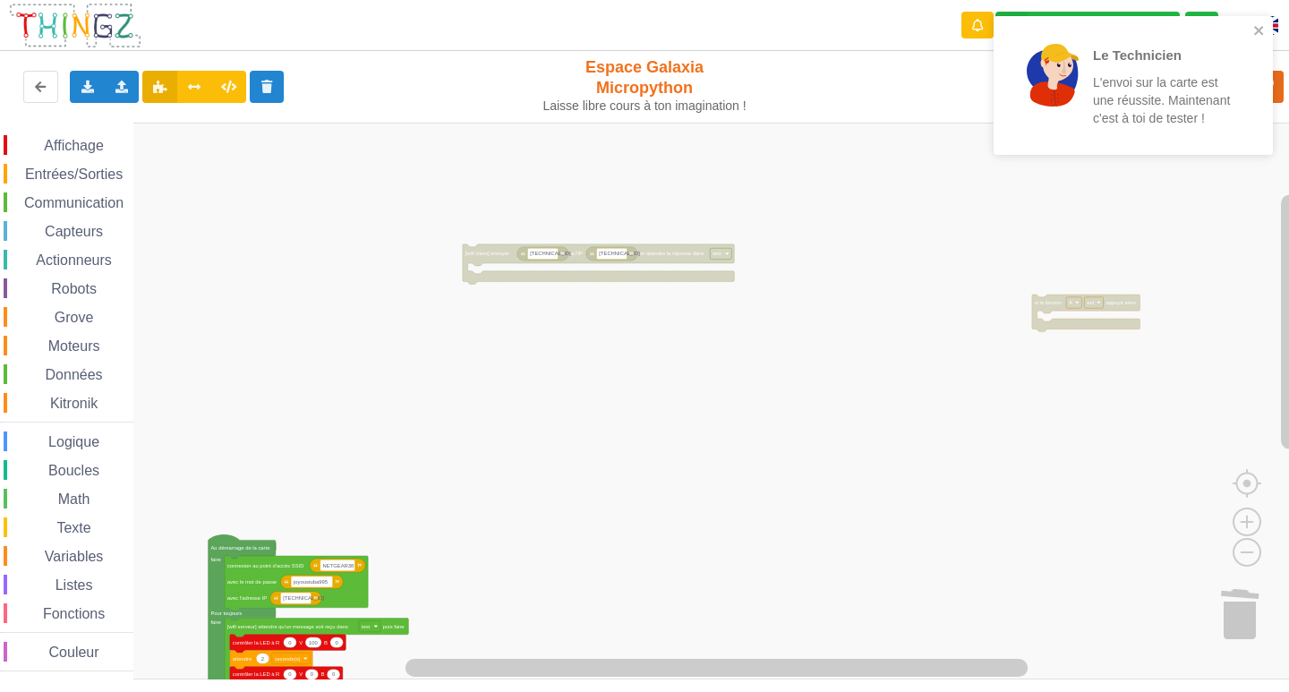
click at [792, 420] on div "Affichage Entrées/Sorties Communication Capteurs Actionneurs Robots Grove Moteu…" at bounding box center [651, 401] width 1302 height 557
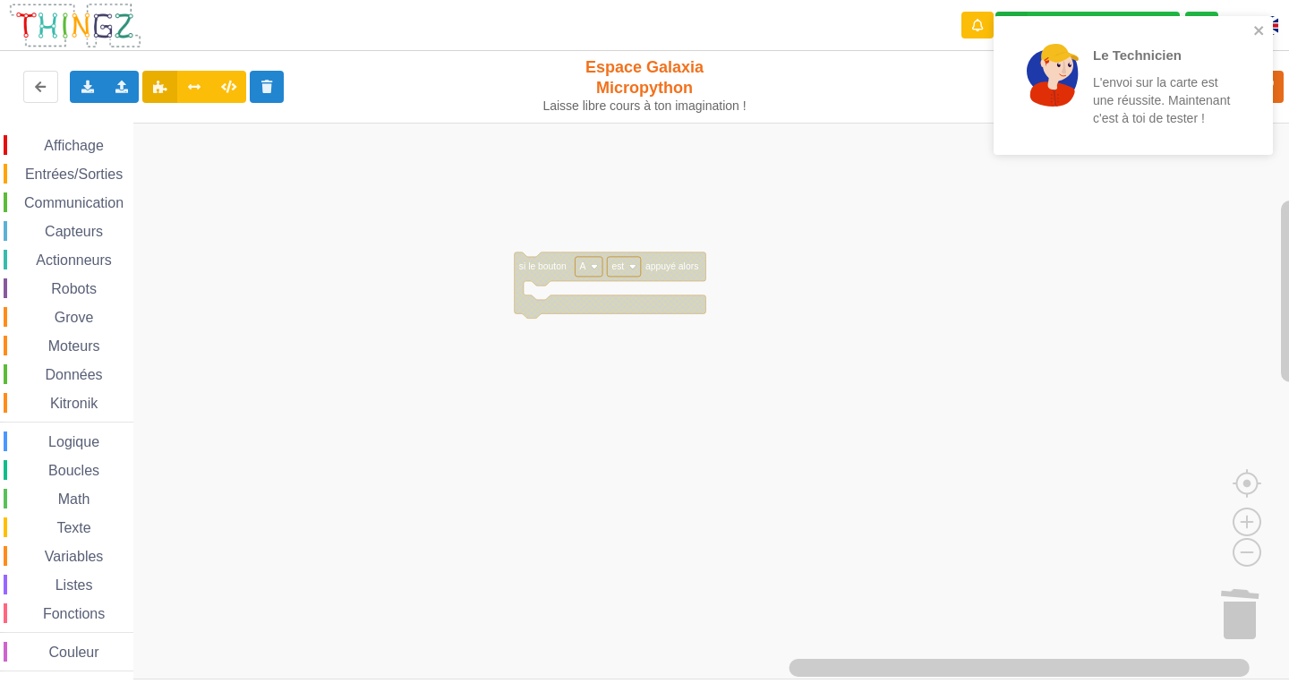
click at [357, 373] on rect "Espace de travail de Blocky" at bounding box center [651, 401] width 1302 height 557
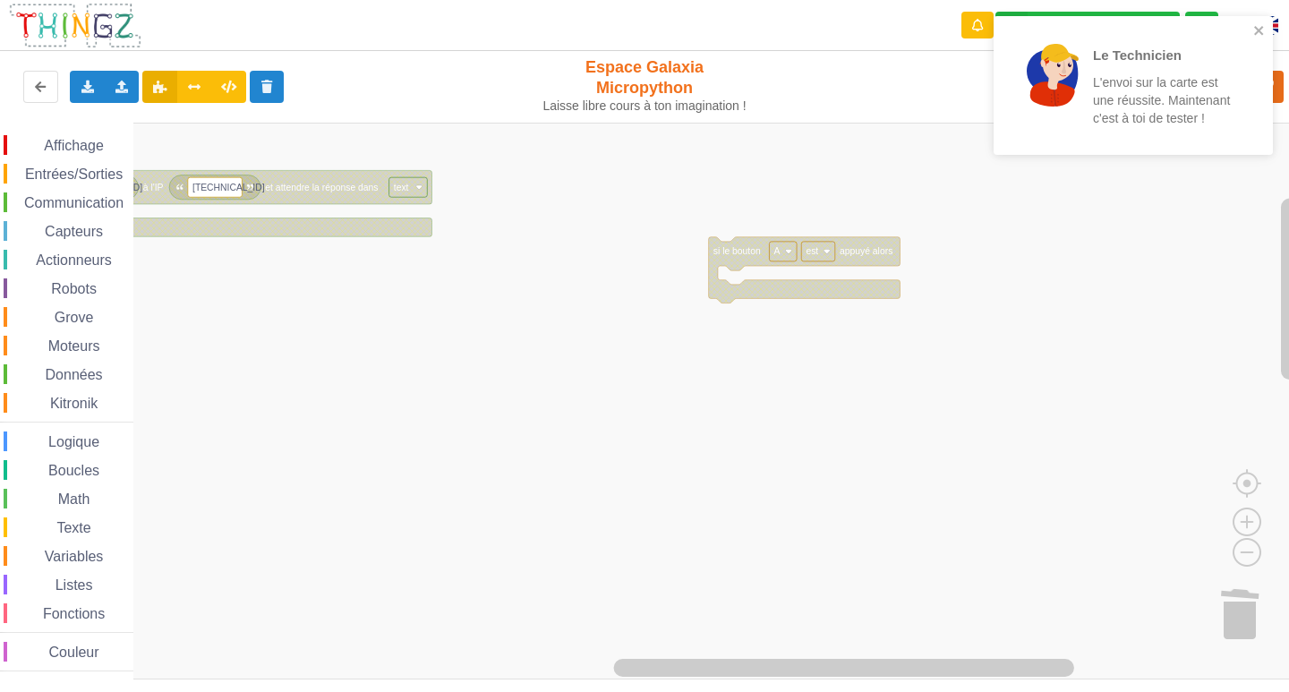
click at [1102, 533] on rect "Espace de travail de Blocky" at bounding box center [651, 401] width 1302 height 557
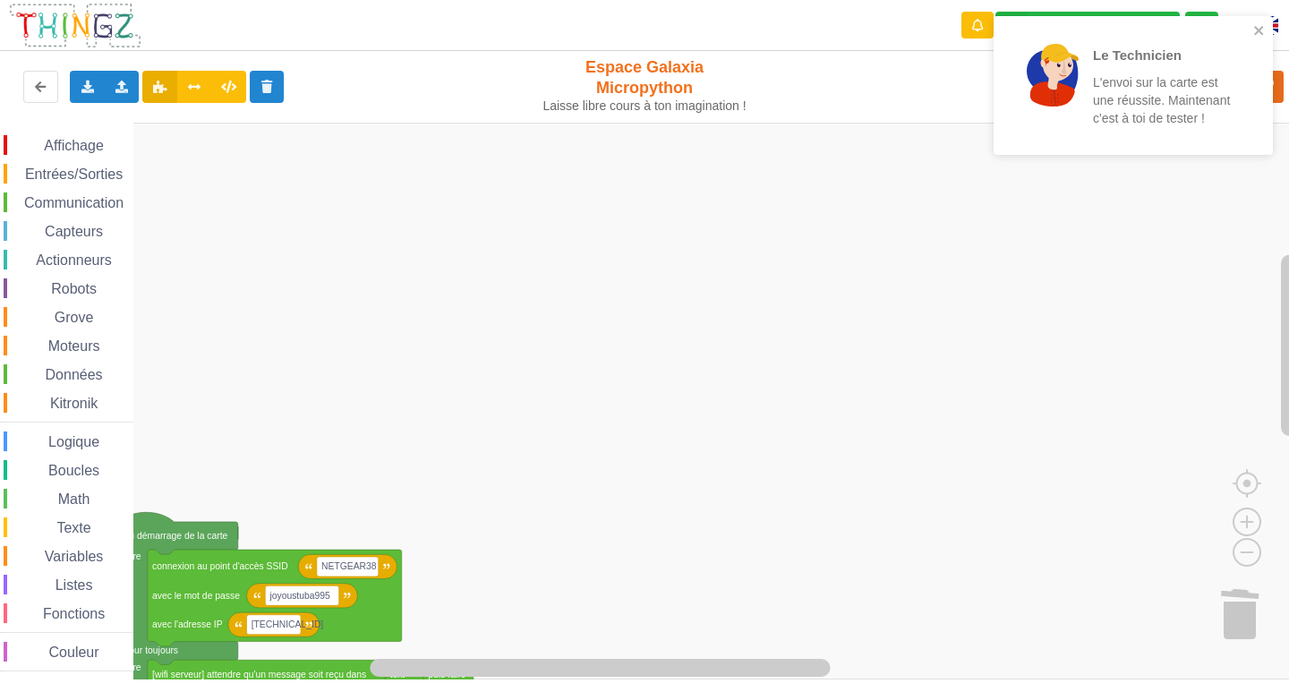
click at [980, 183] on rect "Espace de travail de Blocky" at bounding box center [651, 401] width 1302 height 557
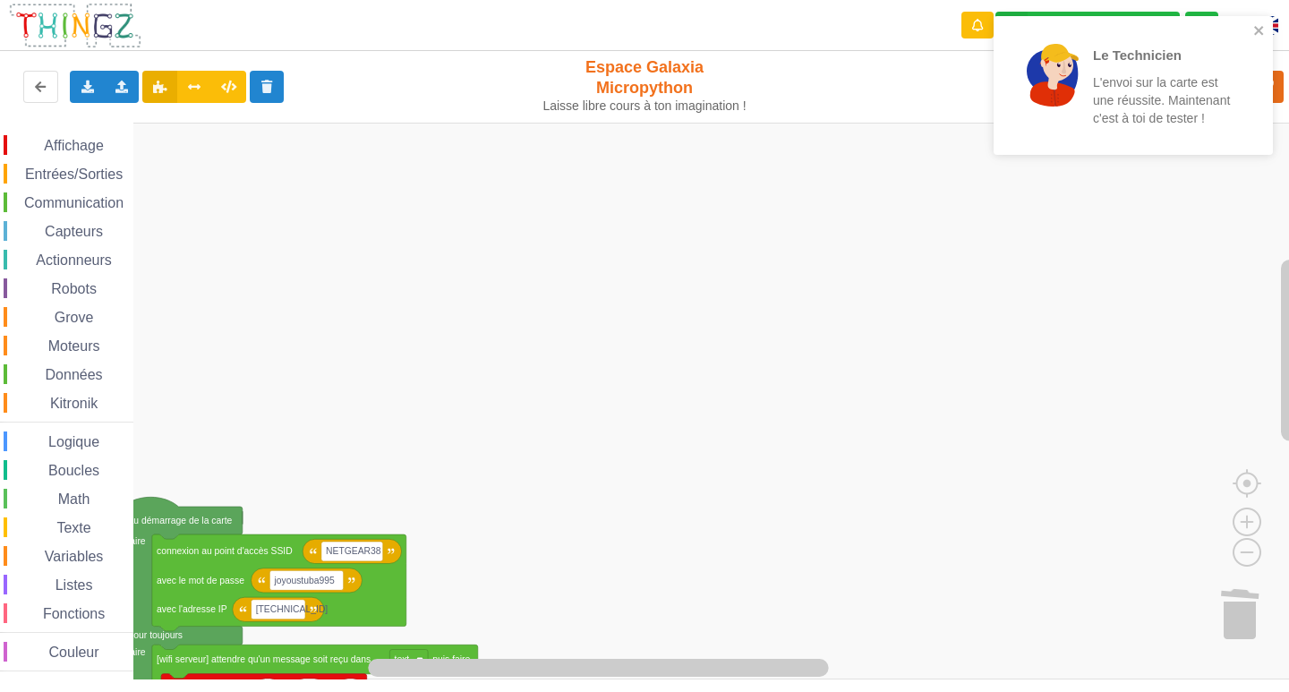
click at [729, 402] on div "Affichage Entrées/Sorties Communication Capteurs Actionneurs Robots Grove Moteu…" at bounding box center [651, 401] width 1302 height 557
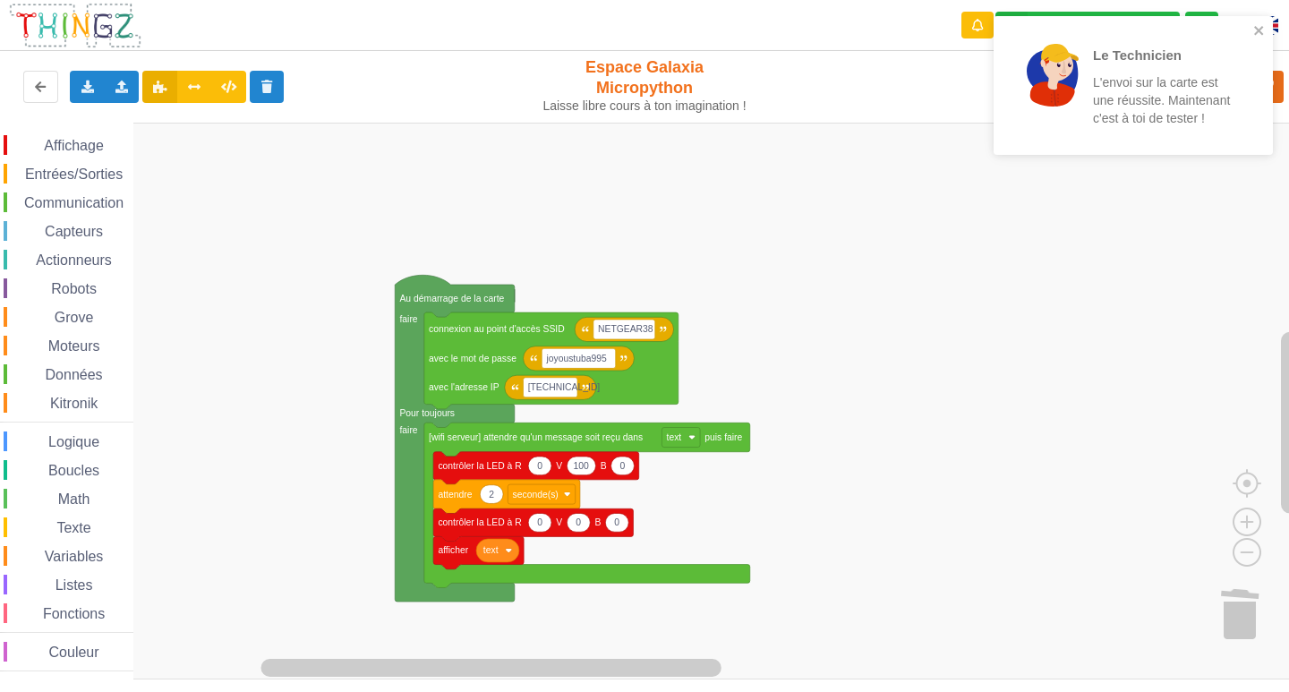
click at [1259, 602] on g "Au démarrage de la carte faire Pour toujours faire Au démarrage de la carte fai…" at bounding box center [1065, 300] width 2131 height 1080
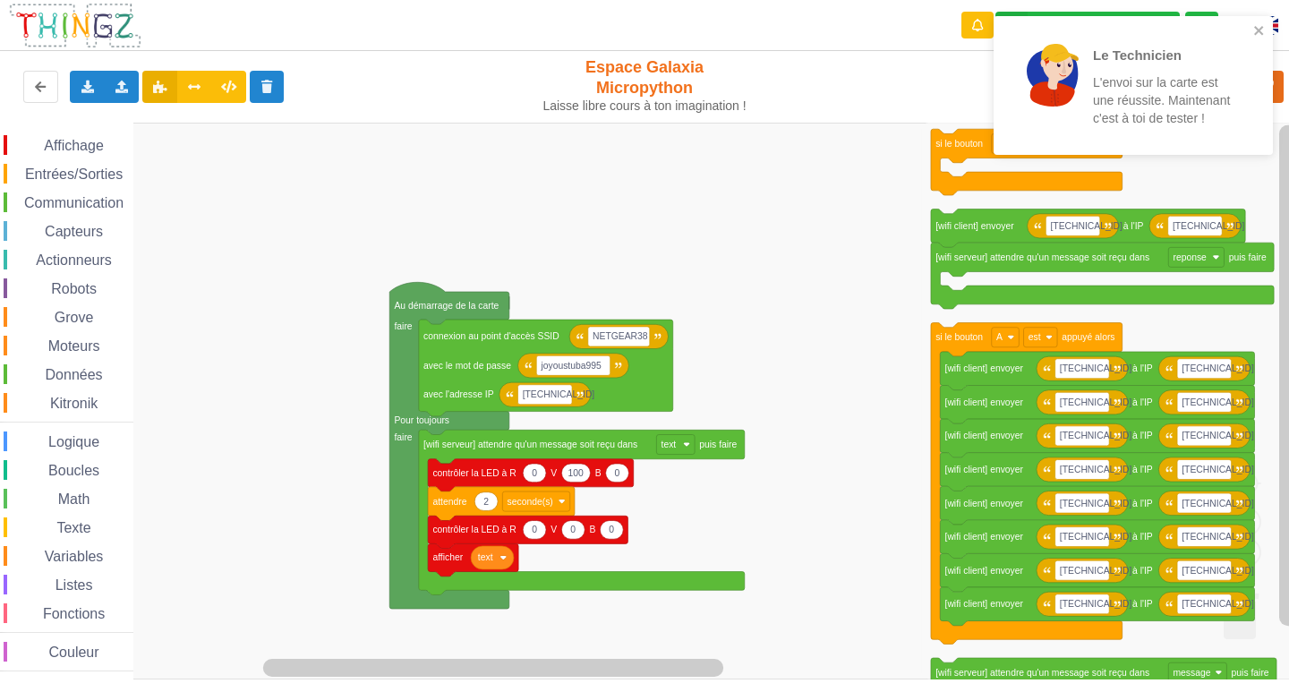
click at [1255, 604] on icon "si le bouton A est appuyé alors [TECHNICAL_ID] [TECHNICAL_ID] [wifi serveur] at…" at bounding box center [1112, 401] width 380 height 557
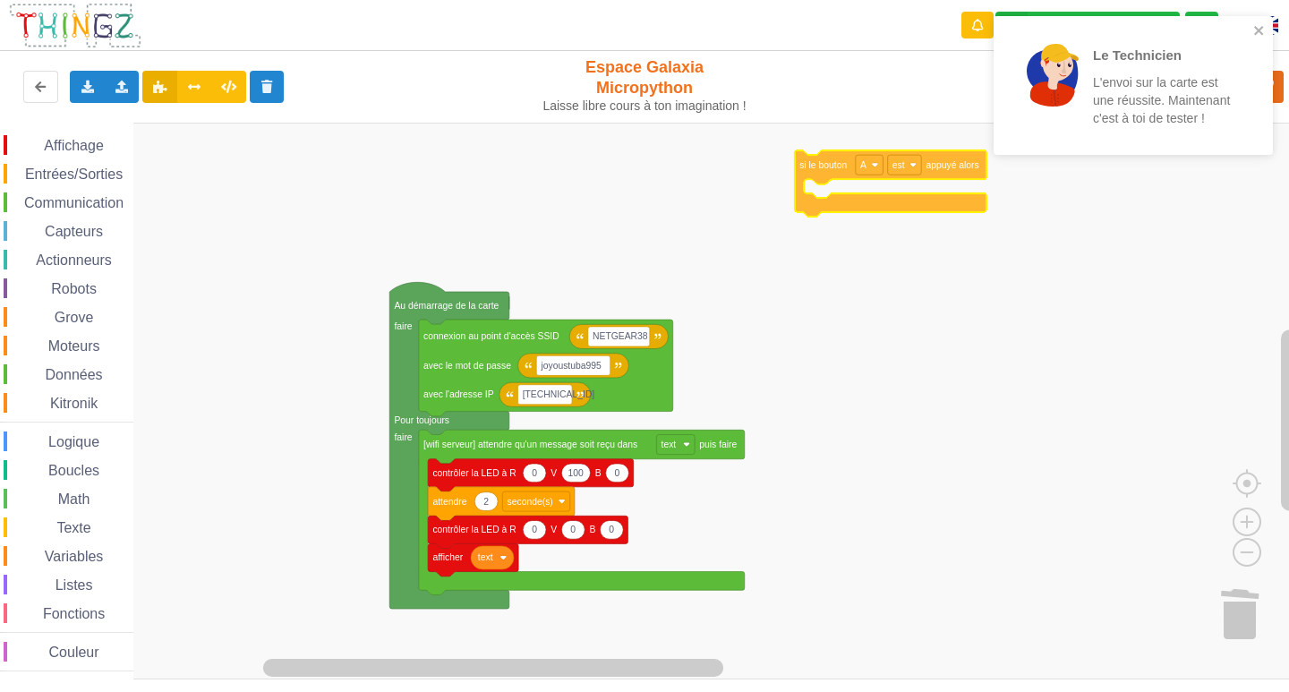
click at [811, 184] on div "Affichage Entrées/Sorties Communication Capteurs Actionneurs Robots Grove Moteu…" at bounding box center [651, 401] width 1302 height 557
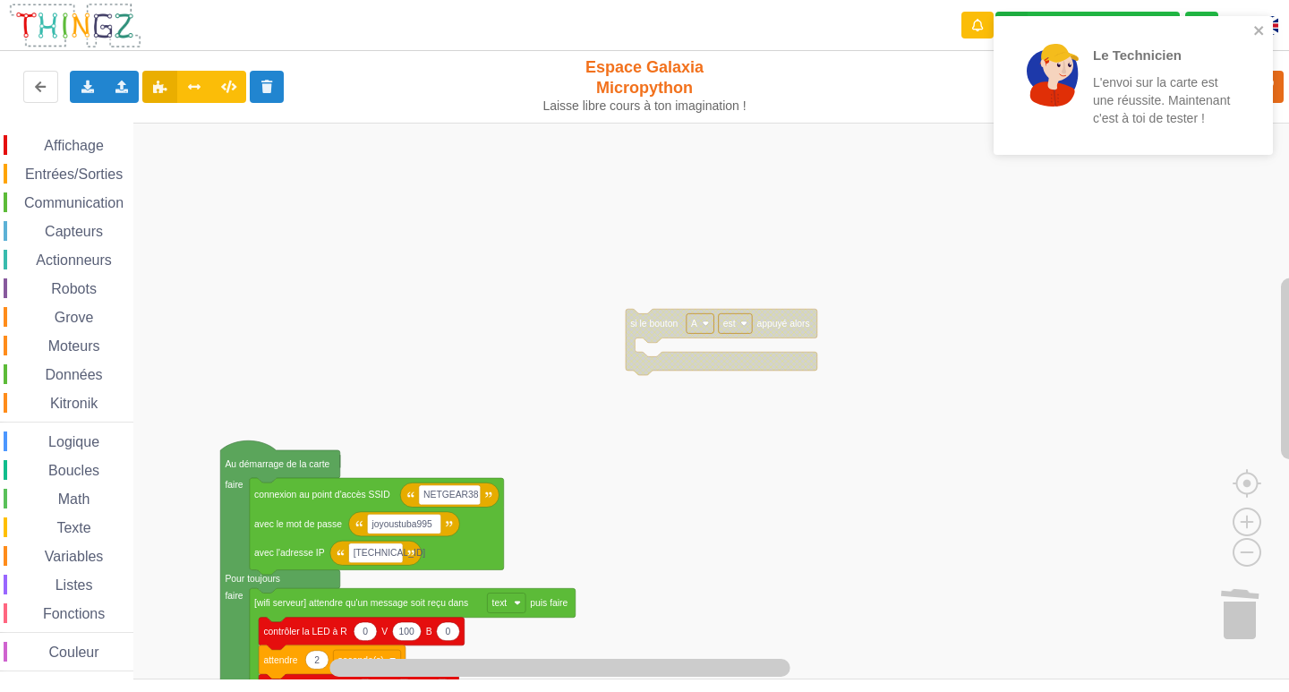
click at [656, 691] on html "Le Technicien L'envoi sur la carte est une réussite. Maintenant c'est à toi de …" at bounding box center [644, 346] width 1289 height 692
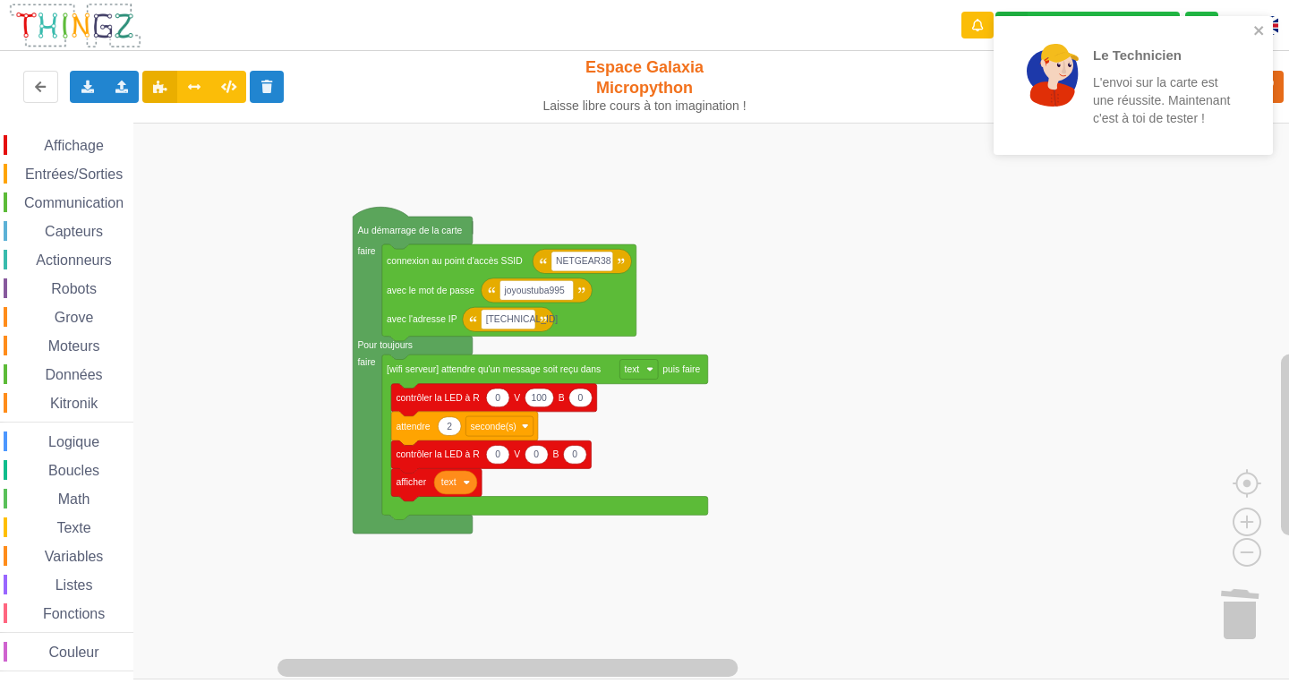
click at [857, 68] on div "Le Technicien L'envoi sur la carte est une réussite. Maintenant c'est à toi de …" at bounding box center [644, 333] width 1314 height 692
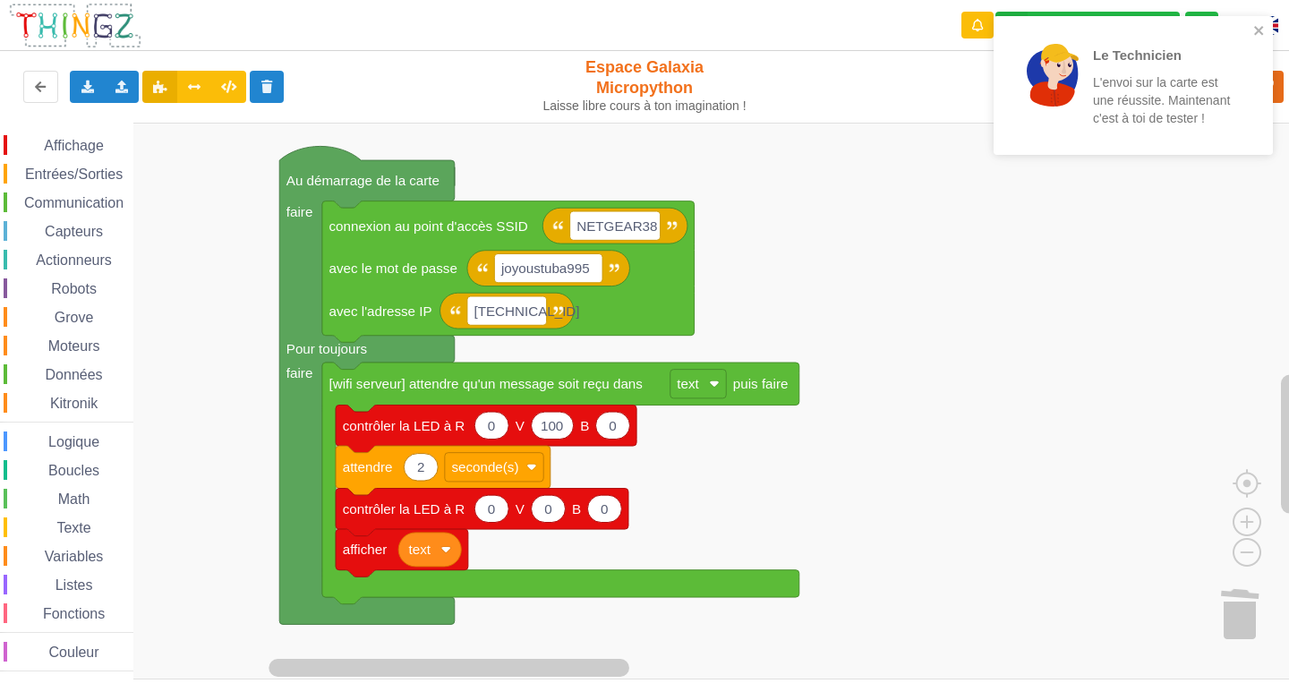
click at [912, 499] on rect "Espace de travail de Blocky" at bounding box center [651, 401] width 1302 height 557
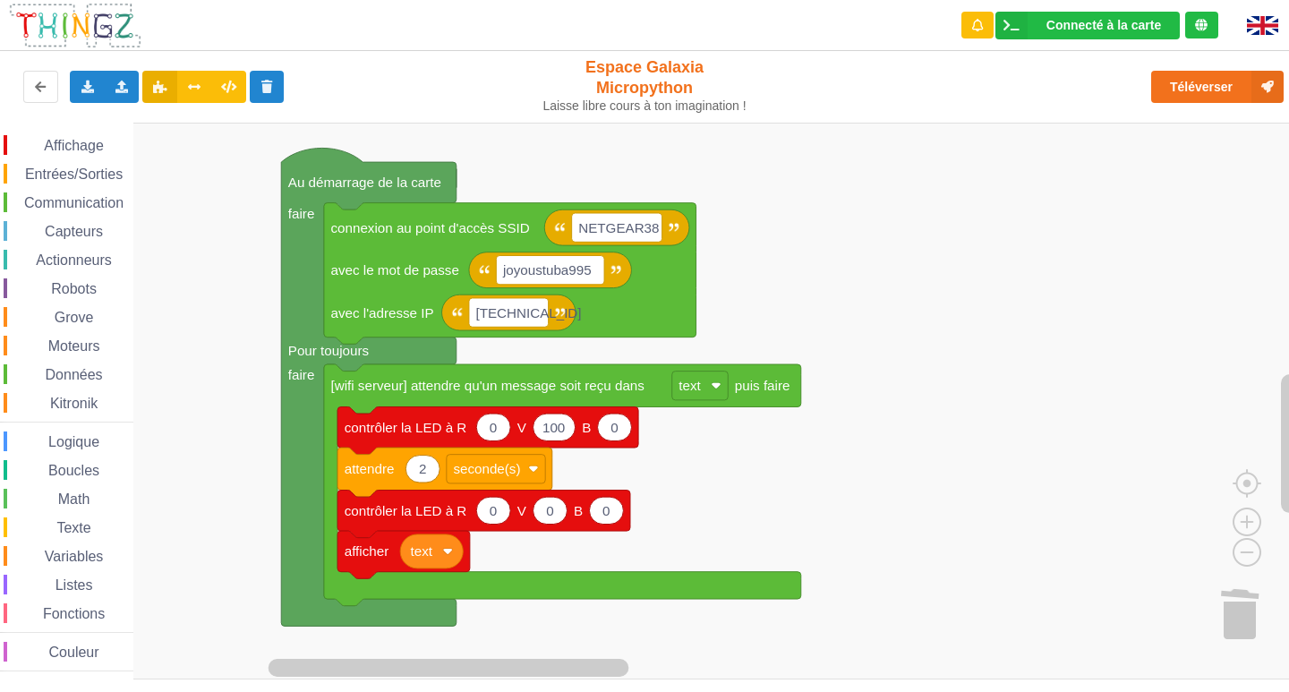
click at [668, 547] on rect "Espace de travail de Blocky" at bounding box center [651, 401] width 1302 height 557
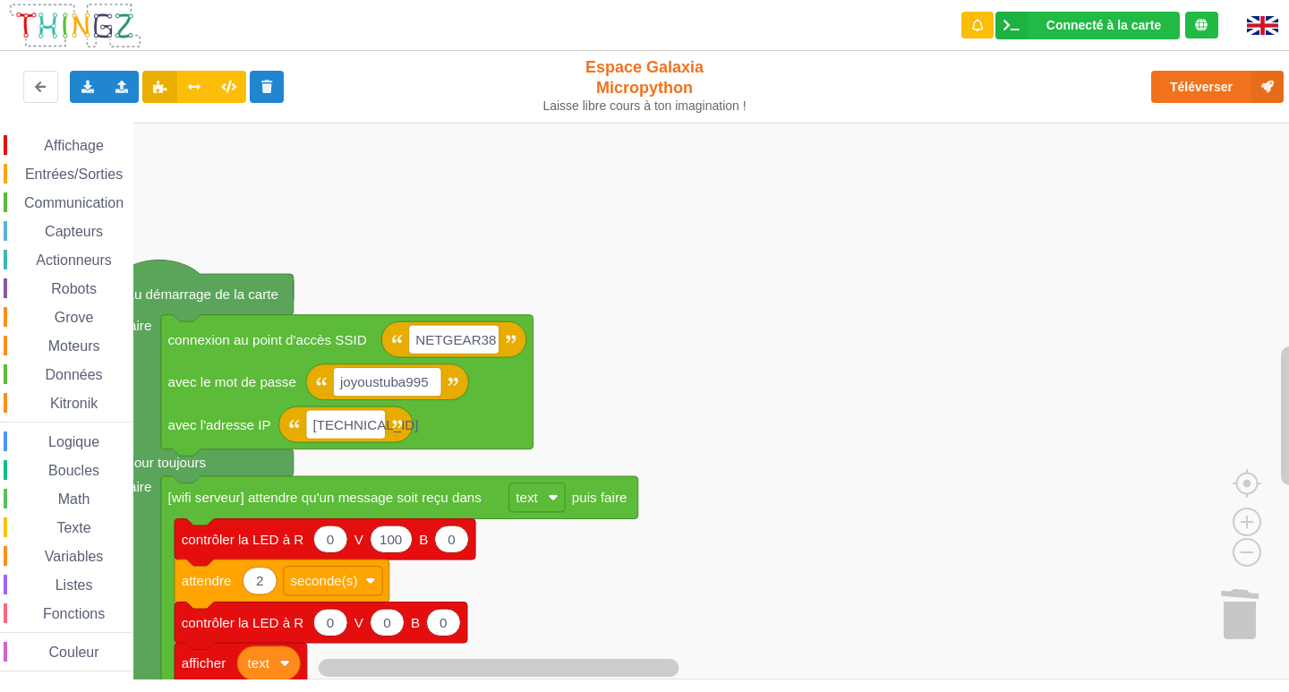
click at [703, 512] on rect "Espace de travail de Blocky" at bounding box center [651, 401] width 1302 height 557
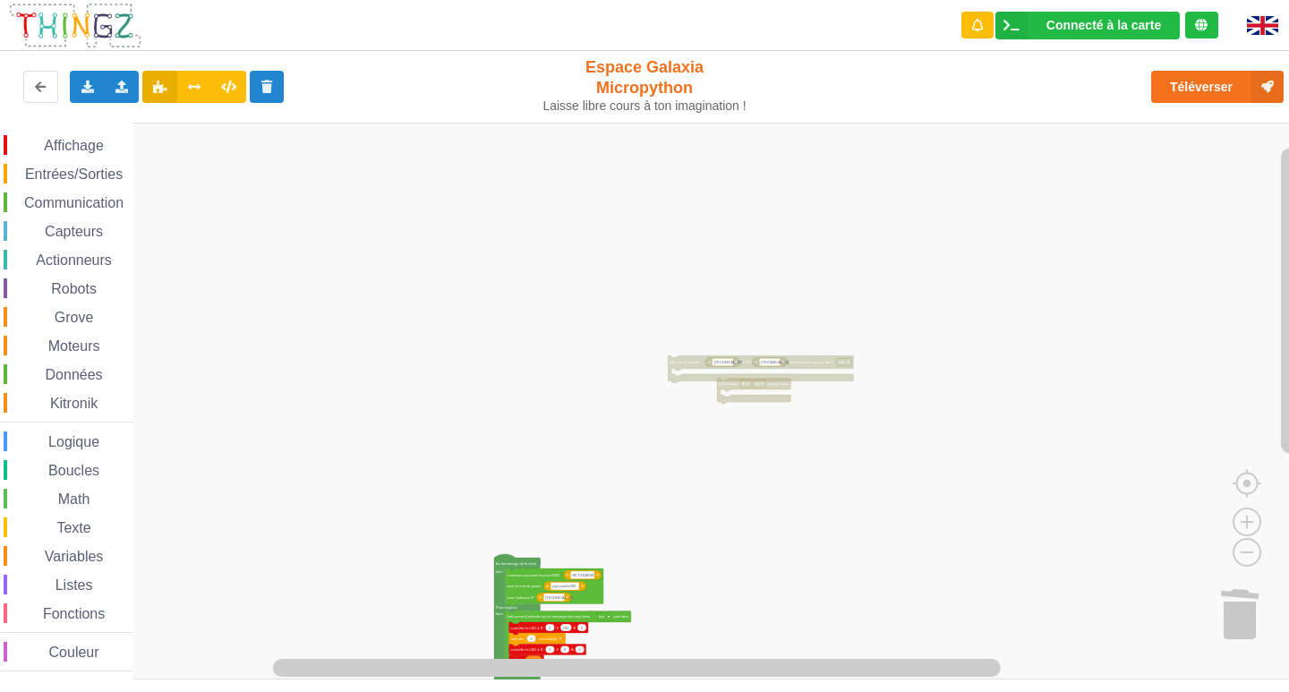
click at [824, 623] on div "Affichage Entrées/Sorties Communication Capteurs Actionneurs Robots Grove Moteu…" at bounding box center [651, 401] width 1302 height 557
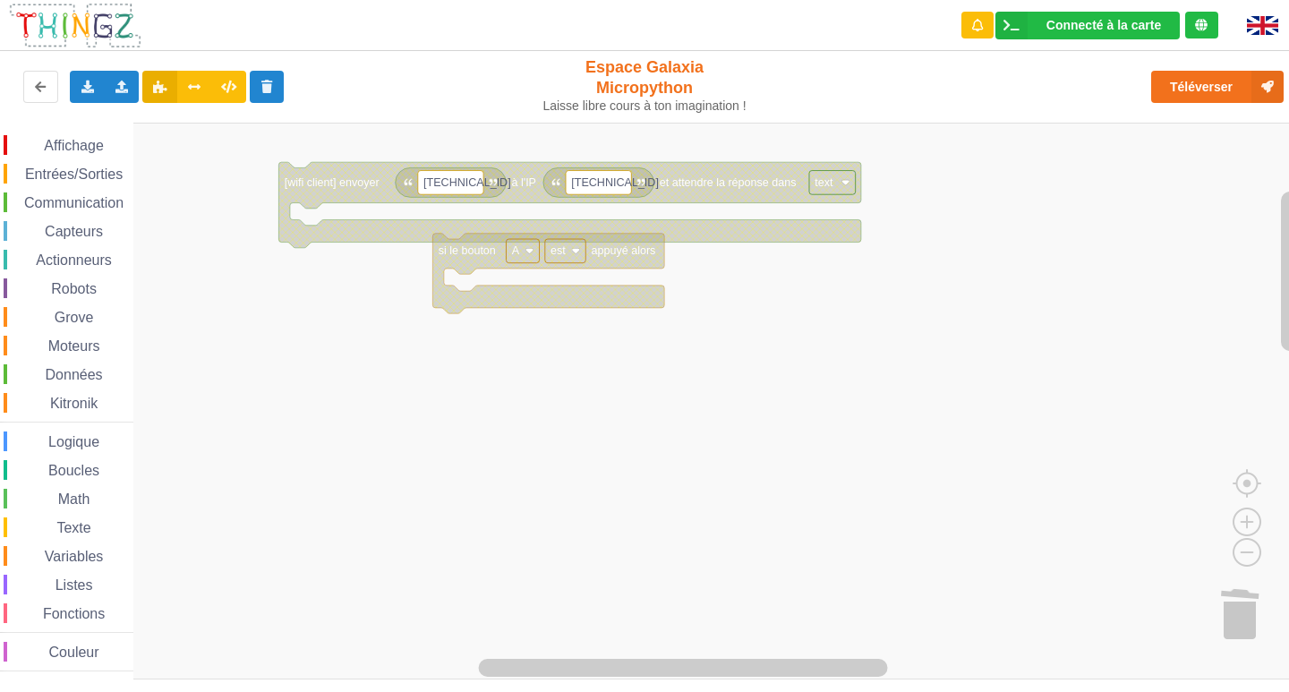
click at [943, 655] on rect "Espace de travail de Blocky" at bounding box center [651, 401] width 1302 height 557
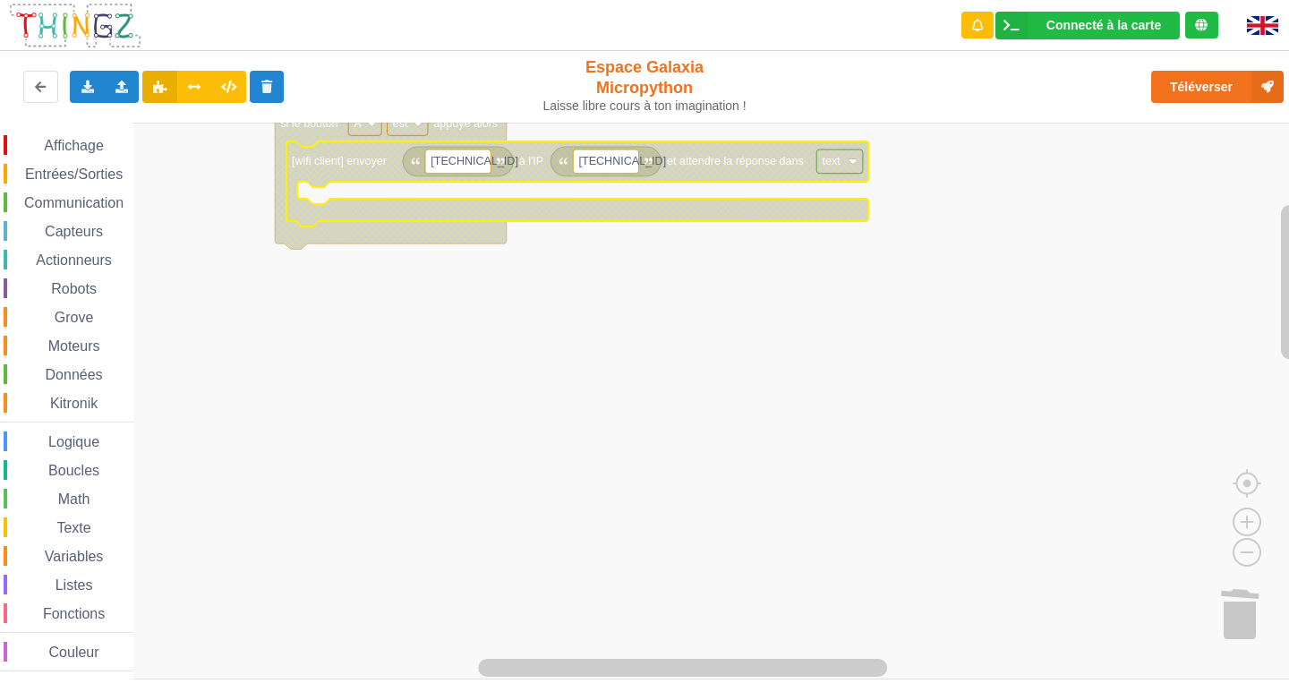
click at [670, 336] on rect "Espace de travail de Blocky" at bounding box center [651, 401] width 1302 height 557
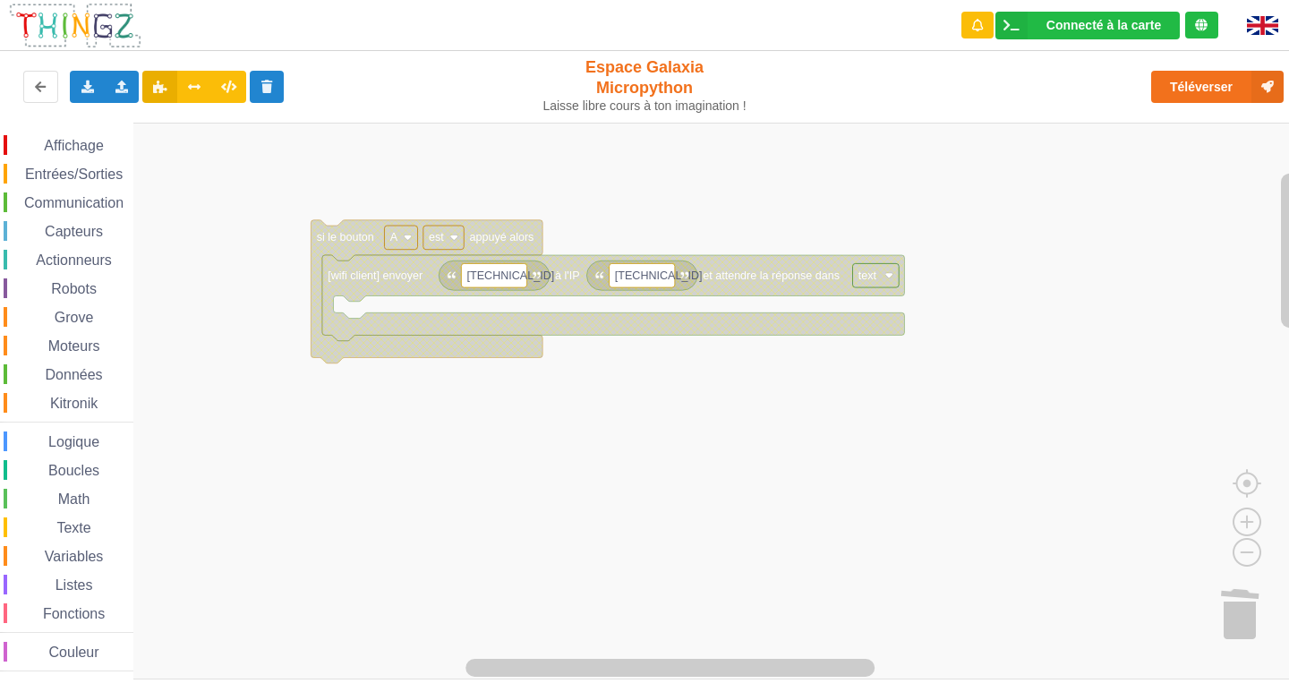
click at [553, 446] on rect "Espace de travail de Blocky" at bounding box center [651, 401] width 1302 height 557
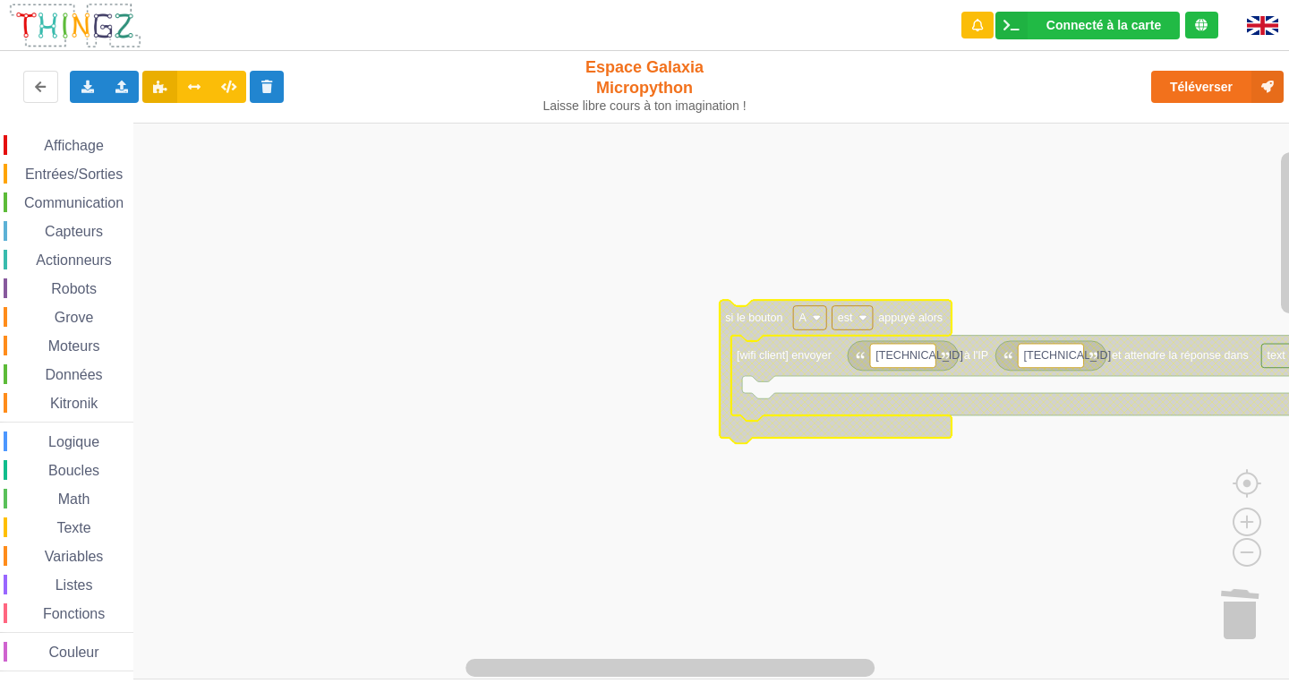
click at [516, 489] on rect "Espace de travail de Blocky" at bounding box center [651, 401] width 1302 height 557
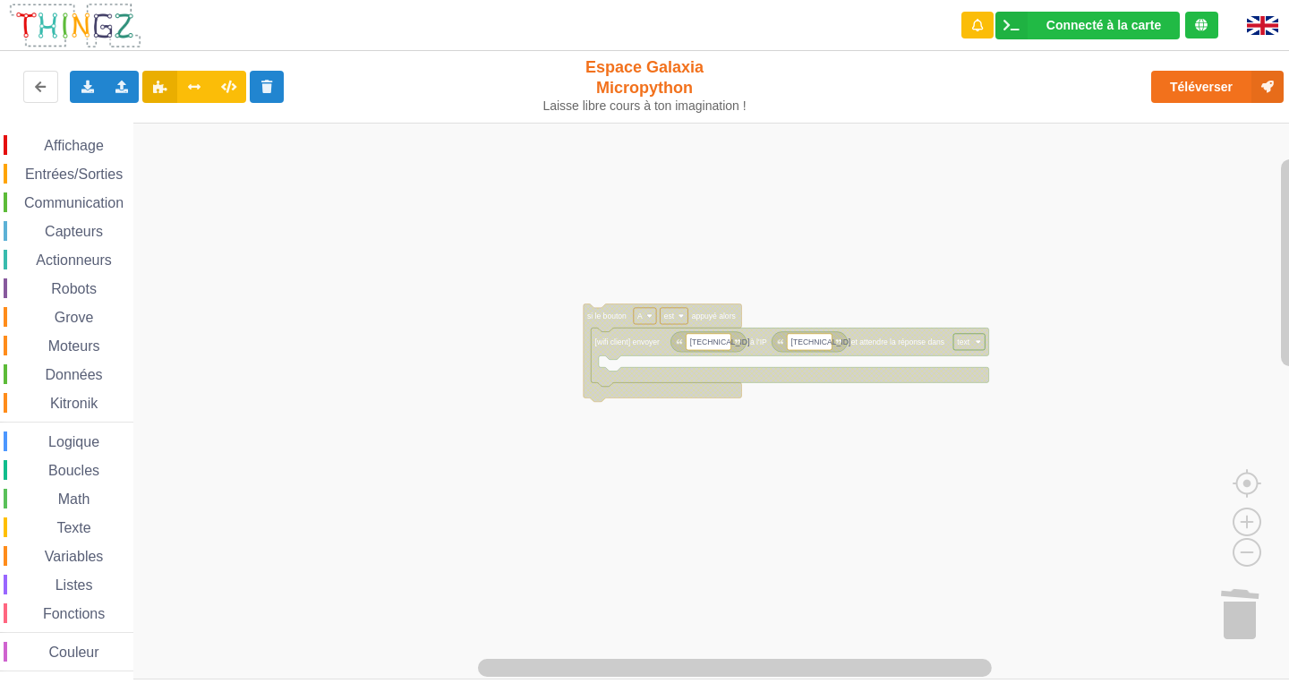
click at [500, 418] on rect "Espace de travail de Blocky" at bounding box center [651, 401] width 1302 height 557
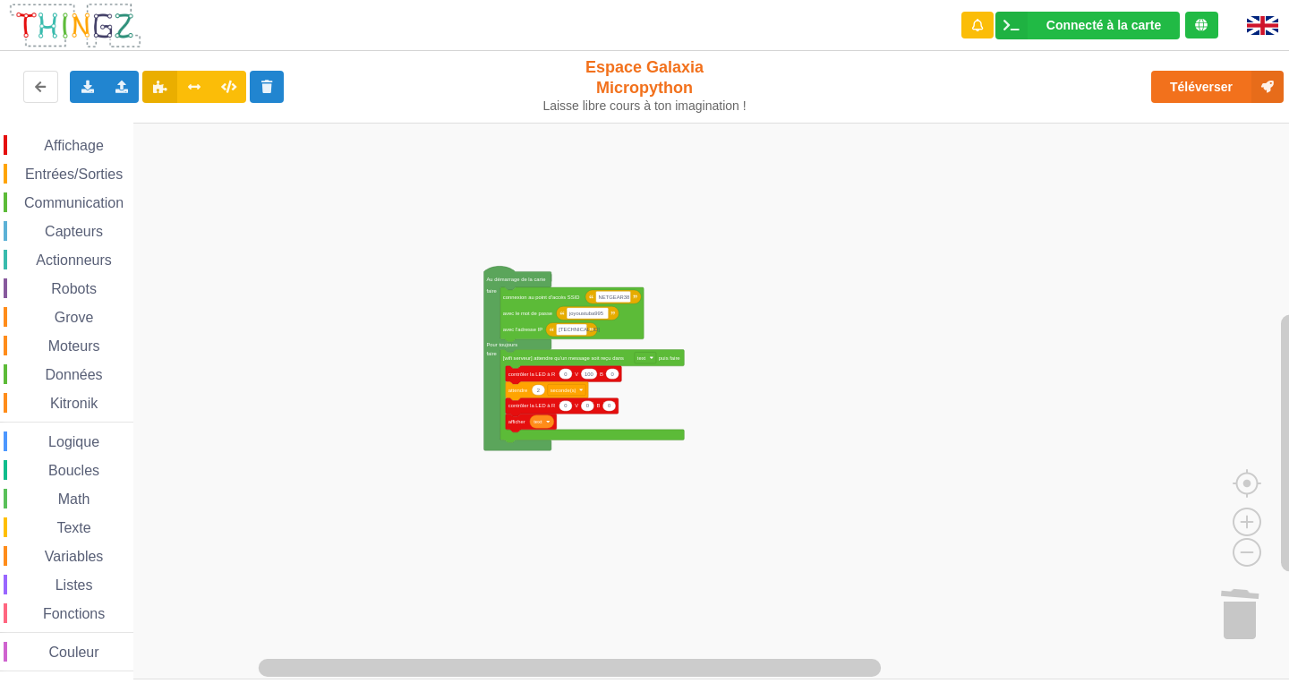
click at [900, 90] on div "Connecté à la carte Réglages Ouvrir le moniteur automatiquement Connexion autom…" at bounding box center [644, 333] width 1314 height 692
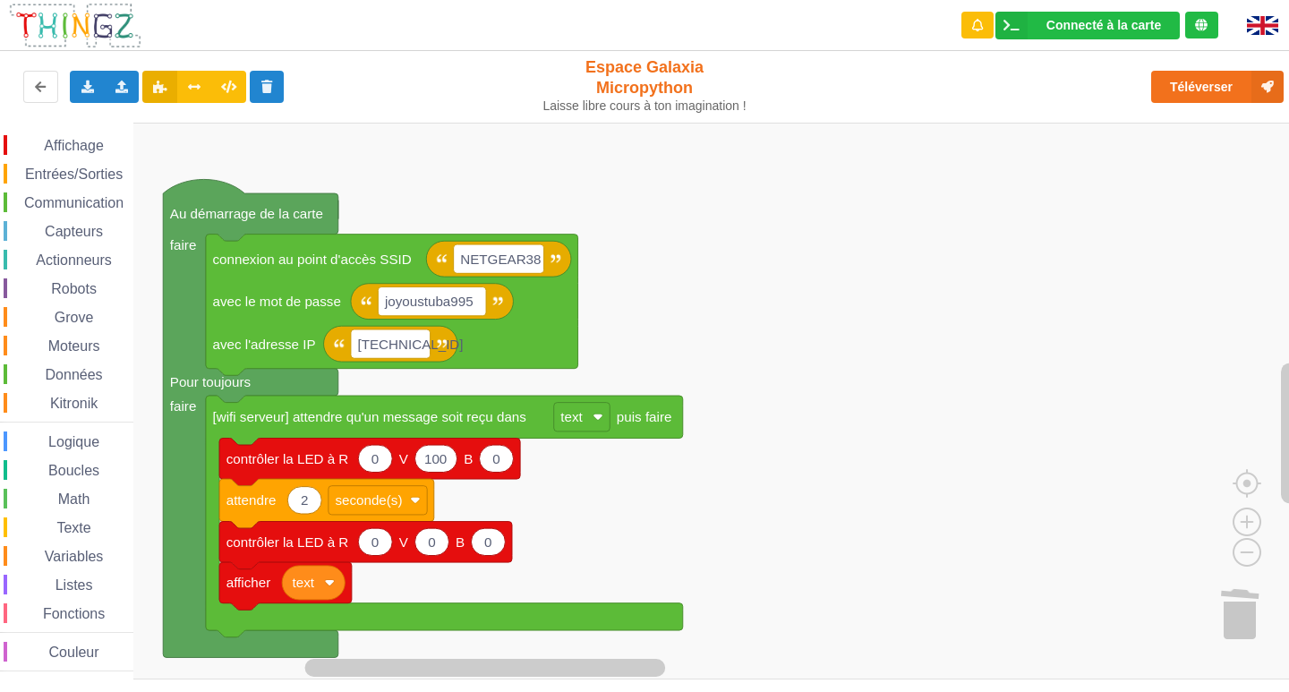
click at [844, 218] on div "Affichage Entrées/Sorties Communication Capteurs Actionneurs Robots Grove Moteu…" at bounding box center [651, 401] width 1302 height 557
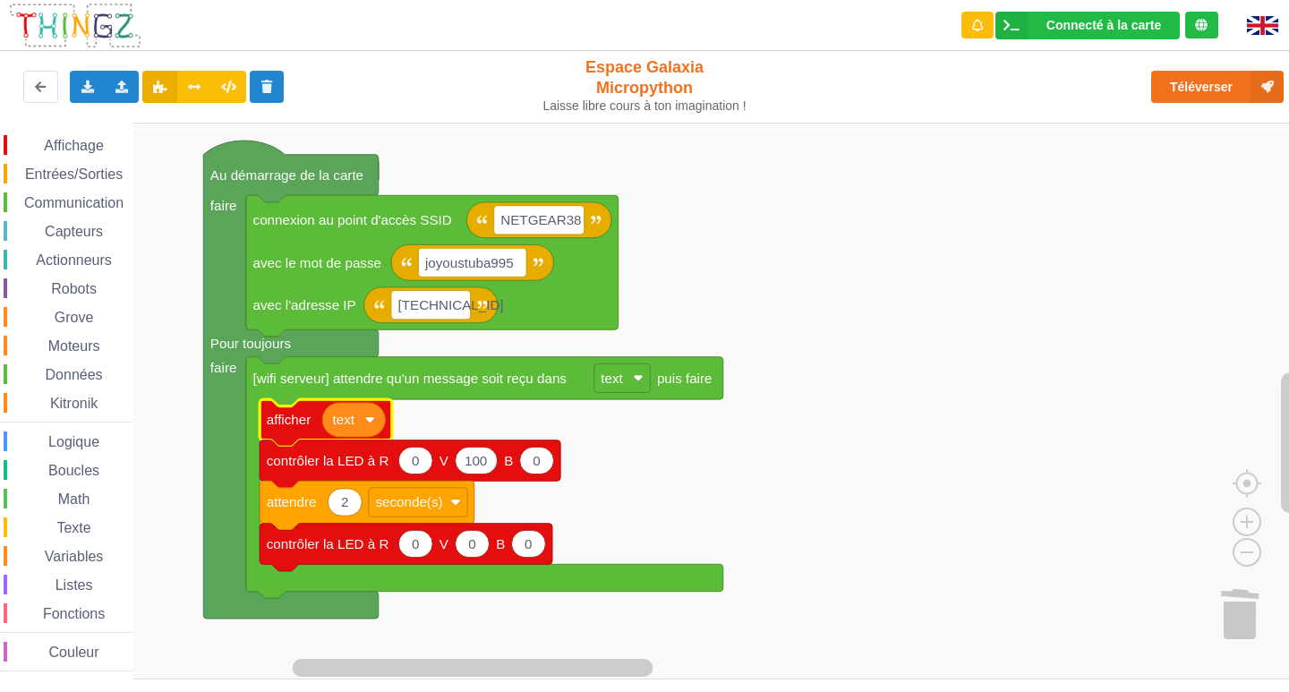
click at [949, 457] on rect "Espace de travail de Blocky" at bounding box center [651, 401] width 1302 height 557
click at [1169, 86] on button "Téléverser" at bounding box center [1217, 87] width 132 height 32
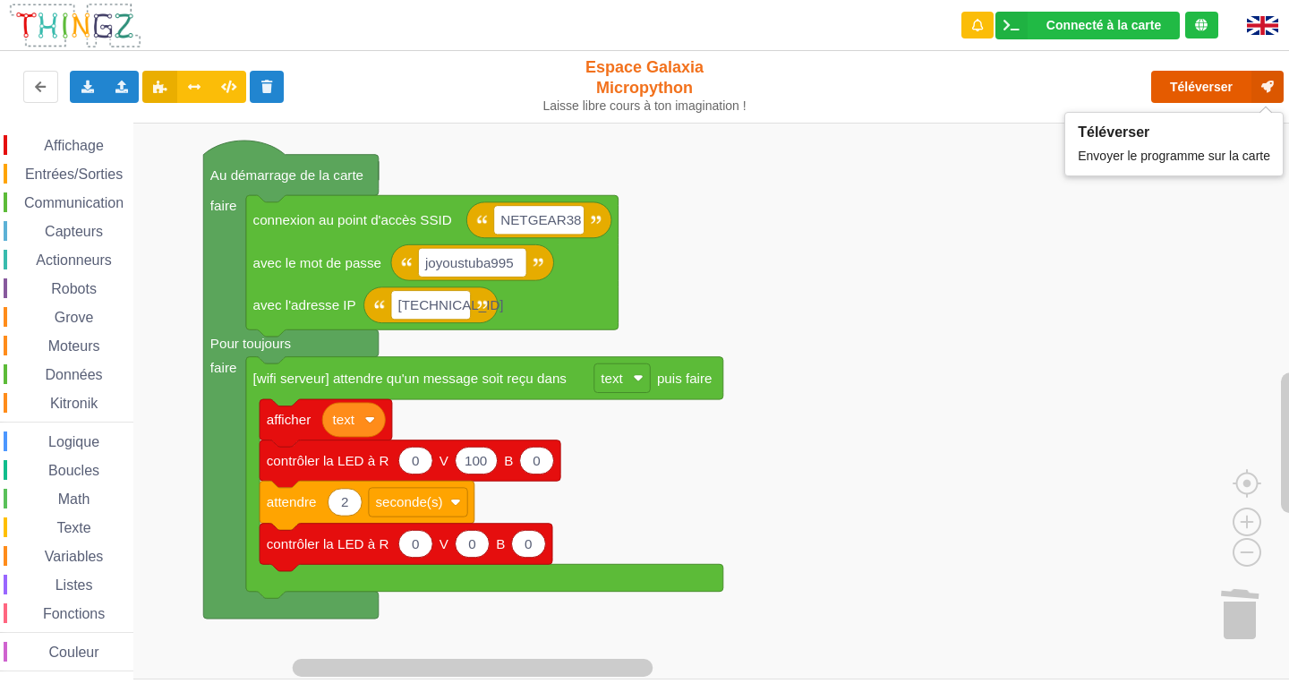
click at [1193, 90] on button "Téléverser" at bounding box center [1217, 87] width 132 height 32
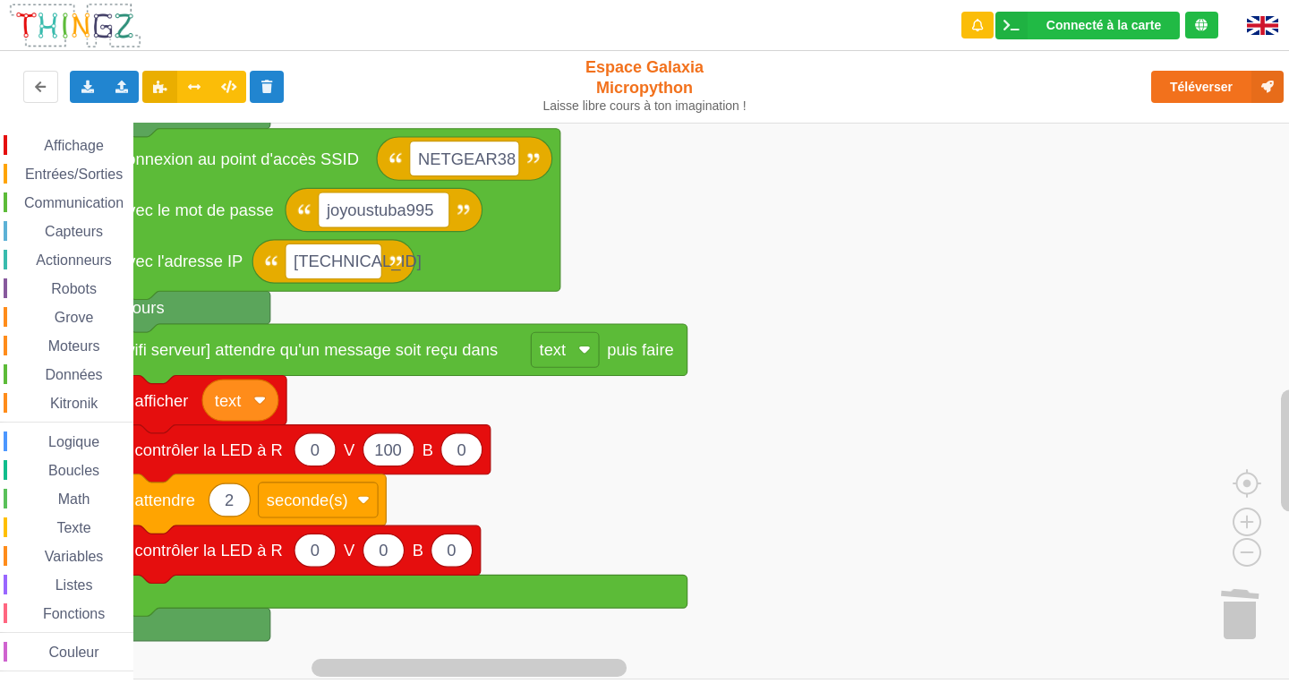
click at [65, 202] on span "Communication" at bounding box center [73, 202] width 105 height 15
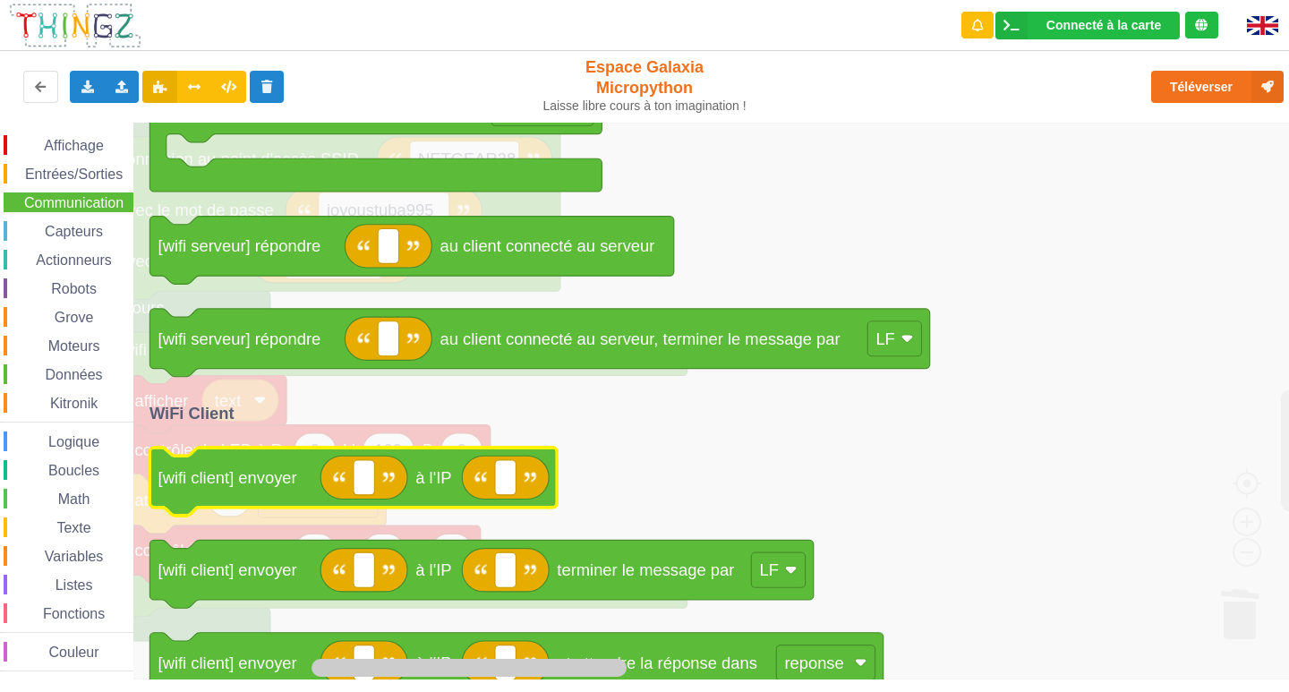
click at [304, 461] on icon "Espace de travail de Blocky" at bounding box center [352, 482] width 407 height 68
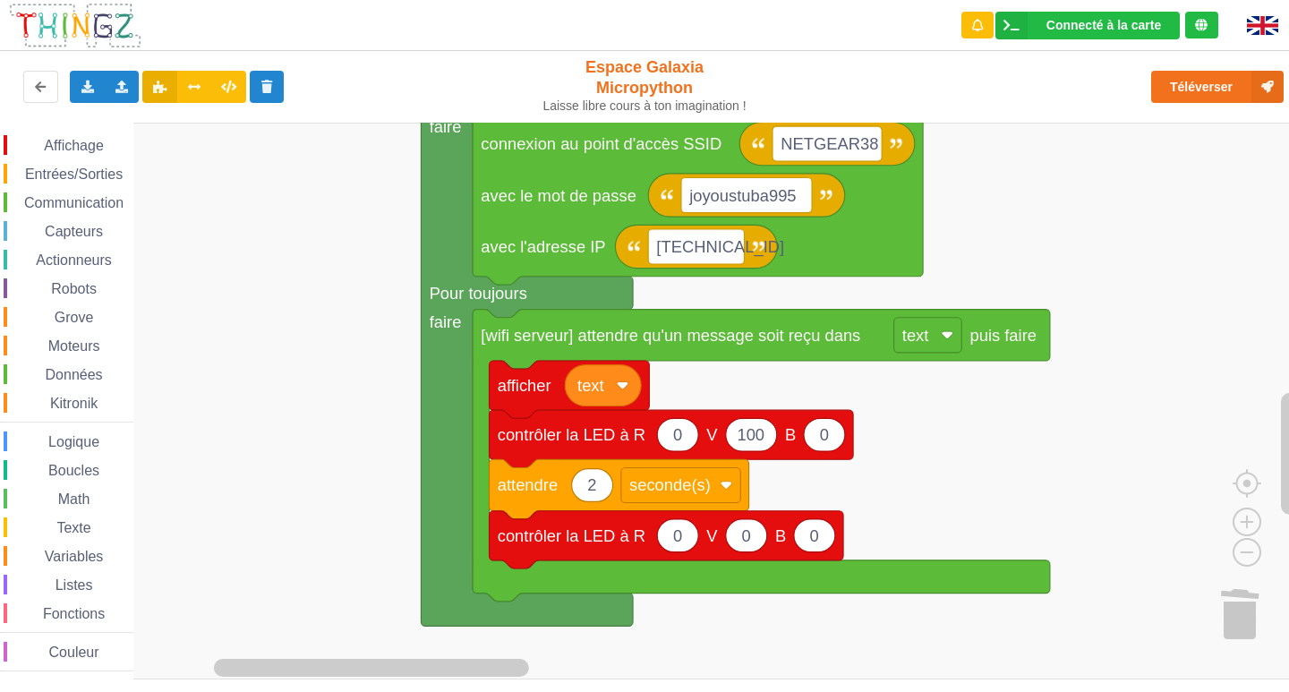
click at [1120, 436] on rect "Espace de travail de Blocky" at bounding box center [651, 401] width 1302 height 557
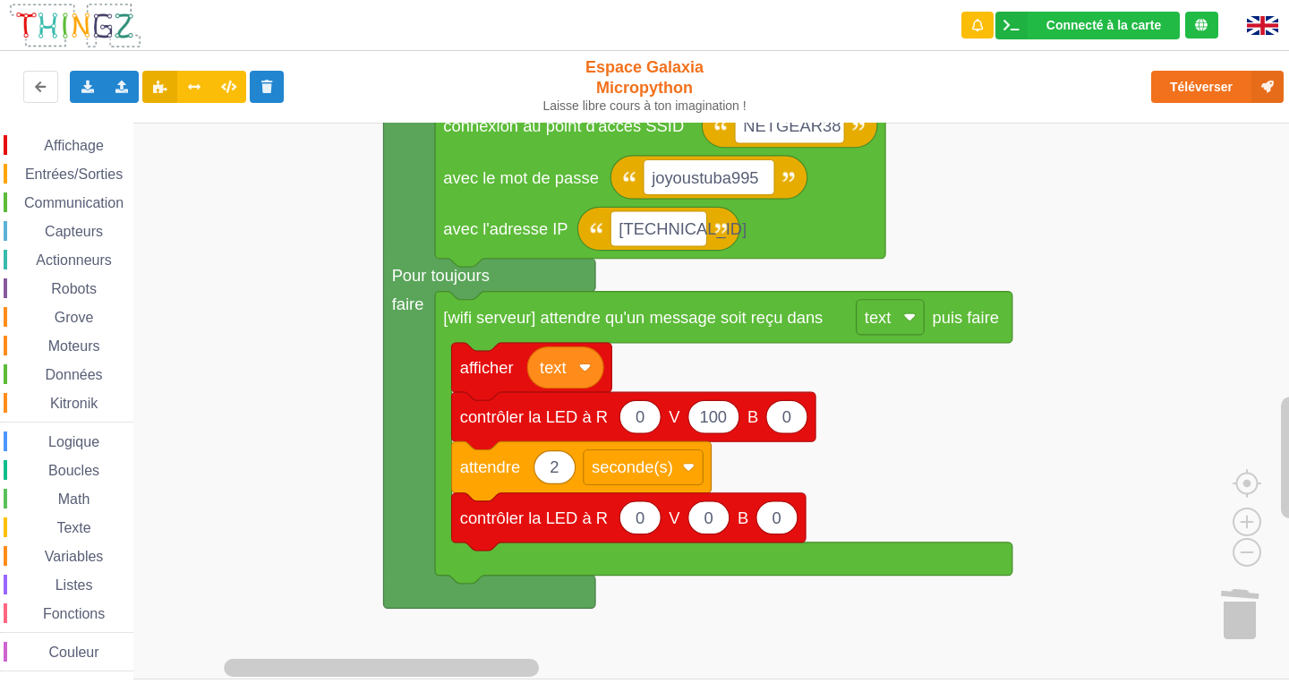
click at [96, 197] on span "Communication" at bounding box center [73, 202] width 105 height 15
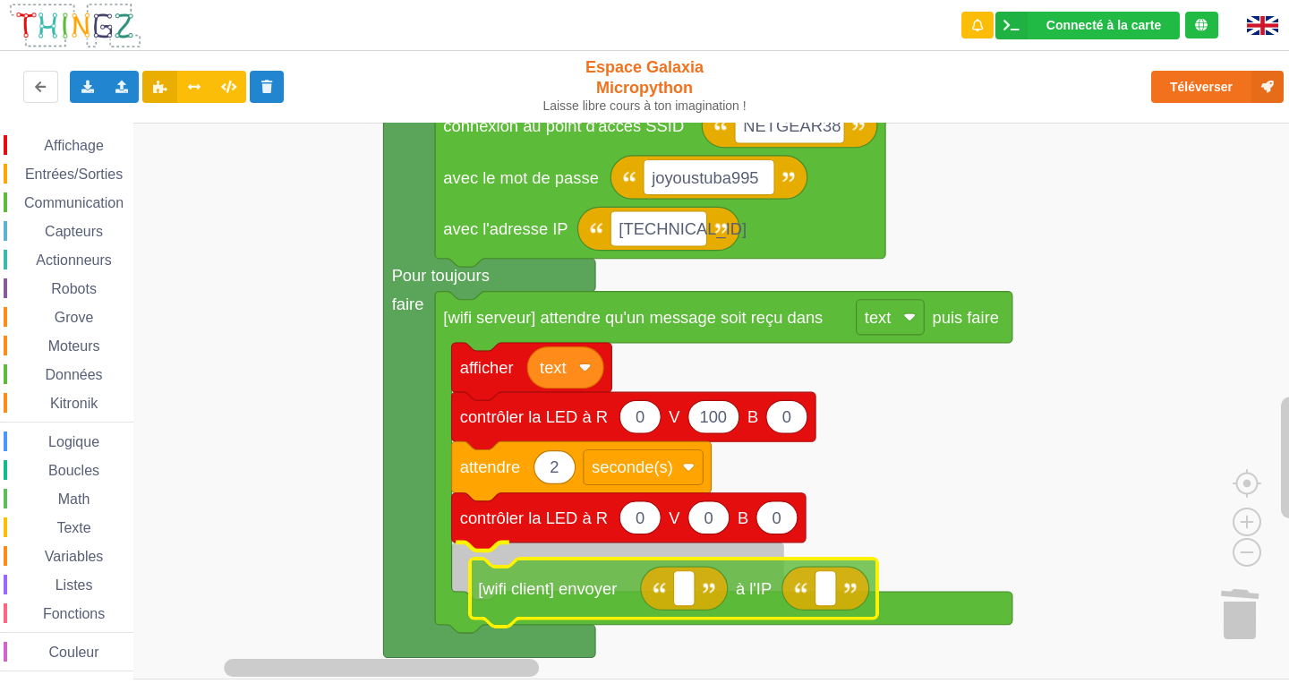
click at [602, 598] on div "Affichage Entrées/Sorties Communication Capteurs Actionneurs Robots Grove Moteu…" at bounding box center [651, 401] width 1302 height 557
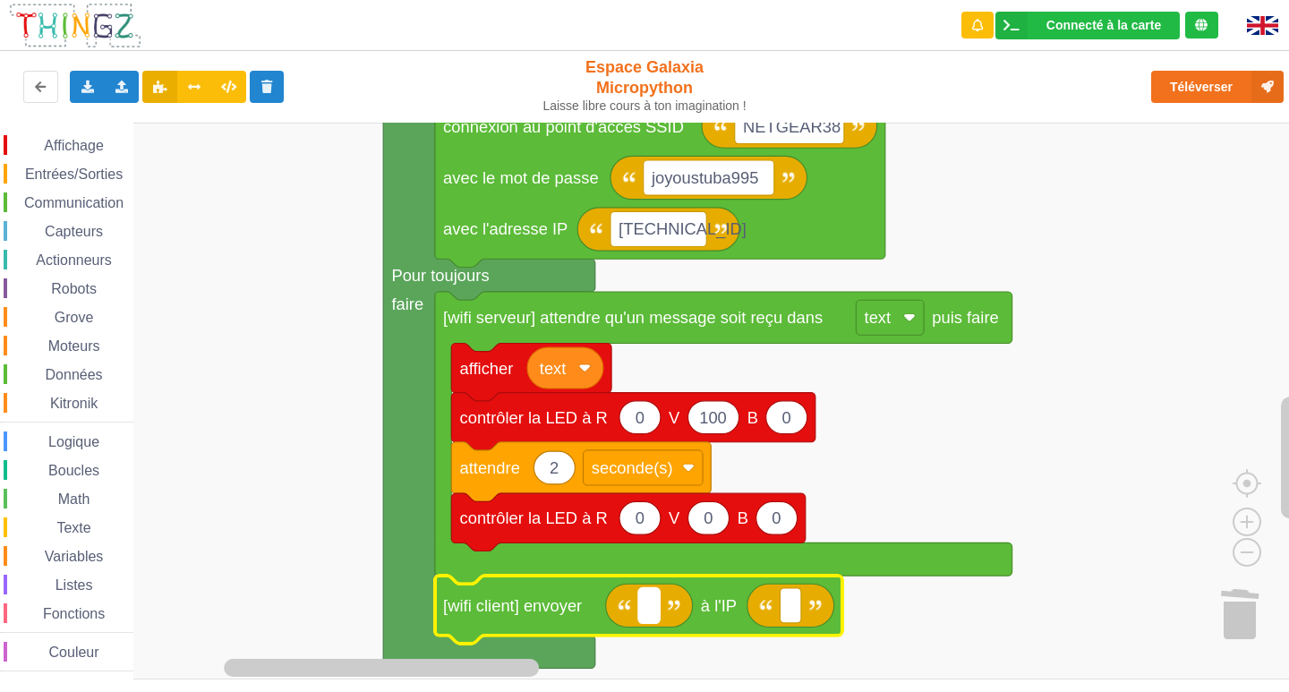
click at [655, 618] on rect "Espace de travail de Blocky" at bounding box center [648, 605] width 21 height 35
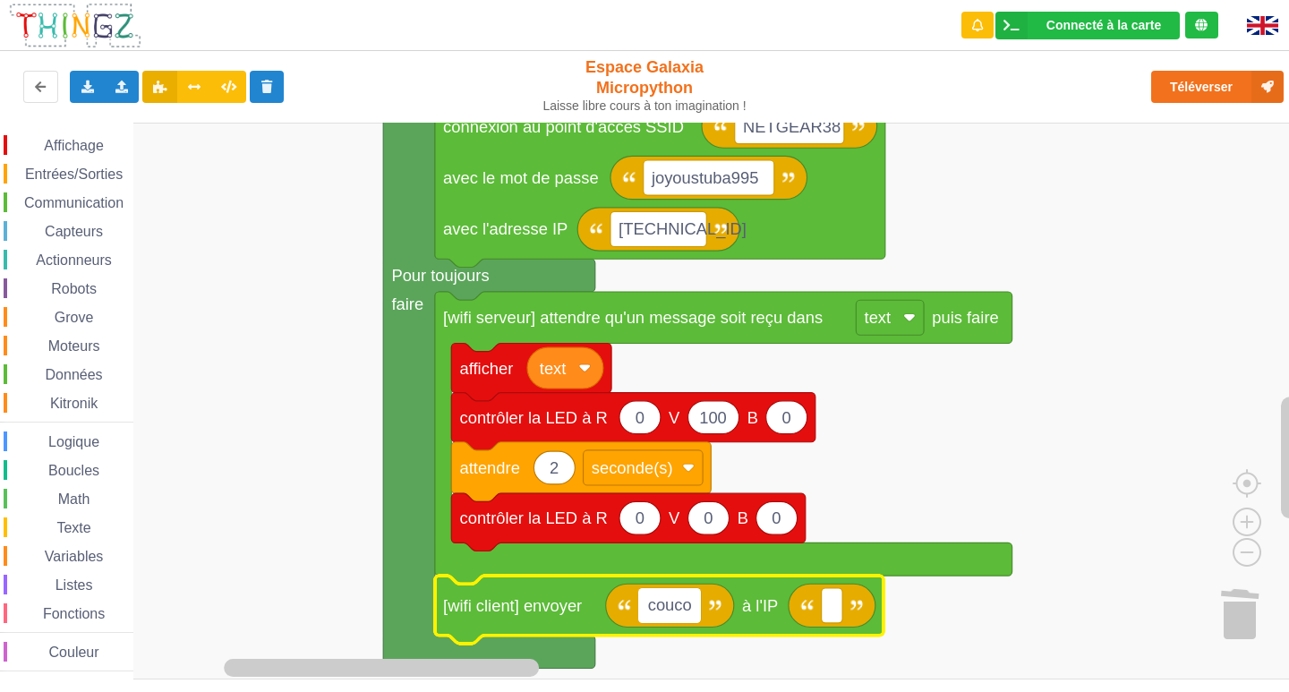
type input "coucou"
click at [844, 596] on text "Espace de travail de Blocky" at bounding box center [842, 605] width 4 height 19
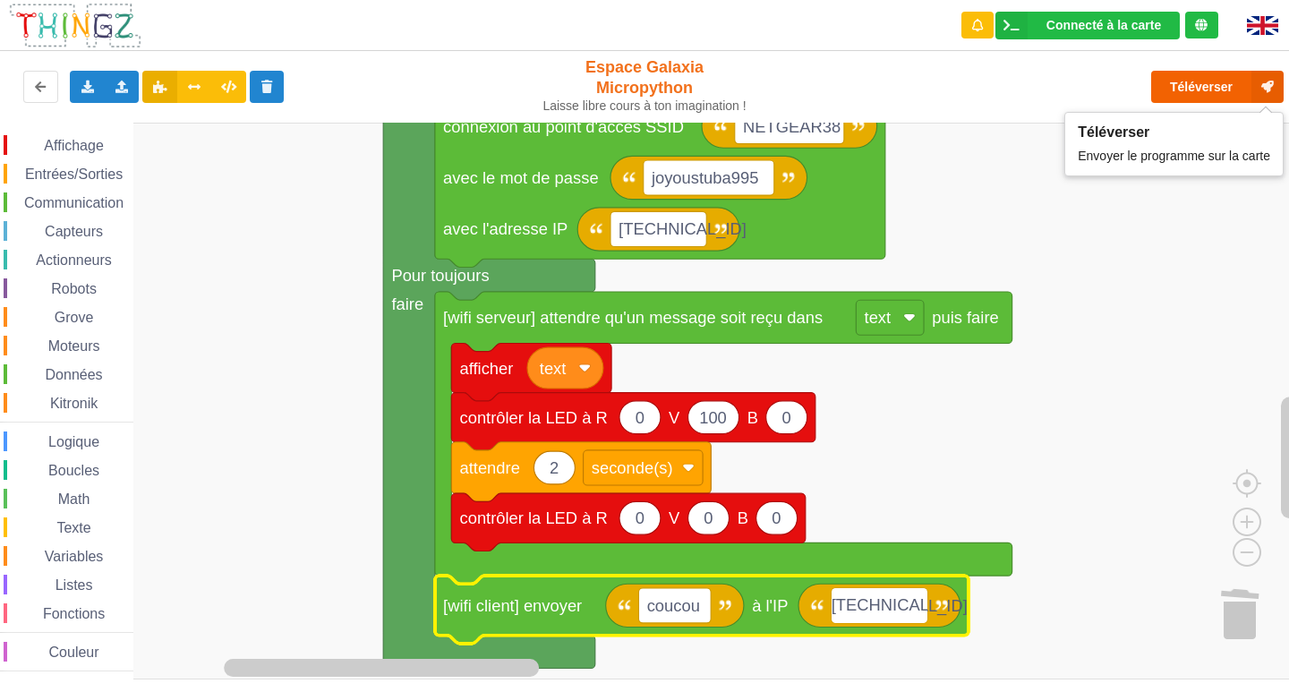
type input "[TECHNICAL_ID]"
click at [1188, 85] on button "Téléverser" at bounding box center [1217, 87] width 132 height 32
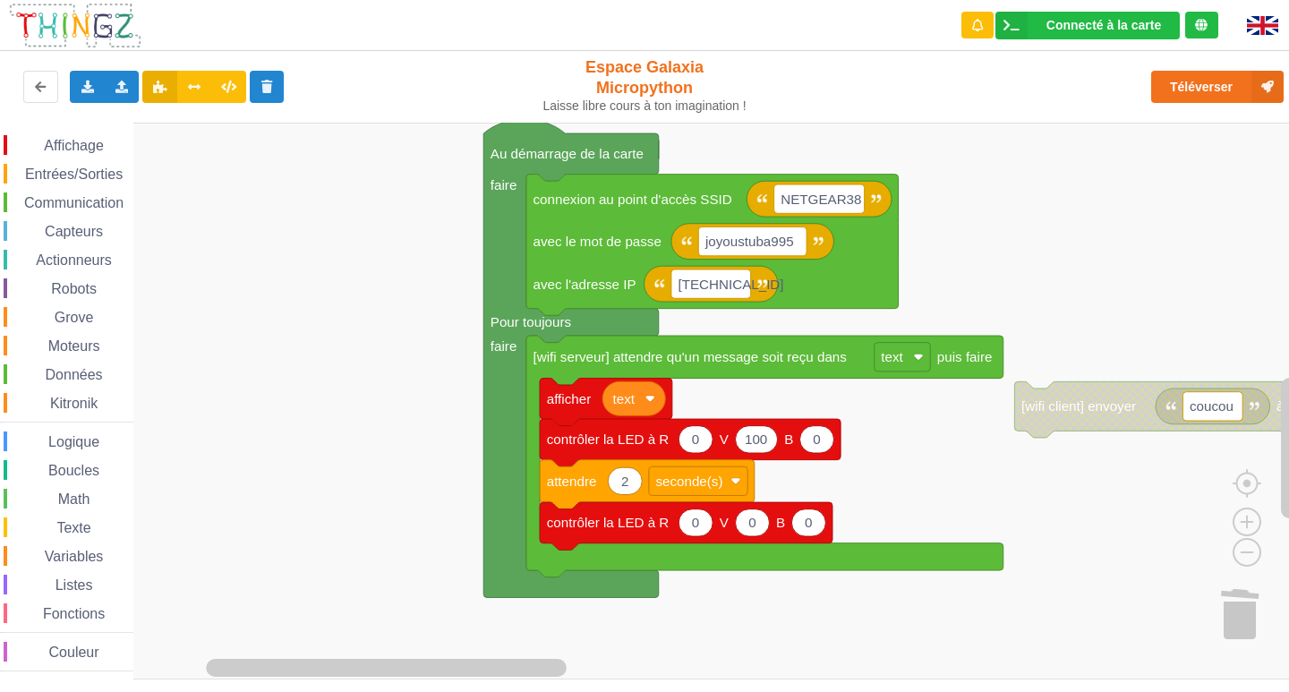
click at [1012, 516] on rect "Espace de travail de Blocky" at bounding box center [651, 401] width 1302 height 557
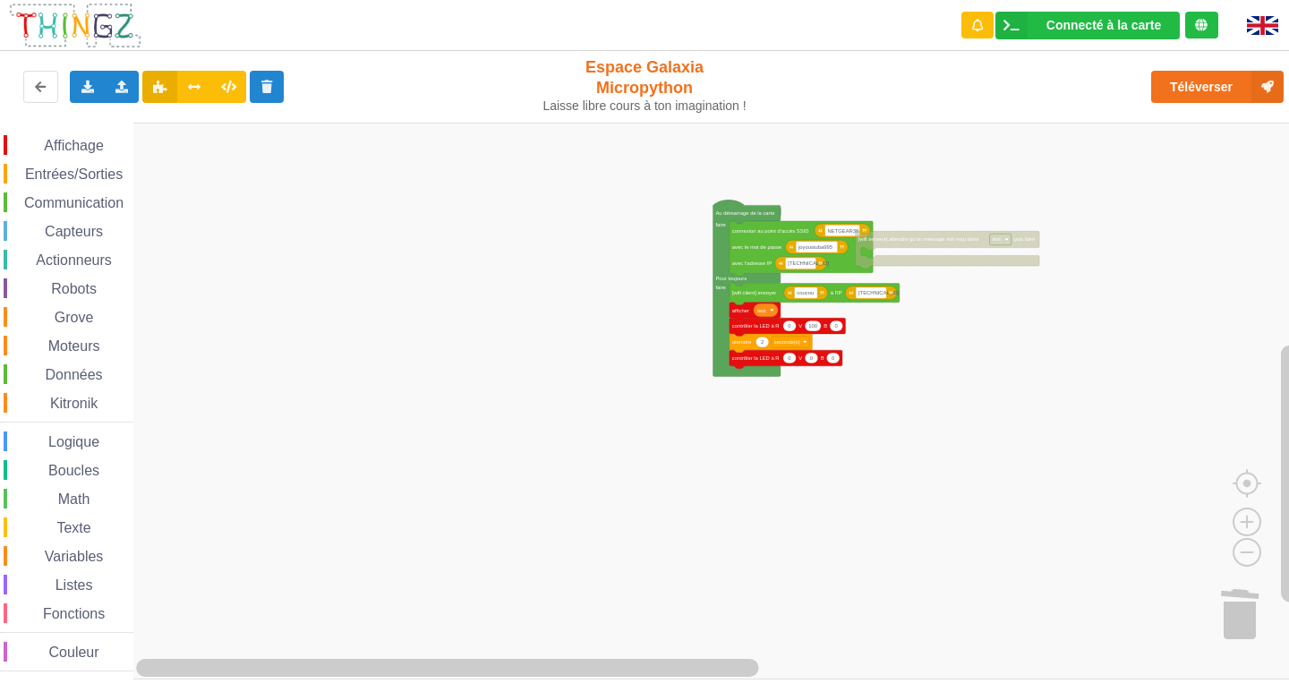
click at [1024, 229] on div "Affichage Entrées/Sorties Communication Capteurs Actionneurs Robots Grove Moteu…" at bounding box center [651, 401] width 1302 height 557
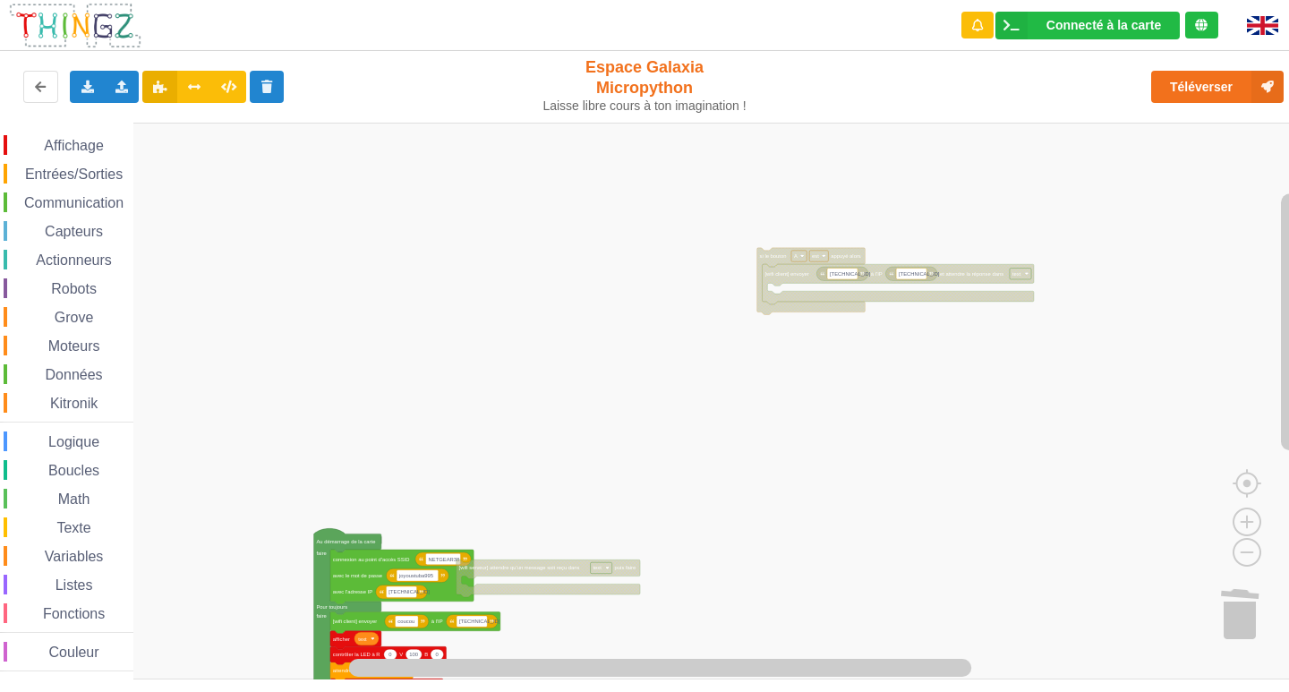
click at [727, 542] on div "Affichage Entrées/Sorties Communication Capteurs Actionneurs Robots Grove Moteu…" at bounding box center [651, 401] width 1302 height 557
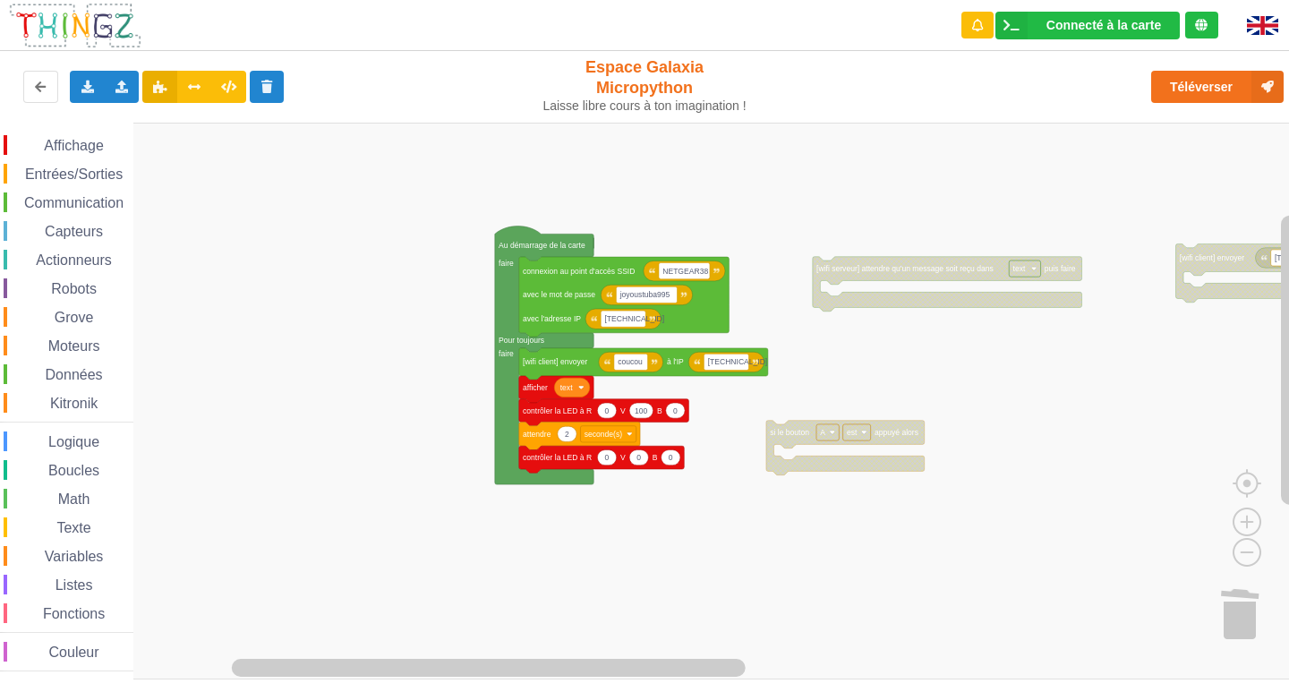
click at [1126, 340] on div "Affichage Entrées/Sorties Communication Capteurs Actionneurs Robots Grove Moteu…" at bounding box center [651, 401] width 1302 height 557
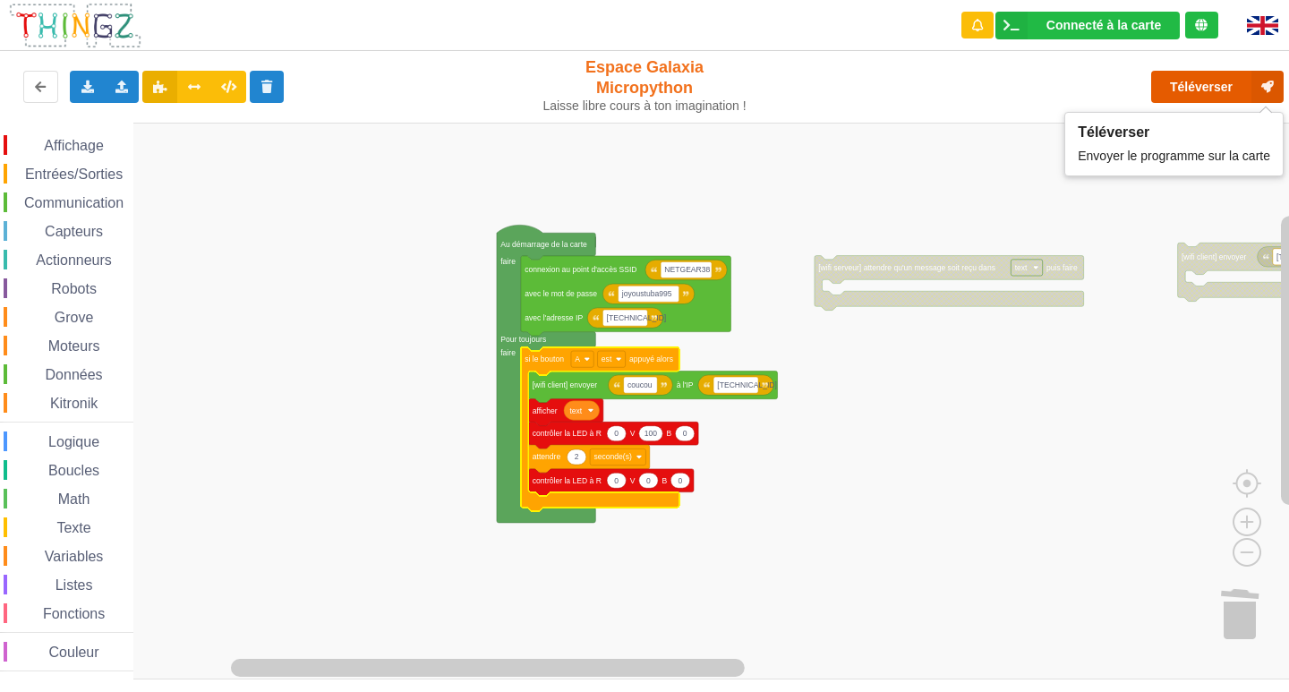
click at [1185, 78] on button "Téléverser" at bounding box center [1217, 87] width 132 height 32
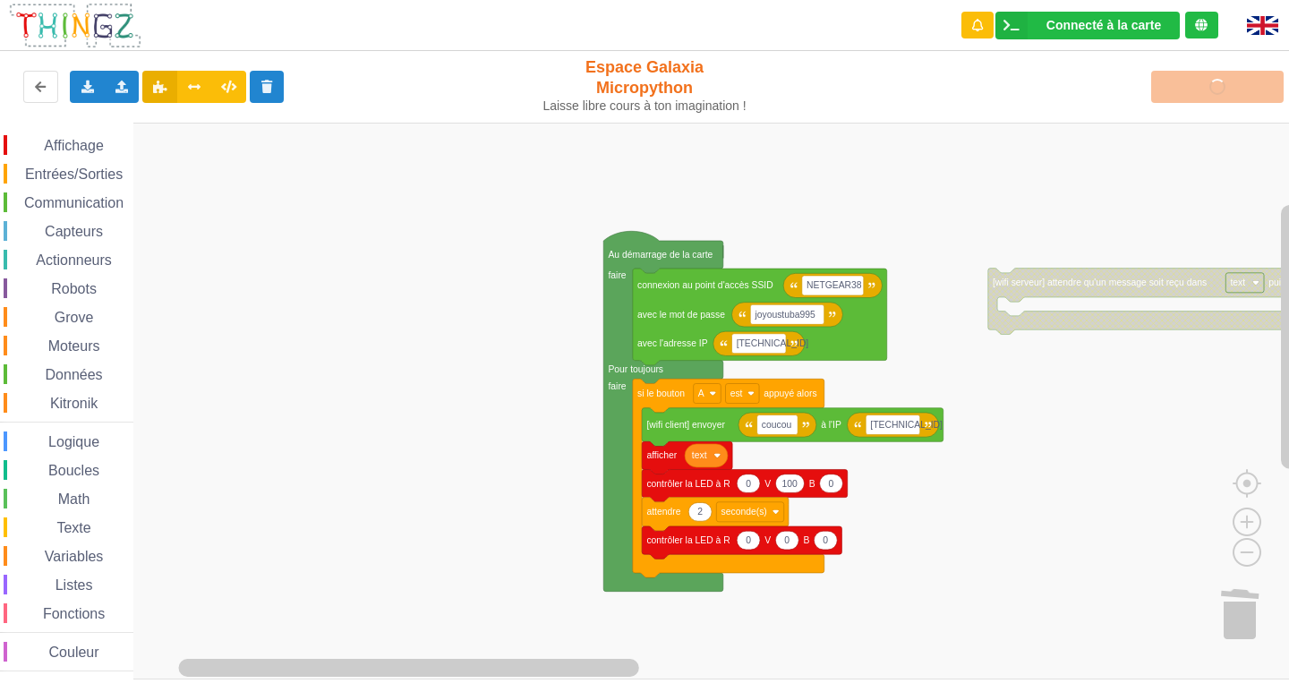
click at [510, 538] on rect "Espace de travail de Blocky" at bounding box center [651, 401] width 1302 height 557
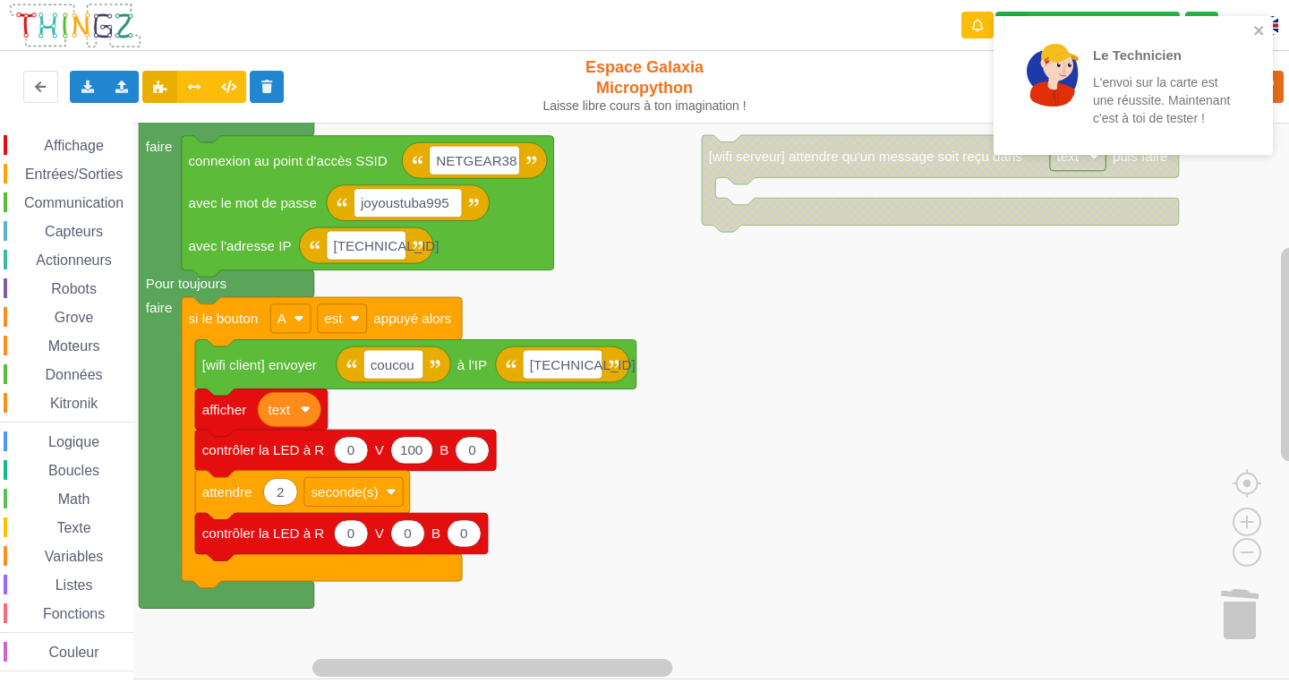
click at [526, 475] on rect "Espace de travail de Blocky" at bounding box center [651, 401] width 1302 height 557
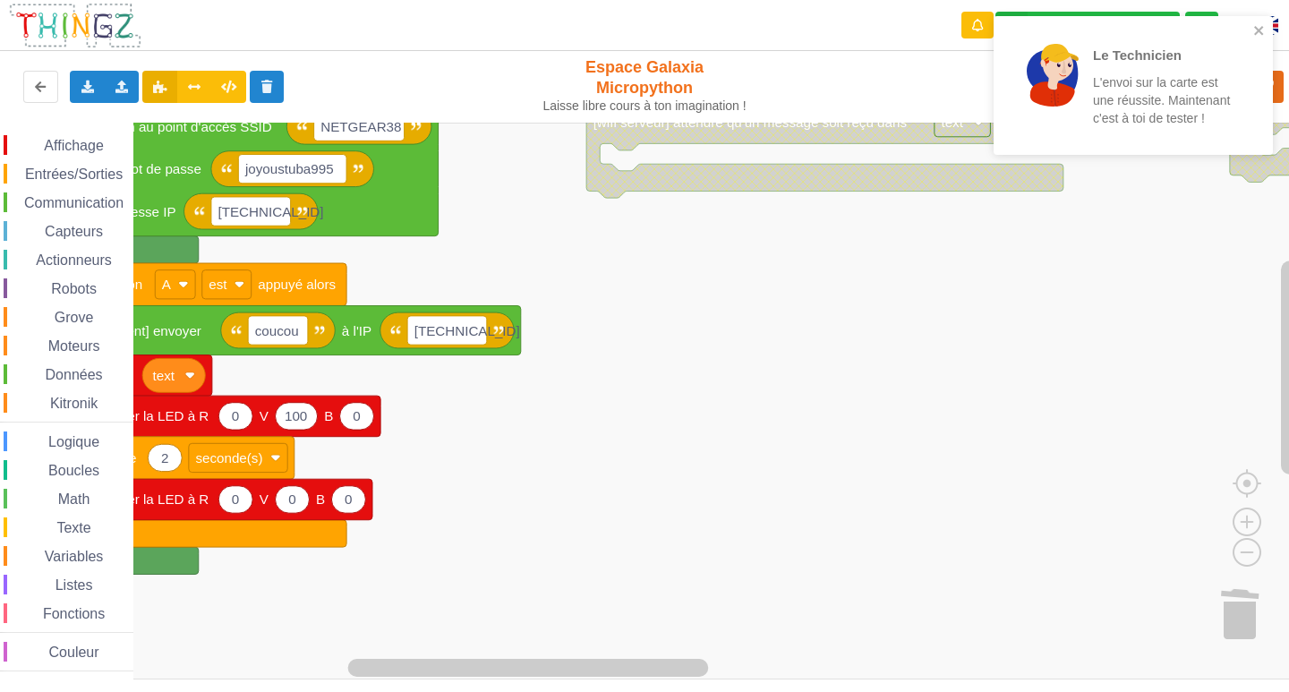
click at [404, 453] on rect "Espace de travail de Blocky" at bounding box center [651, 401] width 1302 height 557
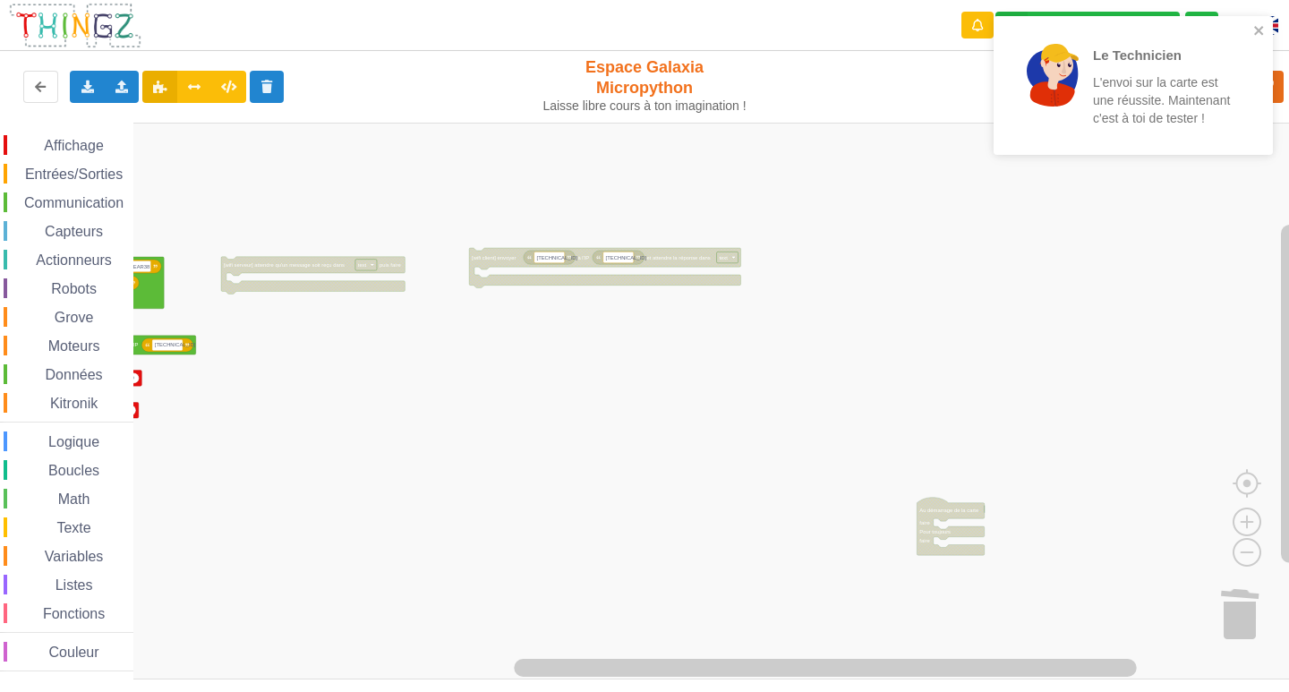
click at [603, 333] on div "Affichage Entrées/Sorties Communication Capteurs Actionneurs Robots Grove Moteu…" at bounding box center [651, 401] width 1302 height 557
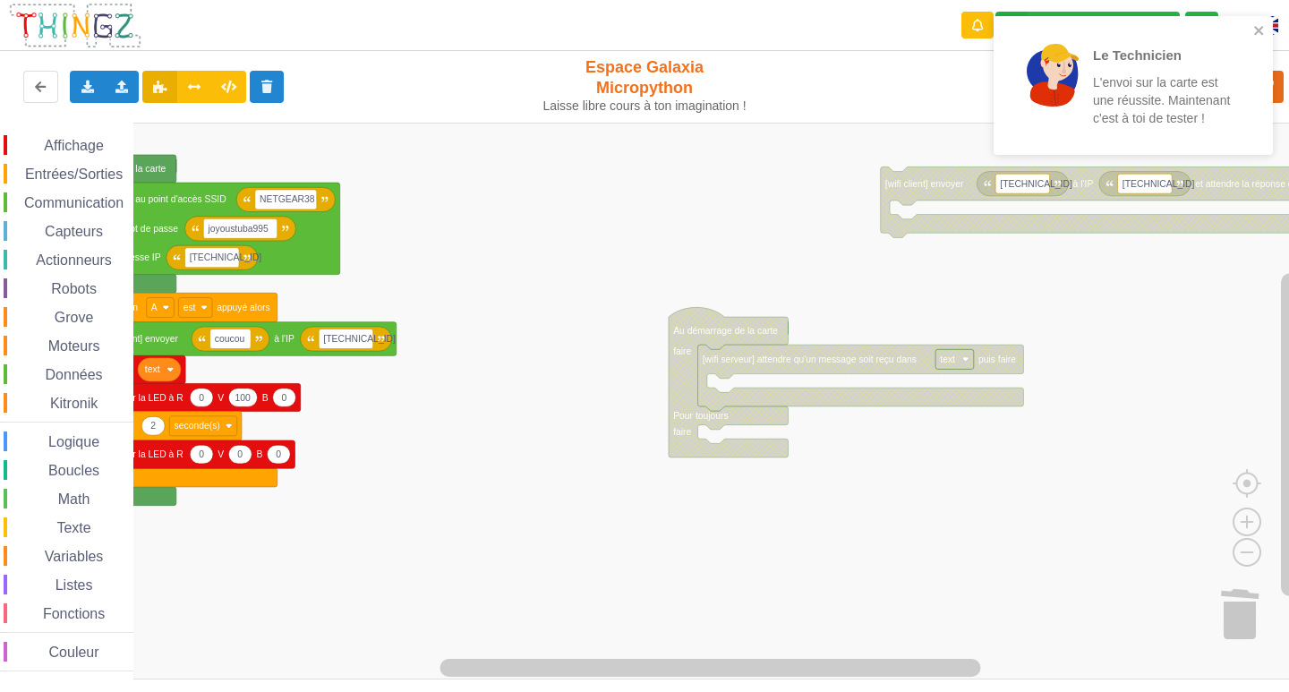
click at [1288, 391] on div "Affichage Entrées/Sorties Communication Capteurs Actionneurs Robots Grove Moteu…" at bounding box center [651, 401] width 1302 height 557
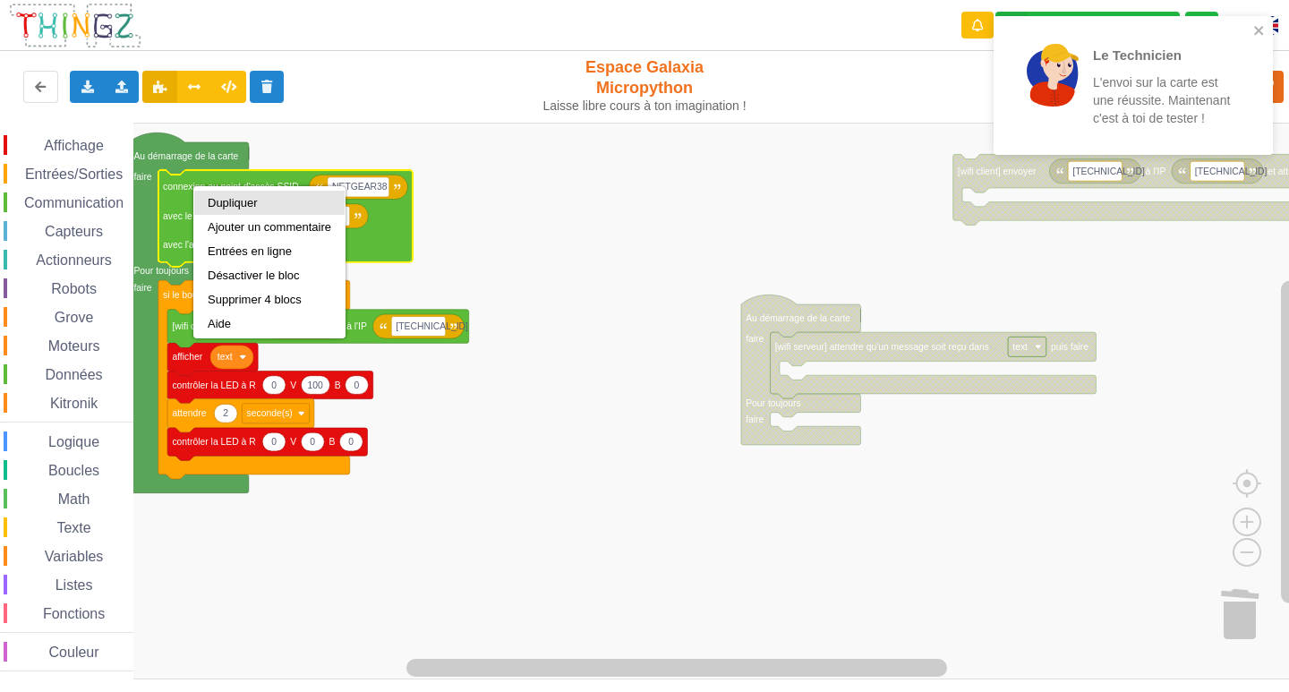
click at [226, 201] on div "Dupliquer" at bounding box center [270, 202] width 124 height 13
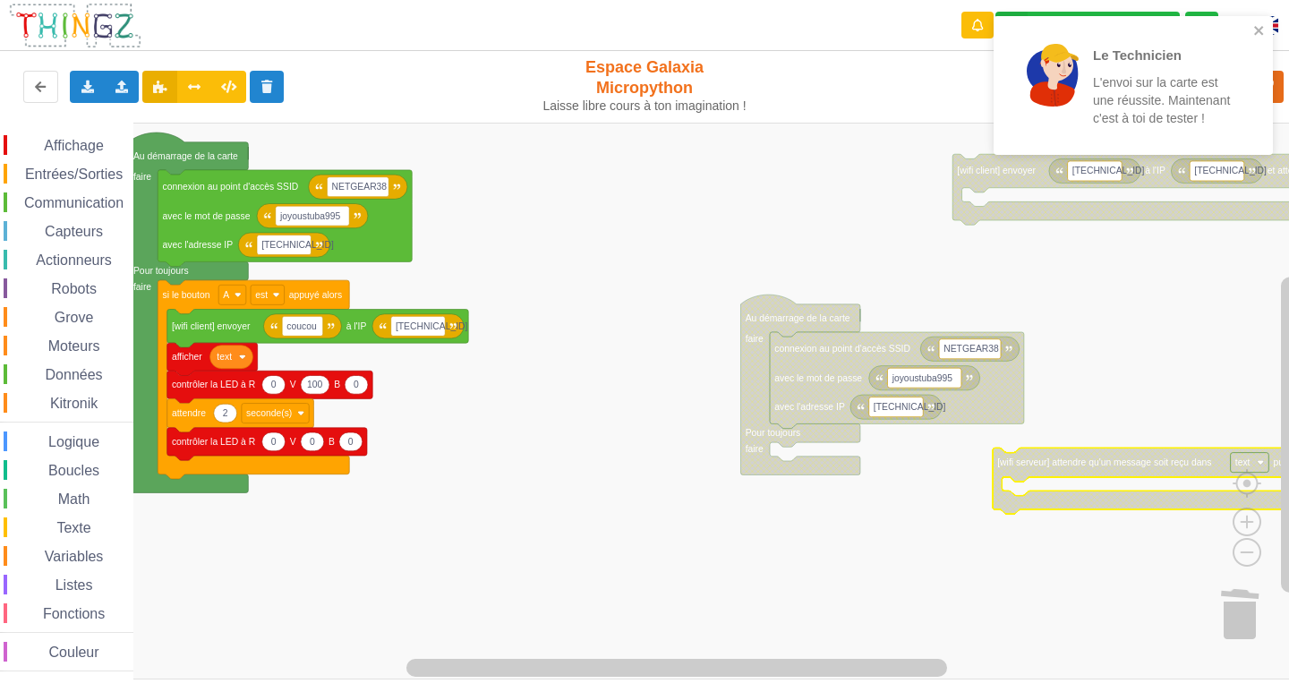
click at [828, 524] on rect "Espace de travail de Blocky" at bounding box center [651, 401] width 1302 height 557
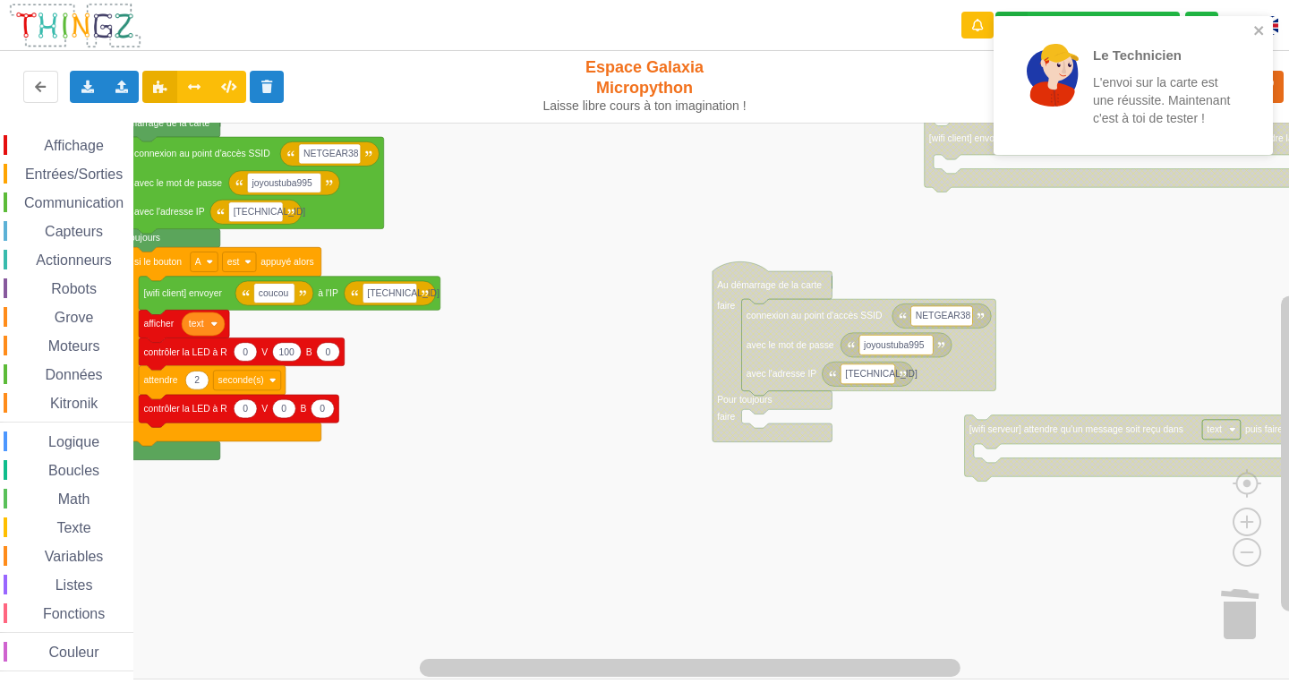
click at [801, 523] on rect "Espace de travail de Blocky" at bounding box center [651, 401] width 1302 height 557
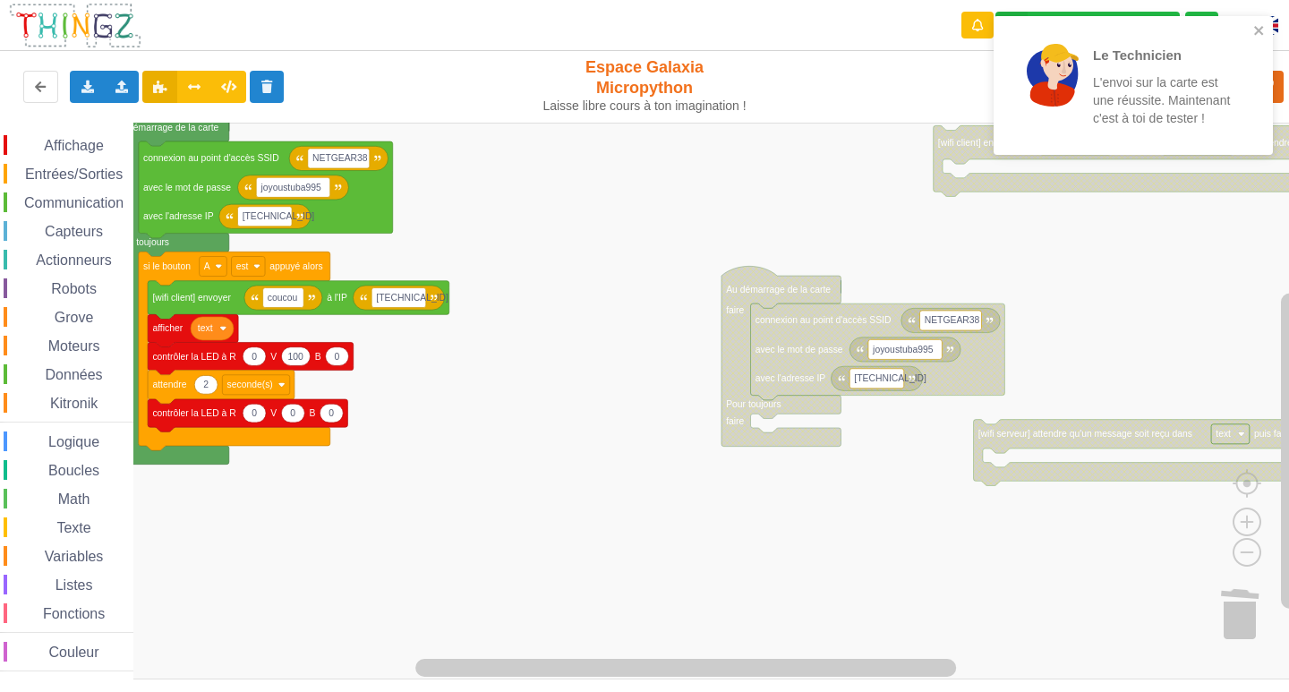
click at [810, 527] on rect "Espace de travail de Blocky" at bounding box center [651, 401] width 1302 height 557
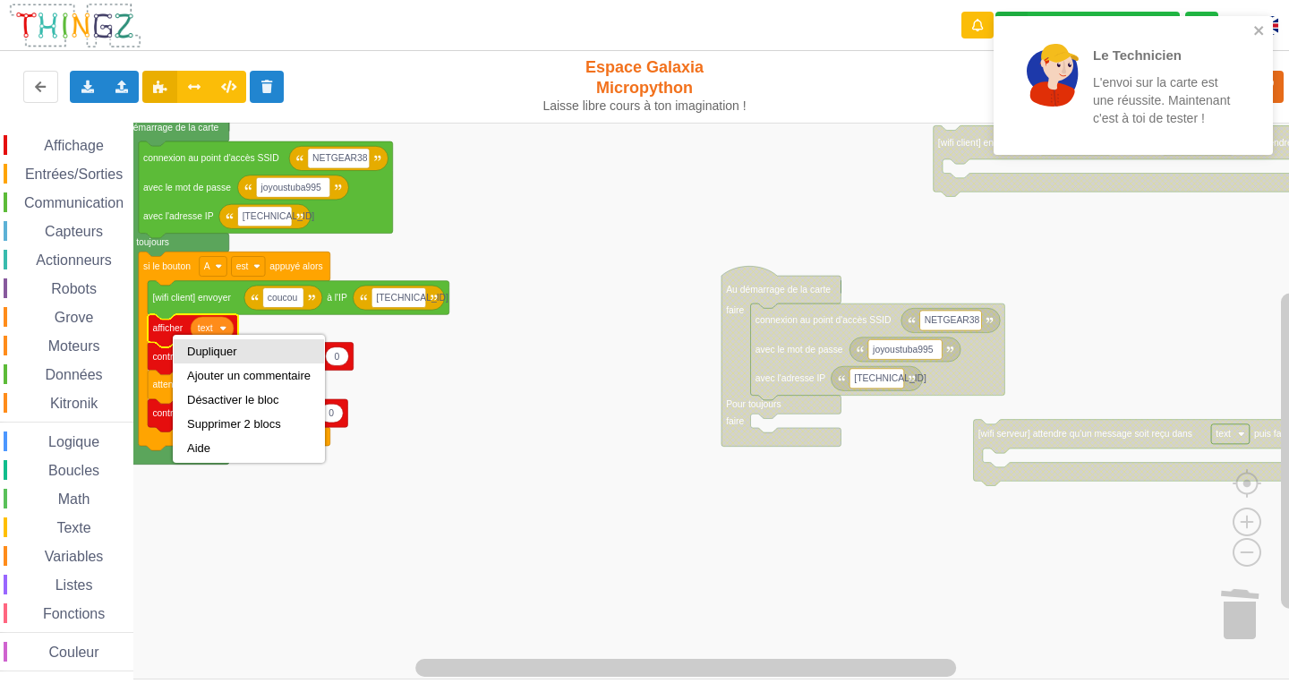
click at [211, 354] on div "Dupliquer" at bounding box center [249, 351] width 124 height 13
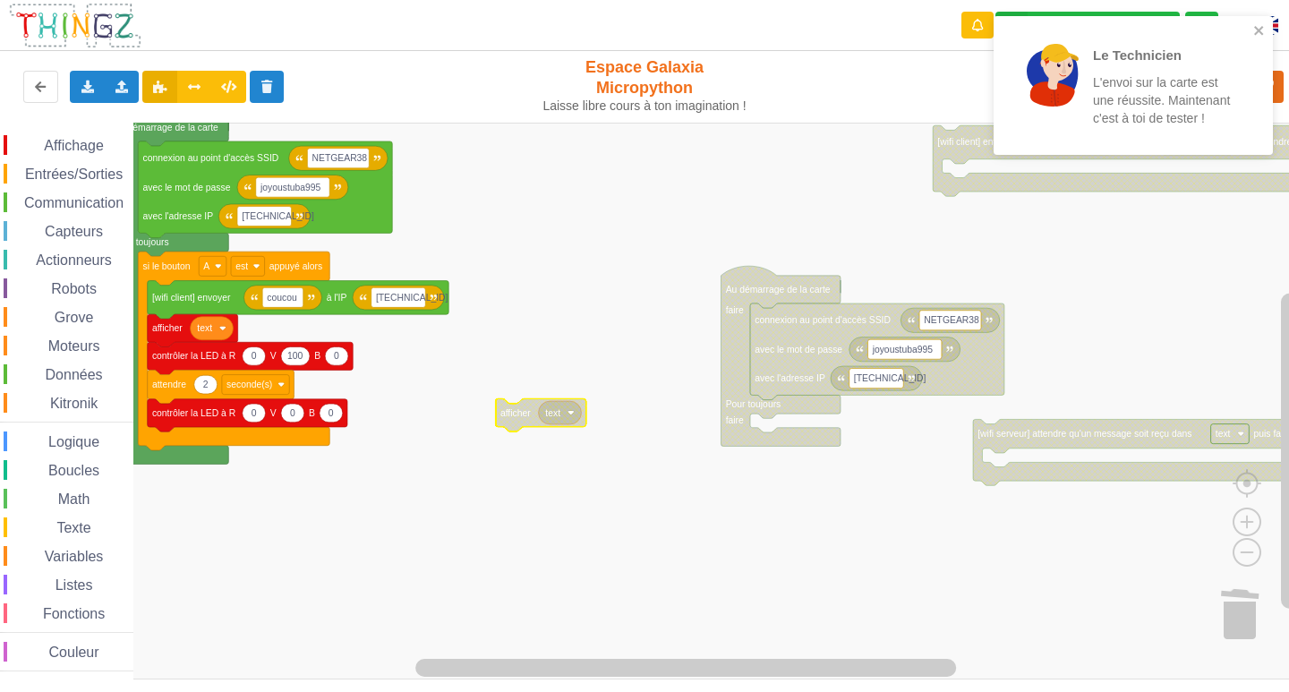
click at [508, 457] on rect "Espace de travail de Blocky" at bounding box center [651, 401] width 1302 height 557
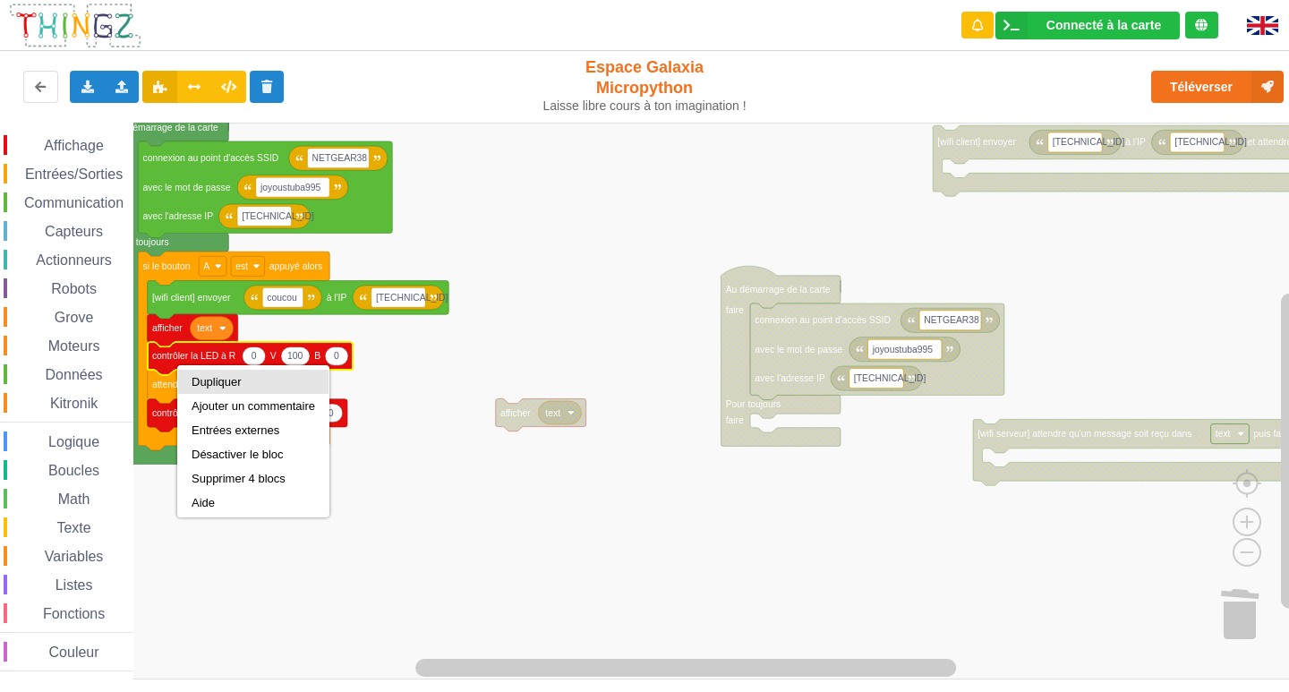
click at [201, 371] on div "Dupliquer" at bounding box center [253, 382] width 150 height 24
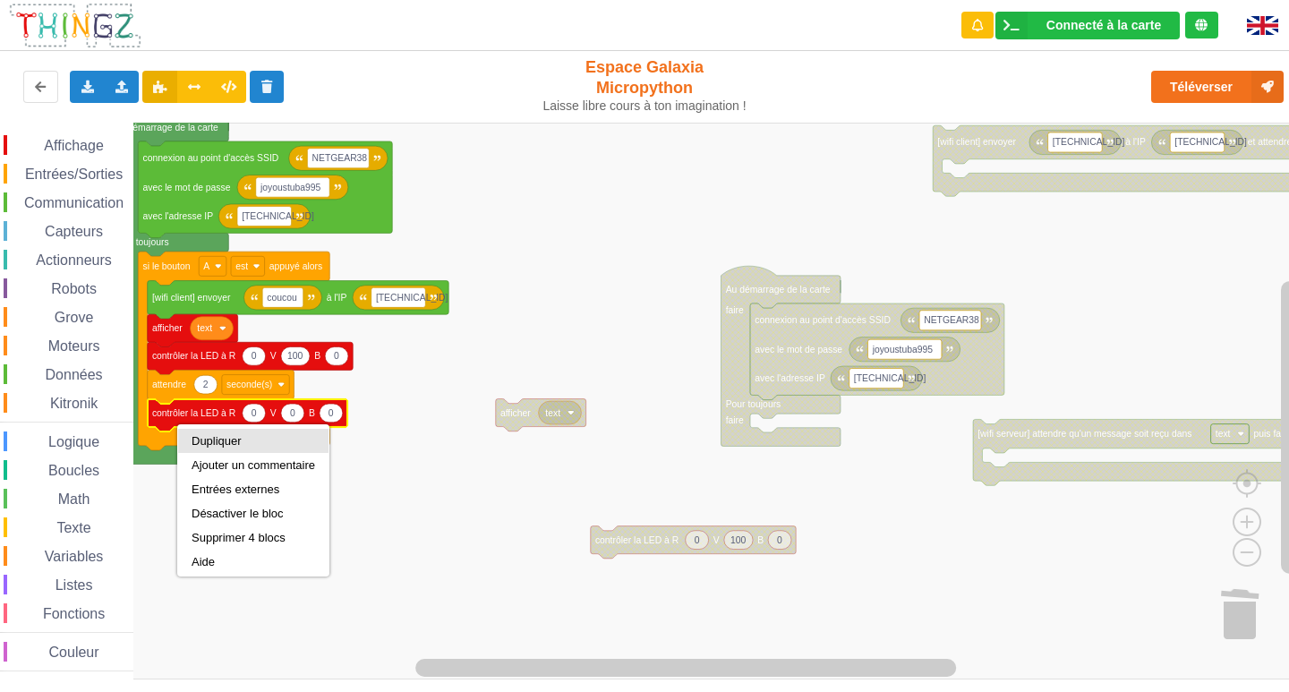
click at [223, 444] on div "Dupliquer" at bounding box center [254, 440] width 124 height 13
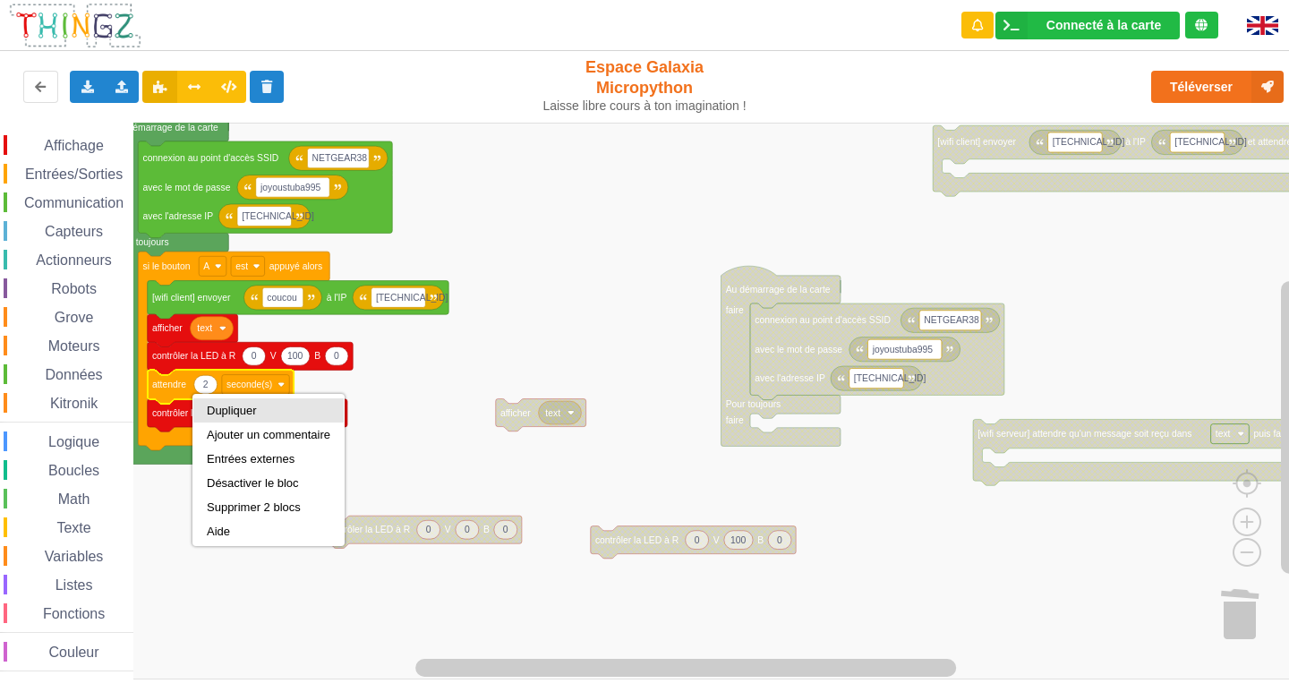
click at [213, 416] on div "Dupliquer" at bounding box center [269, 410] width 124 height 13
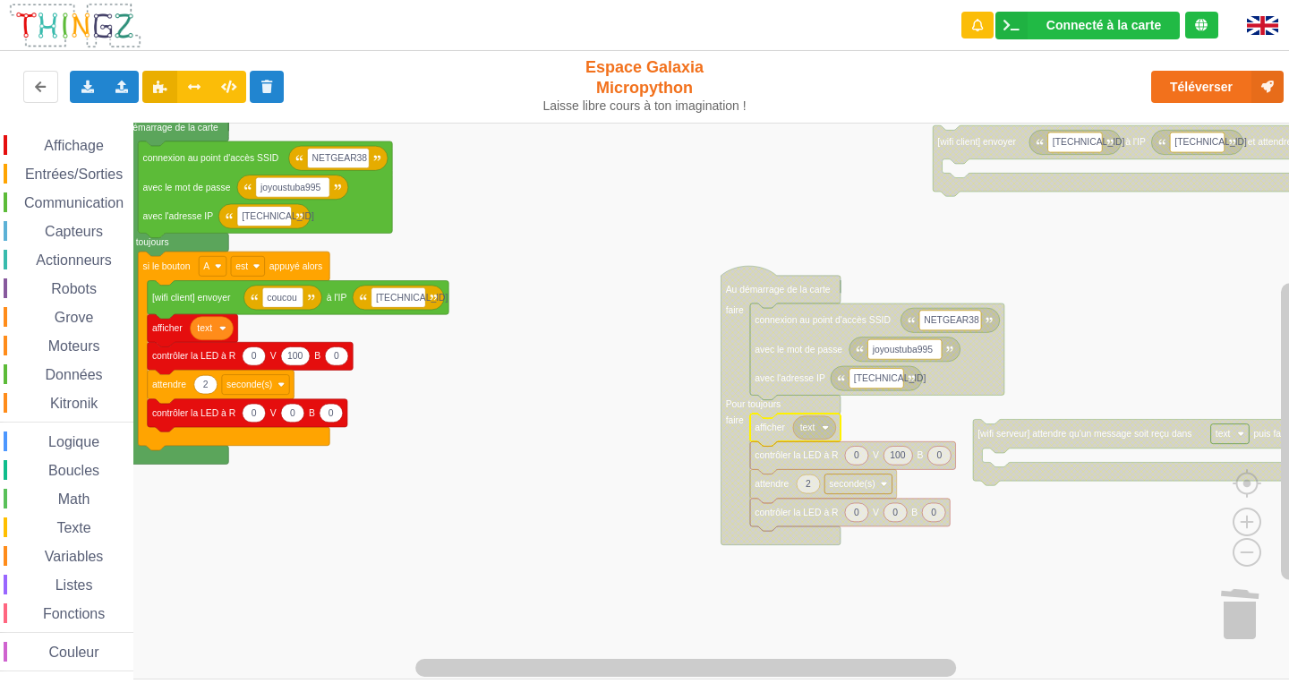
click at [568, 522] on rect "Espace de travail de Blocky" at bounding box center [651, 401] width 1302 height 557
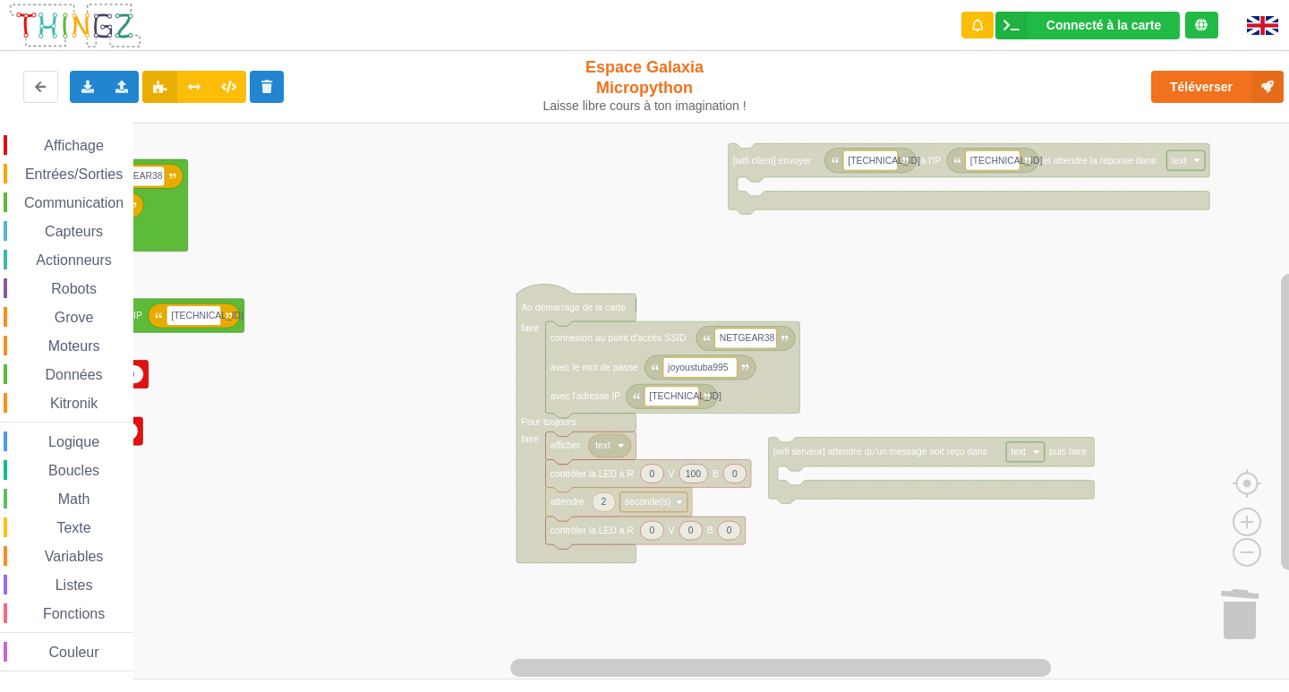
click at [543, 236] on div "Affichage Entrées/Sorties Communication Capteurs Actionneurs Robots Grove Moteu…" at bounding box center [651, 401] width 1302 height 557
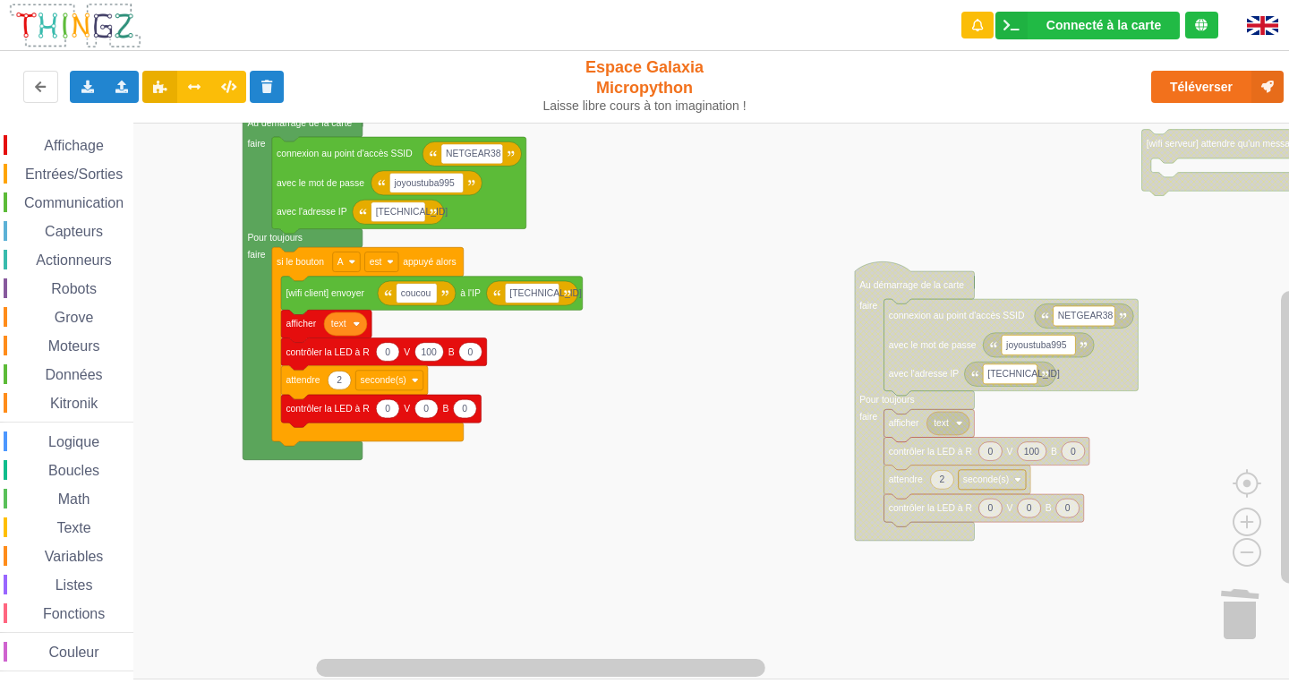
click at [1192, 301] on rect "Espace de travail de Blocky" at bounding box center [651, 401] width 1302 height 557
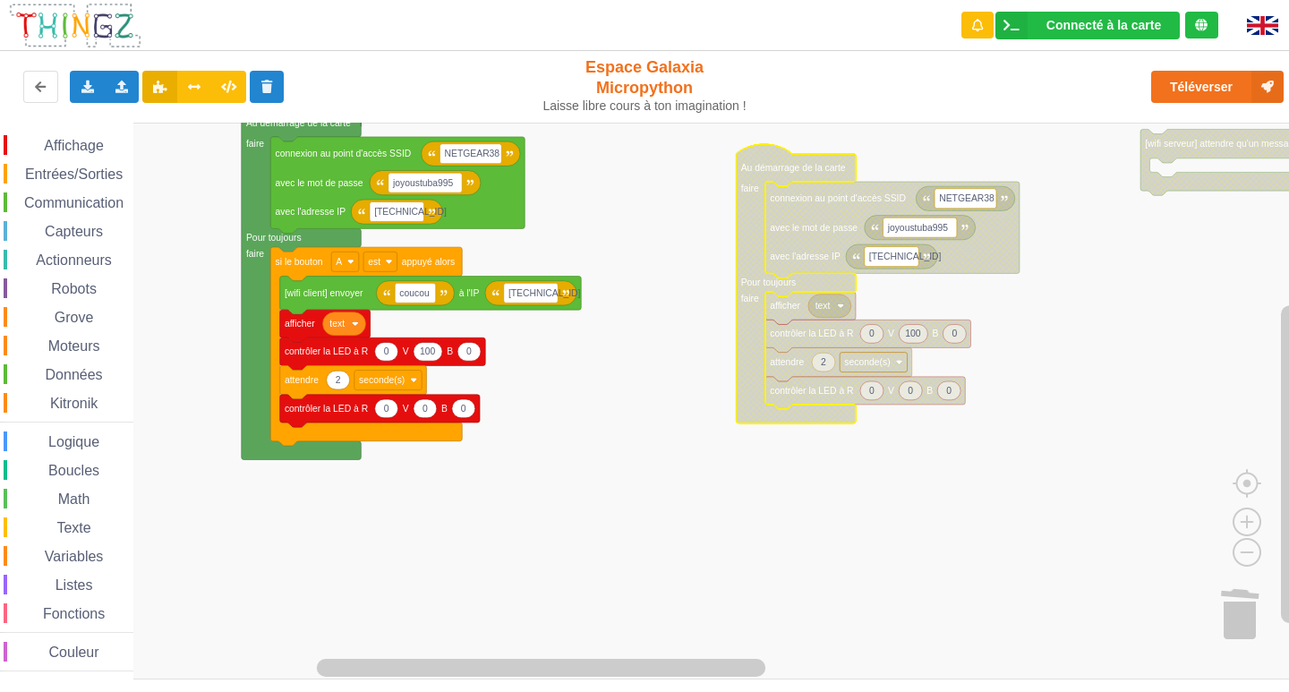
click at [1101, 388] on rect "Espace de travail de Blocky" at bounding box center [651, 401] width 1302 height 557
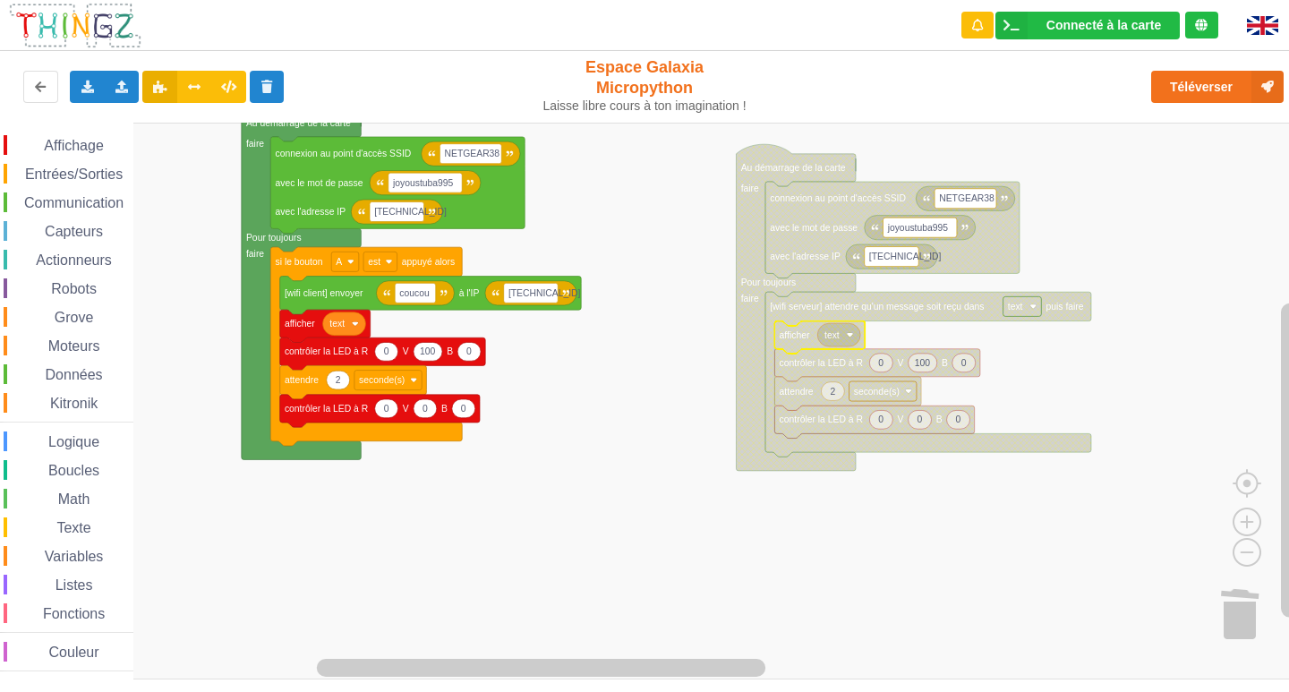
click at [1039, 525] on rect "Espace de travail de Blocky" at bounding box center [651, 401] width 1302 height 557
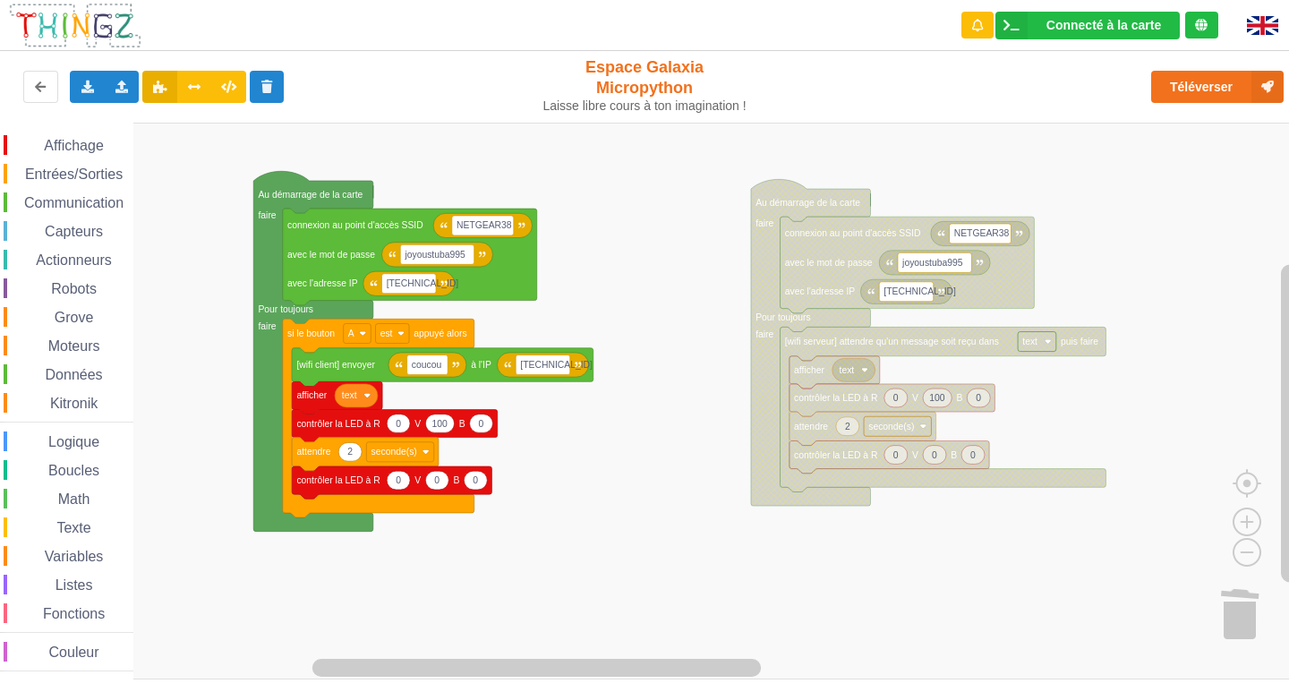
click at [663, 348] on div "Affichage Entrées/Sorties Communication Capteurs Actionneurs Robots Grove Moteu…" at bounding box center [651, 401] width 1302 height 557
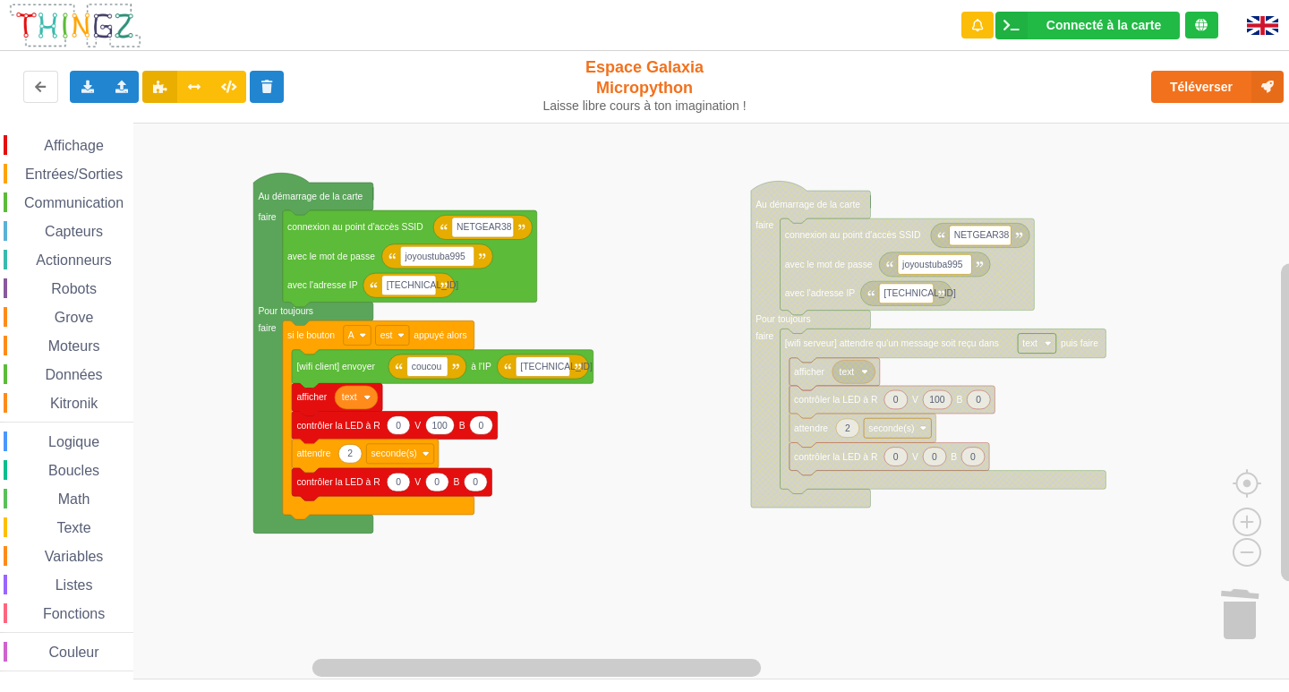
click at [1228, 625] on image "Espace de travail de Blocky" at bounding box center [1262, 612] width 86 height 111
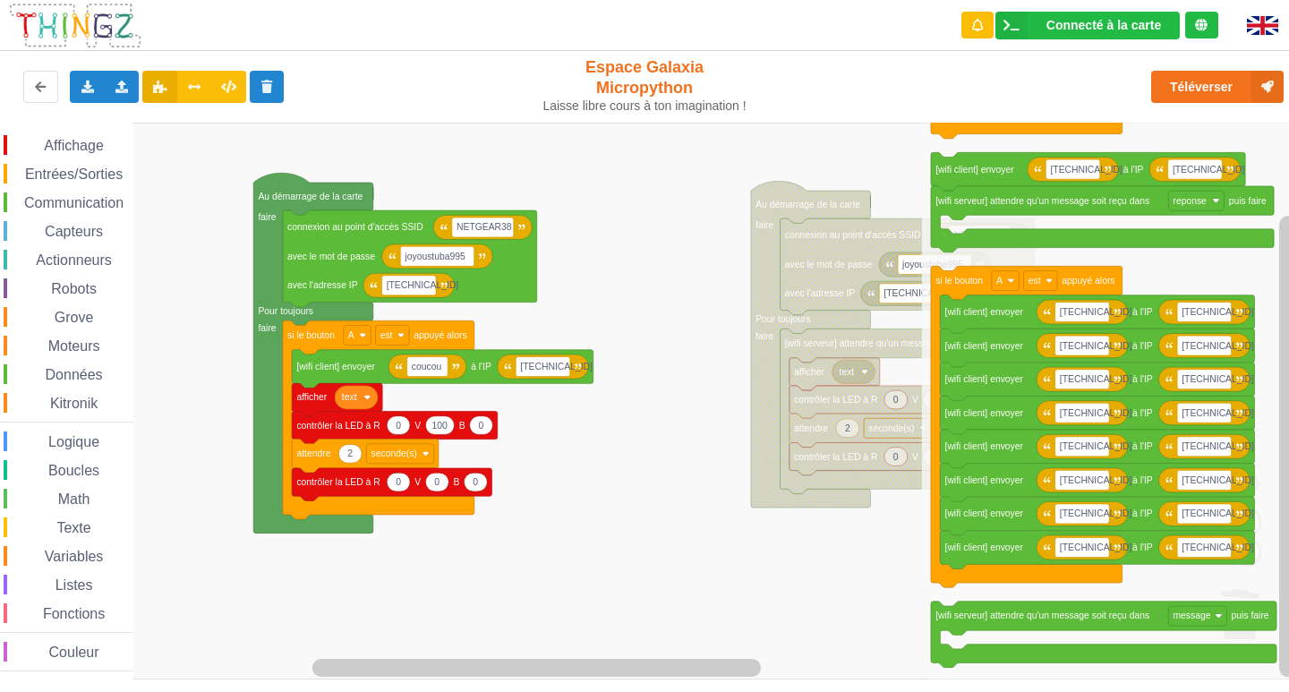
click at [504, 600] on rect "Espace de travail de Blocky" at bounding box center [651, 401] width 1302 height 557
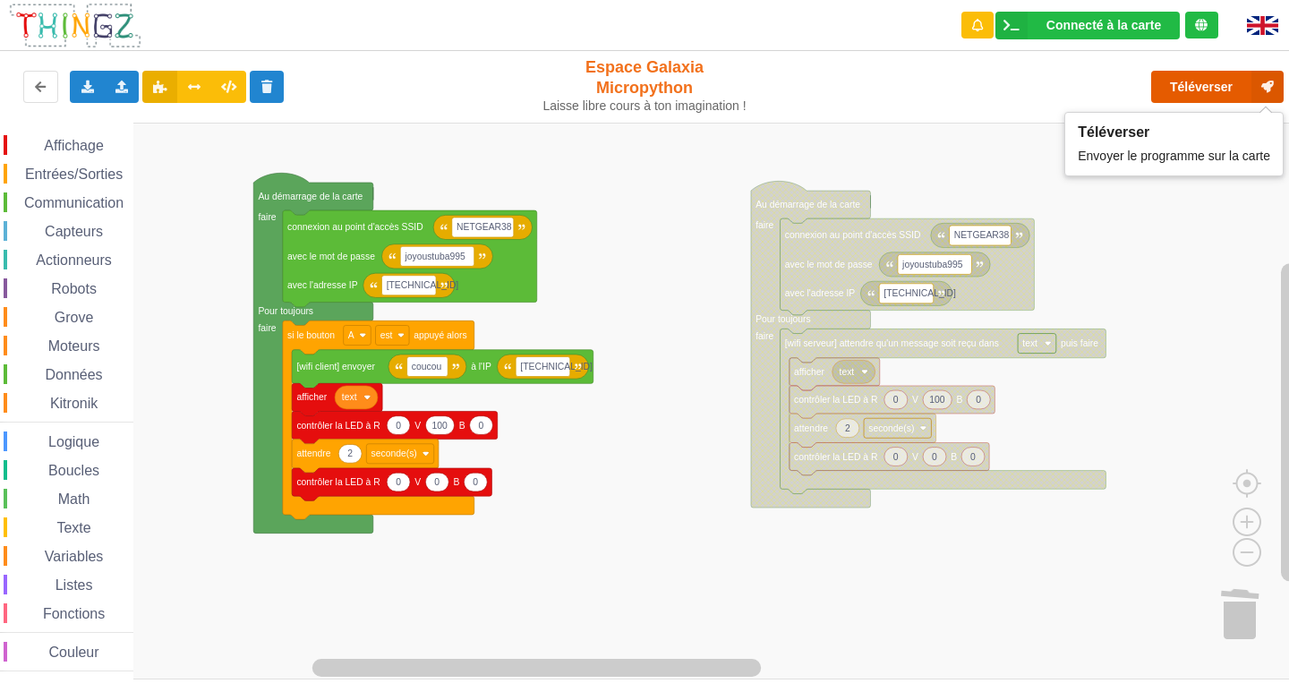
click at [1173, 99] on button "Téléverser" at bounding box center [1217, 87] width 132 height 32
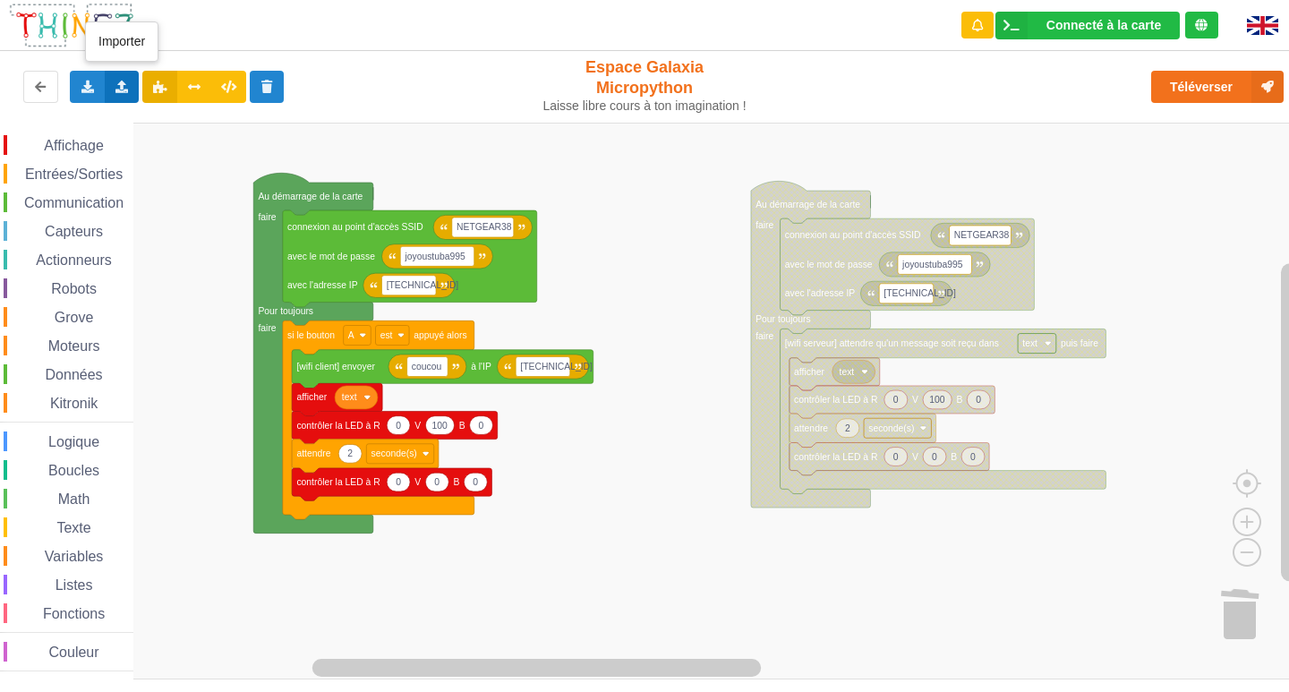
click at [111, 81] on div "Importer un assemblage de blocs Importer du code Python" at bounding box center [122, 87] width 35 height 32
click at [199, 123] on span "Importer un assemblage de blocs" at bounding box center [246, 120] width 185 height 14
click at [74, 91] on div "Exporter l'assemblage de blocs Exporter l'assemblage de blocs au format Python" at bounding box center [87, 87] width 35 height 32
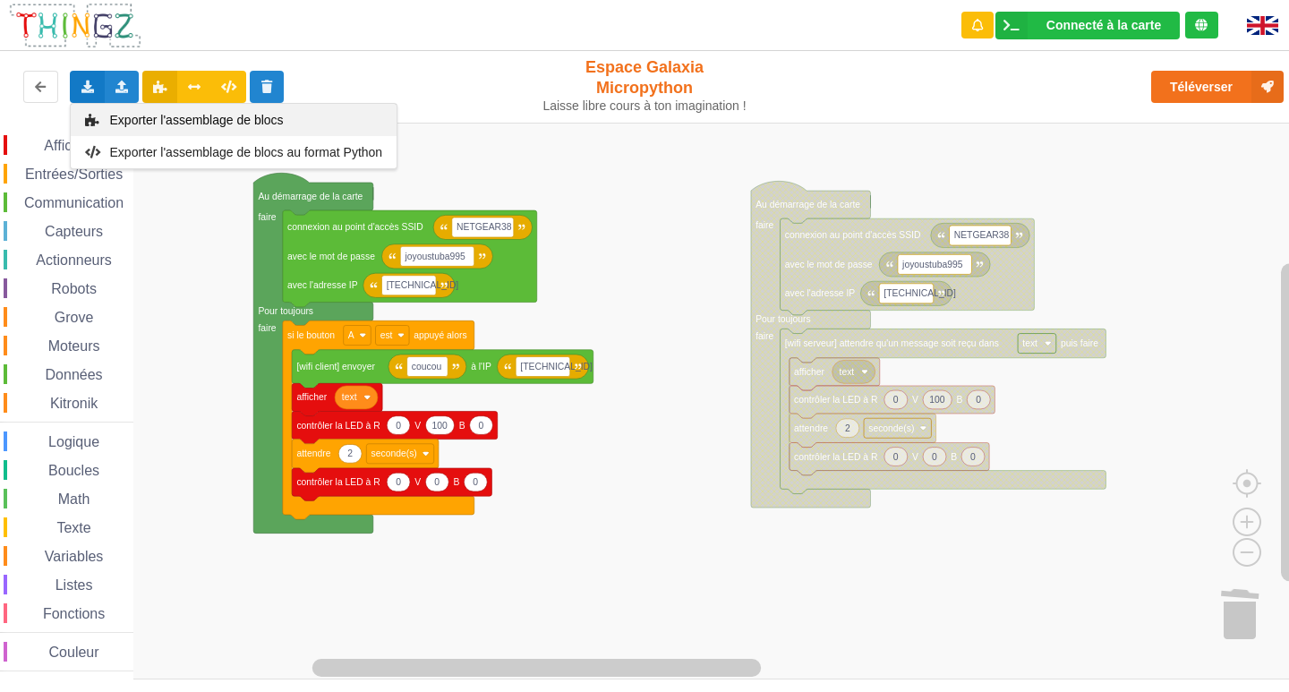
click at [89, 107] on div "Exporter l'assemblage de blocs" at bounding box center [234, 120] width 326 height 32
click at [1163, 172] on rect "Espace de travail de Blocky" at bounding box center [651, 401] width 1302 height 557
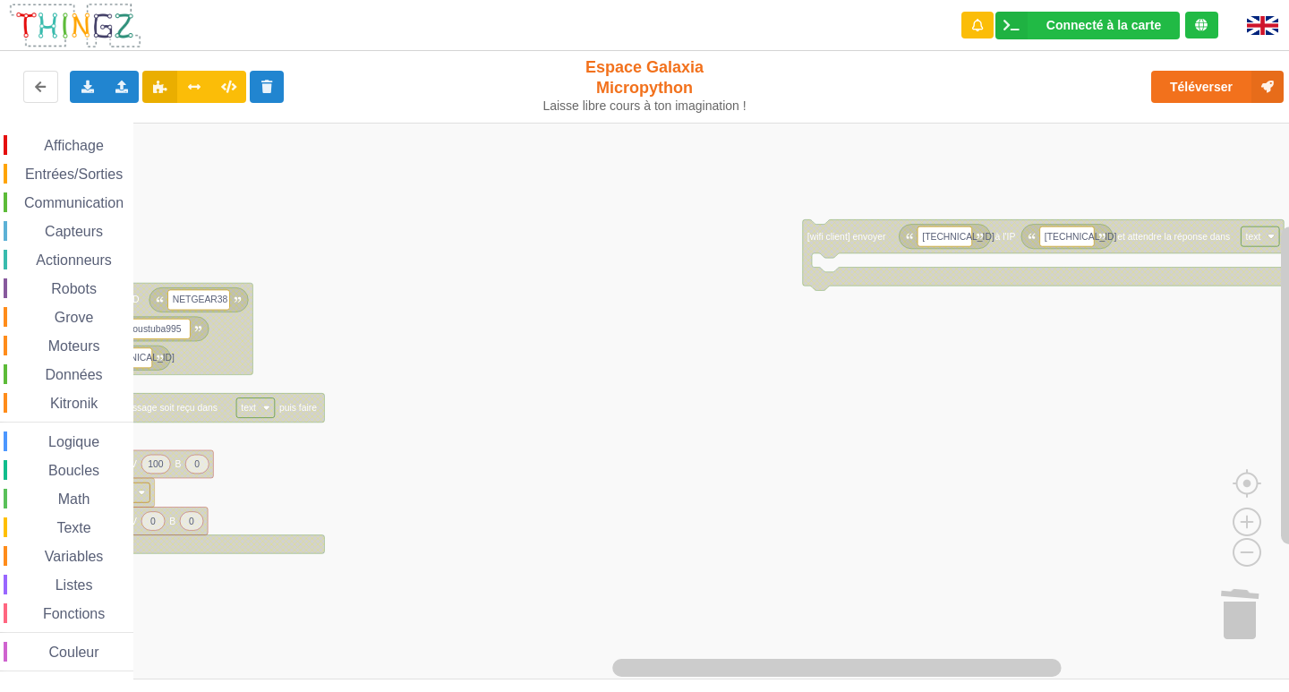
click at [446, 272] on rect "Espace de travail de Blocky" at bounding box center [651, 401] width 1302 height 557
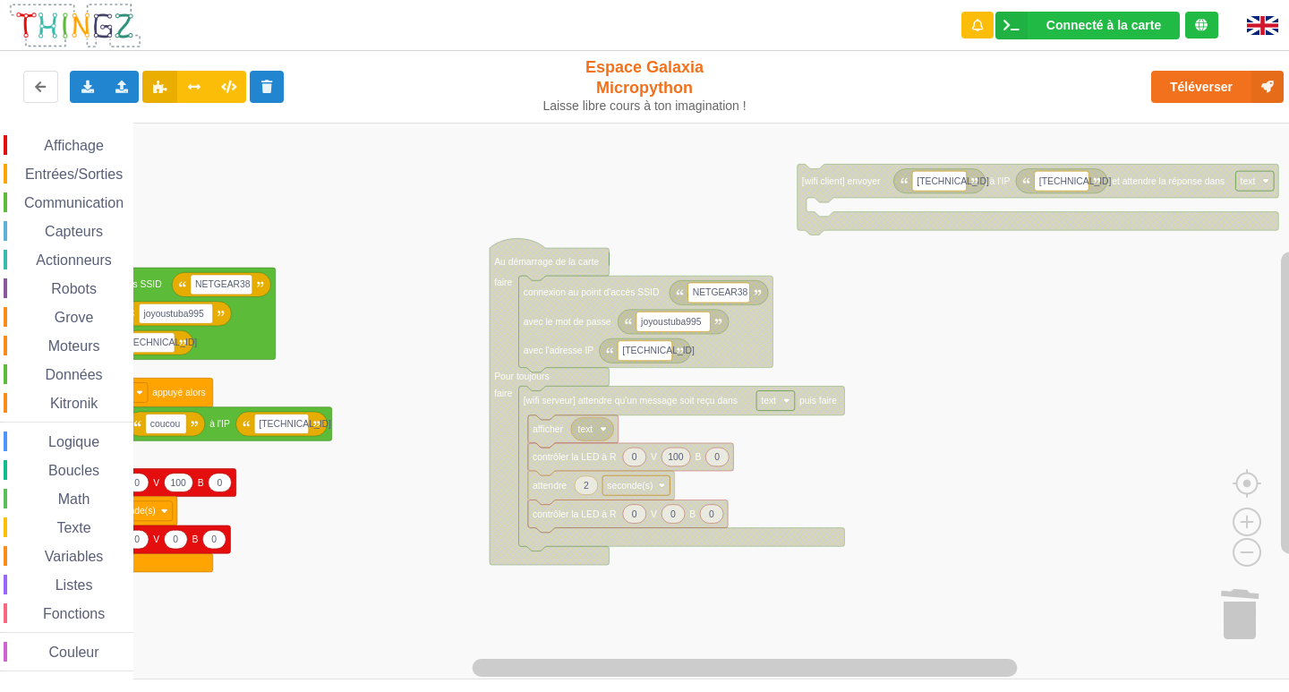
click at [1019, 451] on rect "Espace de travail de Blocky" at bounding box center [651, 401] width 1302 height 557
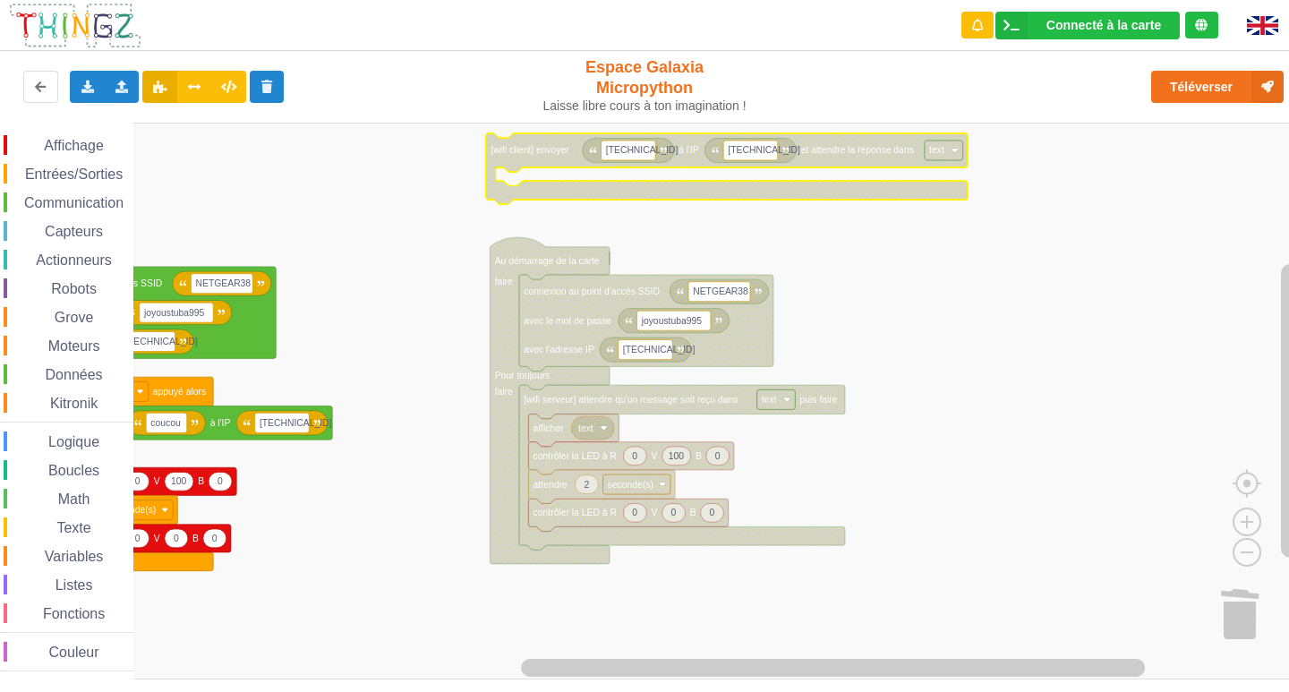
click at [1097, 382] on rect "Espace de travail de Blocky" at bounding box center [651, 401] width 1302 height 557
